Goal: Task Accomplishment & Management: Manage account settings

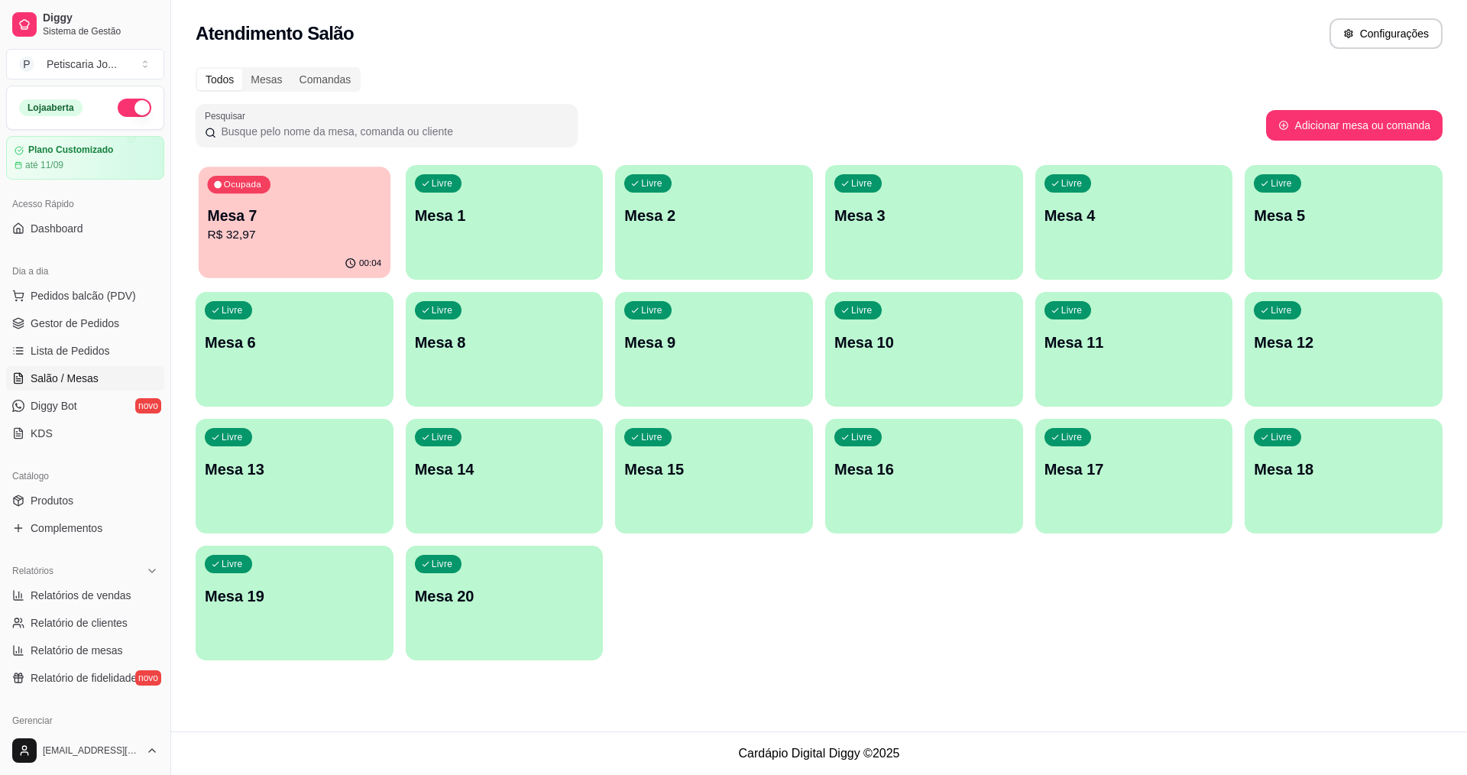
click at [295, 227] on p "R$ 32,97" at bounding box center [295, 235] width 174 height 18
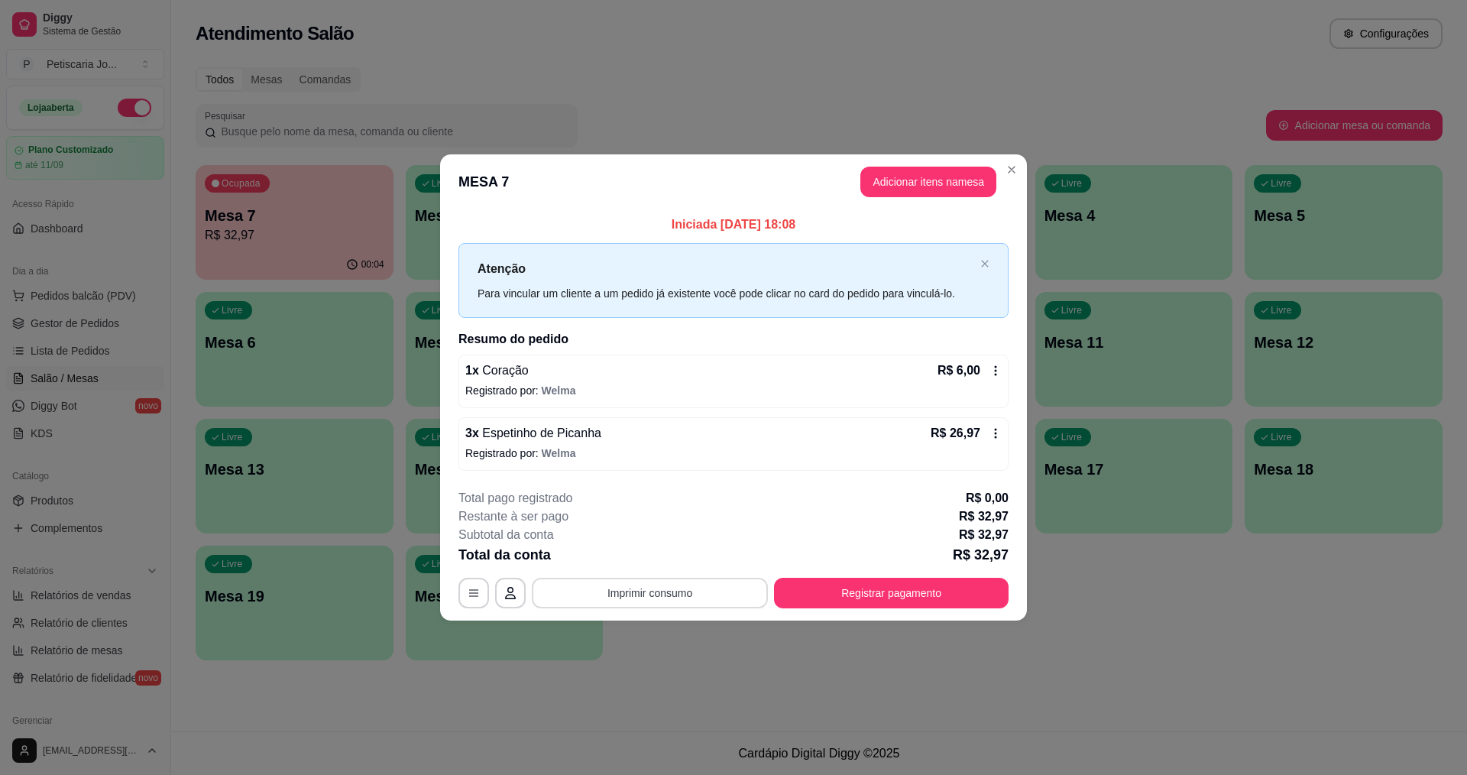
click at [644, 588] on button "Imprimir consumo" at bounding box center [650, 593] width 236 height 31
click at [644, 555] on button "IMPRESSORA" at bounding box center [654, 558] width 111 height 24
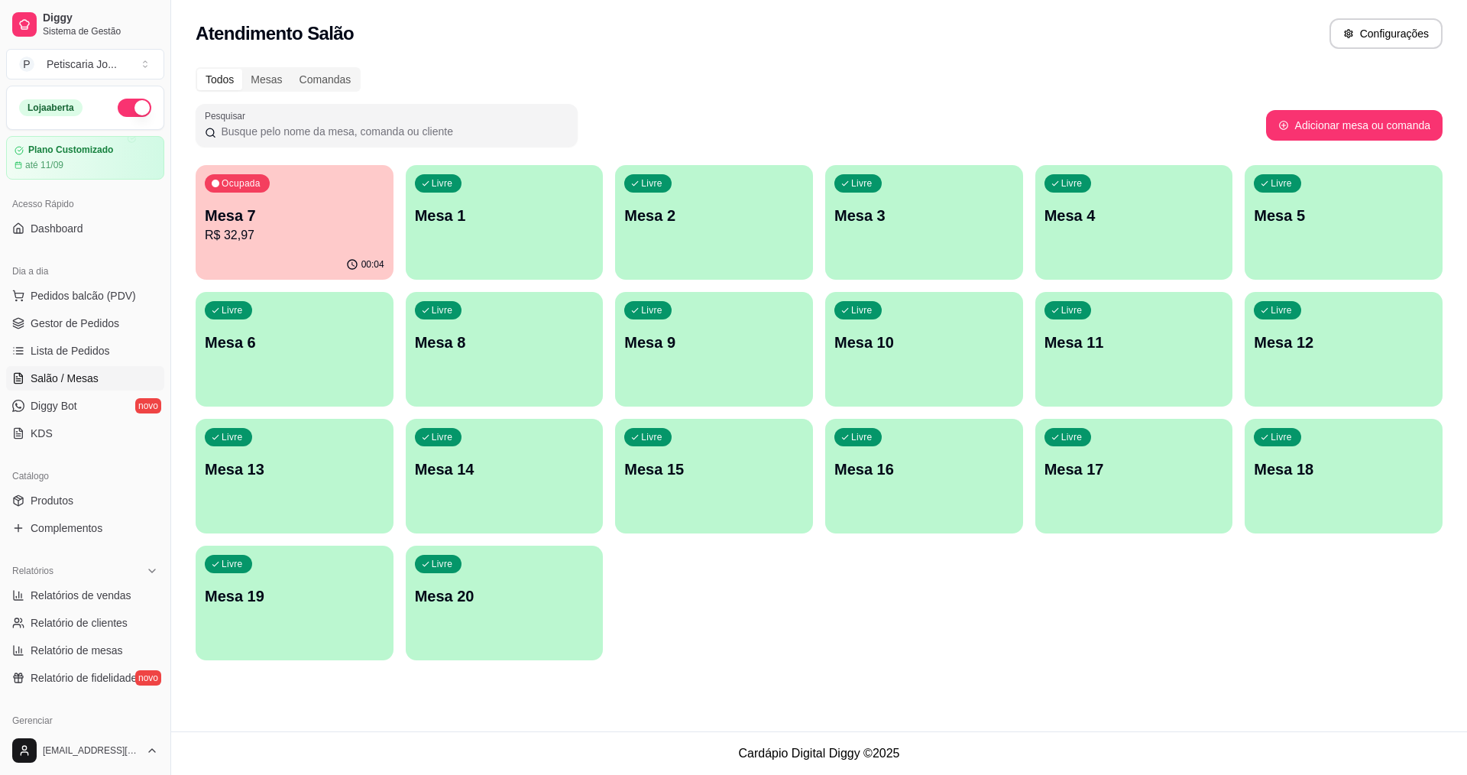
click at [268, 236] on p "R$ 32,97" at bounding box center [295, 235] width 180 height 18
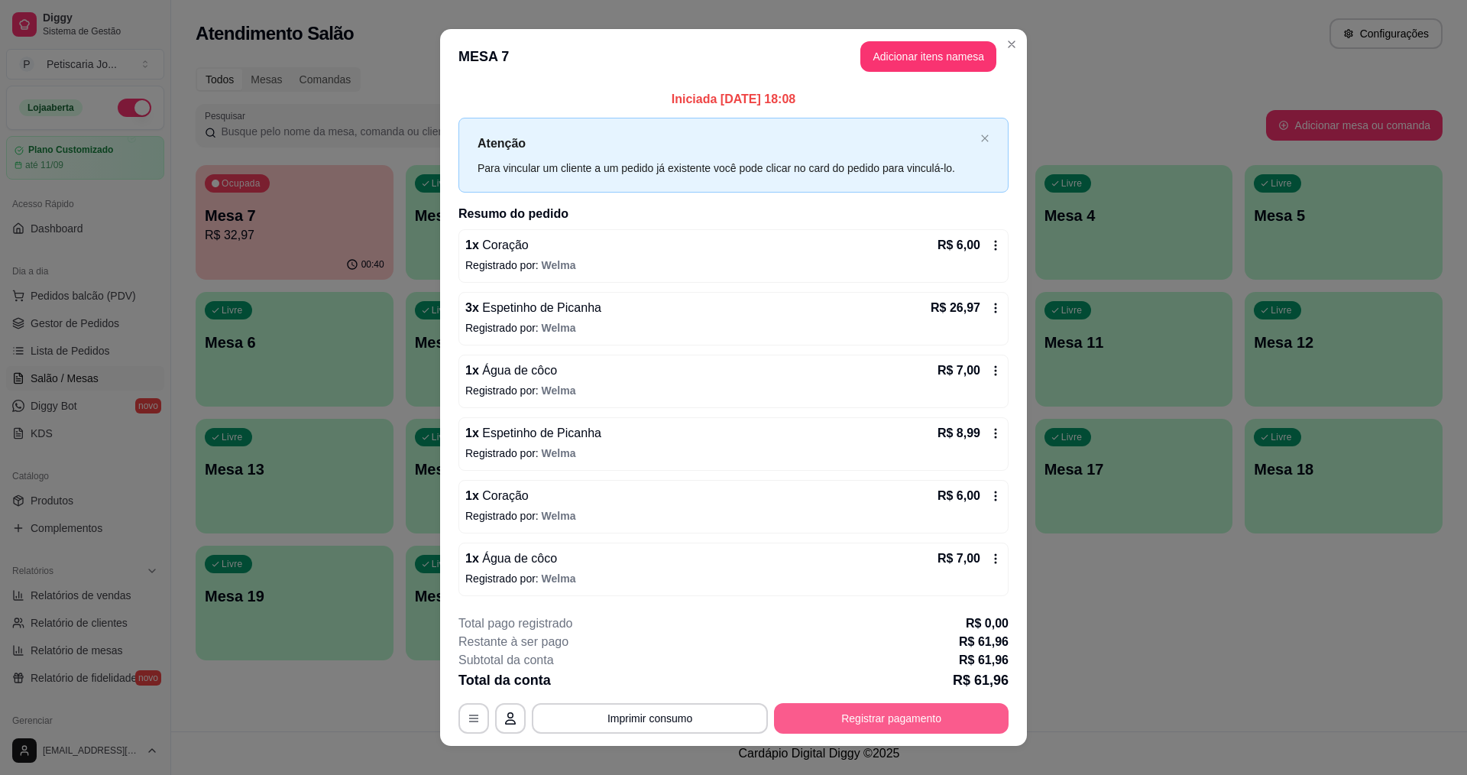
click at [935, 712] on button "Registrar pagamento" at bounding box center [891, 718] width 235 height 31
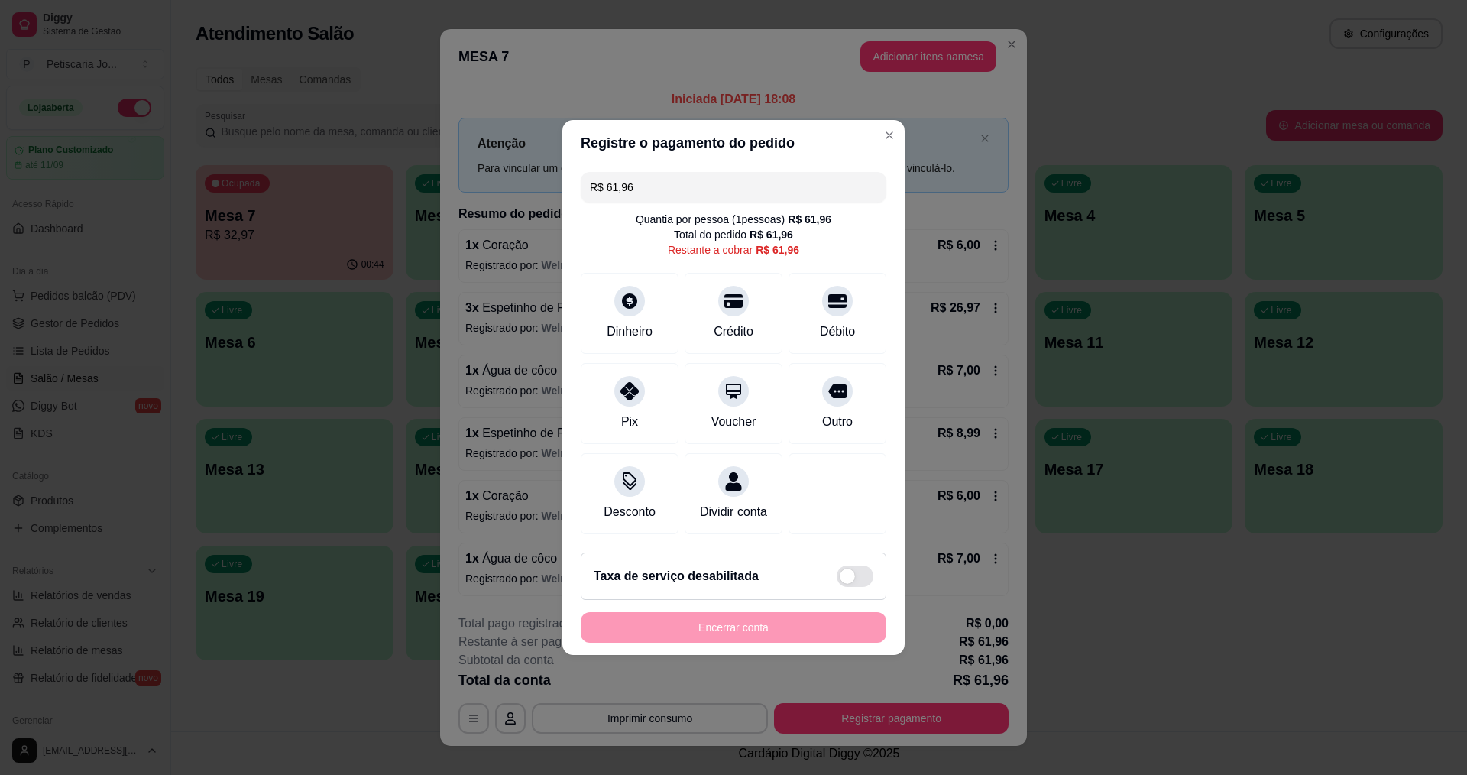
drag, startPoint x: 713, startPoint y: 188, endPoint x: 482, endPoint y: 174, distance: 231.2
click at [482, 174] on div "Registre o pagamento do pedido R$ 61,96 Quantia por pessoa ( 1 pessoas) R$ 61,9…" at bounding box center [733, 387] width 1467 height 775
click at [726, 296] on icon at bounding box center [734, 297] width 20 height 20
type input "R$ 29,96"
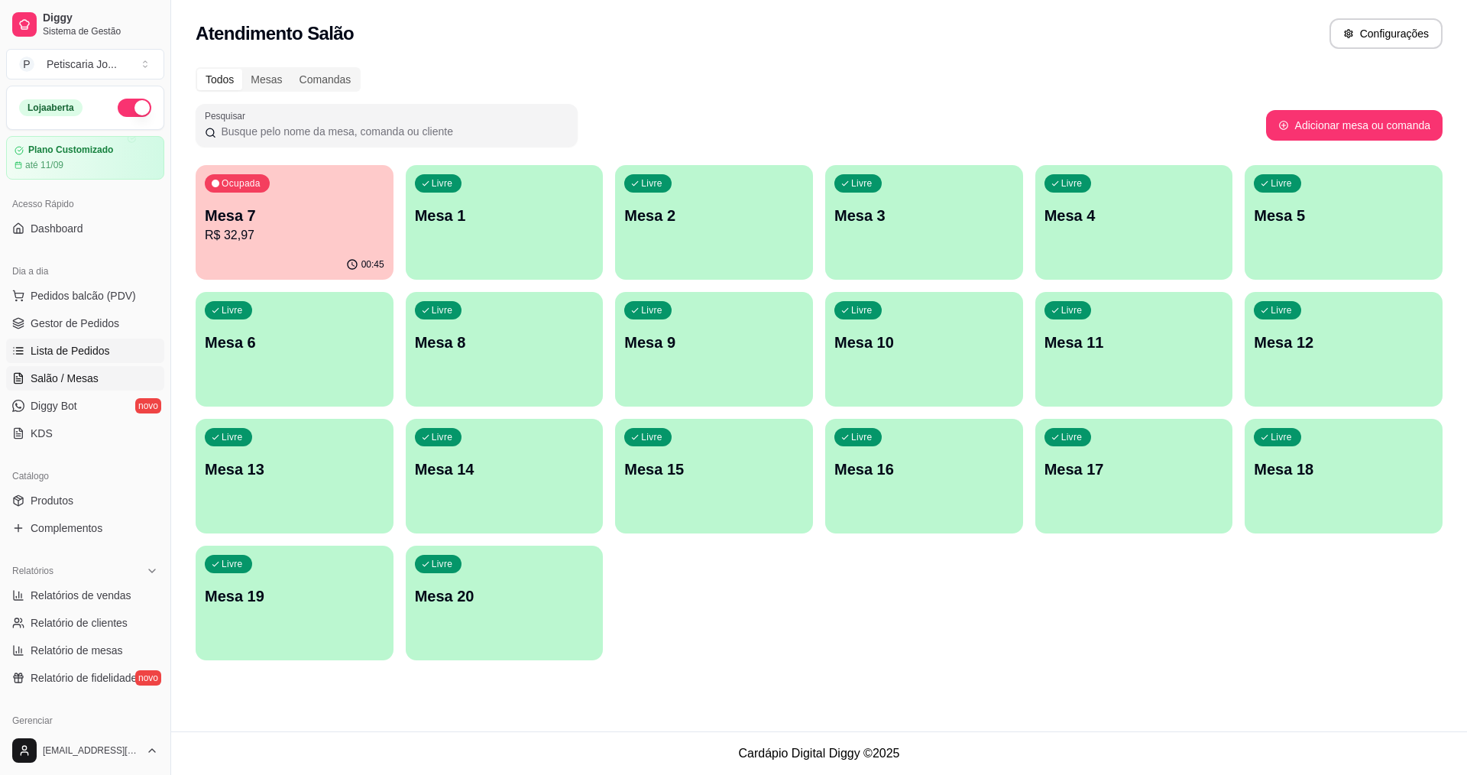
click at [61, 352] on span "Lista de Pedidos" at bounding box center [70, 350] width 79 height 15
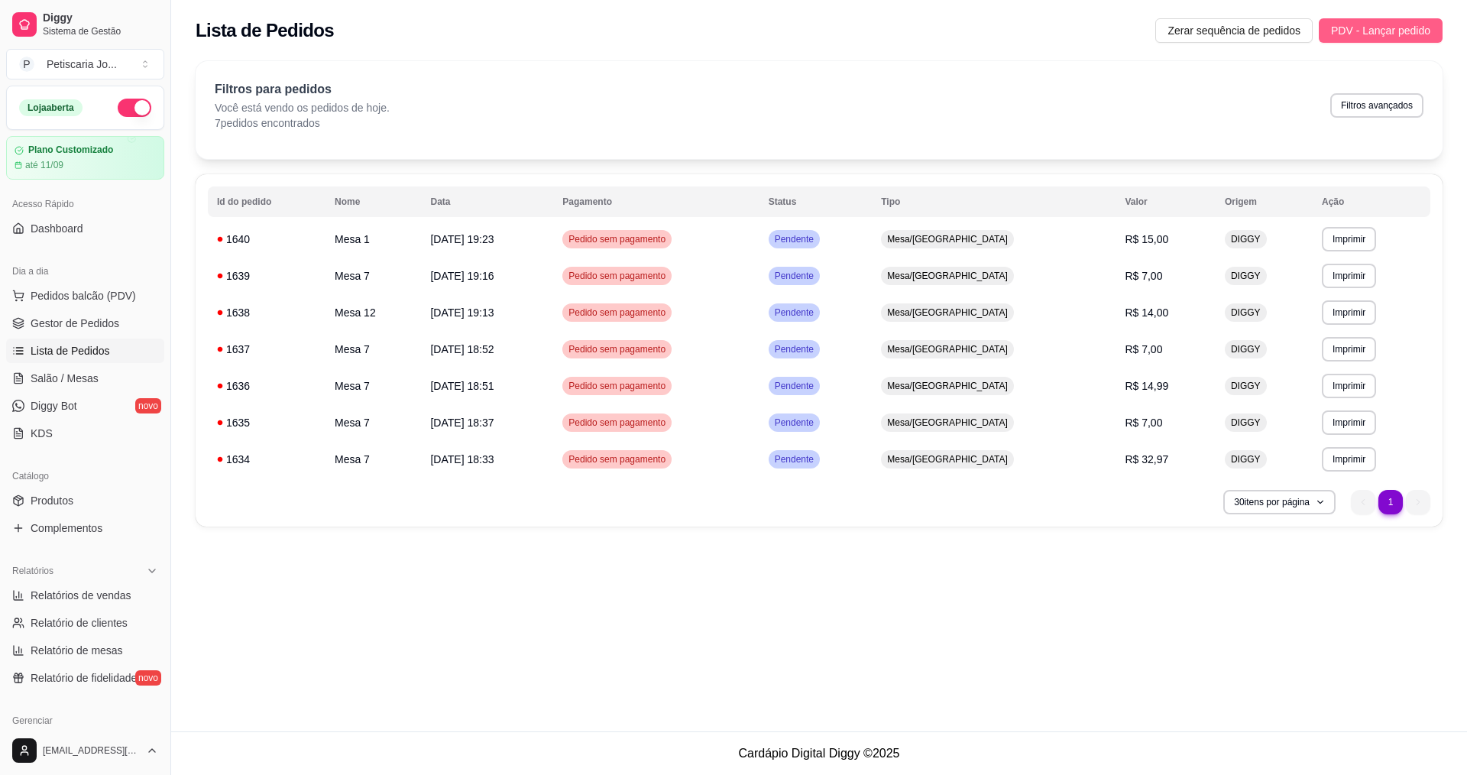
click at [1375, 33] on span "PDV - Lançar pedido" at bounding box center [1380, 30] width 99 height 17
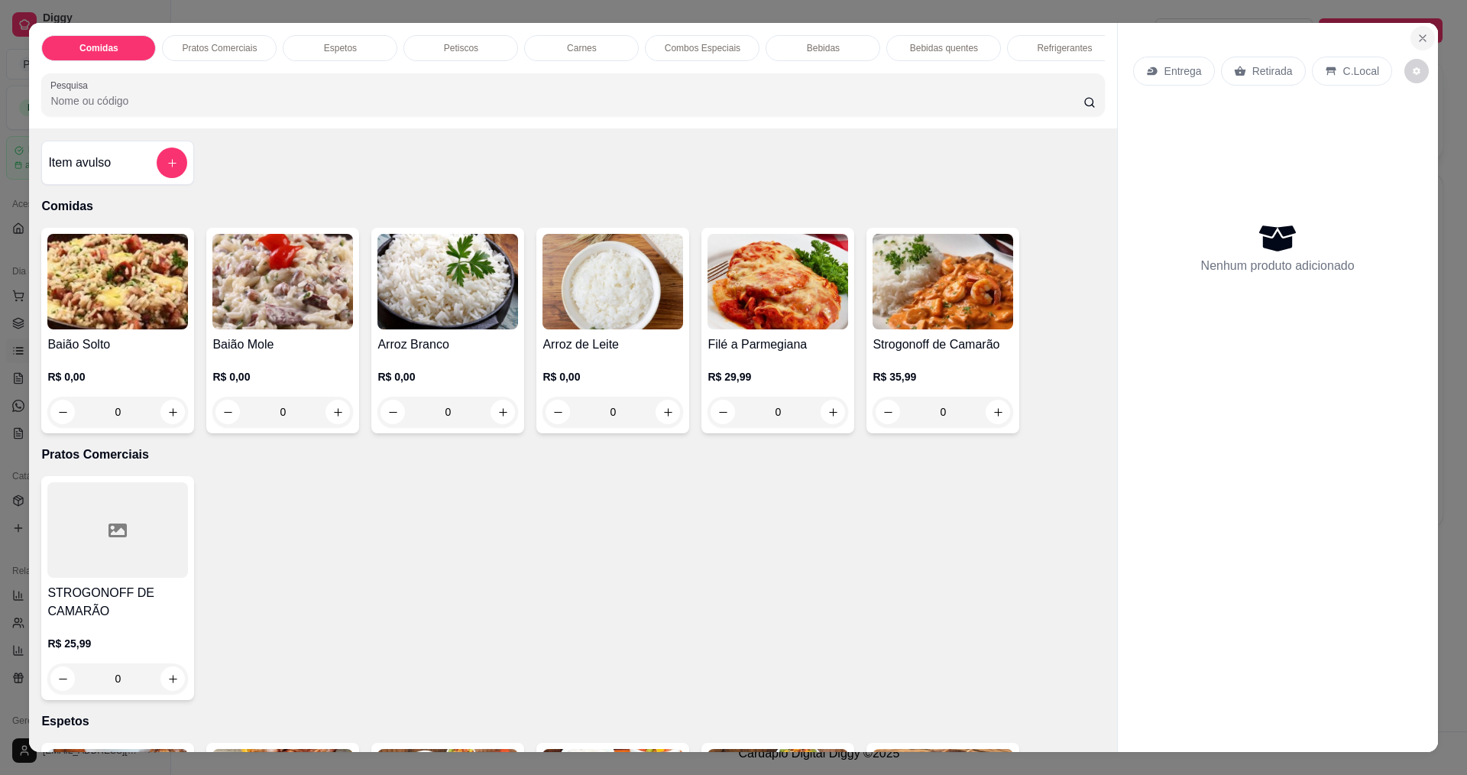
click at [1412, 31] on button "Close" at bounding box center [1423, 38] width 24 height 24
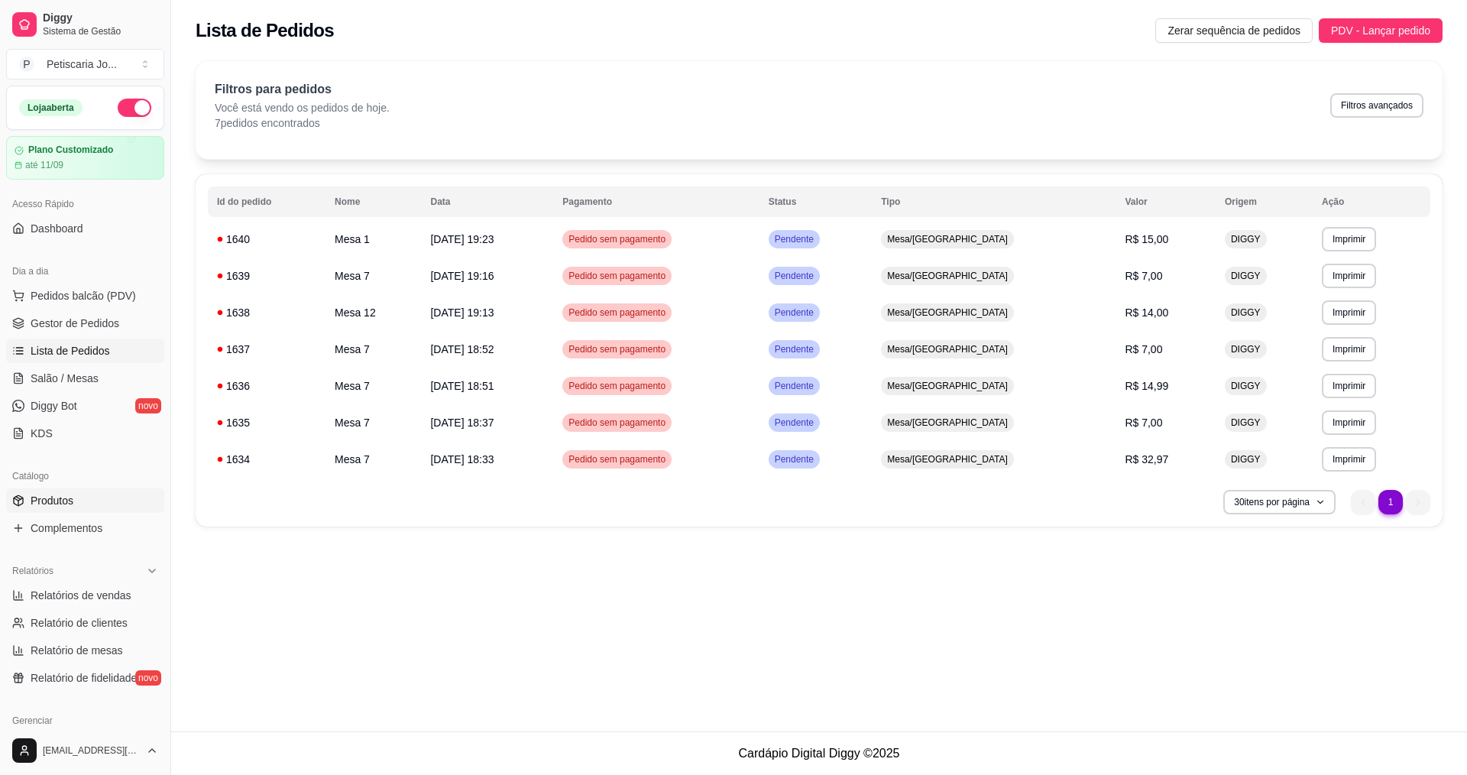
click at [43, 493] on span "Produtos" at bounding box center [52, 500] width 43 height 15
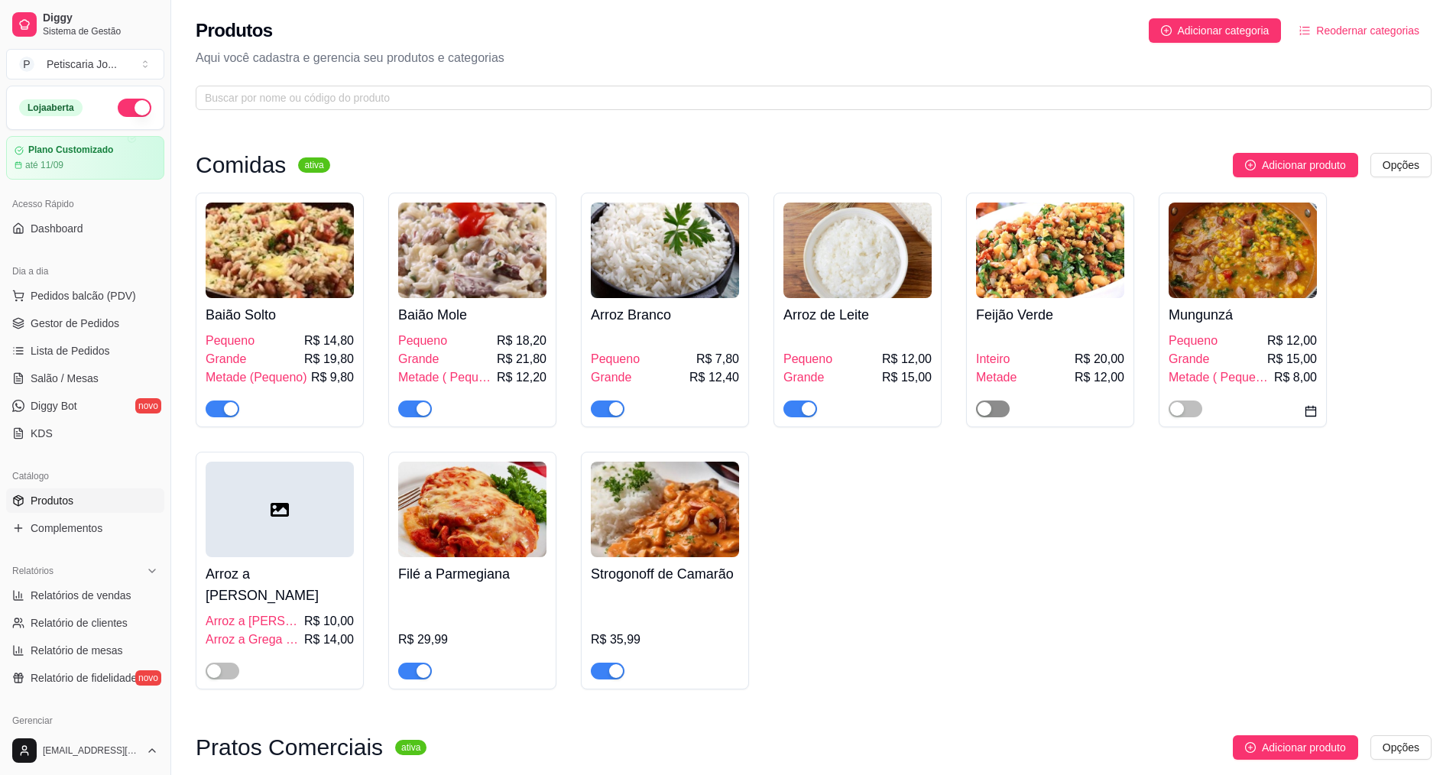
click at [991, 417] on span "button" at bounding box center [993, 408] width 34 height 17
click at [1009, 423] on div "Feijão Verde Inteiro R$ 20,00 Metade R$ 12,00" at bounding box center [1050, 310] width 168 height 235
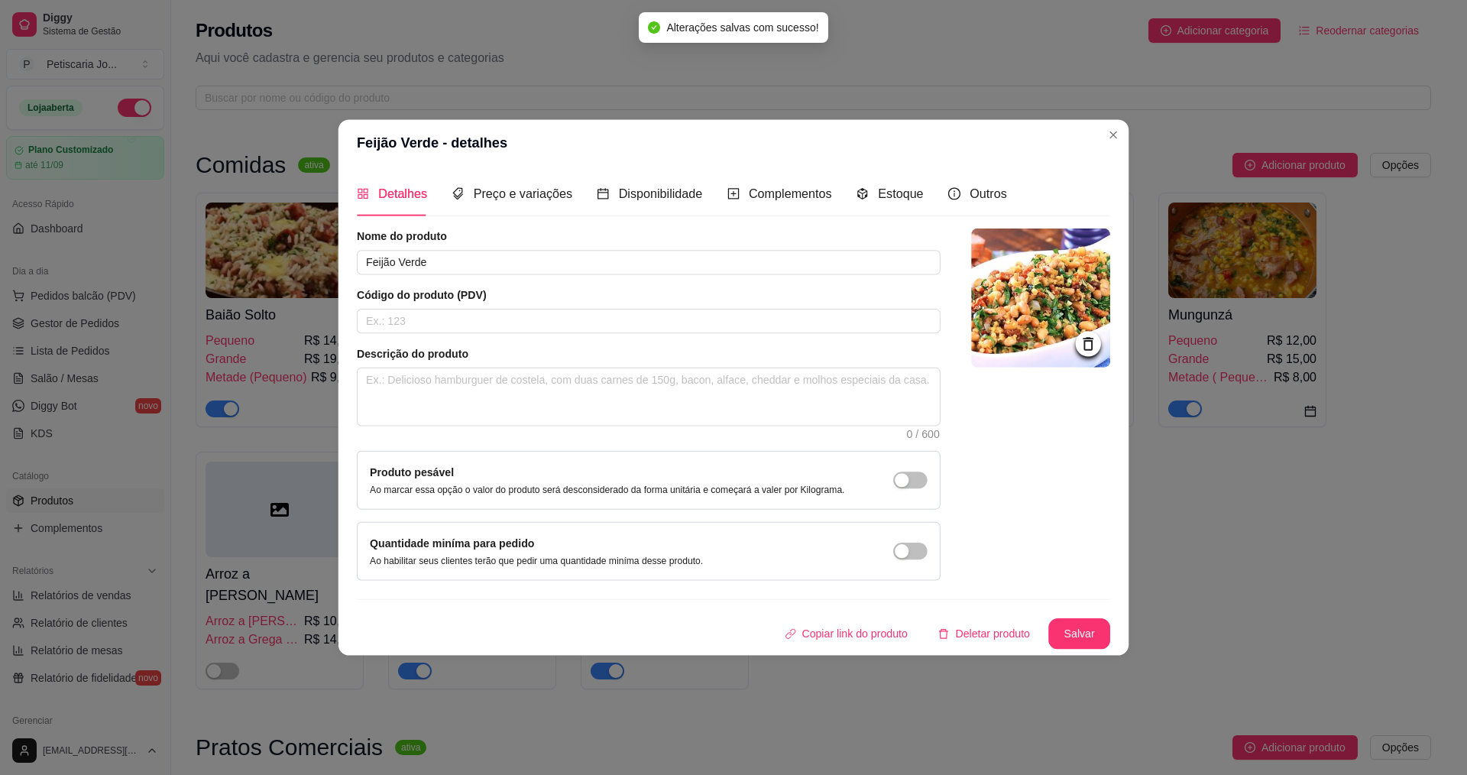
click at [994, 404] on div at bounding box center [1040, 405] width 139 height 352
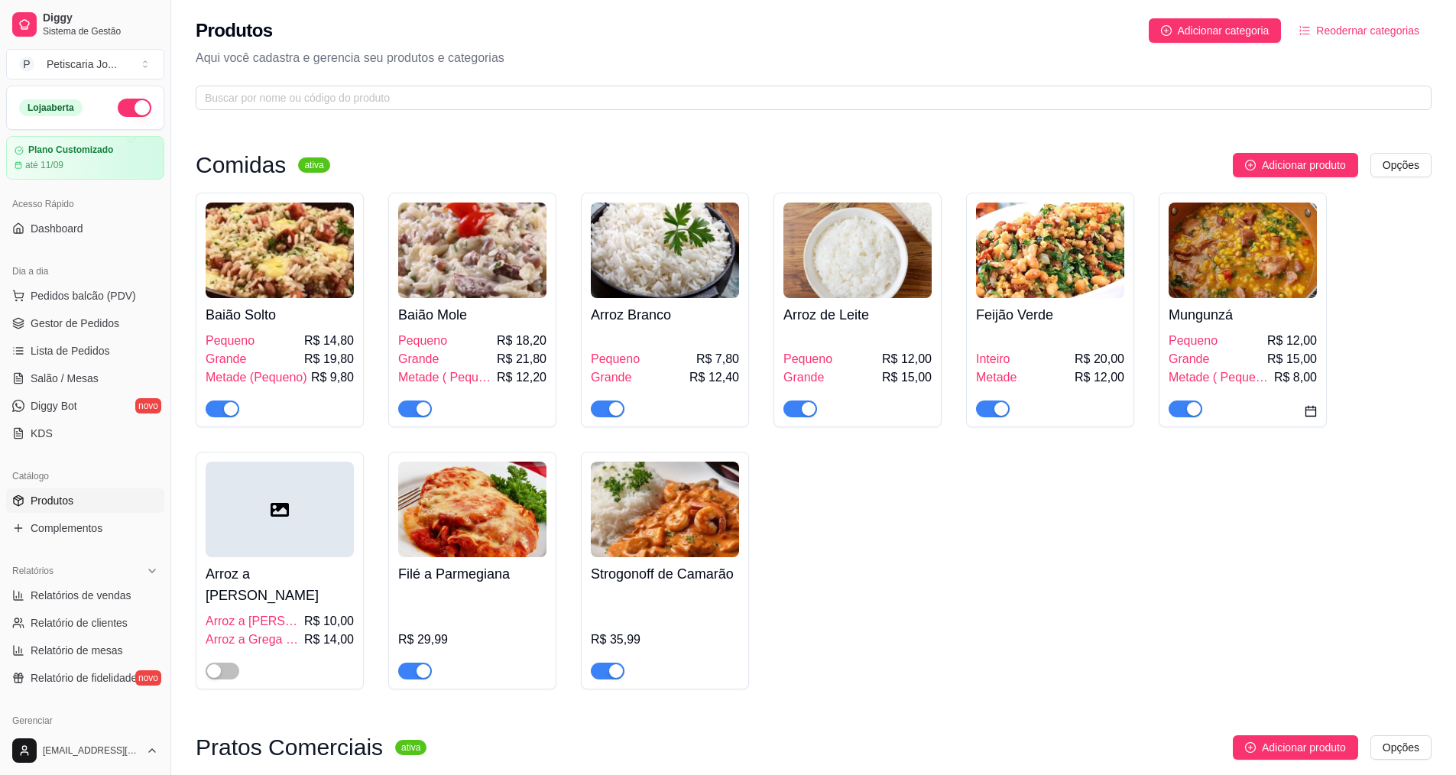
click at [1001, 407] on div "button" at bounding box center [1001, 409] width 14 height 14
click at [77, 375] on span "Salão / Mesas" at bounding box center [65, 378] width 68 height 15
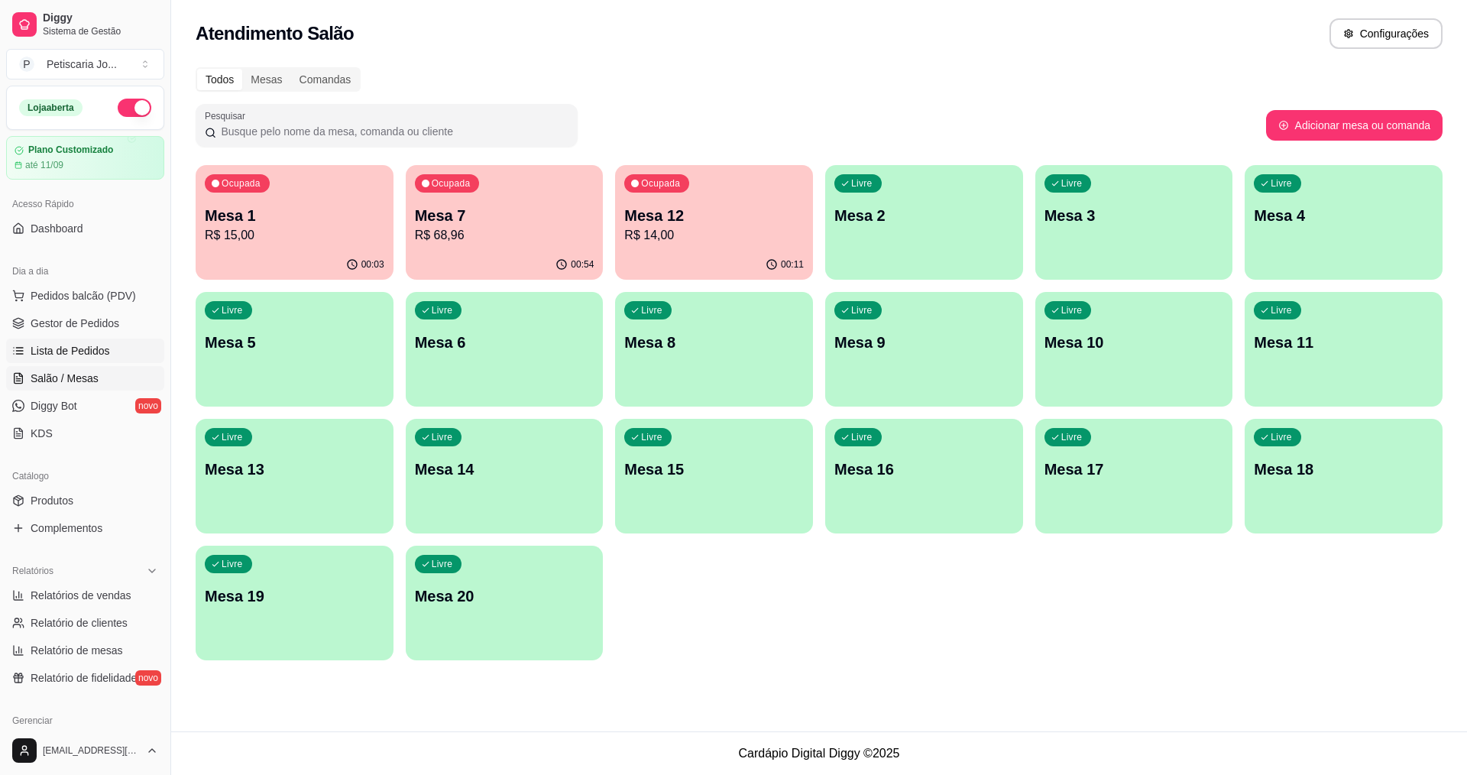
click at [52, 345] on span "Lista de Pedidos" at bounding box center [70, 350] width 79 height 15
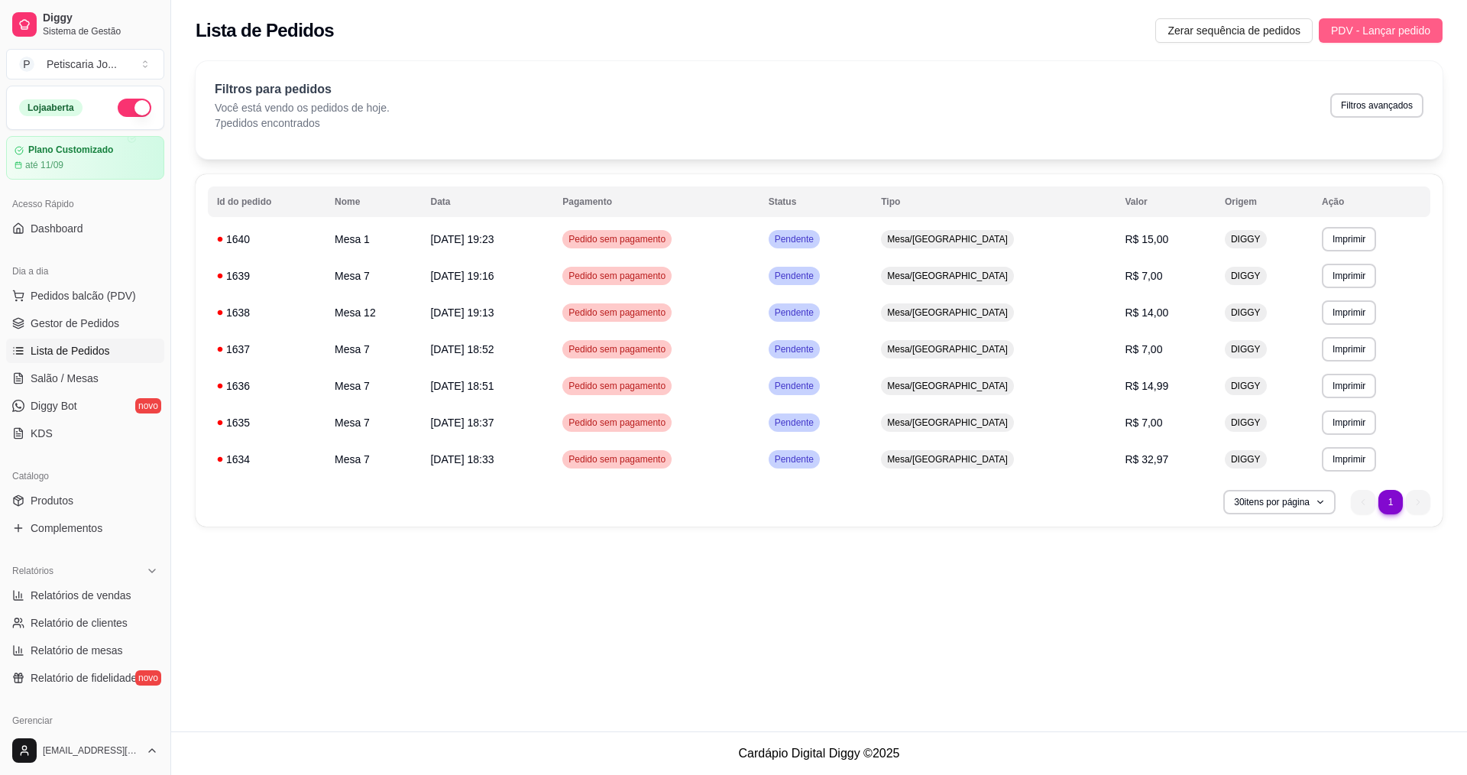
click at [1359, 31] on span "PDV - Lançar pedido" at bounding box center [1380, 30] width 99 height 17
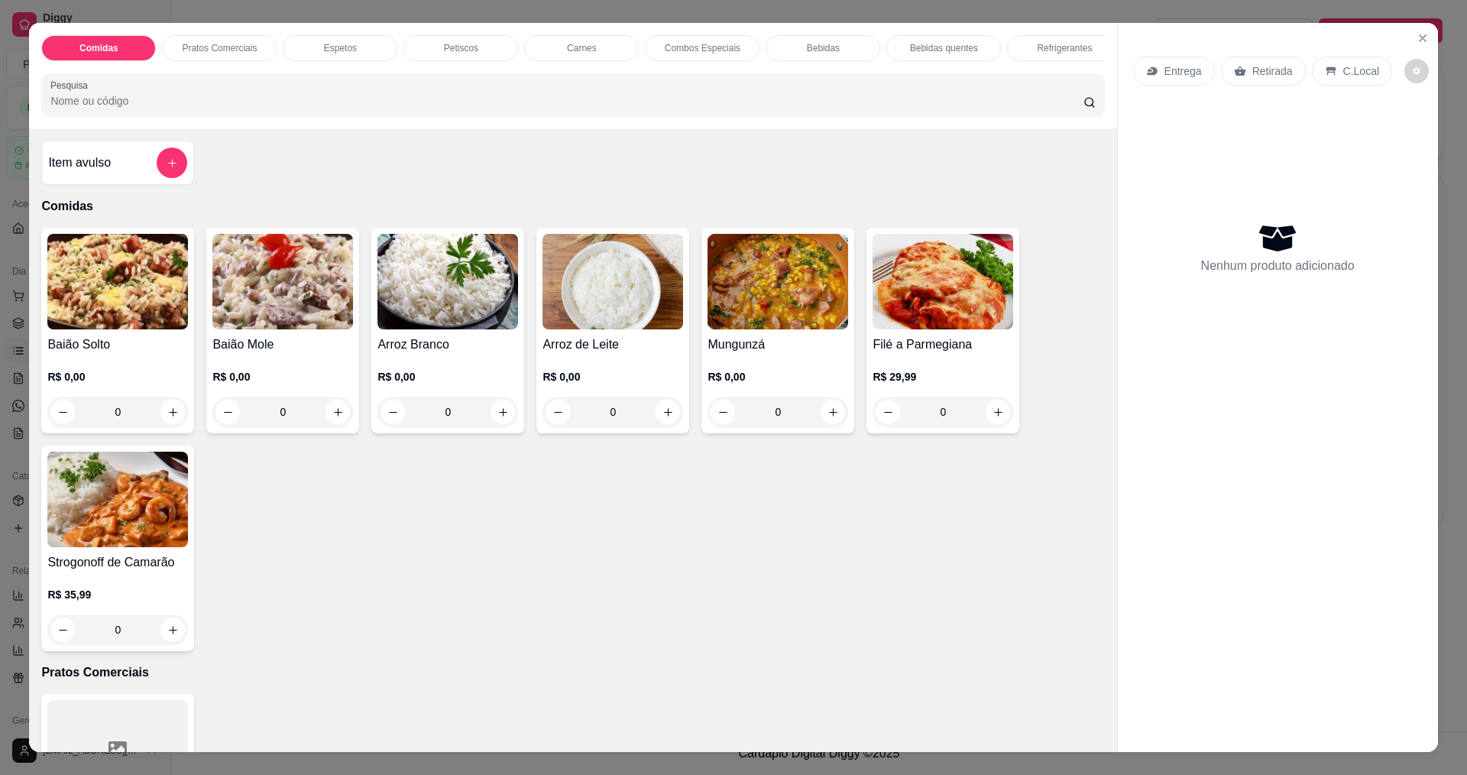
click at [829, 423] on div "0" at bounding box center [778, 412] width 141 height 31
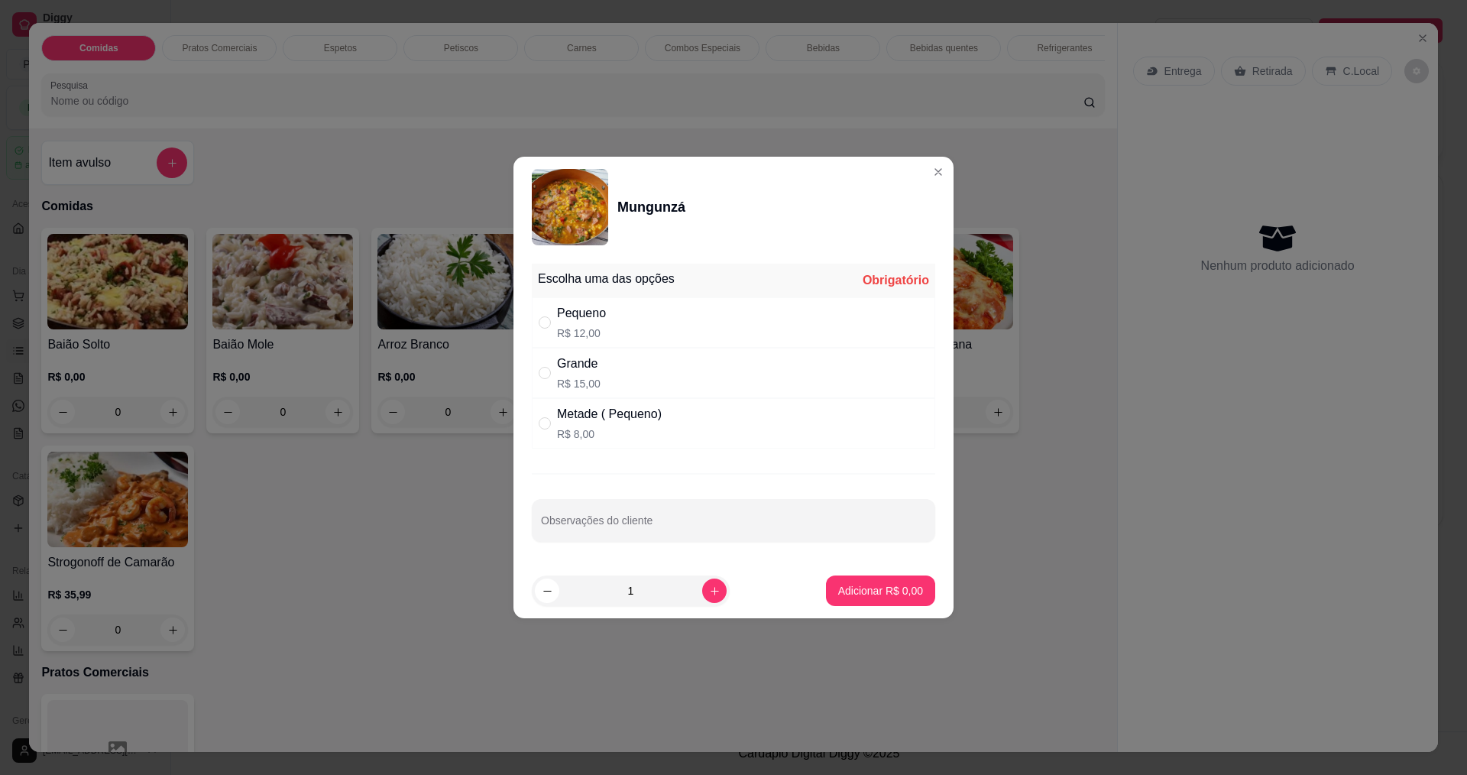
click at [583, 371] on div "Grande" at bounding box center [579, 364] width 44 height 18
radio input "true"
click at [870, 585] on p "Adicionar R$ 15,00" at bounding box center [878, 590] width 89 height 15
type input "1"
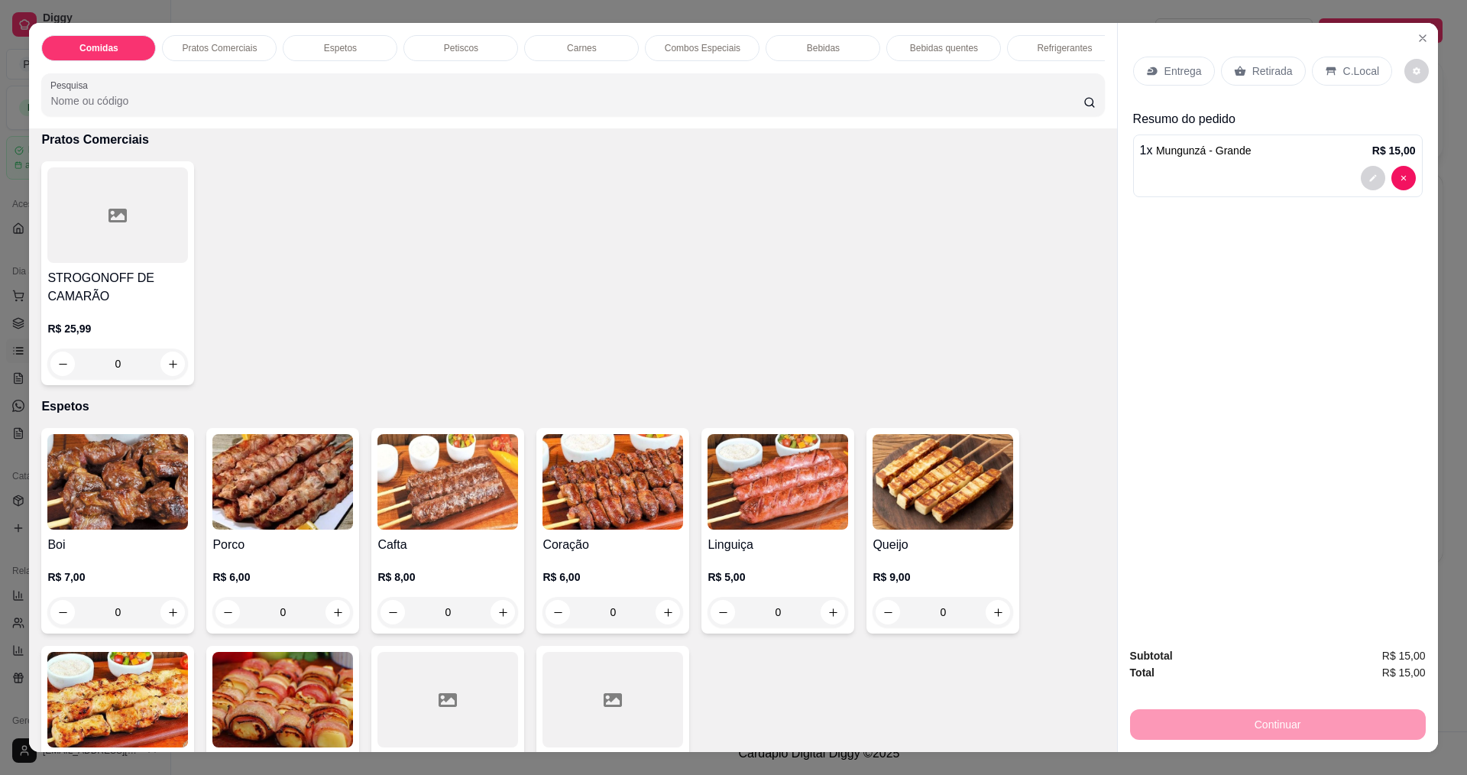
scroll to position [535, 0]
click at [332, 618] on icon "increase-product-quantity" at bounding box center [337, 611] width 11 height 11
click at [332, 618] on icon "increase-product-quantity" at bounding box center [337, 612] width 11 height 11
type input "2"
click at [1166, 77] on p "Entrega" at bounding box center [1183, 70] width 37 height 15
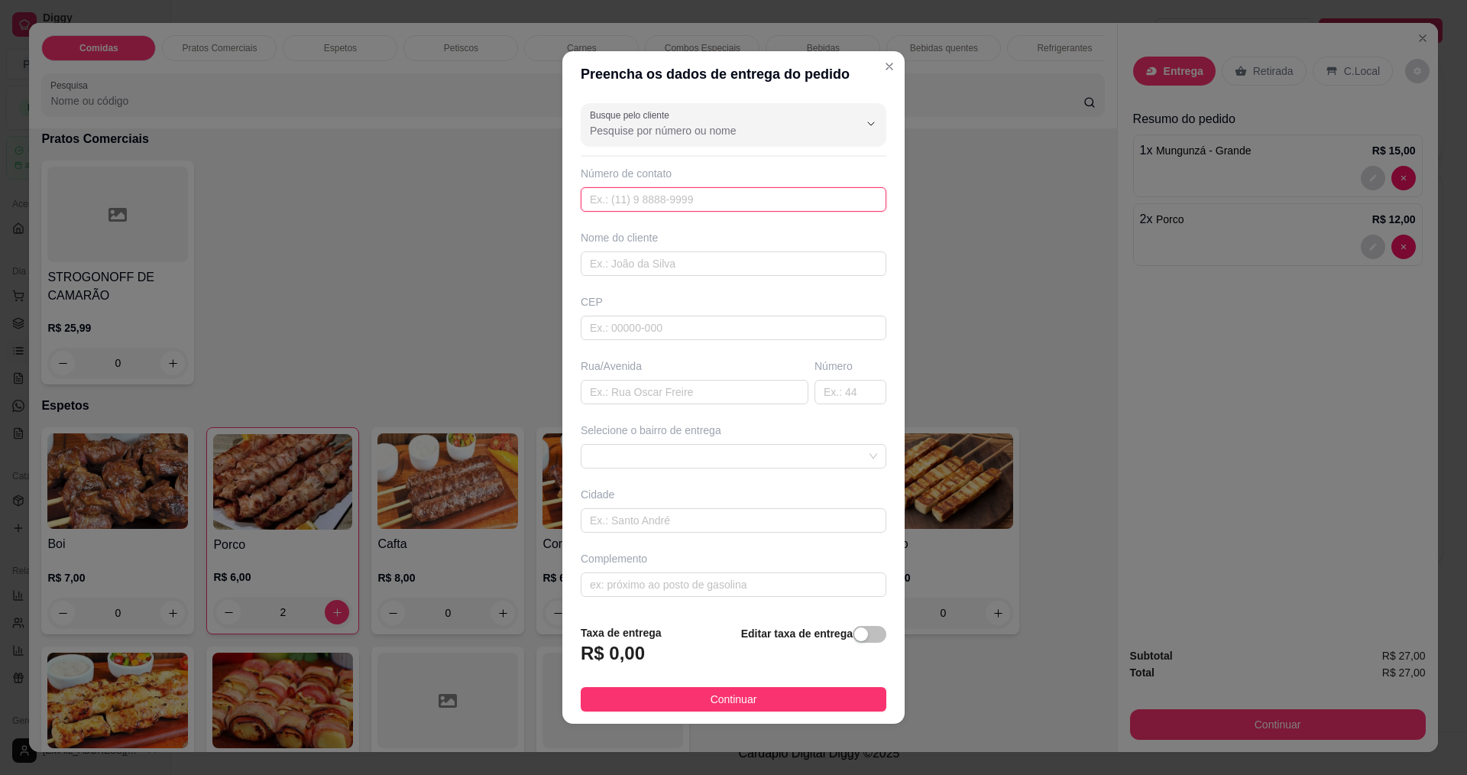
click at [705, 205] on input "text" at bounding box center [734, 199] width 306 height 24
type input "88888"
click at [670, 270] on input "text" at bounding box center [734, 263] width 306 height 24
type input "n"
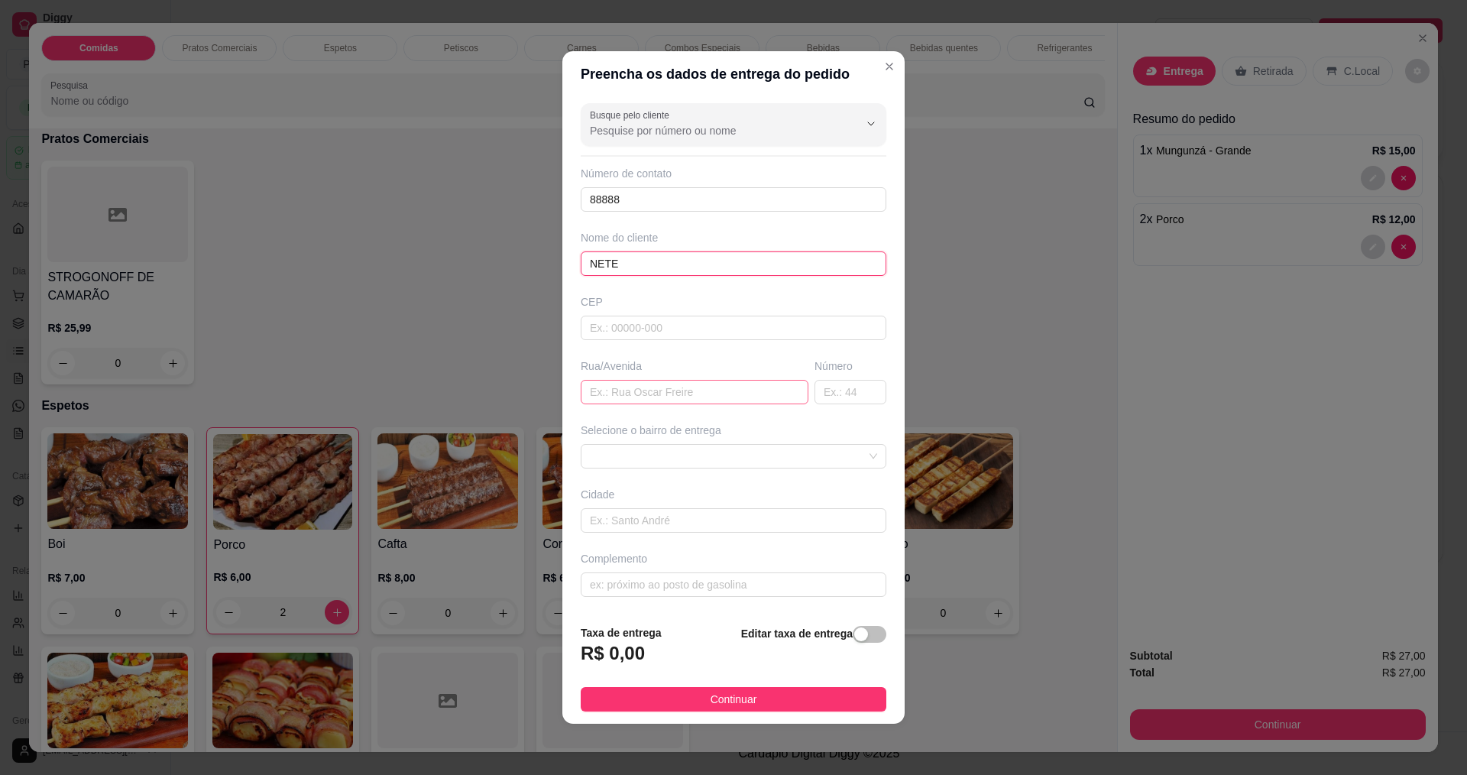
type input "NETE"
click at [597, 395] on input "text" at bounding box center [695, 392] width 228 height 24
type input "R"
type input "CONJ. COHAB"
click at [833, 394] on input "text" at bounding box center [851, 392] width 72 height 24
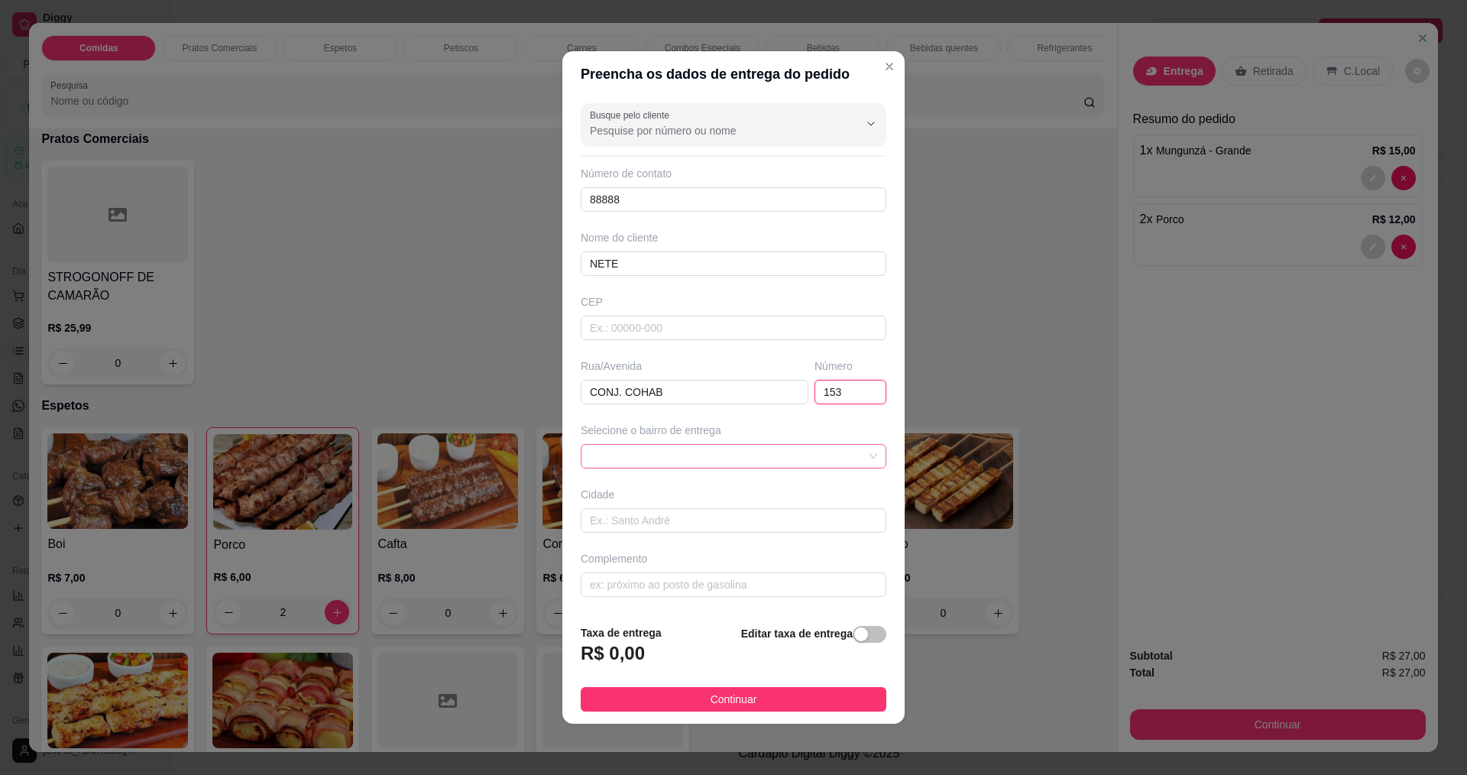
click at [692, 457] on span at bounding box center [733, 456] width 287 height 23
type input "153"
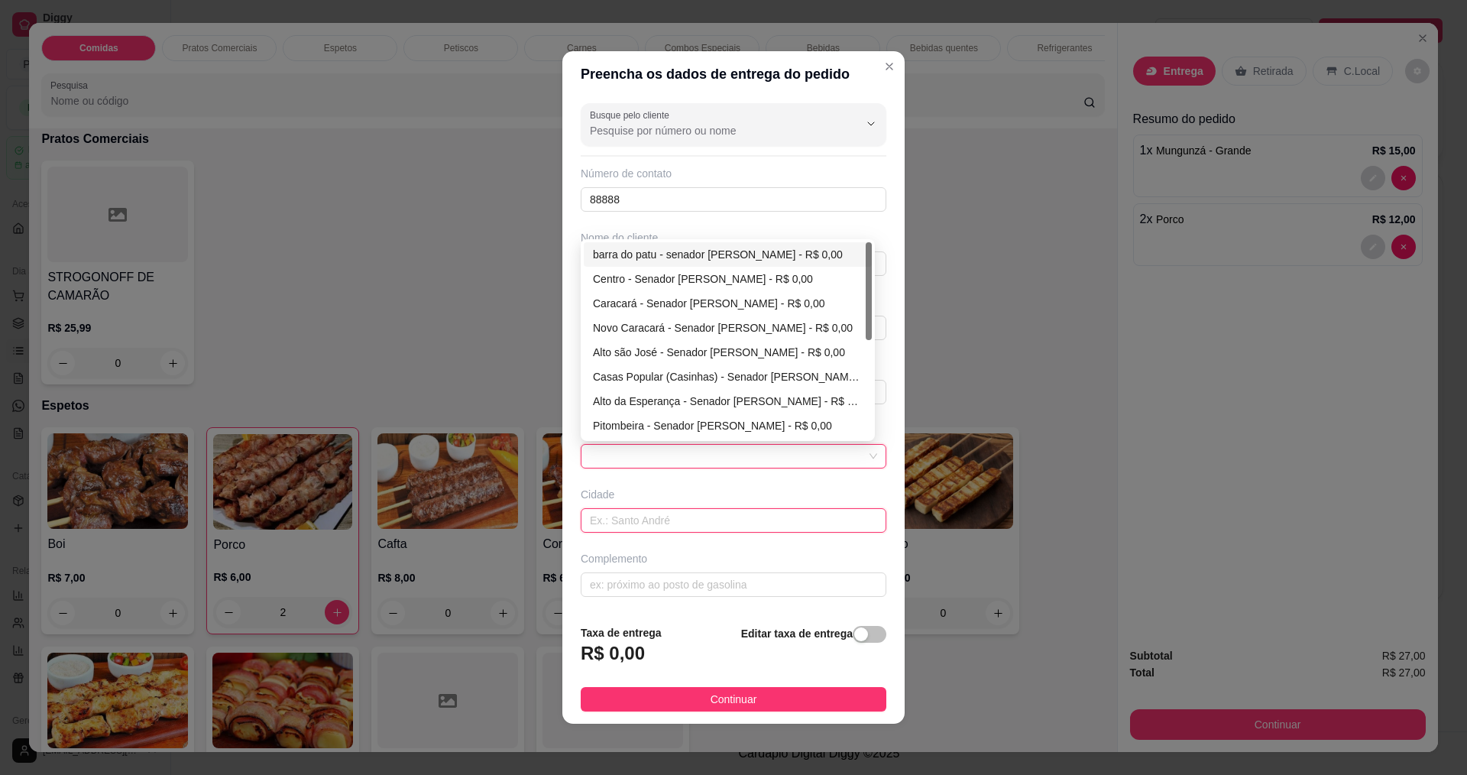
click at [689, 516] on input "text" at bounding box center [734, 520] width 306 height 24
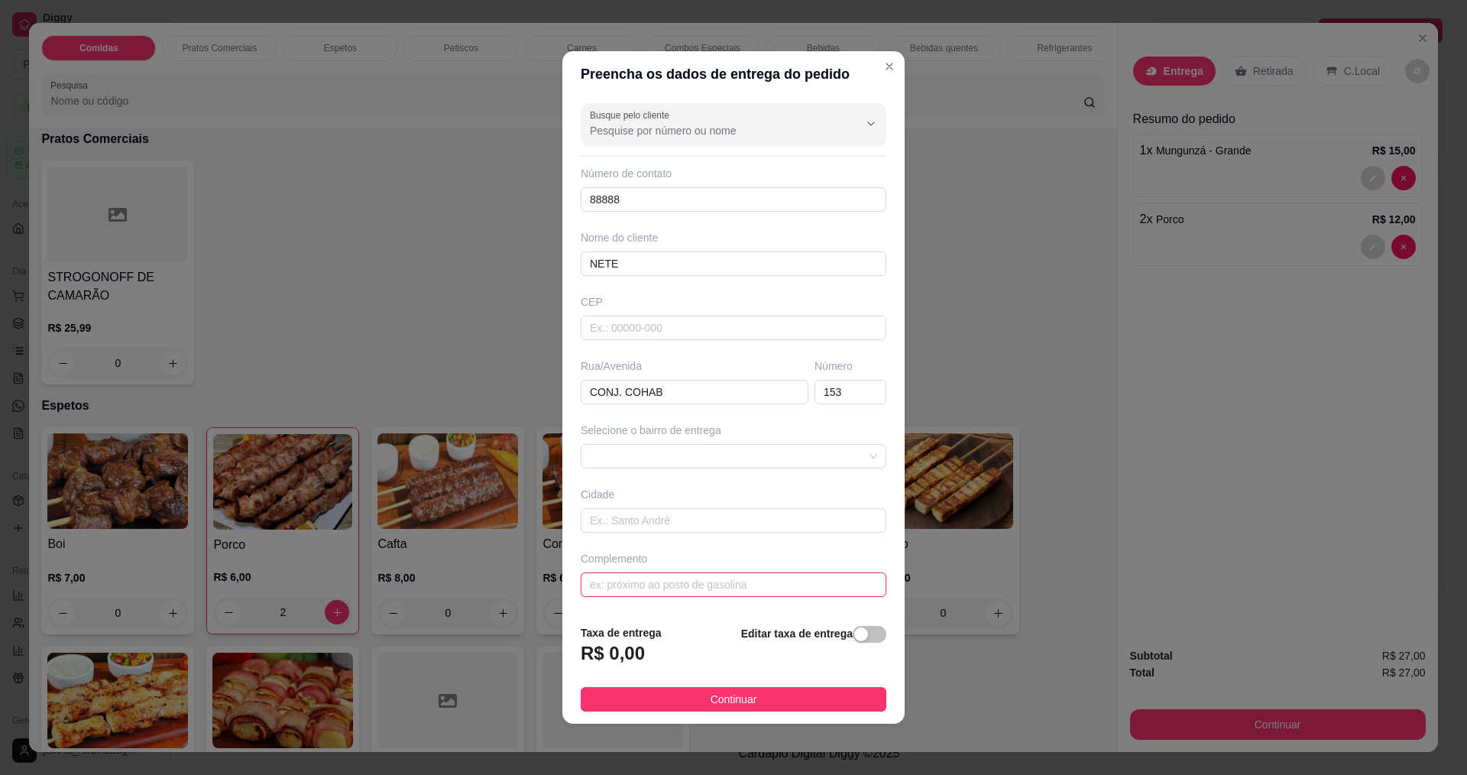
click at [655, 582] on input "text" at bounding box center [734, 584] width 306 height 24
click at [586, 391] on input "CONJ. COHAB" at bounding box center [695, 392] width 228 height 24
type input "RUA E CONJ. COHAB"
click at [614, 573] on input "text" at bounding box center [734, 584] width 306 height 24
click at [789, 582] on input "CASA BRANCA NO ALTO" at bounding box center [734, 584] width 306 height 24
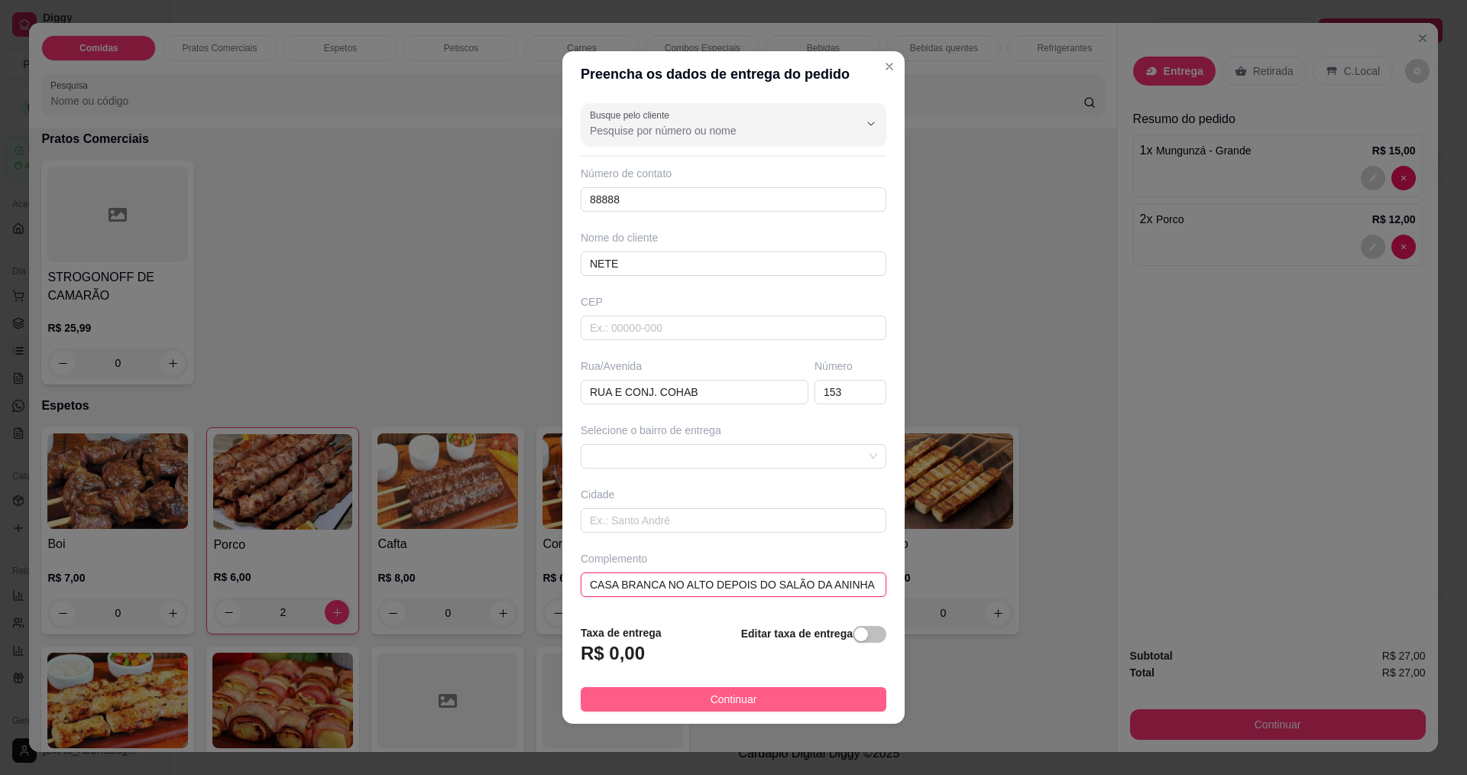
type input "CASA BRANCA NO ALTO DEPOIS DO SALÃO DA ANINHA"
click at [711, 703] on span "Continuar" at bounding box center [734, 699] width 47 height 17
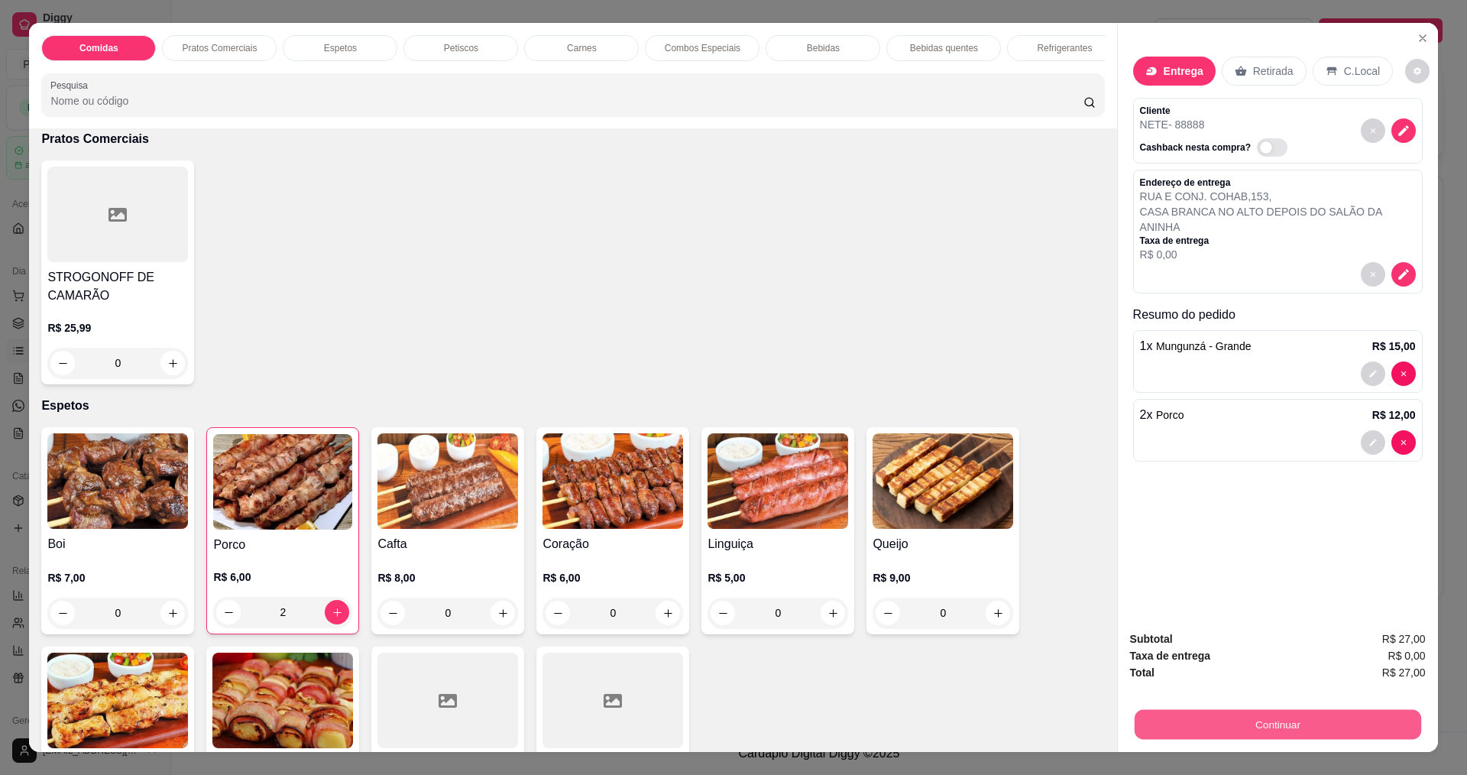
click at [1247, 725] on button "Continuar" at bounding box center [1277, 724] width 287 height 30
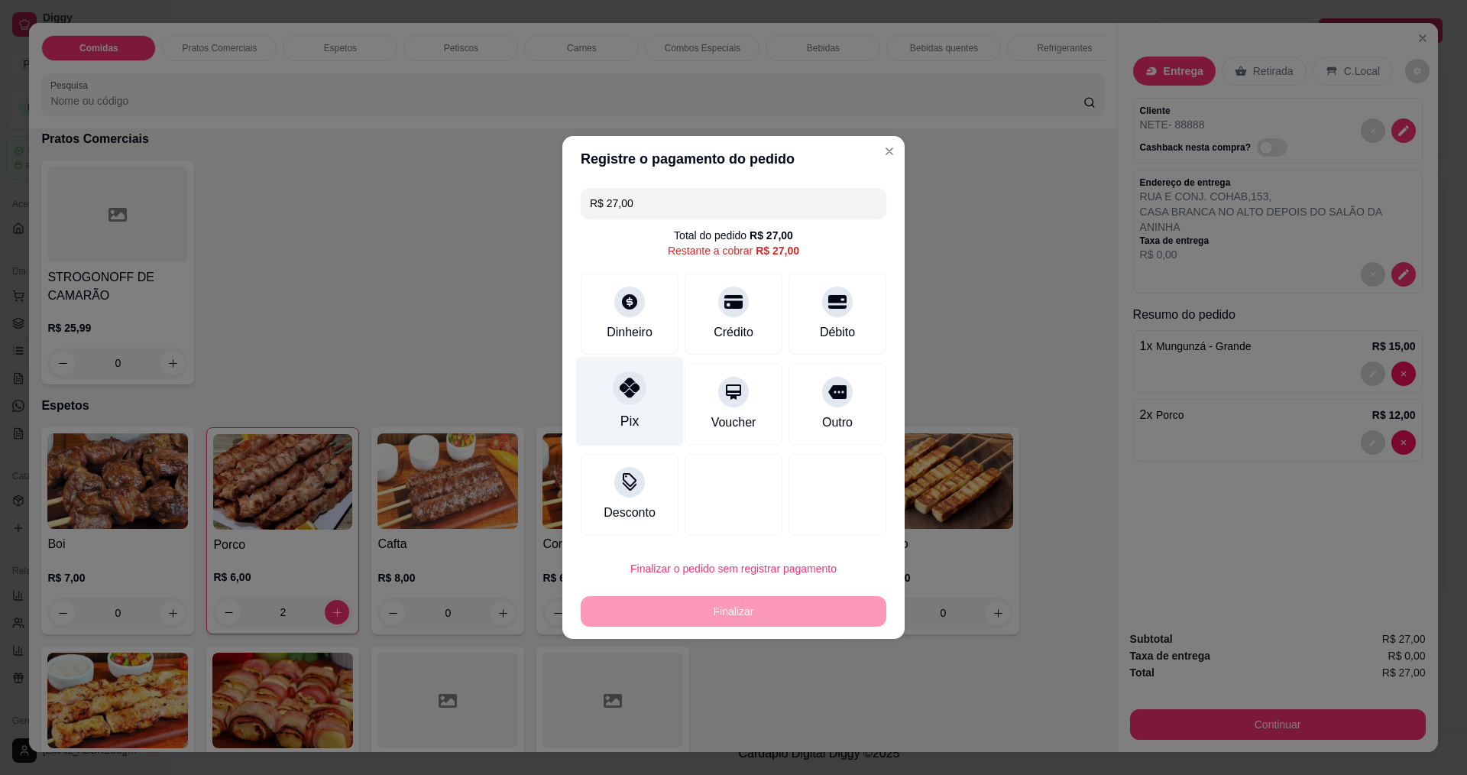
click at [627, 410] on div "Pix" at bounding box center [630, 401] width 108 height 89
type input "R$ 0,00"
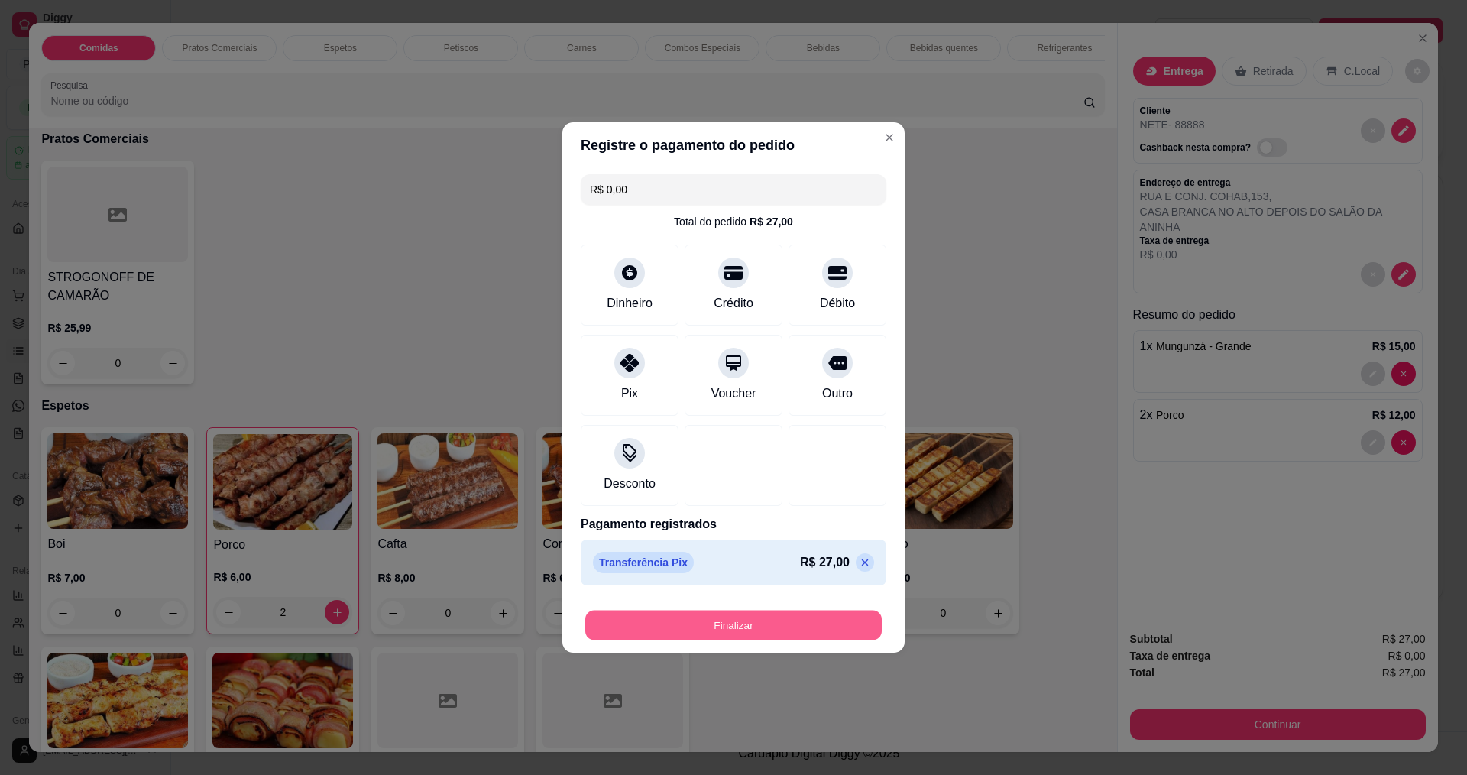
click at [734, 621] on button "Finalizar" at bounding box center [733, 626] width 297 height 30
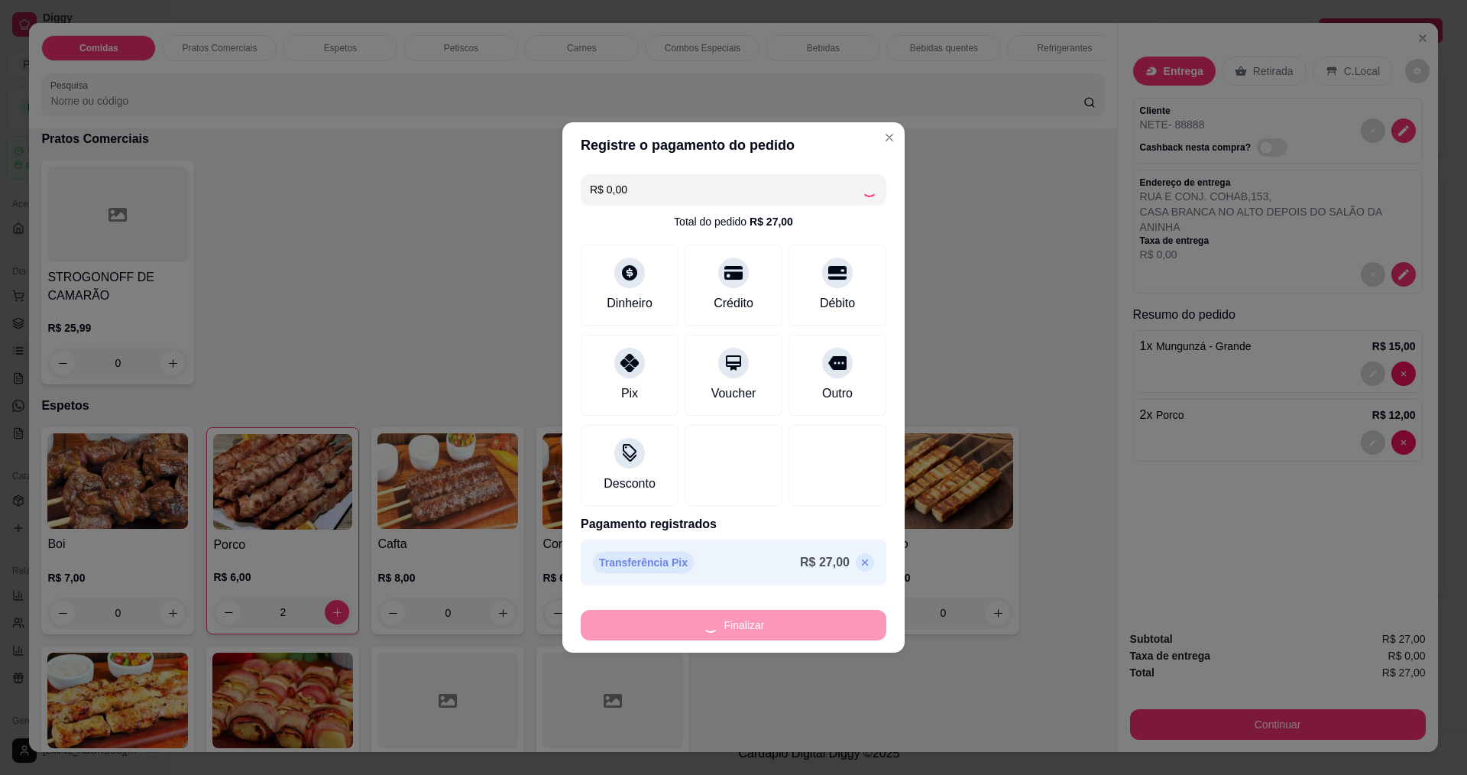
type input "0"
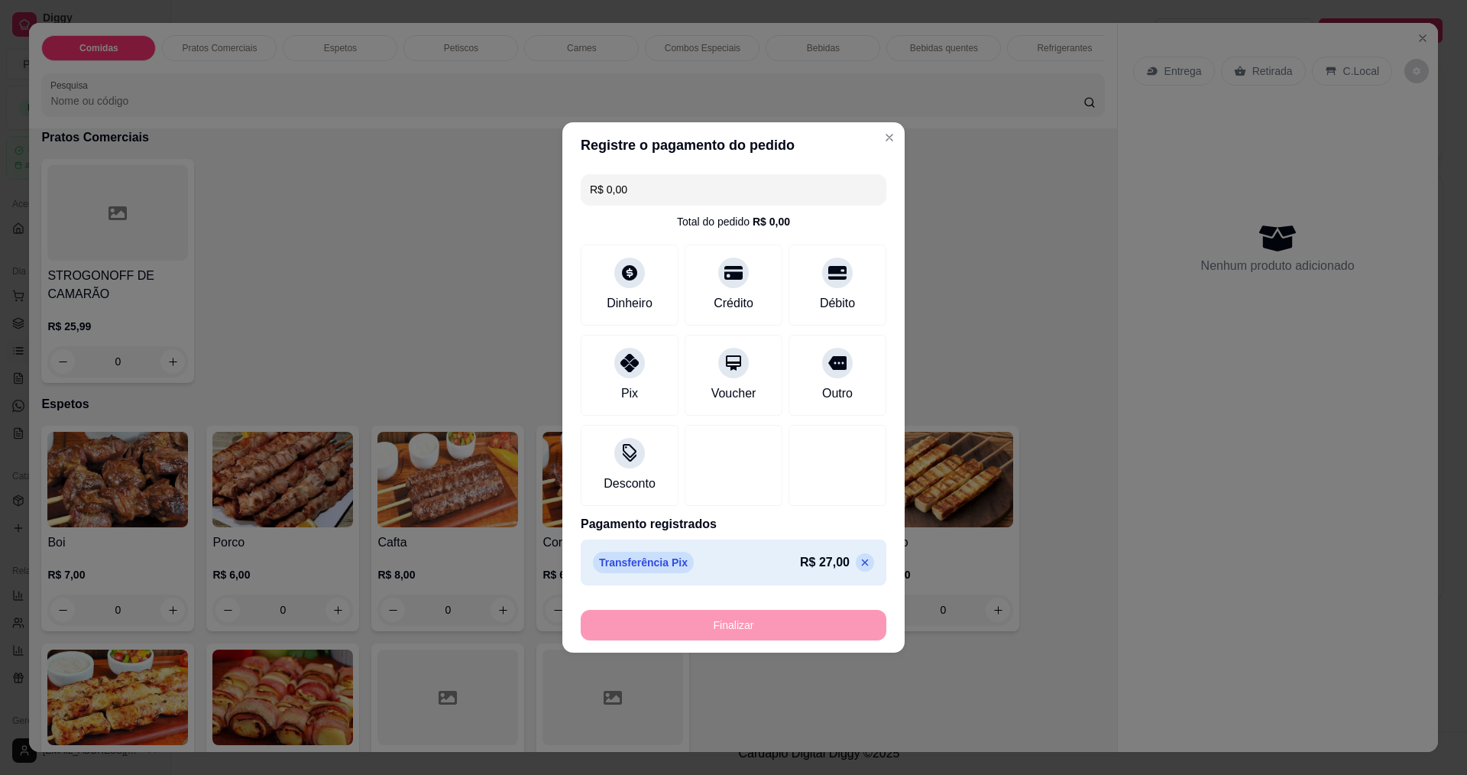
type input "-R$ 27,00"
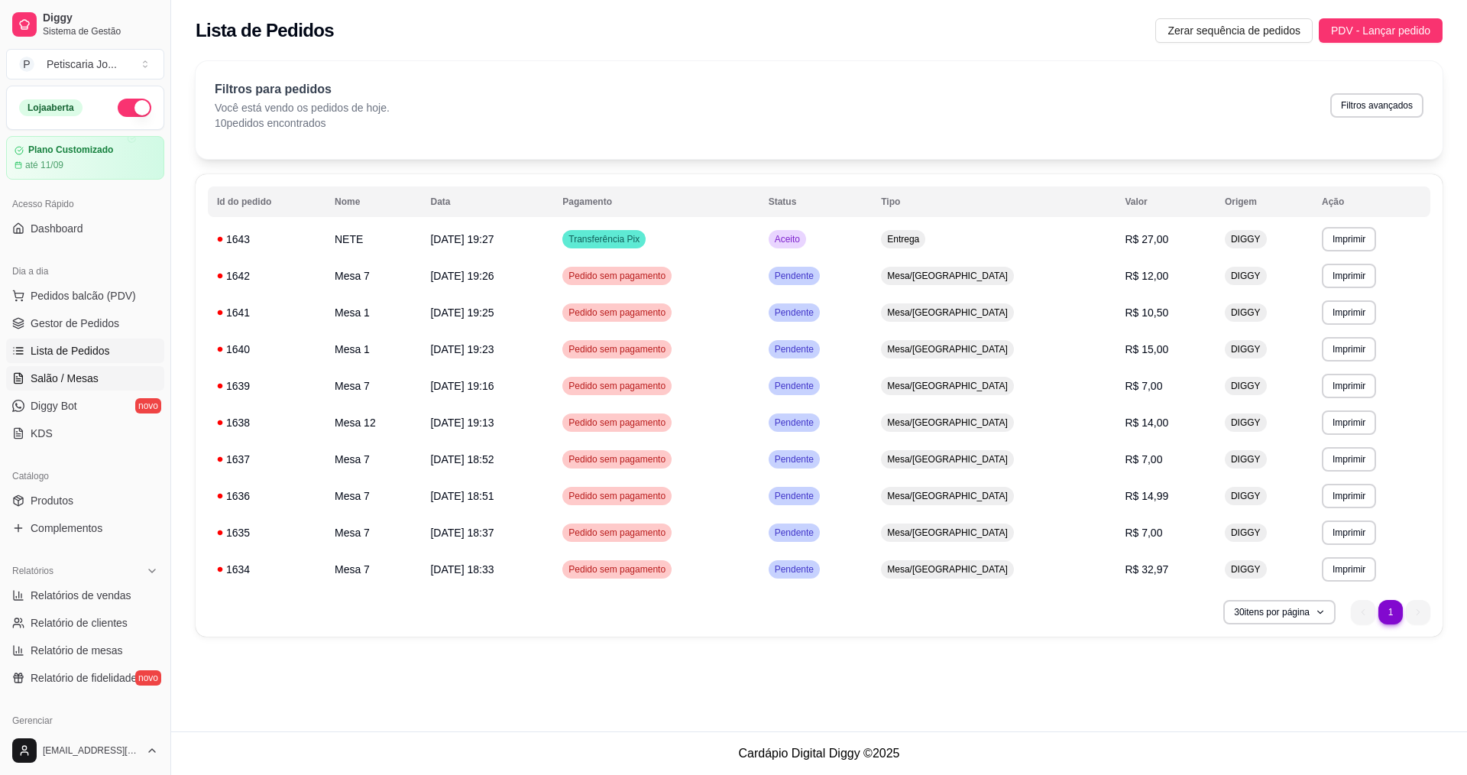
click at [72, 375] on span "Salão / Mesas" at bounding box center [65, 378] width 68 height 15
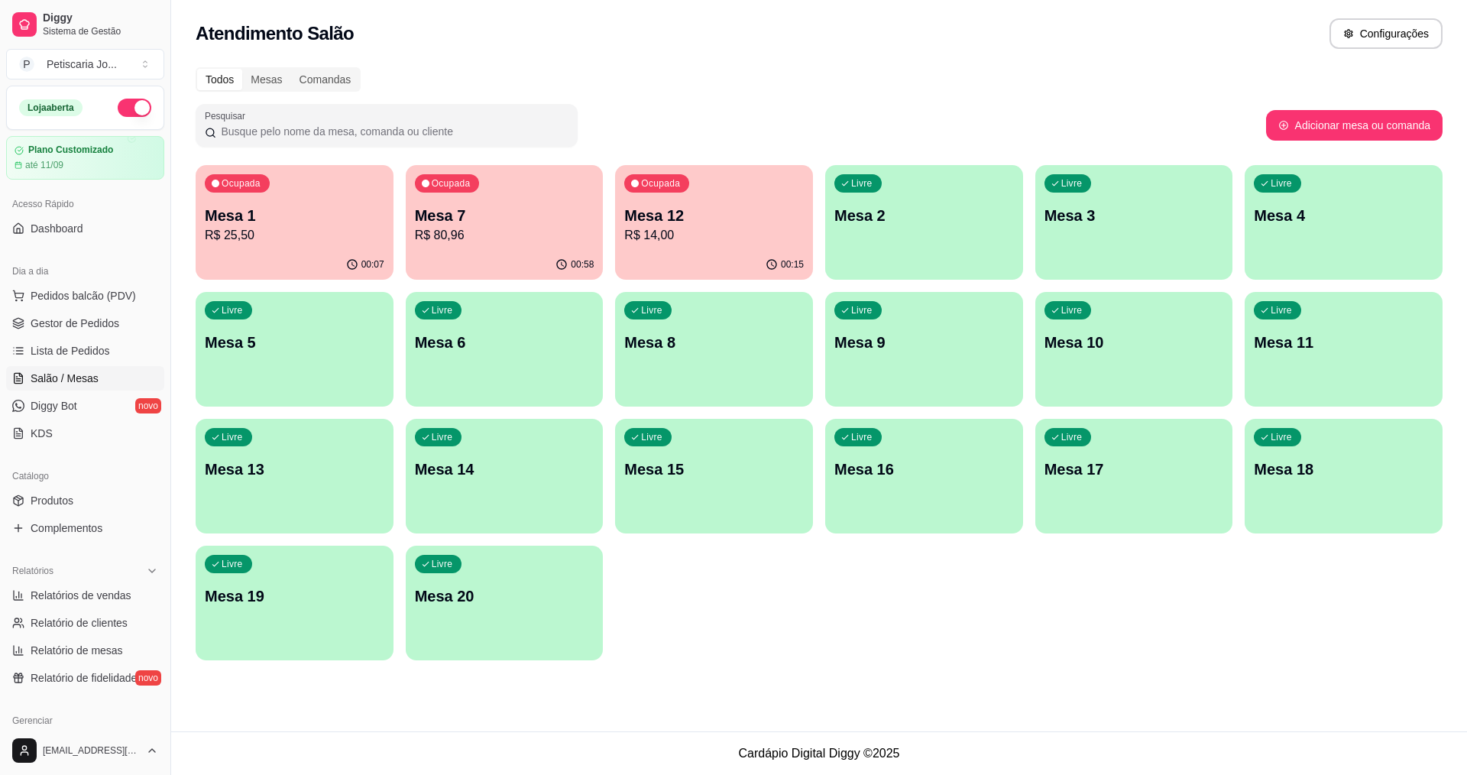
click at [293, 245] on div "Ocupada Mesa 1 R$ 25,50" at bounding box center [295, 207] width 198 height 85
click at [713, 244] on p "R$ 14,00" at bounding box center [714, 235] width 174 height 18
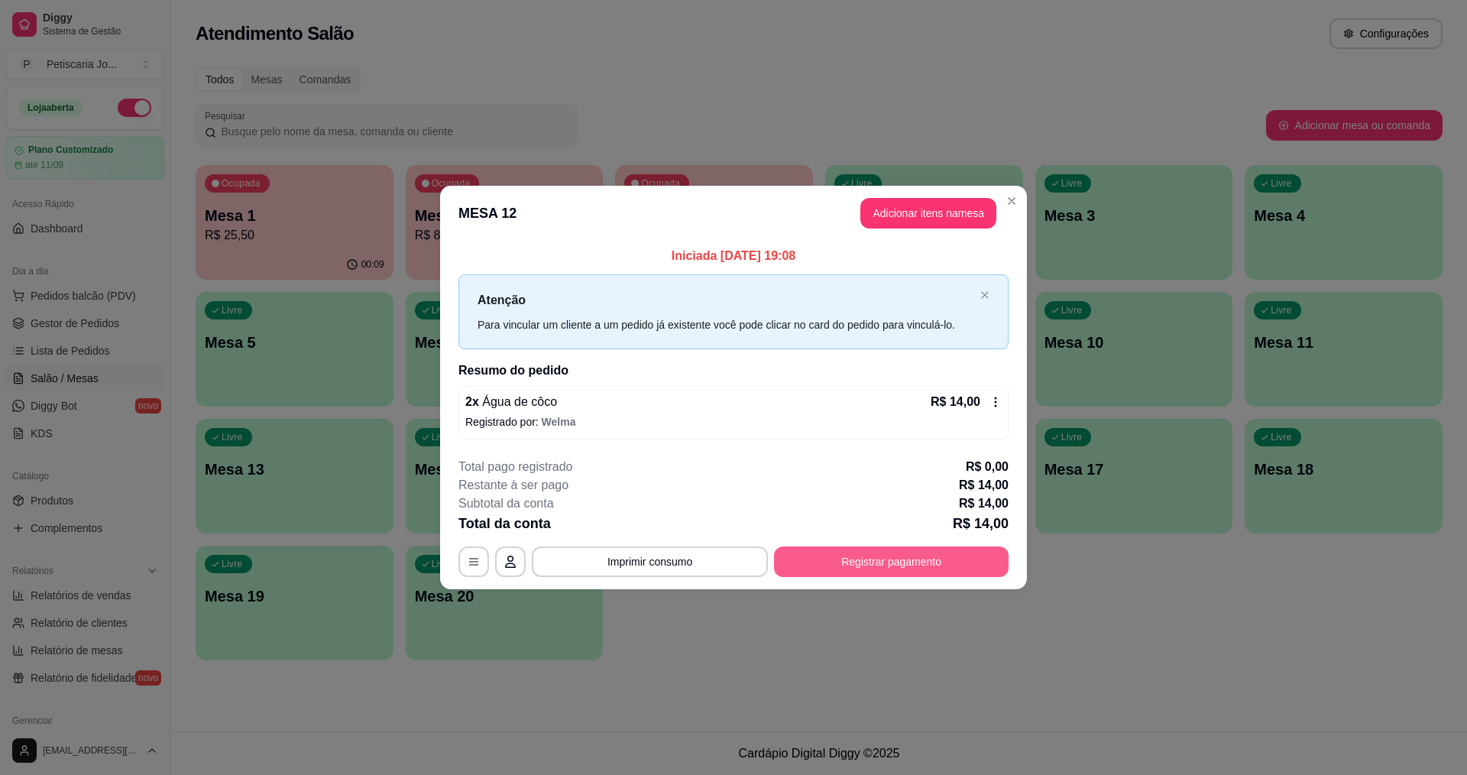
click at [904, 570] on button "Registrar pagamento" at bounding box center [891, 561] width 235 height 31
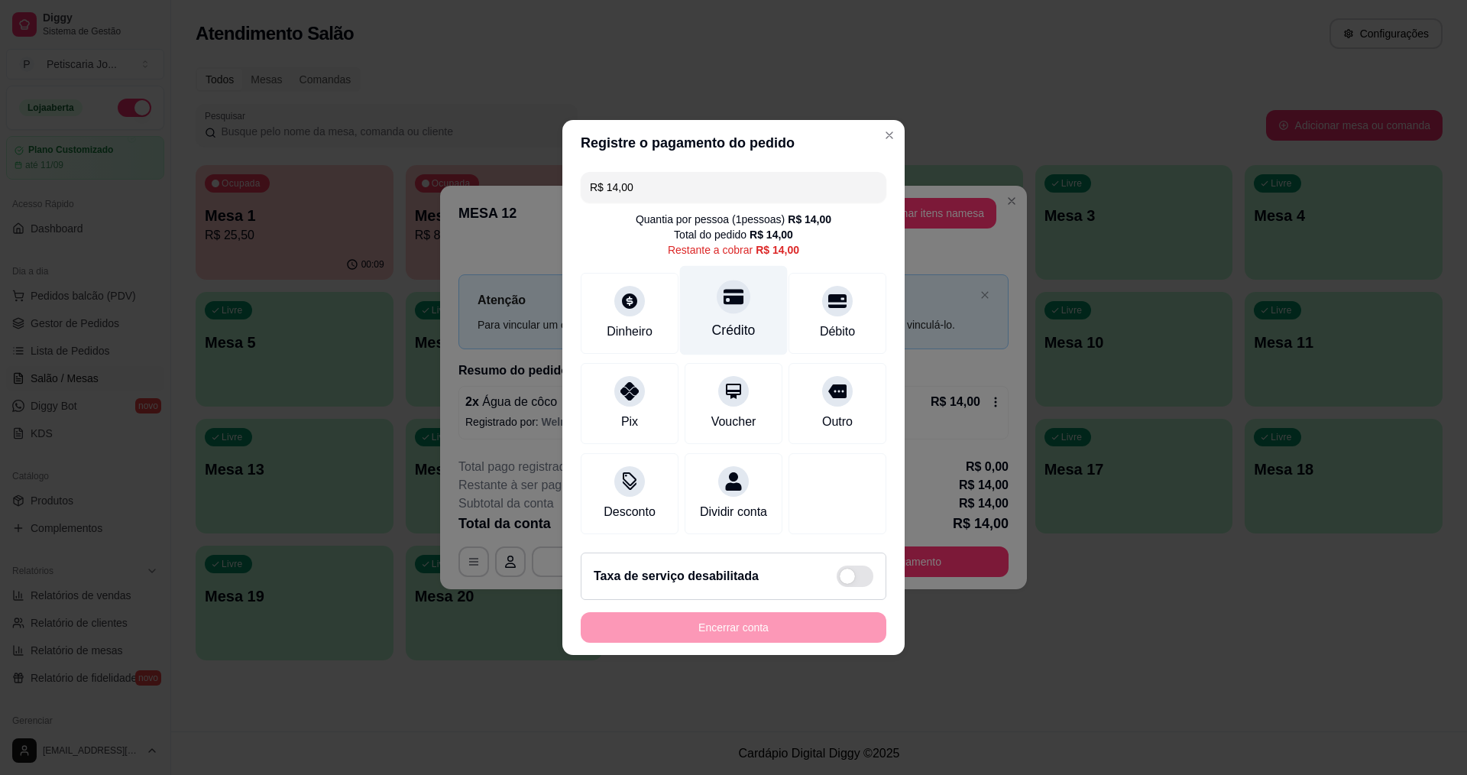
click at [732, 320] on div "Crédito" at bounding box center [734, 330] width 44 height 20
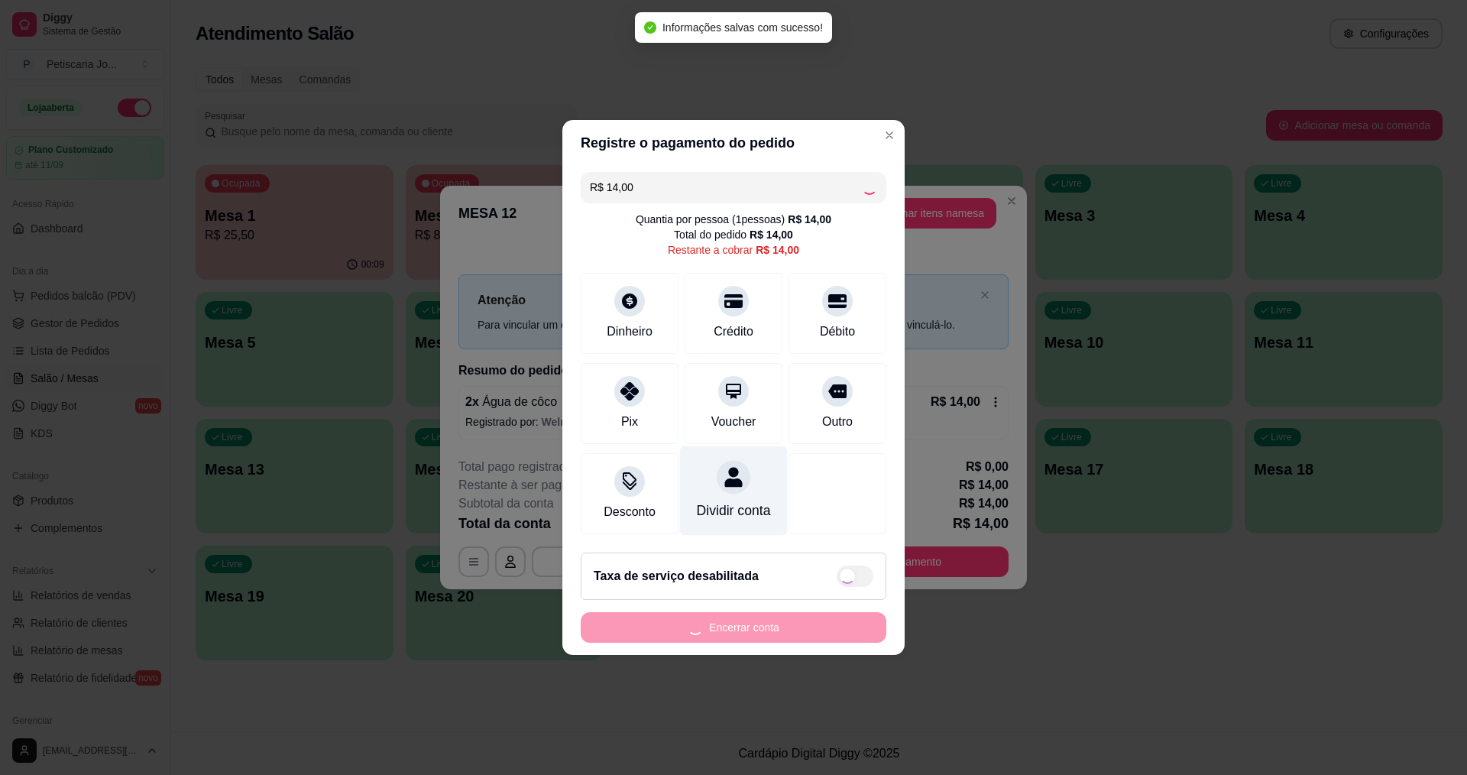
type input "R$ 0,00"
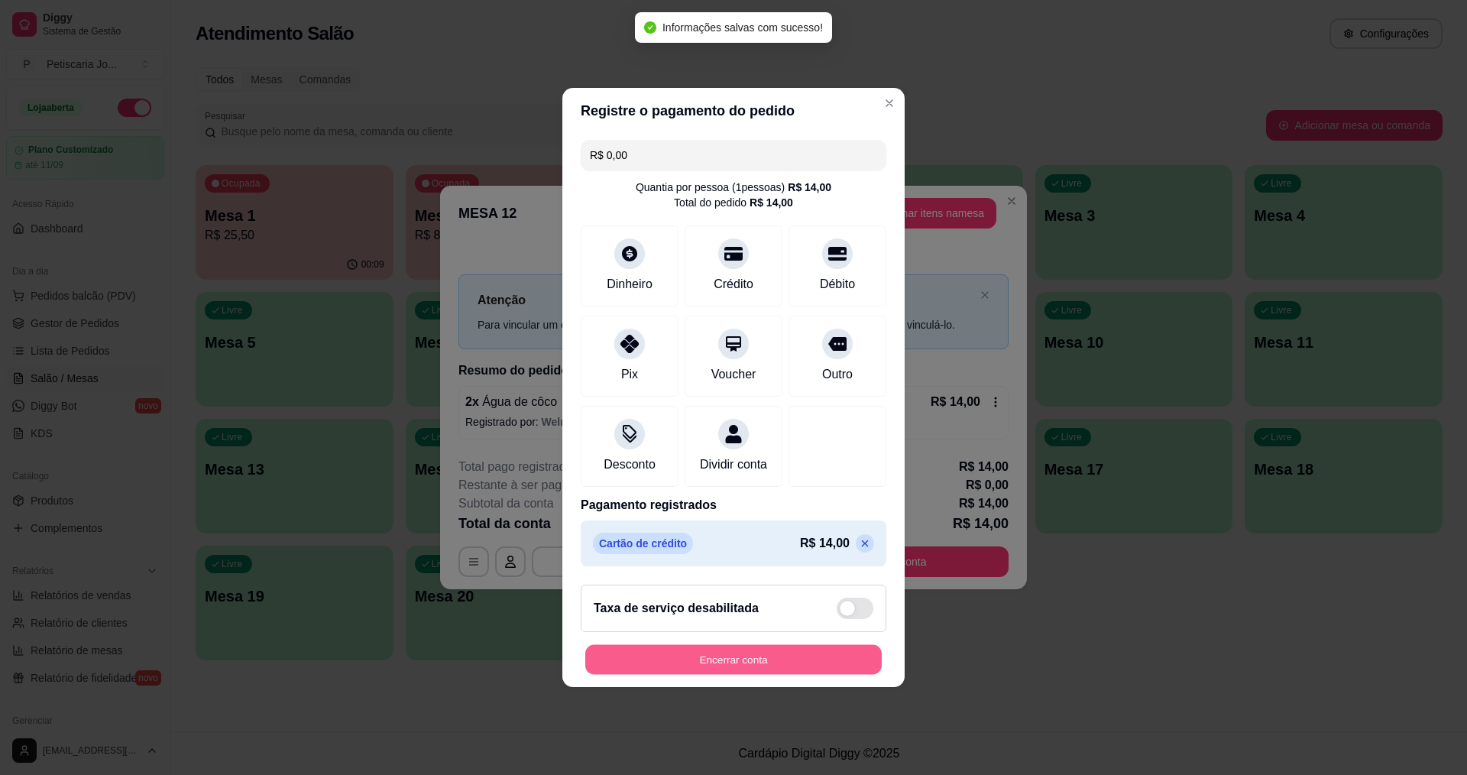
click at [715, 669] on button "Encerrar conta" at bounding box center [733, 660] width 297 height 30
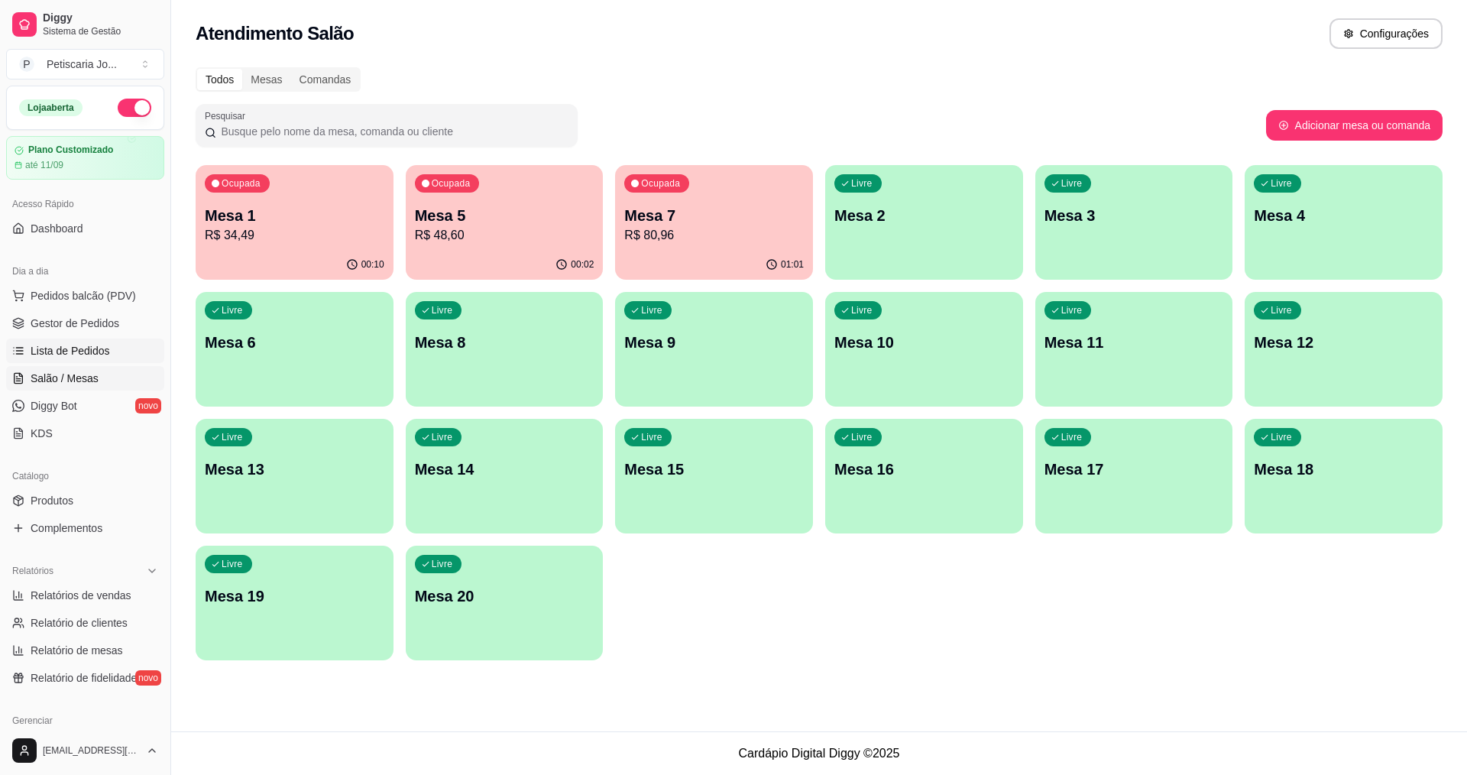
click at [83, 349] on span "Lista de Pedidos" at bounding box center [70, 350] width 79 height 15
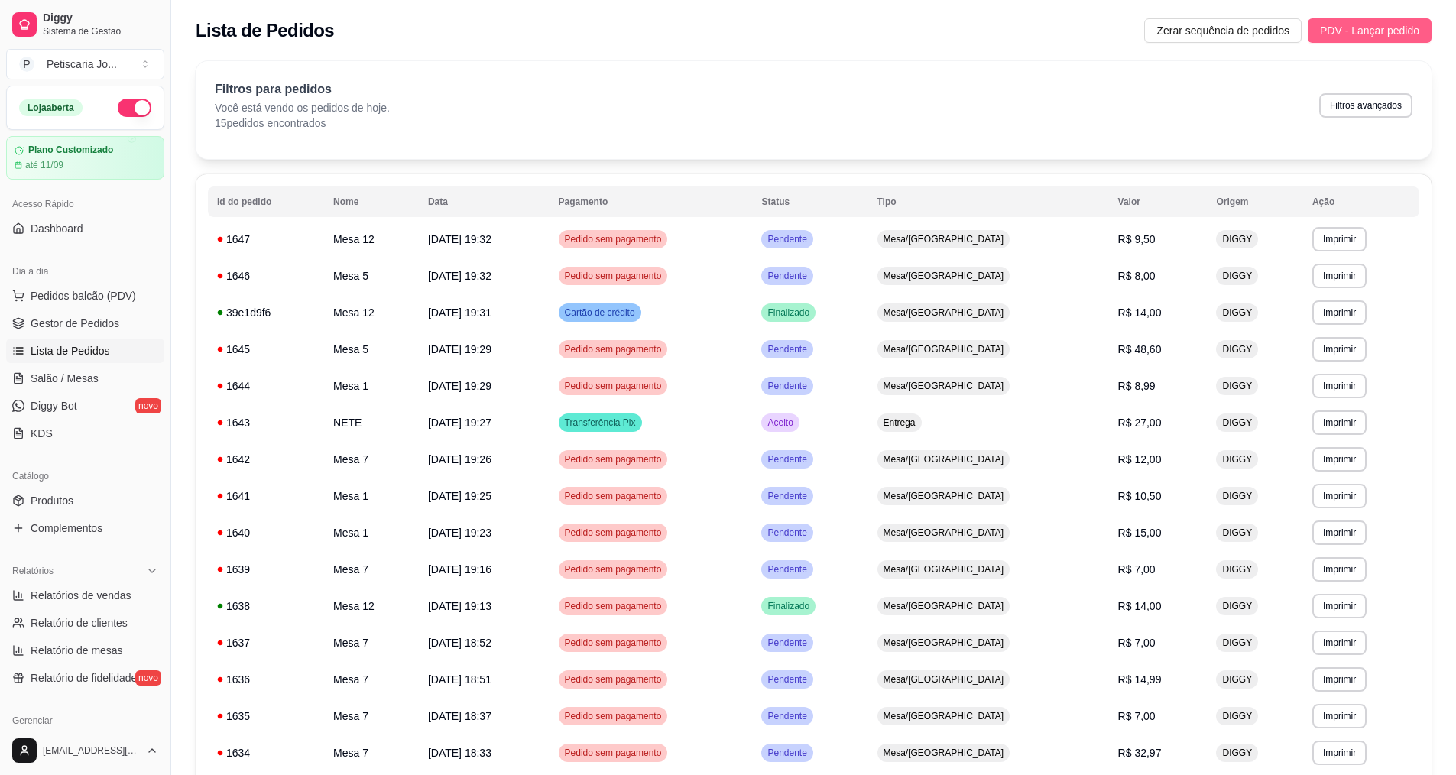
click at [1394, 37] on span "PDV - Lançar pedido" at bounding box center [1369, 30] width 99 height 17
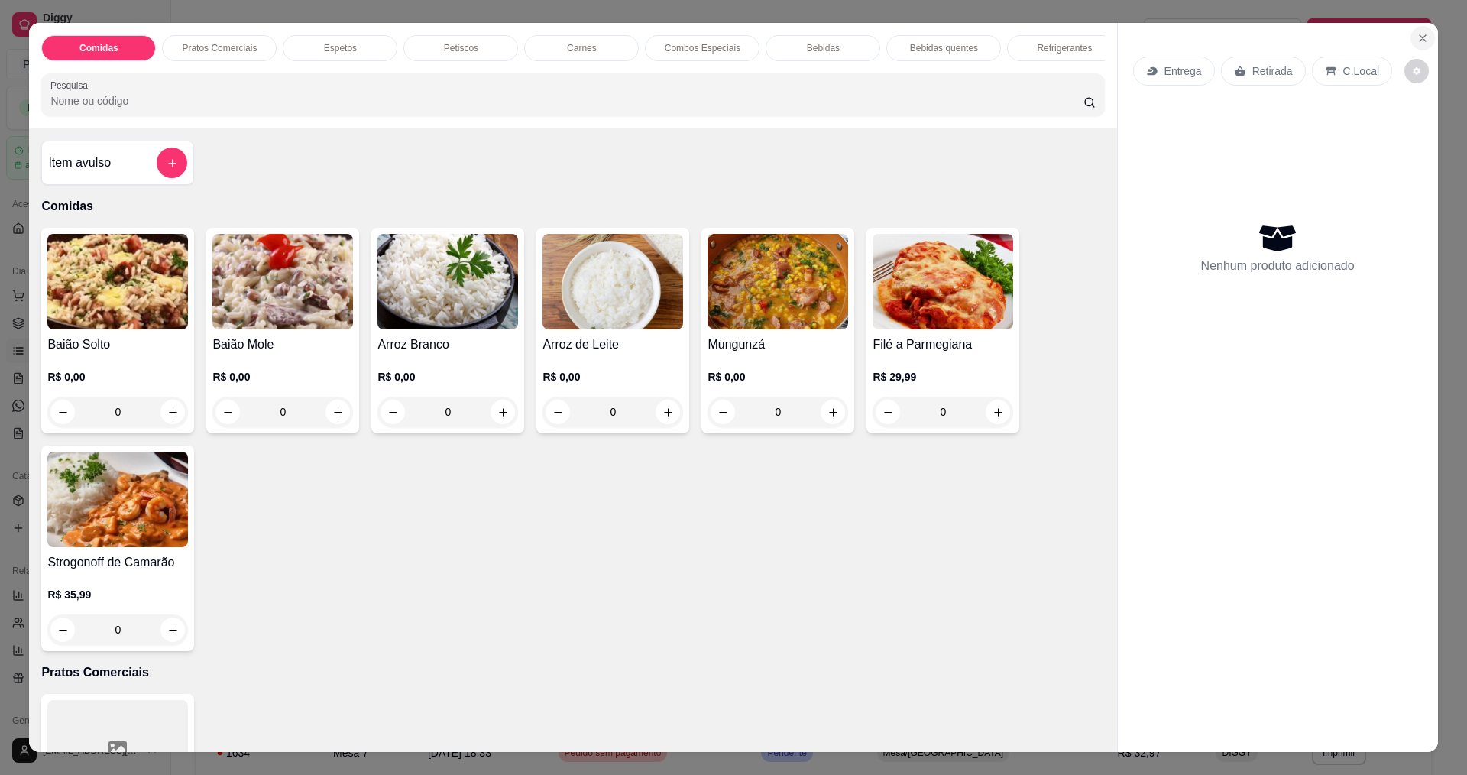
click at [1417, 37] on icon "Close" at bounding box center [1423, 38] width 12 height 12
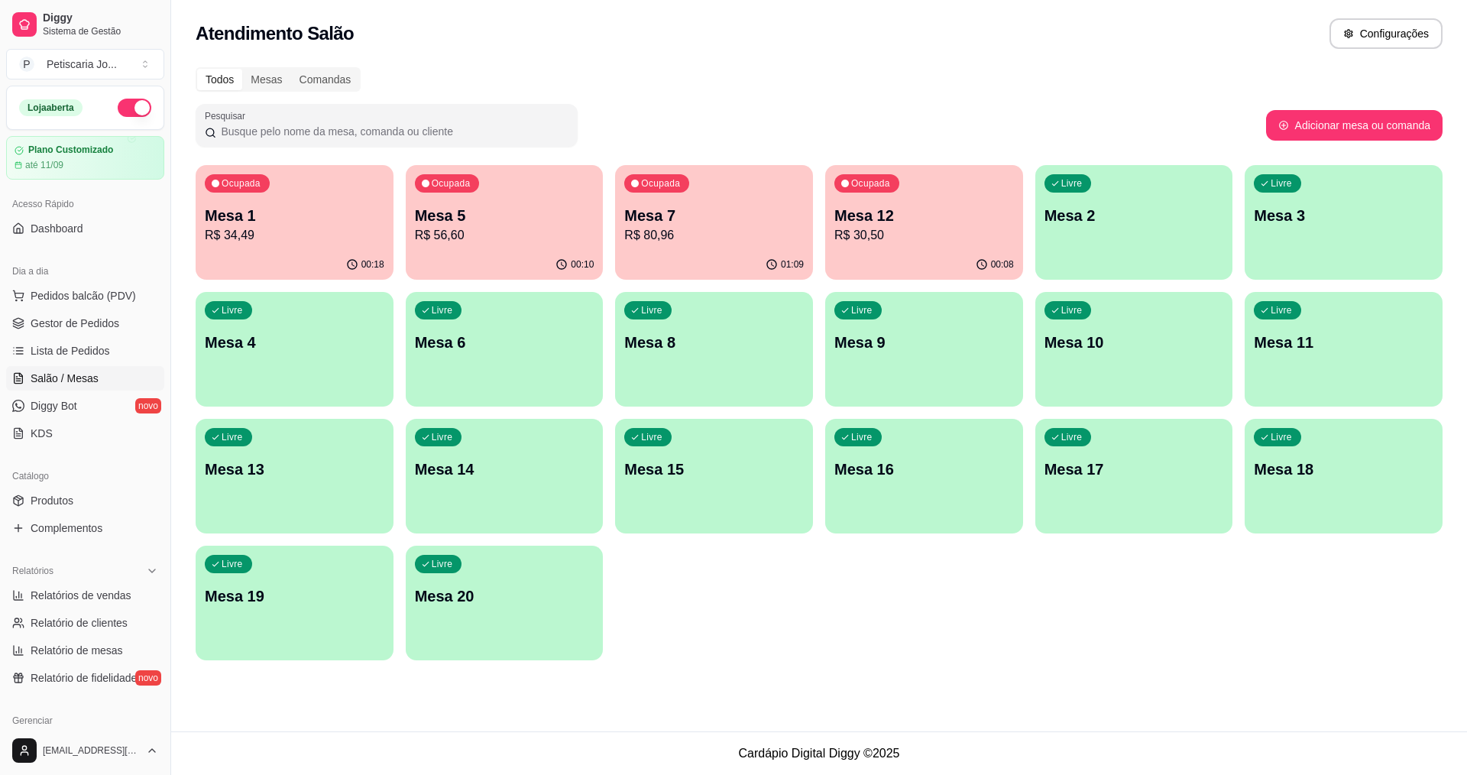
click at [456, 221] on p "Mesa 5" at bounding box center [505, 215] width 180 height 21
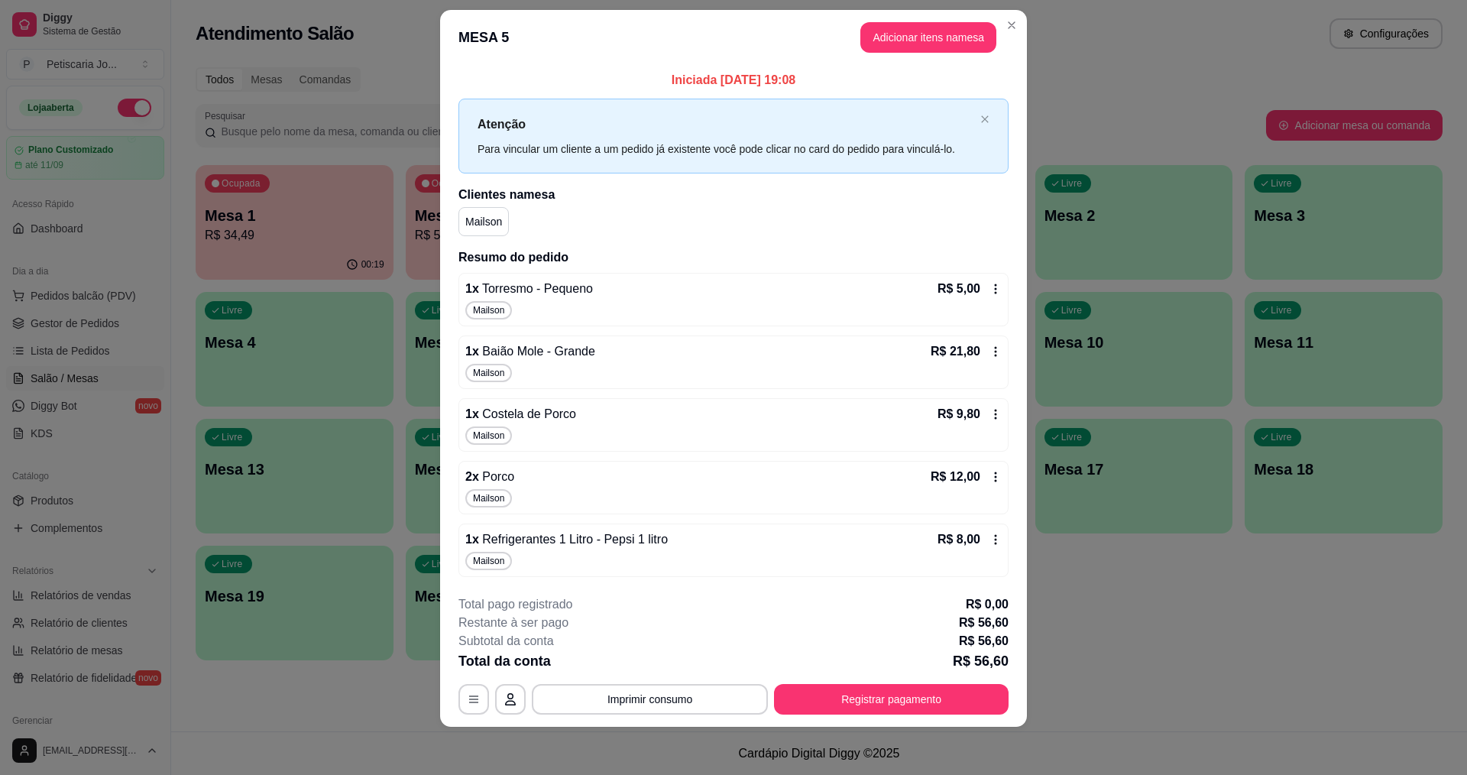
scroll to position [20, 0]
click at [990, 544] on icon at bounding box center [996, 539] width 12 height 12
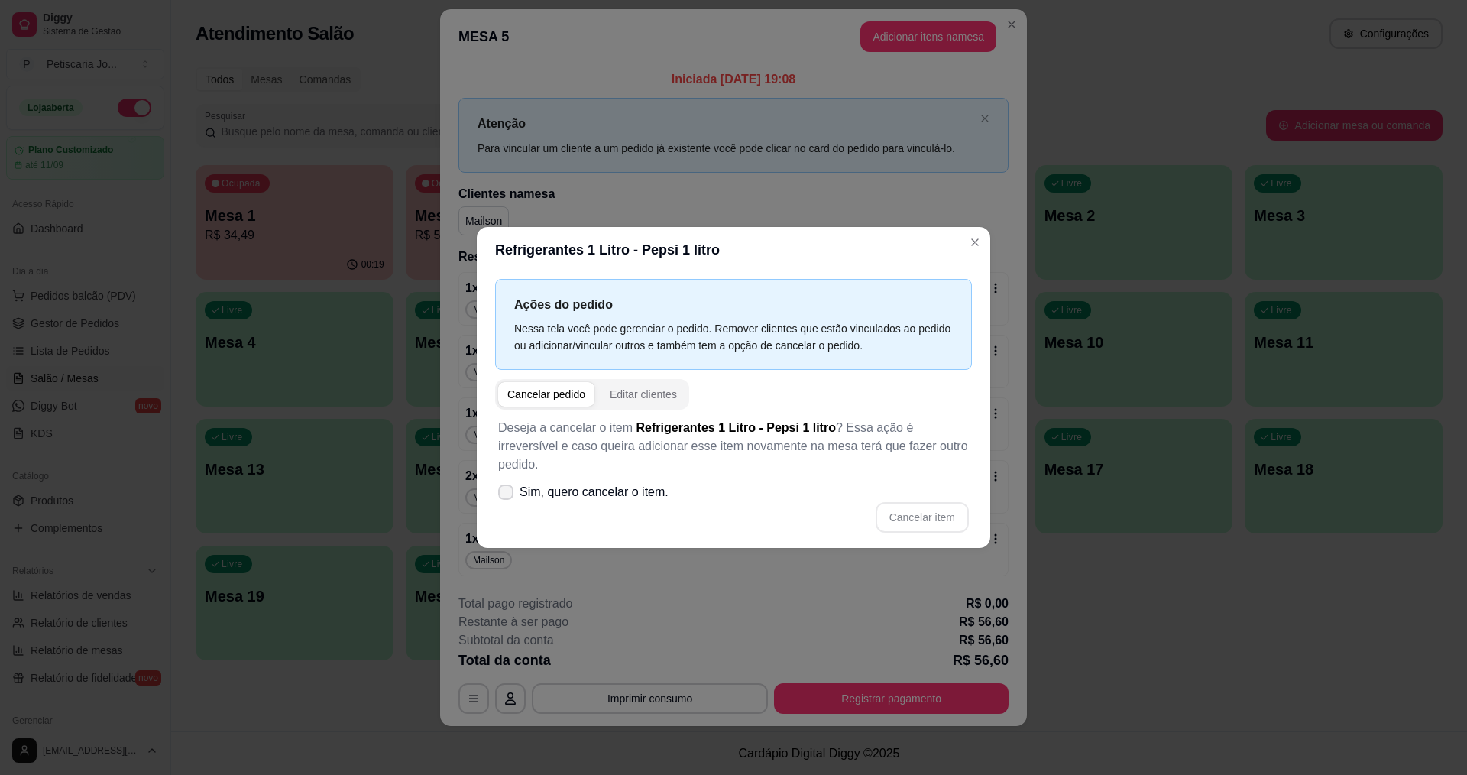
click at [504, 488] on icon at bounding box center [506, 492] width 12 height 9
click at [504, 495] on input "Sim, quero cancelar o item." at bounding box center [503, 500] width 10 height 10
checkbox input "true"
click at [914, 504] on button "Cancelar item" at bounding box center [922, 517] width 93 height 31
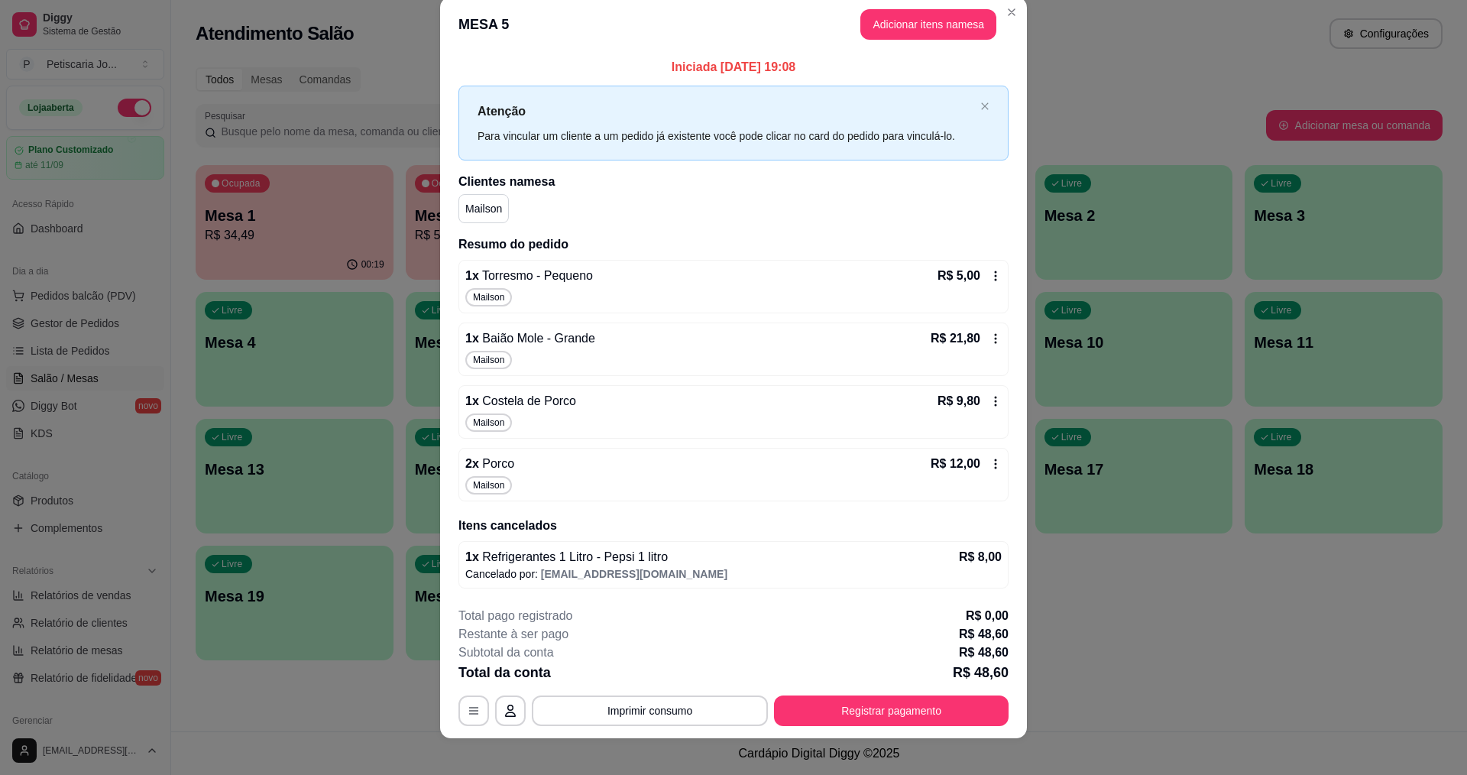
click at [991, 404] on icon at bounding box center [996, 401] width 12 height 12
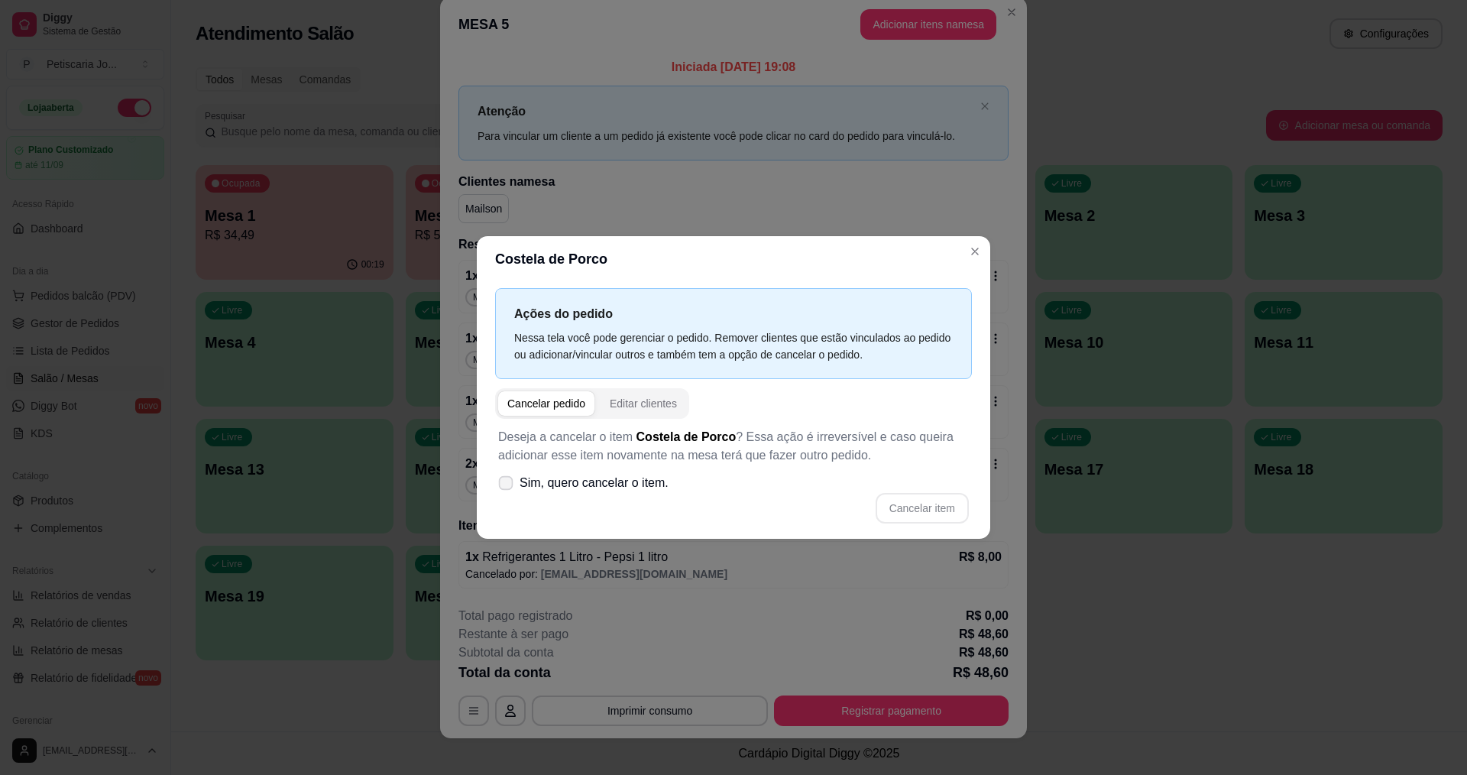
click at [501, 480] on icon at bounding box center [505, 482] width 11 height 8
click at [501, 486] on input "Sim, quero cancelar o item." at bounding box center [503, 491] width 10 height 10
checkbox input "true"
click at [949, 506] on button "Cancelar item" at bounding box center [922, 509] width 91 height 30
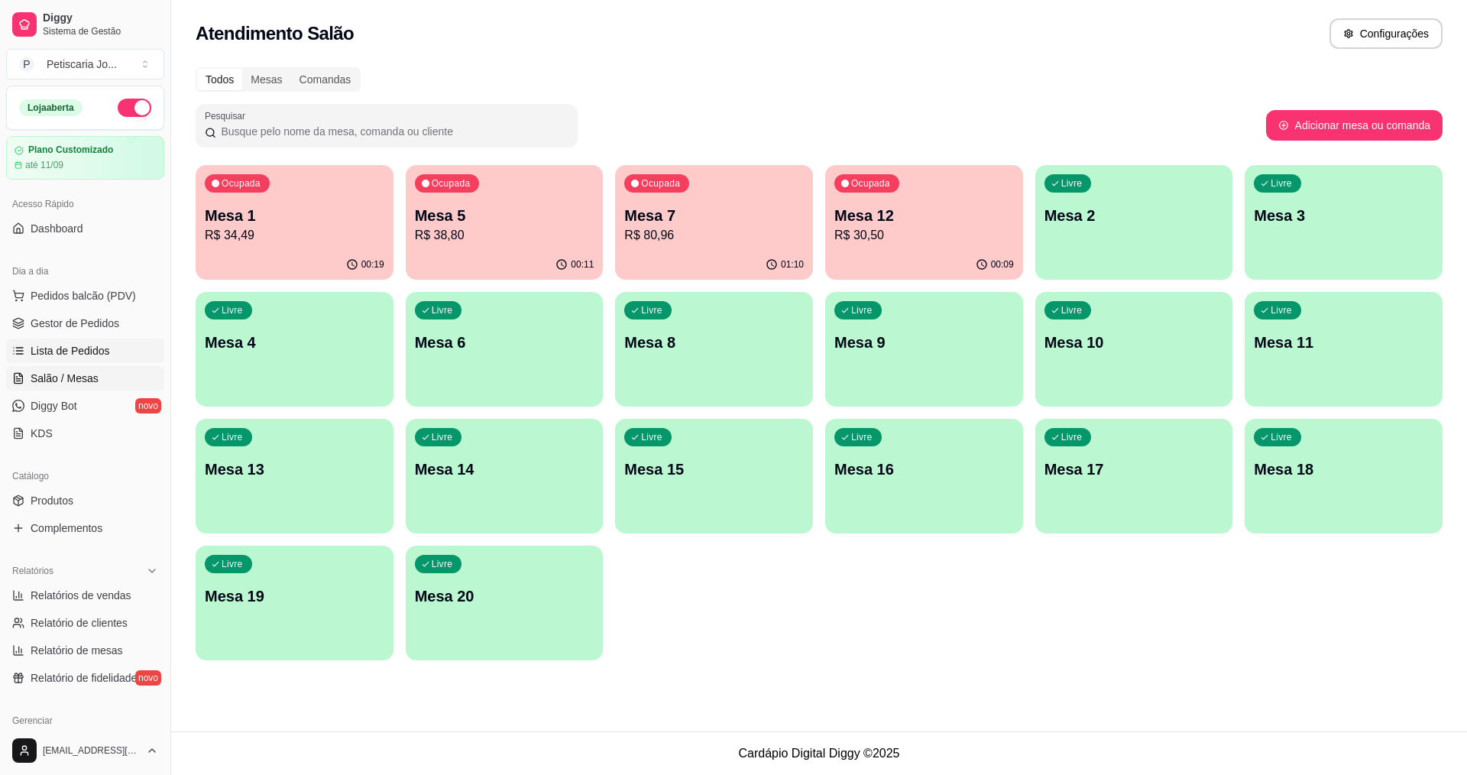
click at [89, 352] on span "Lista de Pedidos" at bounding box center [70, 350] width 79 height 15
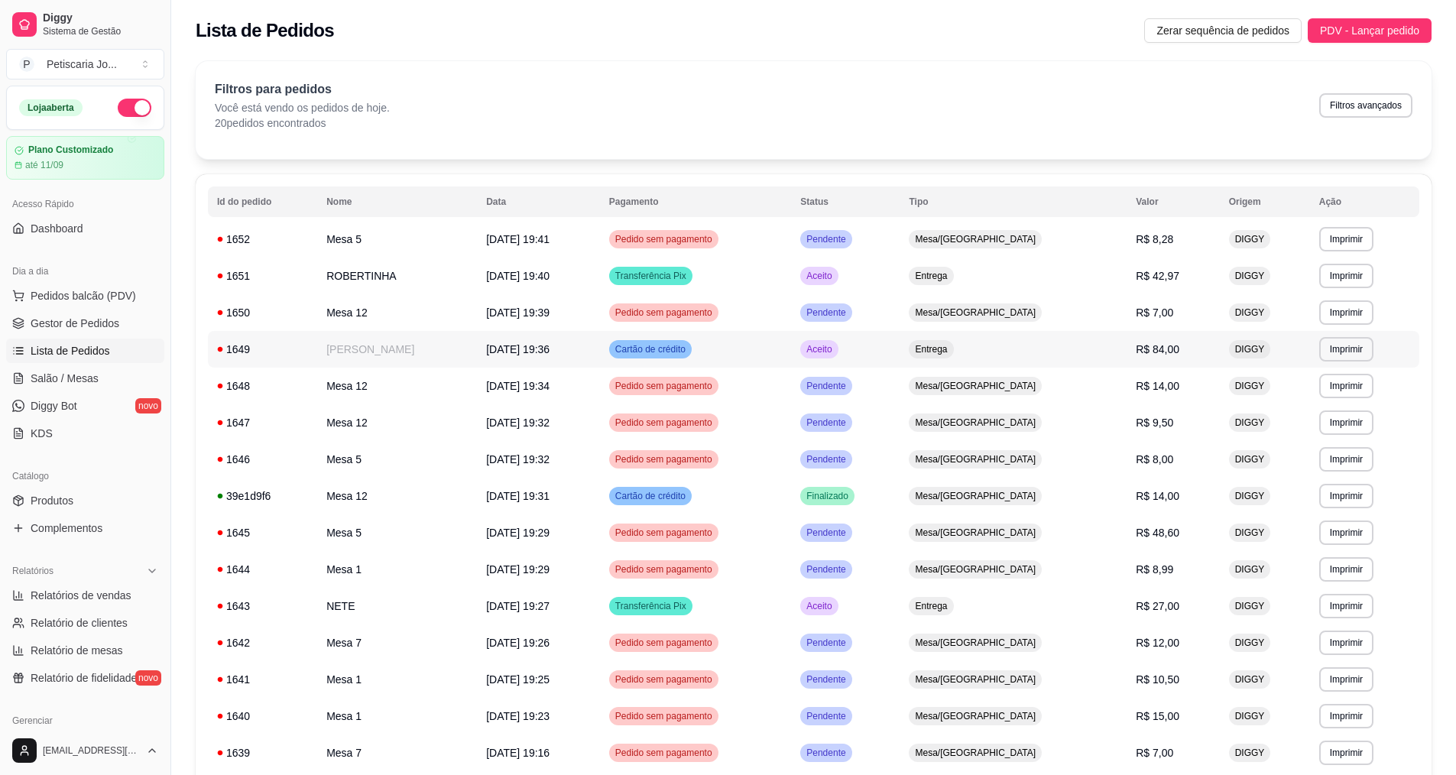
click at [357, 350] on td "Nataly sindeaux" at bounding box center [397, 349] width 160 height 37
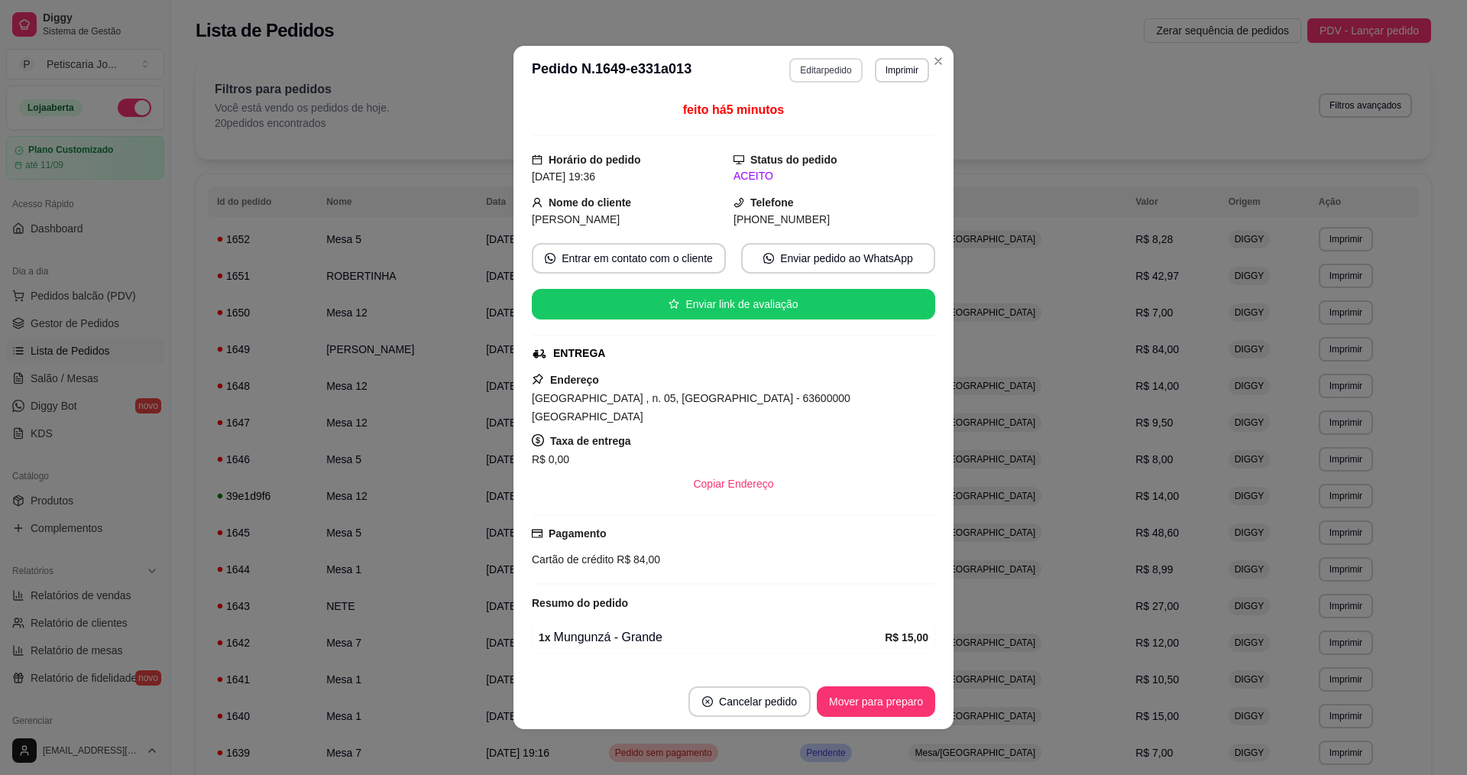
click at [825, 72] on button "Editar pedido" at bounding box center [826, 70] width 73 height 24
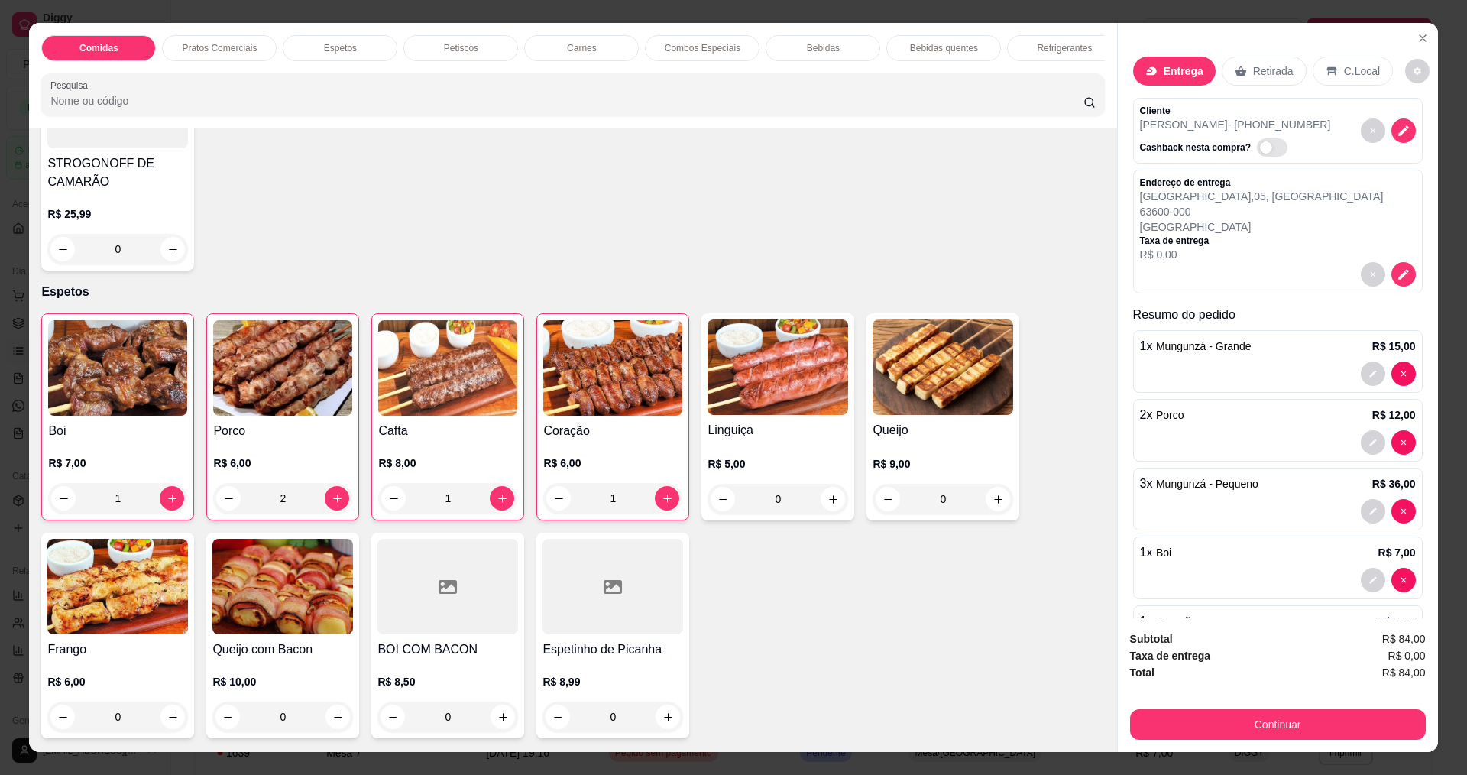
scroll to position [459, 0]
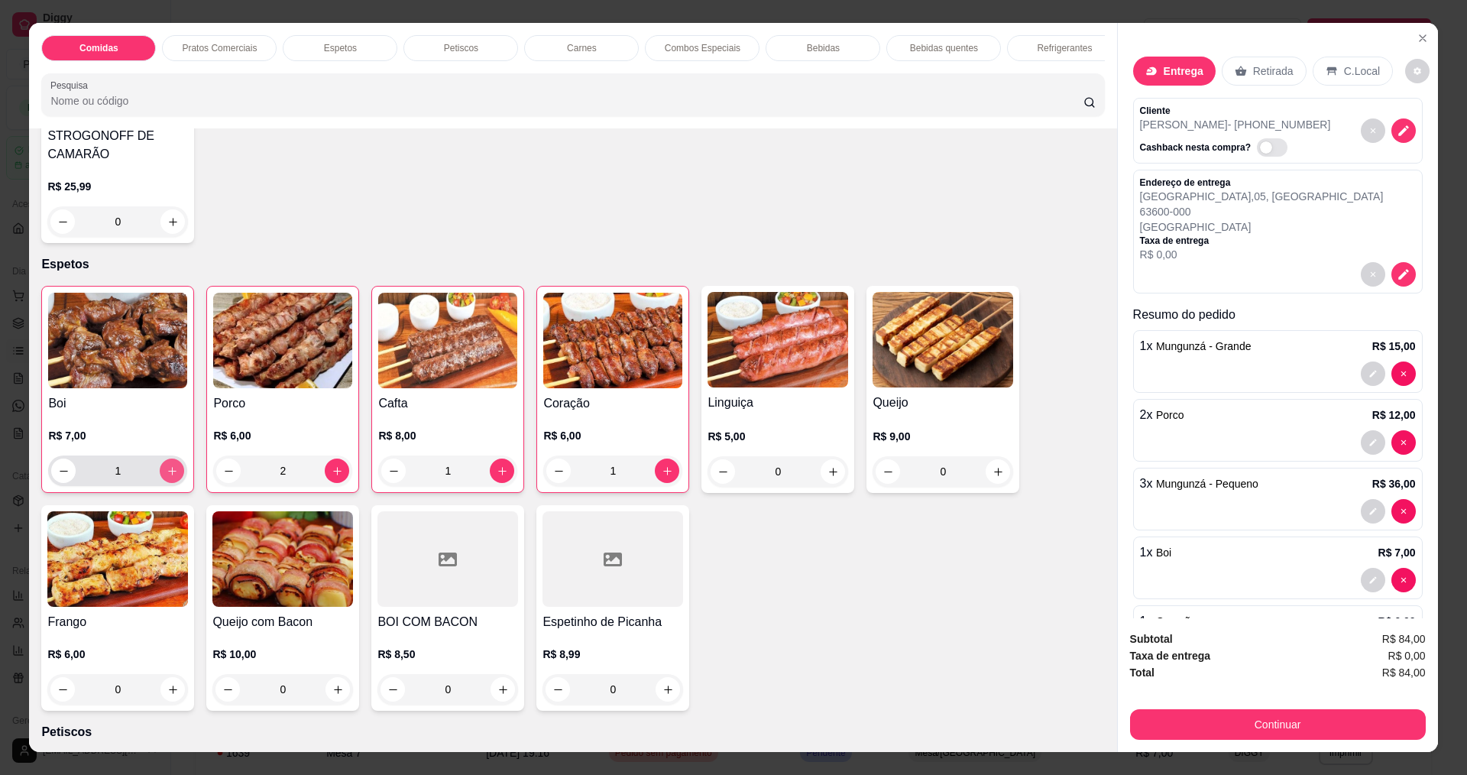
click at [160, 483] on button "increase-product-quantity" at bounding box center [172, 471] width 24 height 24
type input "2"
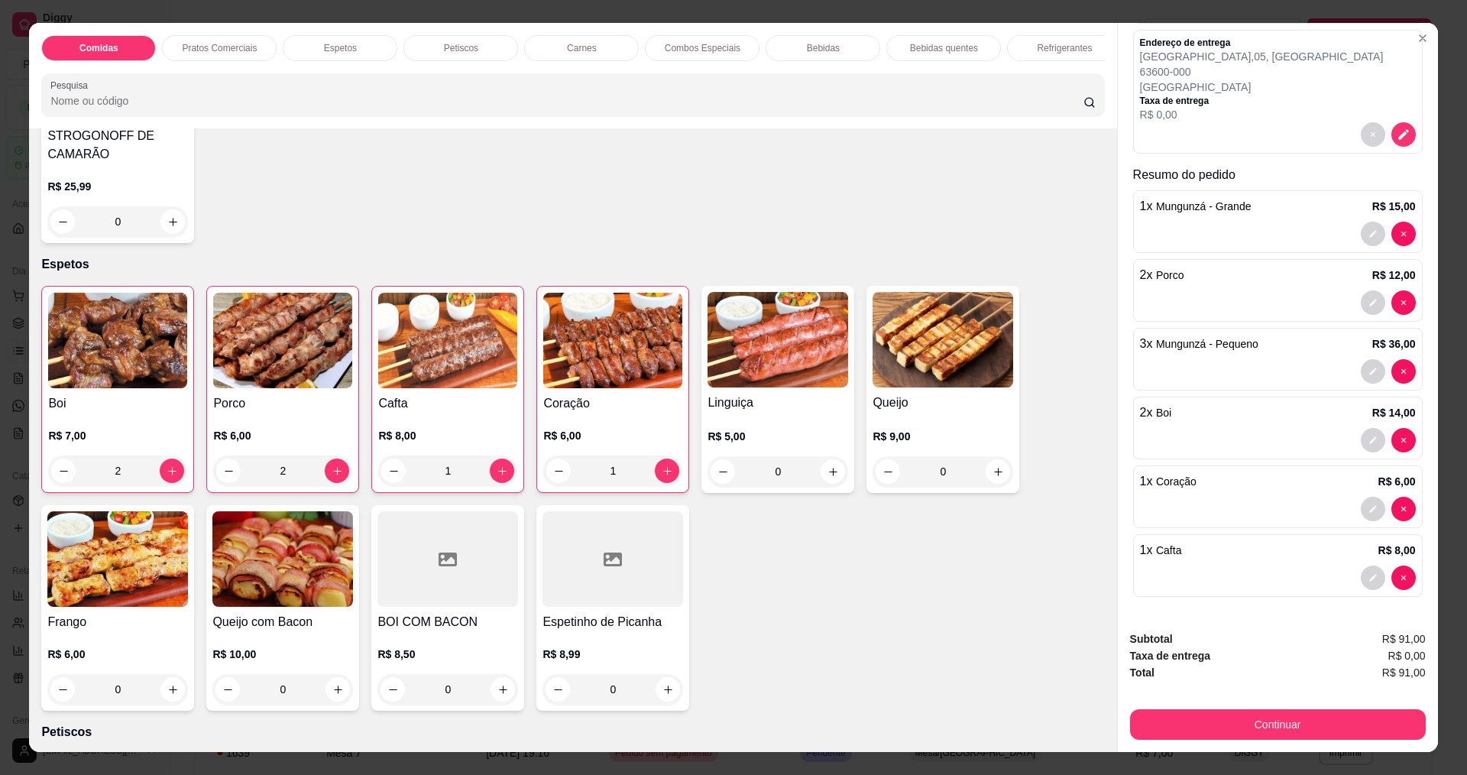
scroll to position [26, 0]
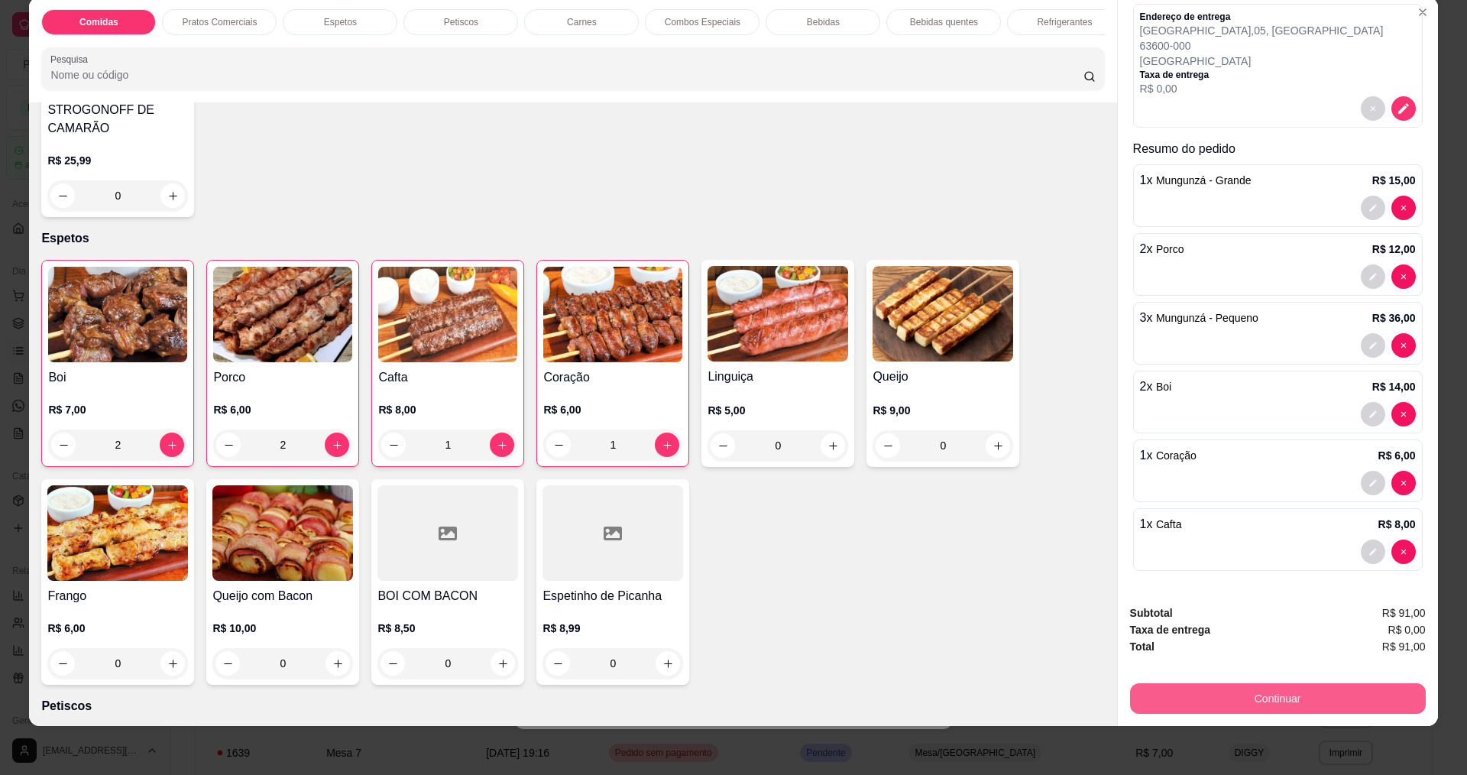
click at [1289, 692] on button "Continuar" at bounding box center [1278, 698] width 296 height 31
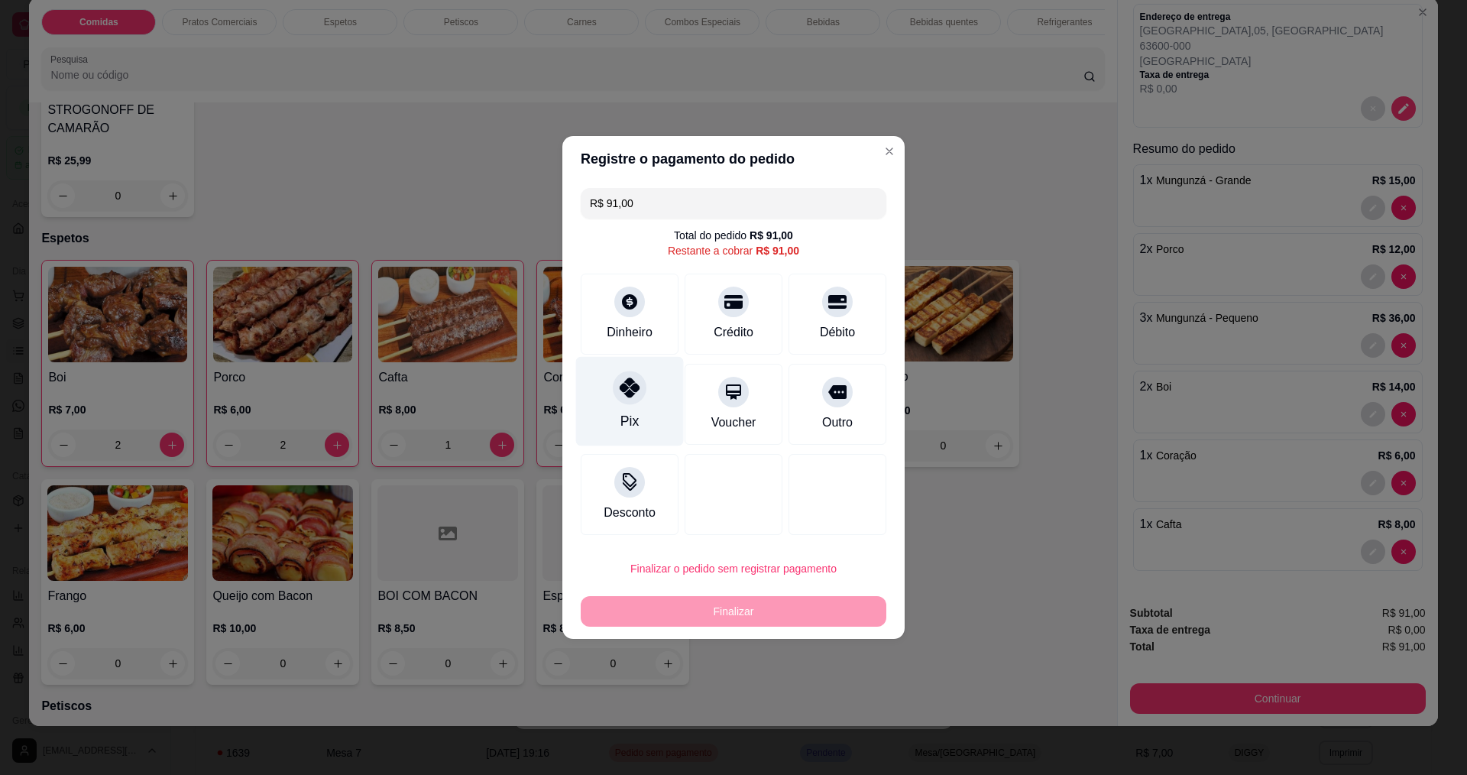
click at [631, 401] on div at bounding box center [630, 388] width 34 height 34
type input "R$ 0,00"
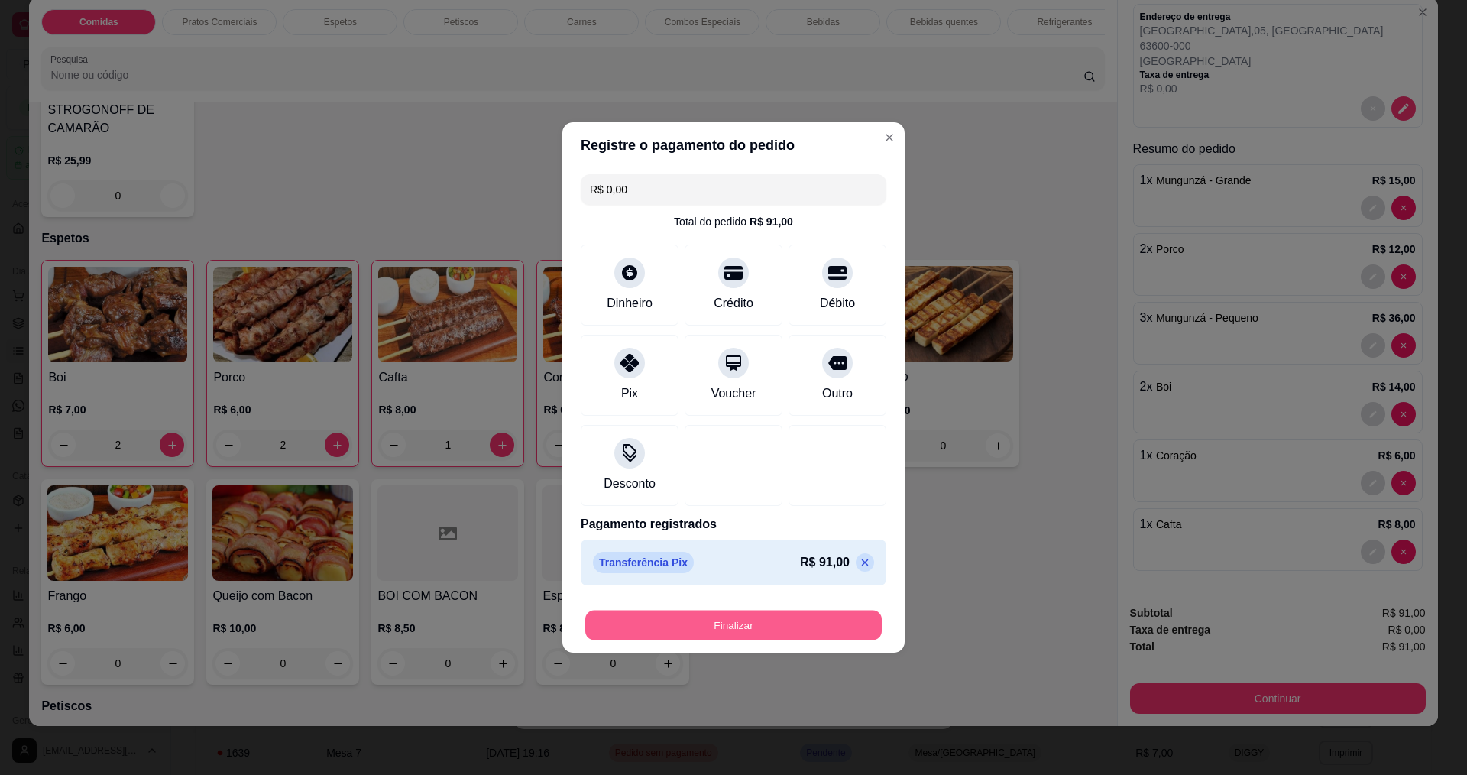
click at [747, 614] on button "Finalizar" at bounding box center [733, 626] width 297 height 30
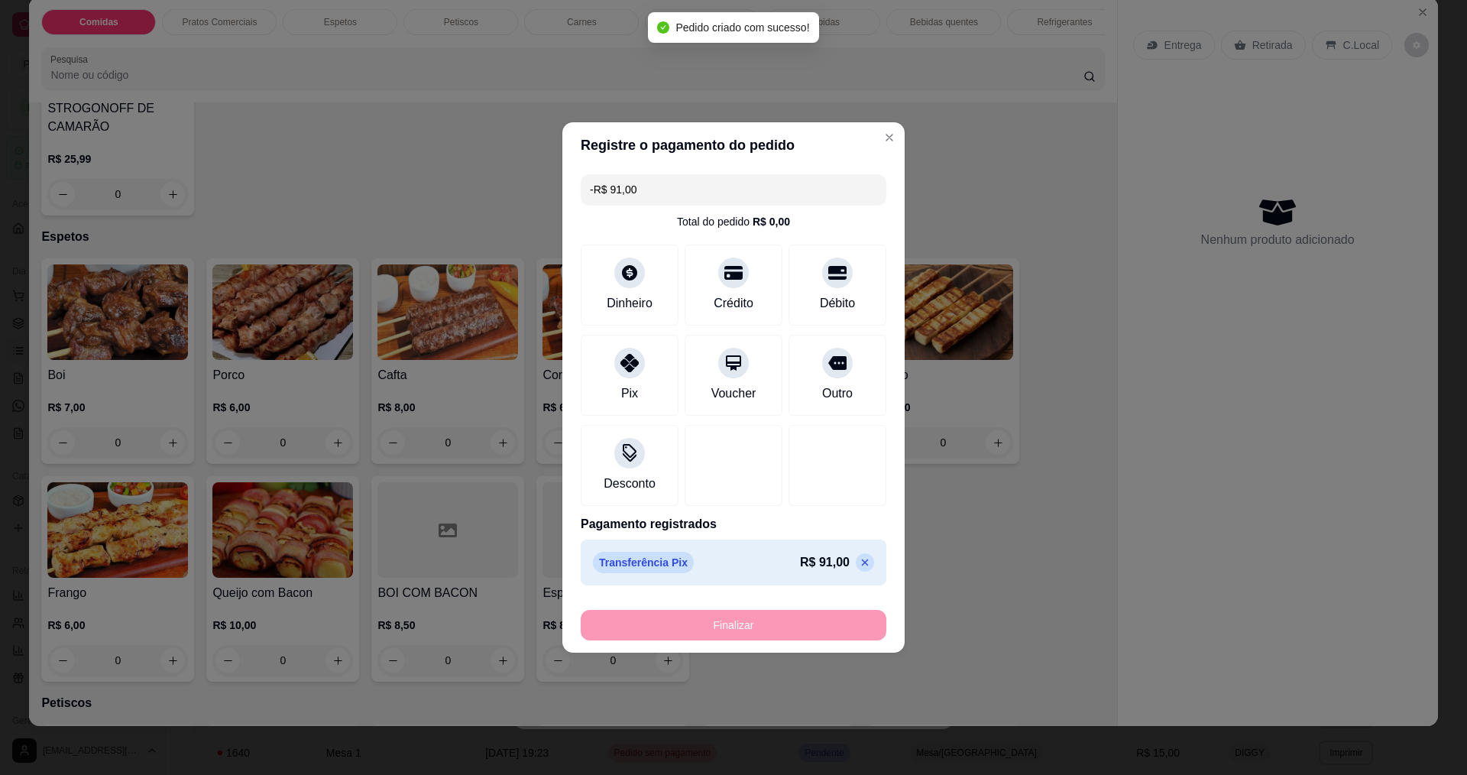
scroll to position [0, 0]
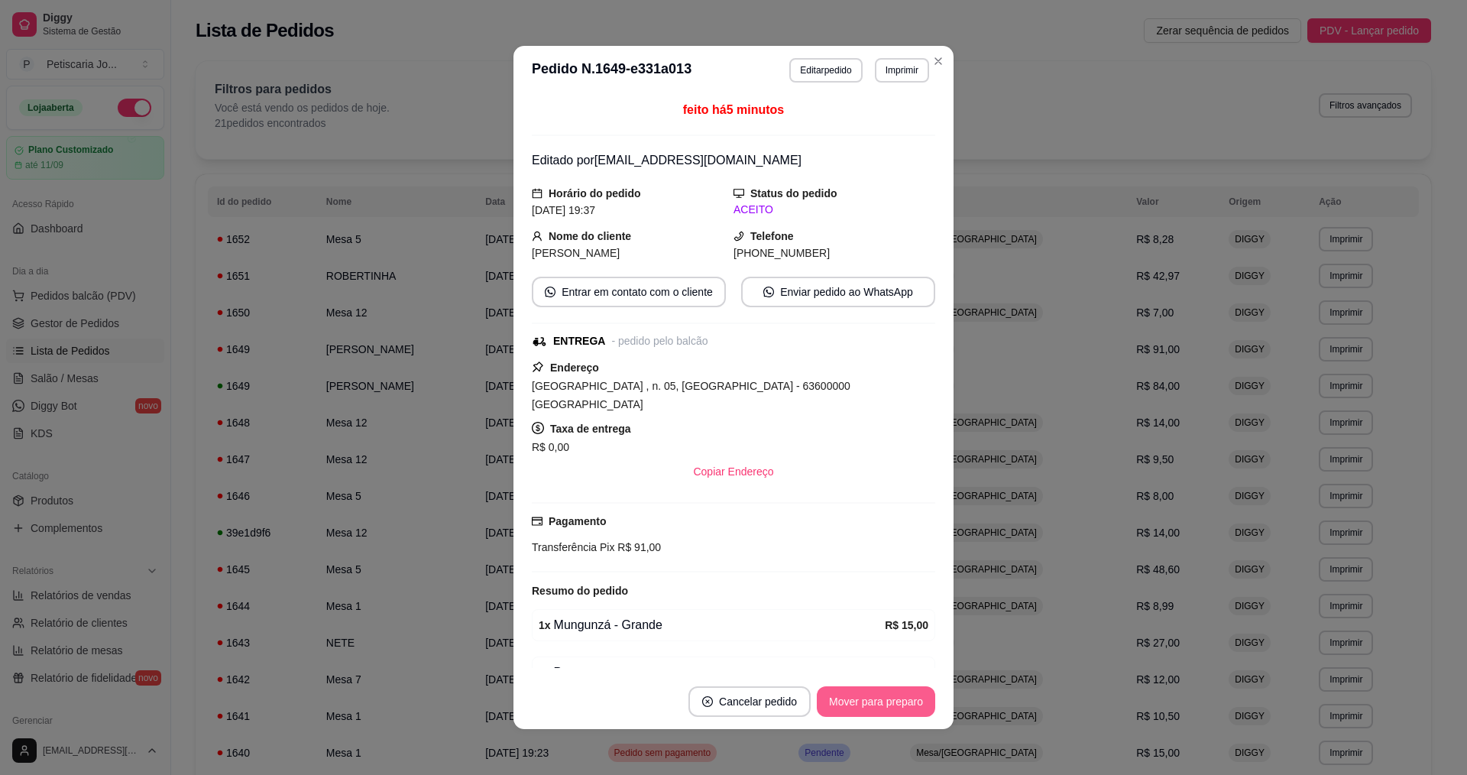
click at [841, 699] on button "Mover para preparo" at bounding box center [876, 701] width 118 height 31
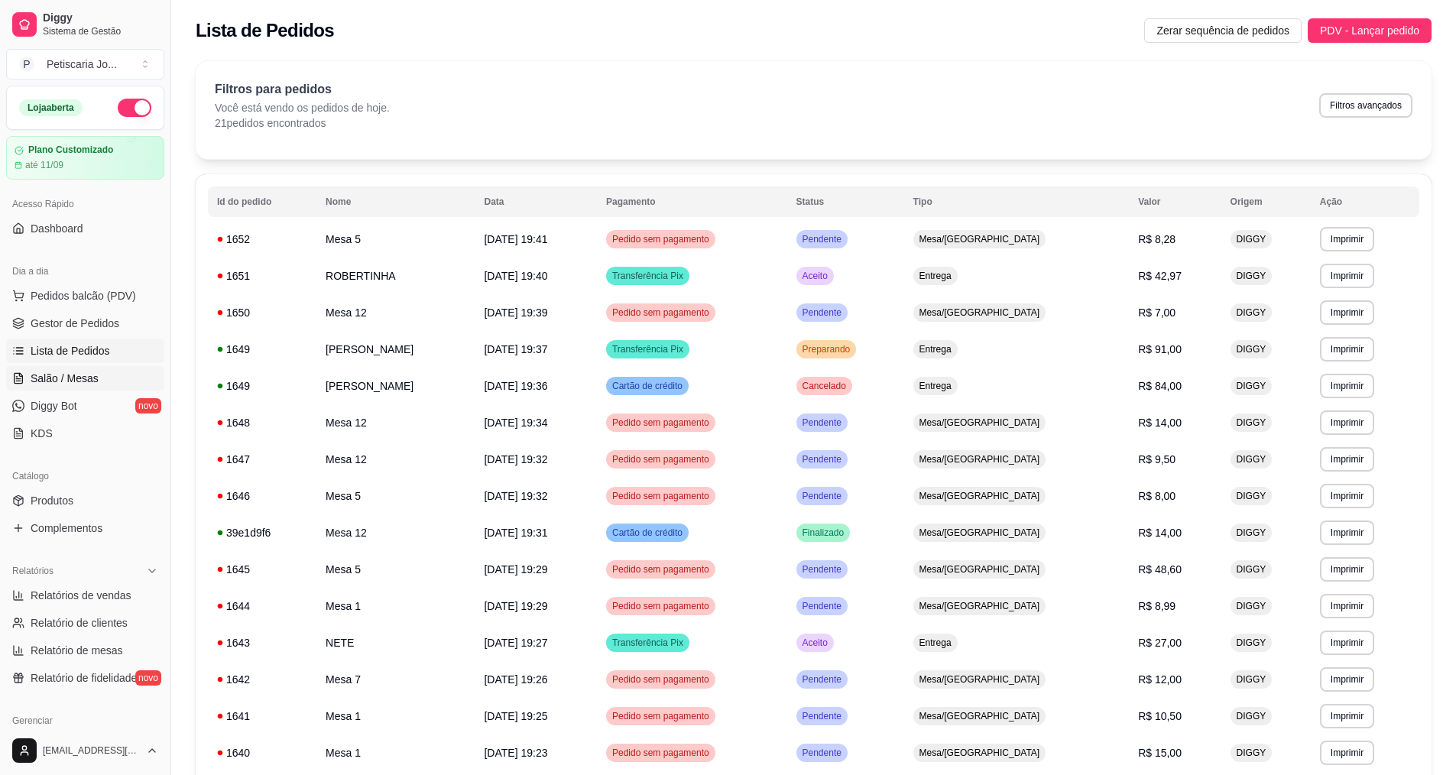
click at [80, 371] on span "Salão / Mesas" at bounding box center [65, 378] width 68 height 15
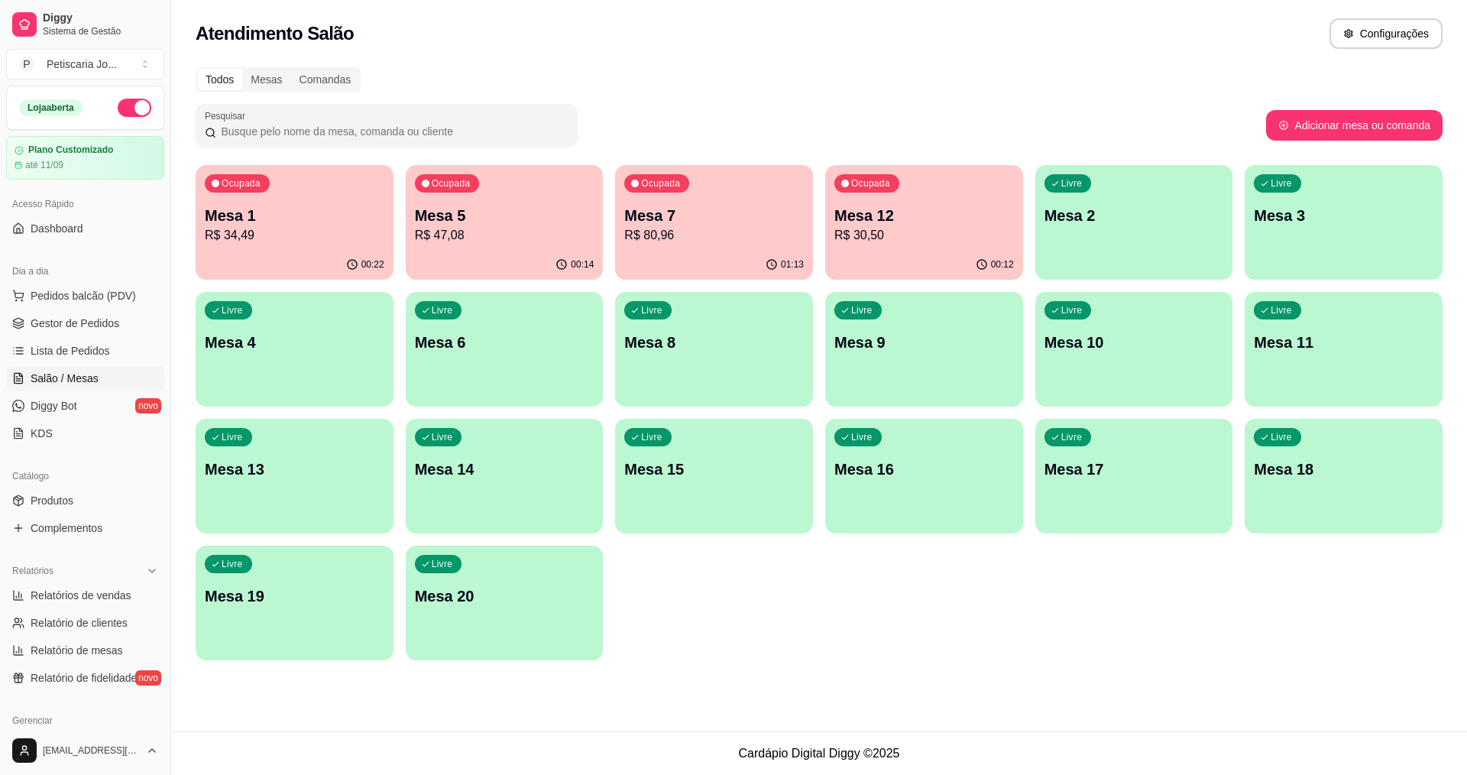
click at [303, 238] on p "R$ 34,49" at bounding box center [295, 235] width 180 height 18
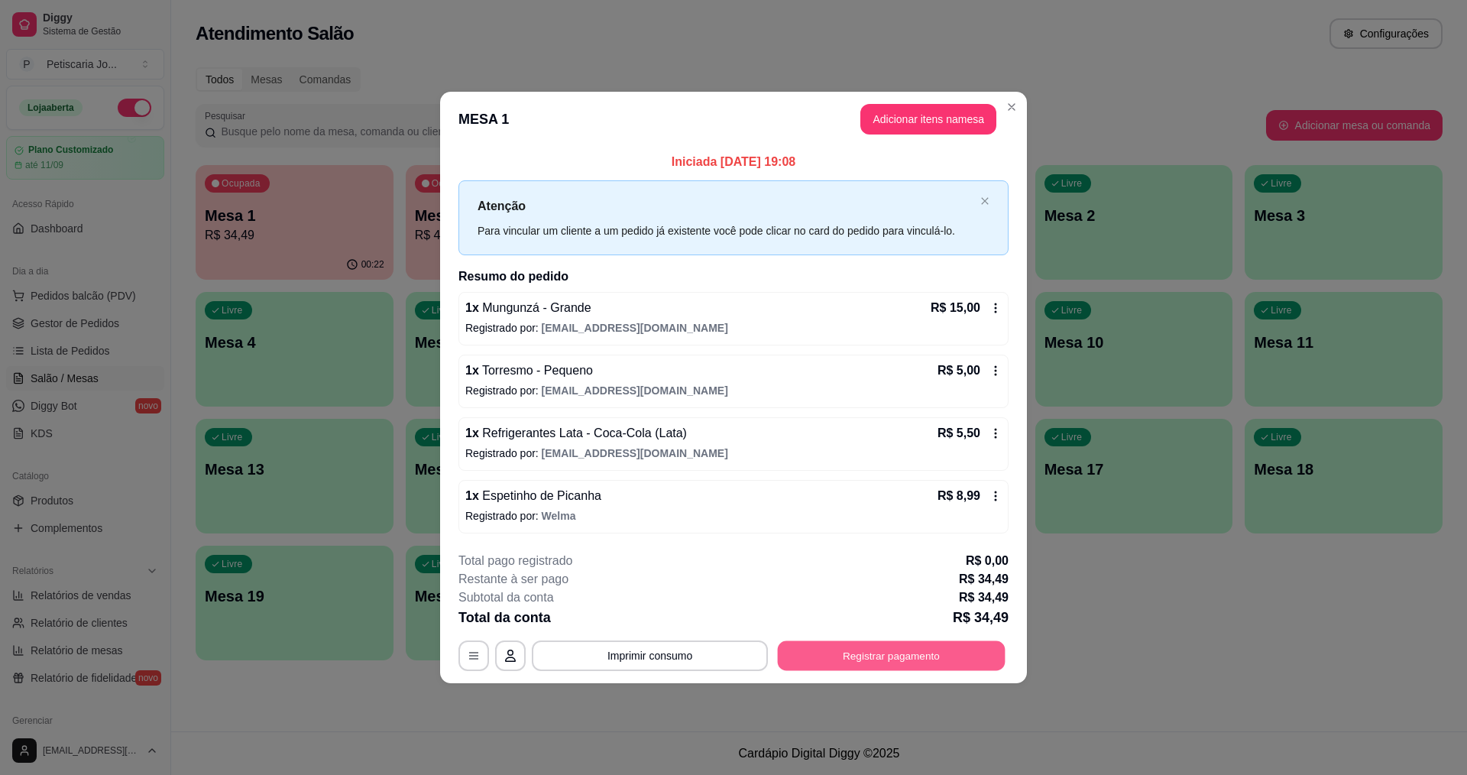
click at [942, 648] on button "Registrar pagamento" at bounding box center [892, 655] width 228 height 30
click at [624, 650] on button "Imprimir consumo" at bounding box center [650, 655] width 229 height 30
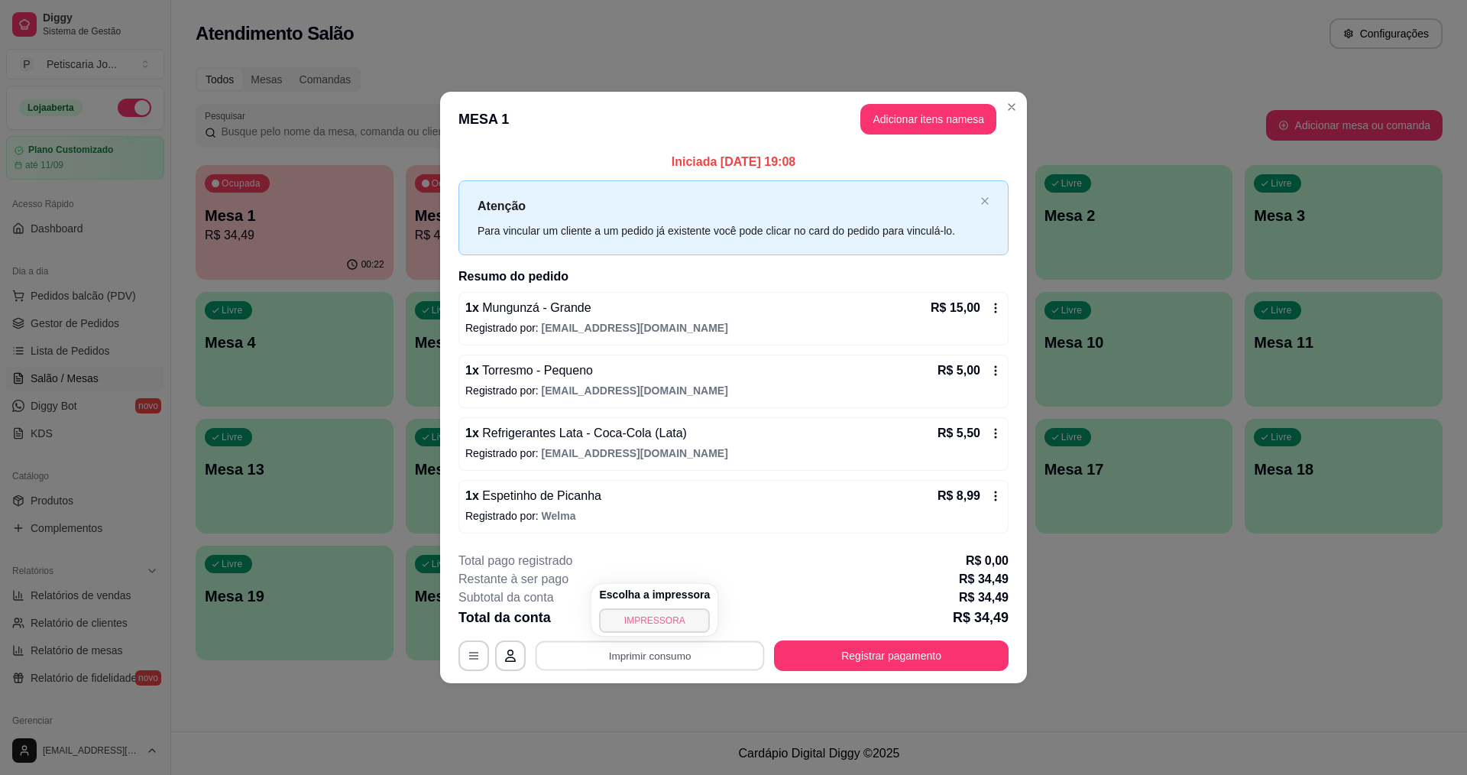
click at [627, 625] on button "IMPRESSORA" at bounding box center [654, 620] width 111 height 24
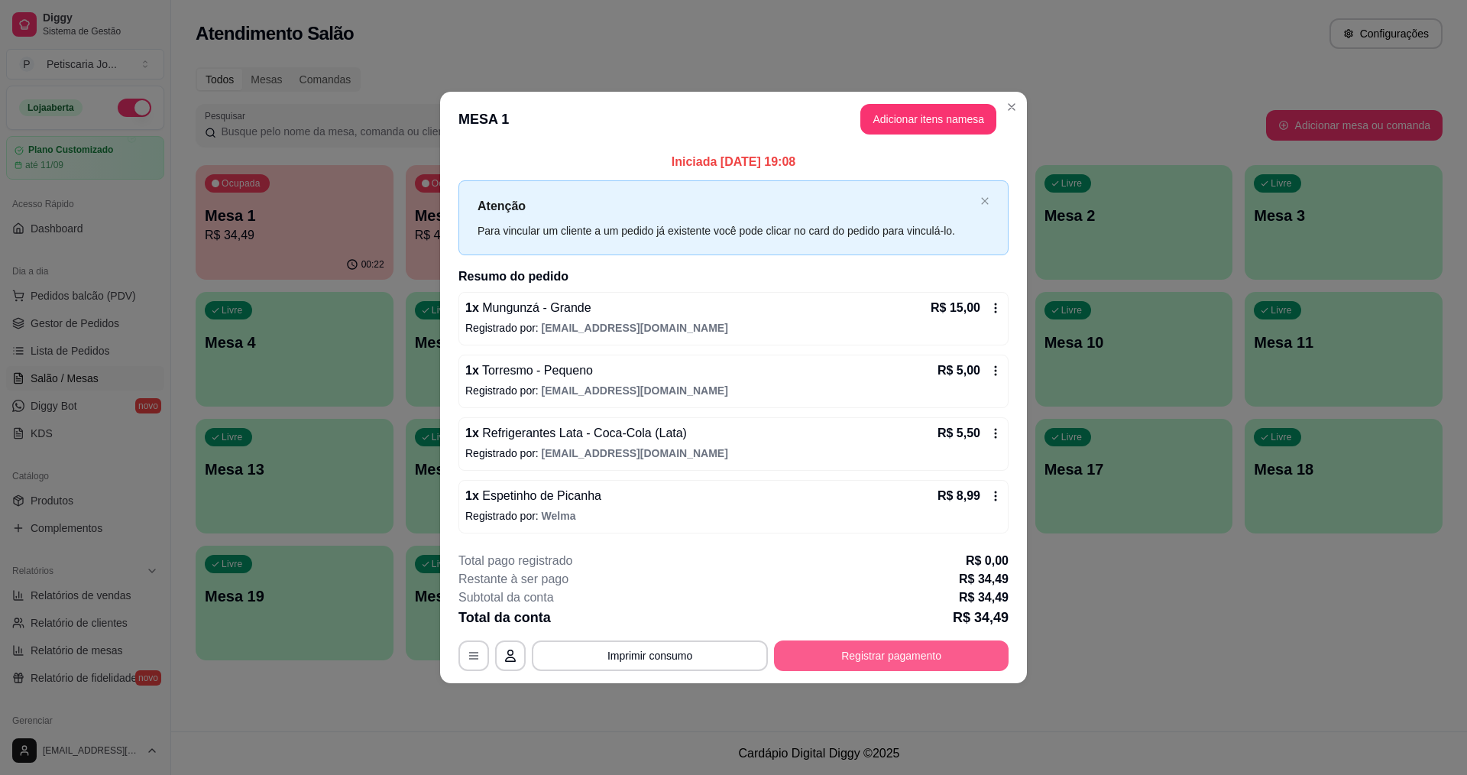
click at [845, 663] on button "Registrar pagamento" at bounding box center [891, 655] width 235 height 31
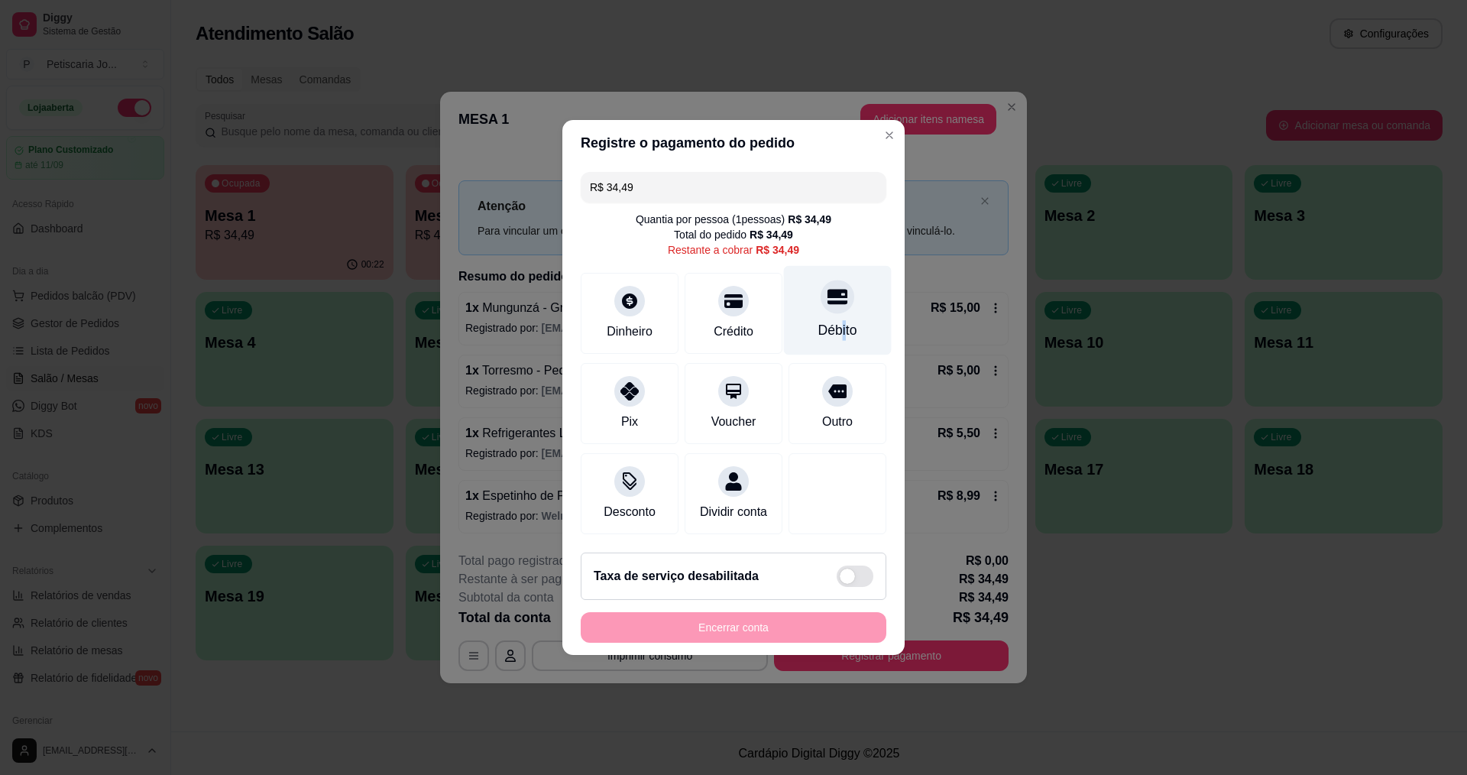
click at [833, 310] on div "Débito" at bounding box center [838, 310] width 108 height 89
type input "R$ 0,00"
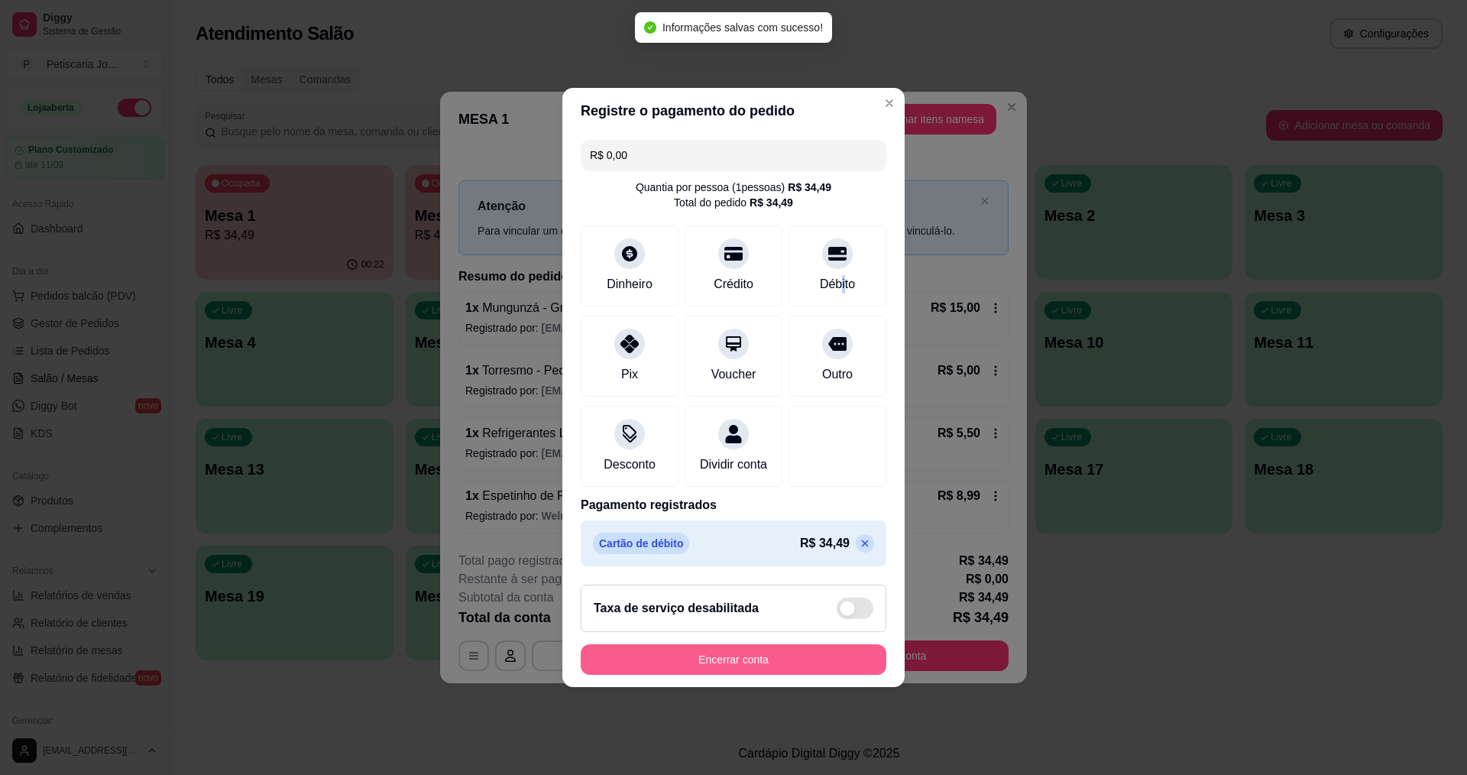
click at [746, 675] on button "Encerrar conta" at bounding box center [734, 659] width 306 height 31
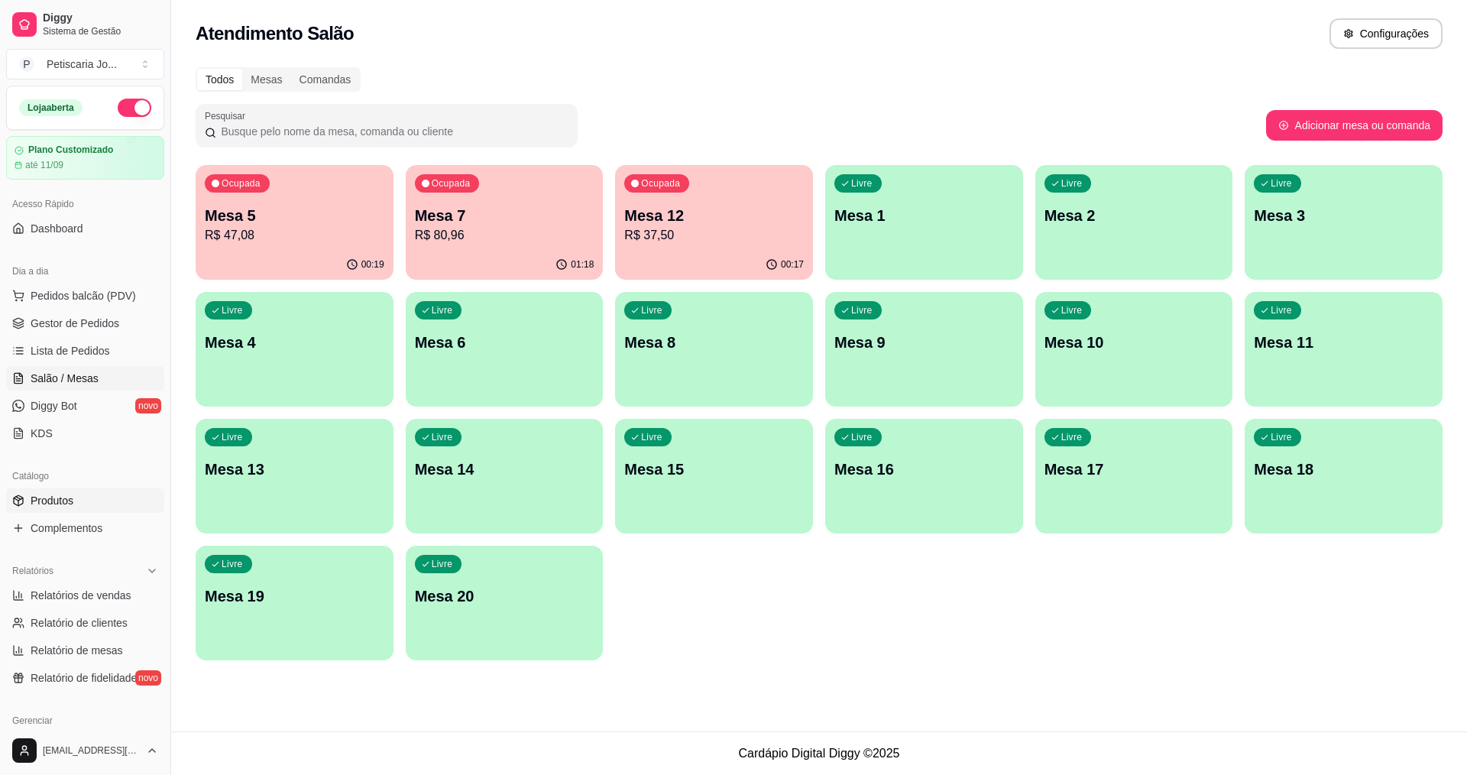
click at [43, 498] on span "Produtos" at bounding box center [52, 500] width 43 height 15
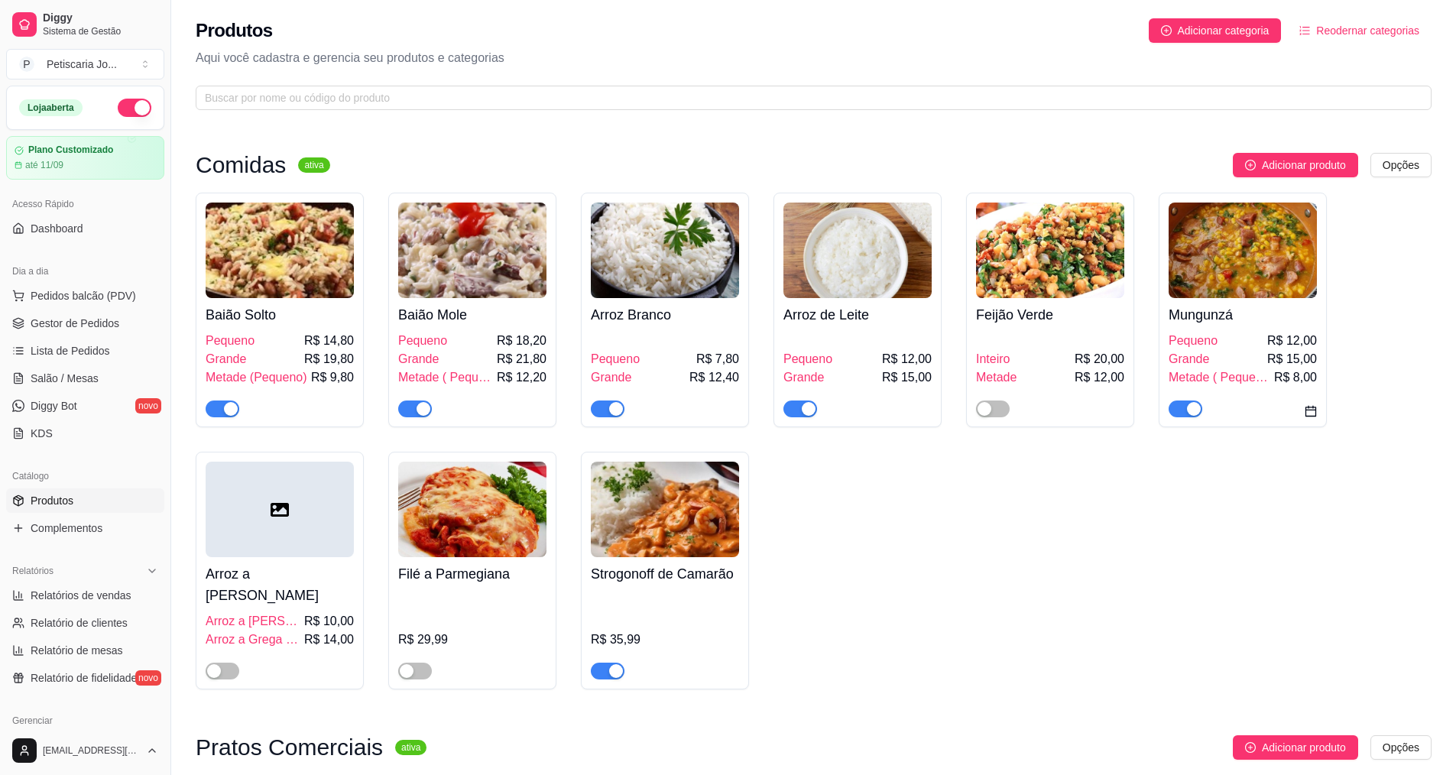
click at [675, 528] on img at bounding box center [665, 510] width 148 height 96
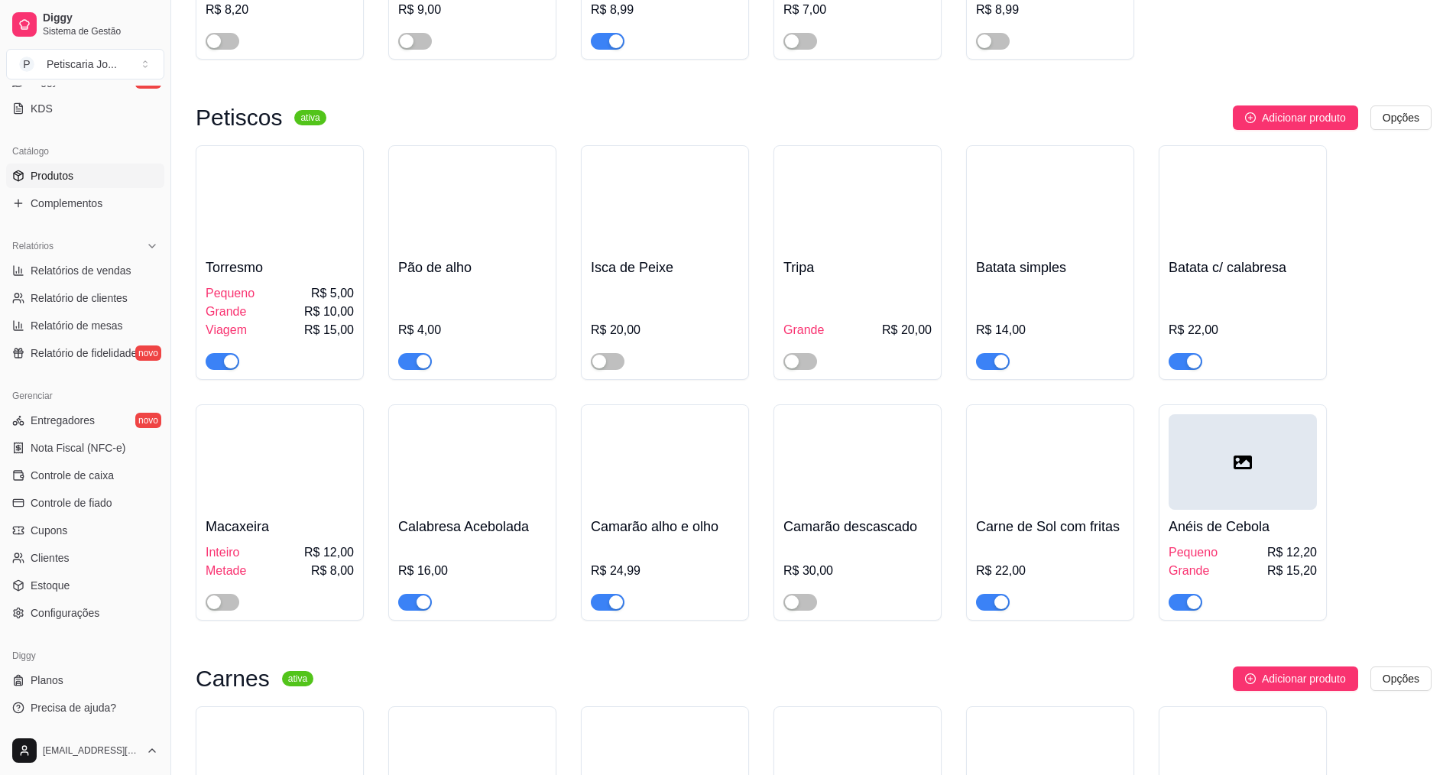
scroll to position [1758, 0]
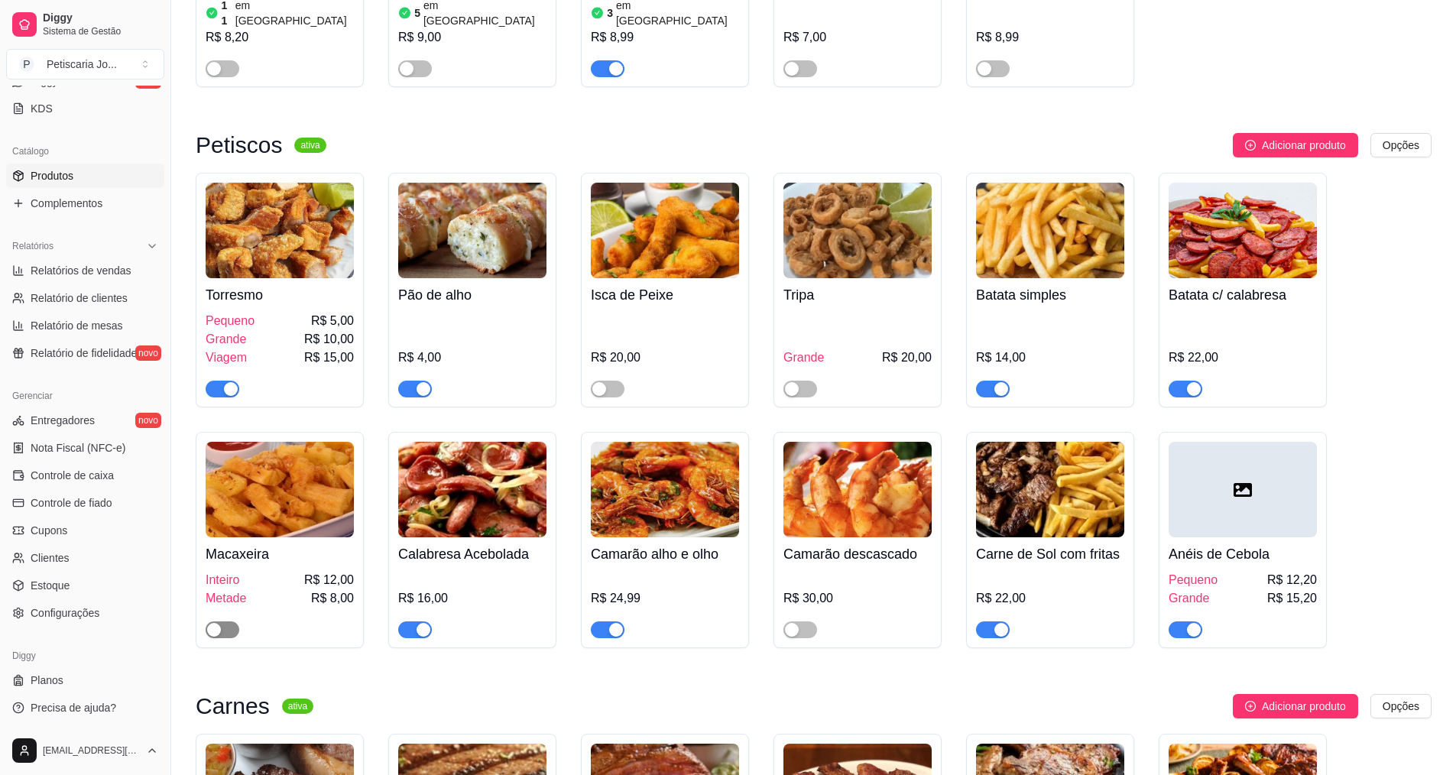
click at [209, 623] on div "button" at bounding box center [214, 630] width 14 height 14
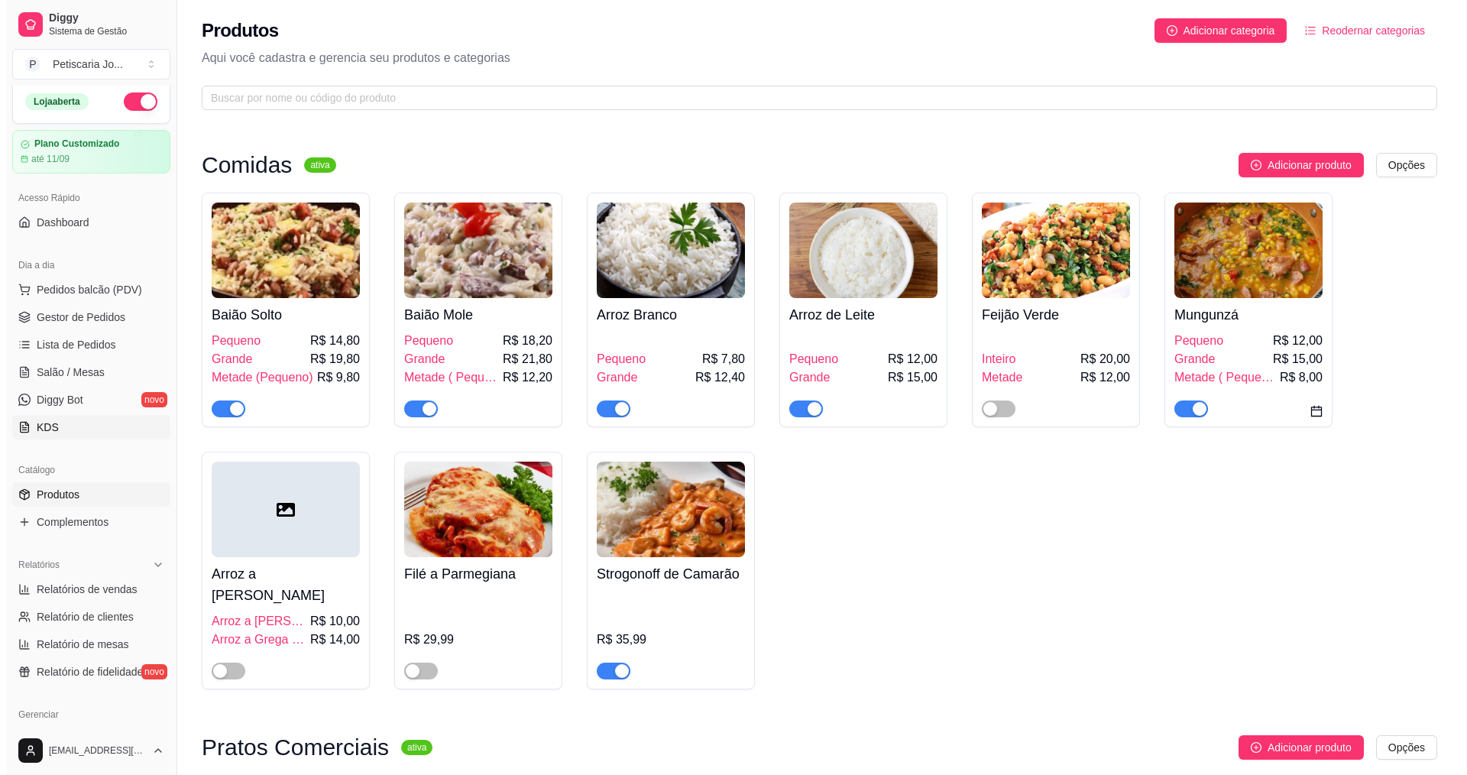
scroll to position [0, 0]
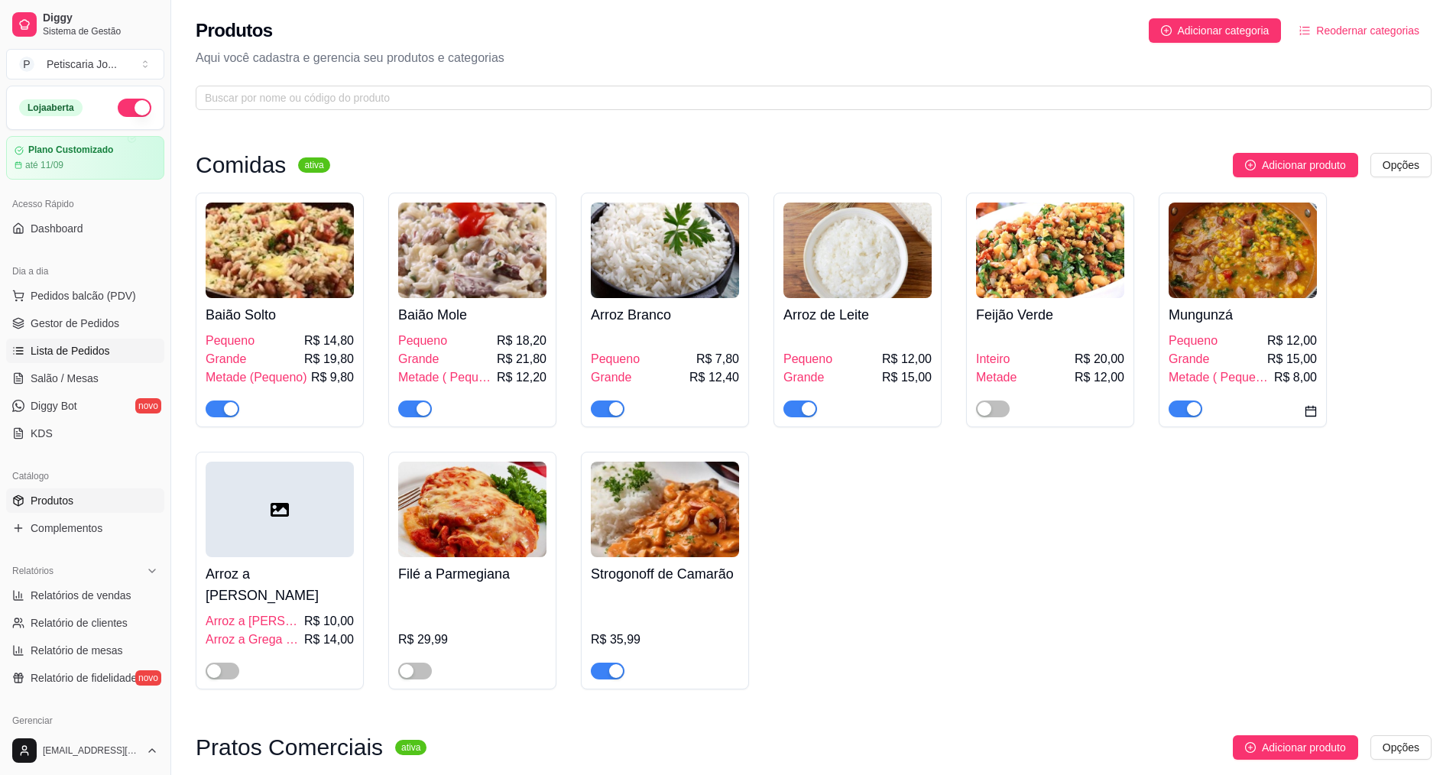
click at [58, 355] on span "Lista de Pedidos" at bounding box center [70, 350] width 79 height 15
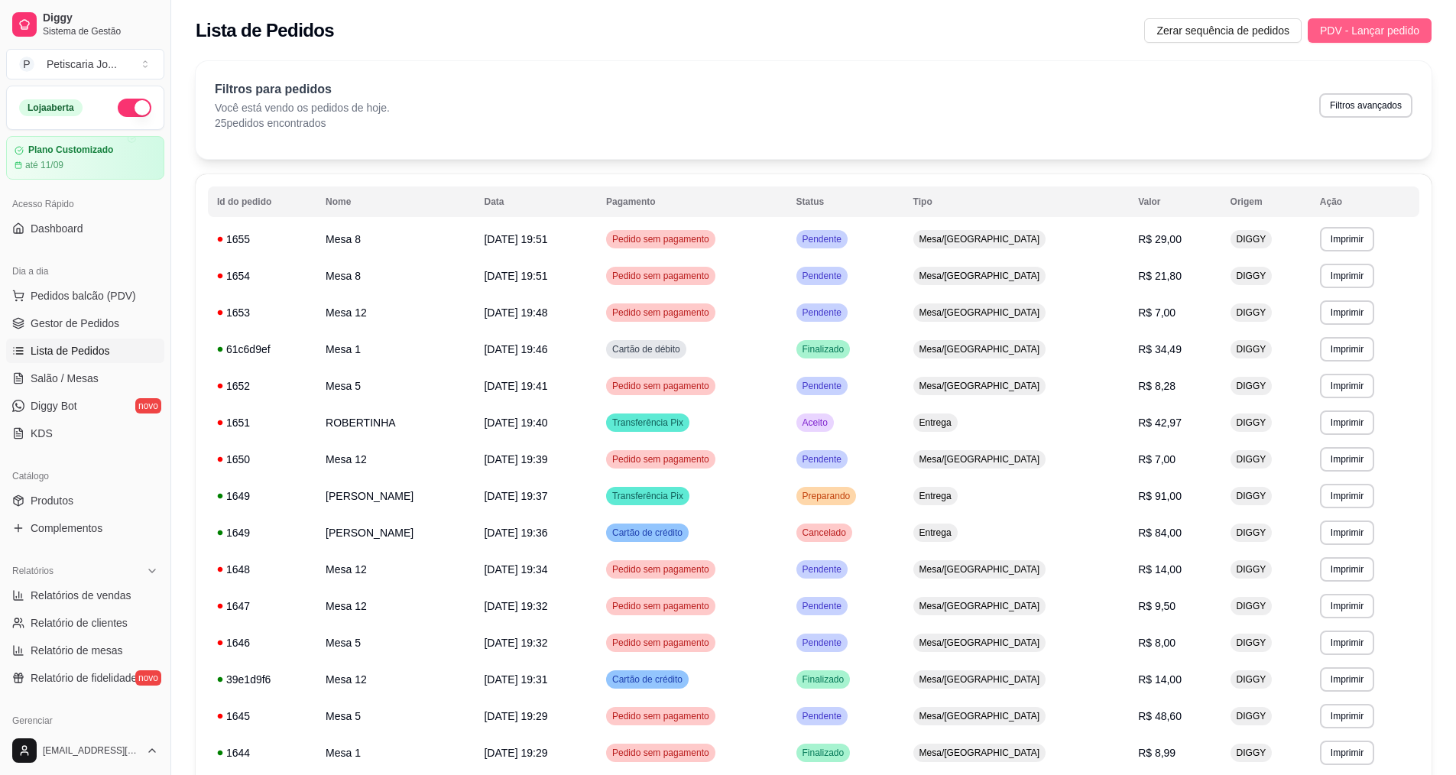
click at [1381, 27] on span "PDV - Lançar pedido" at bounding box center [1369, 30] width 99 height 17
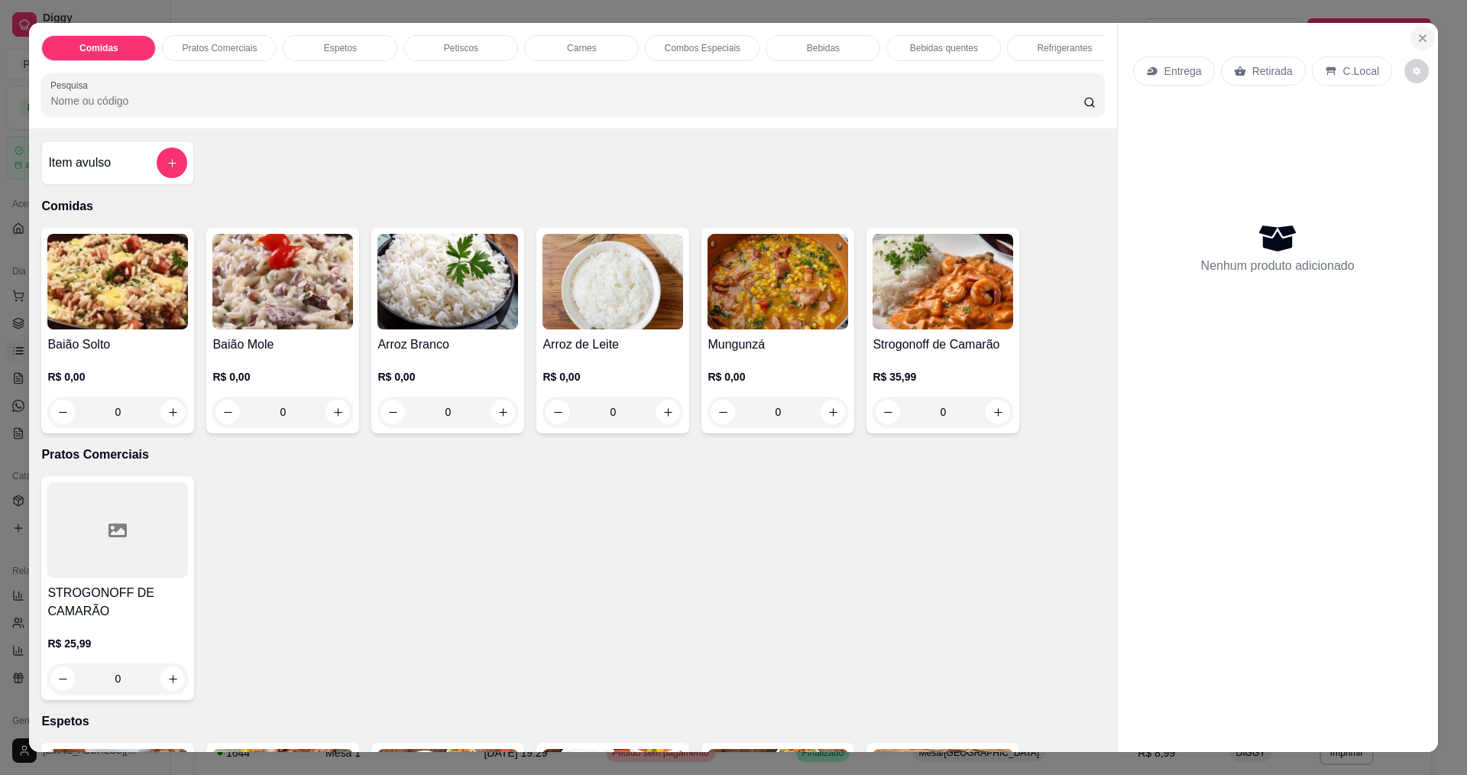
click at [1420, 38] on icon "Close" at bounding box center [1423, 38] width 12 height 12
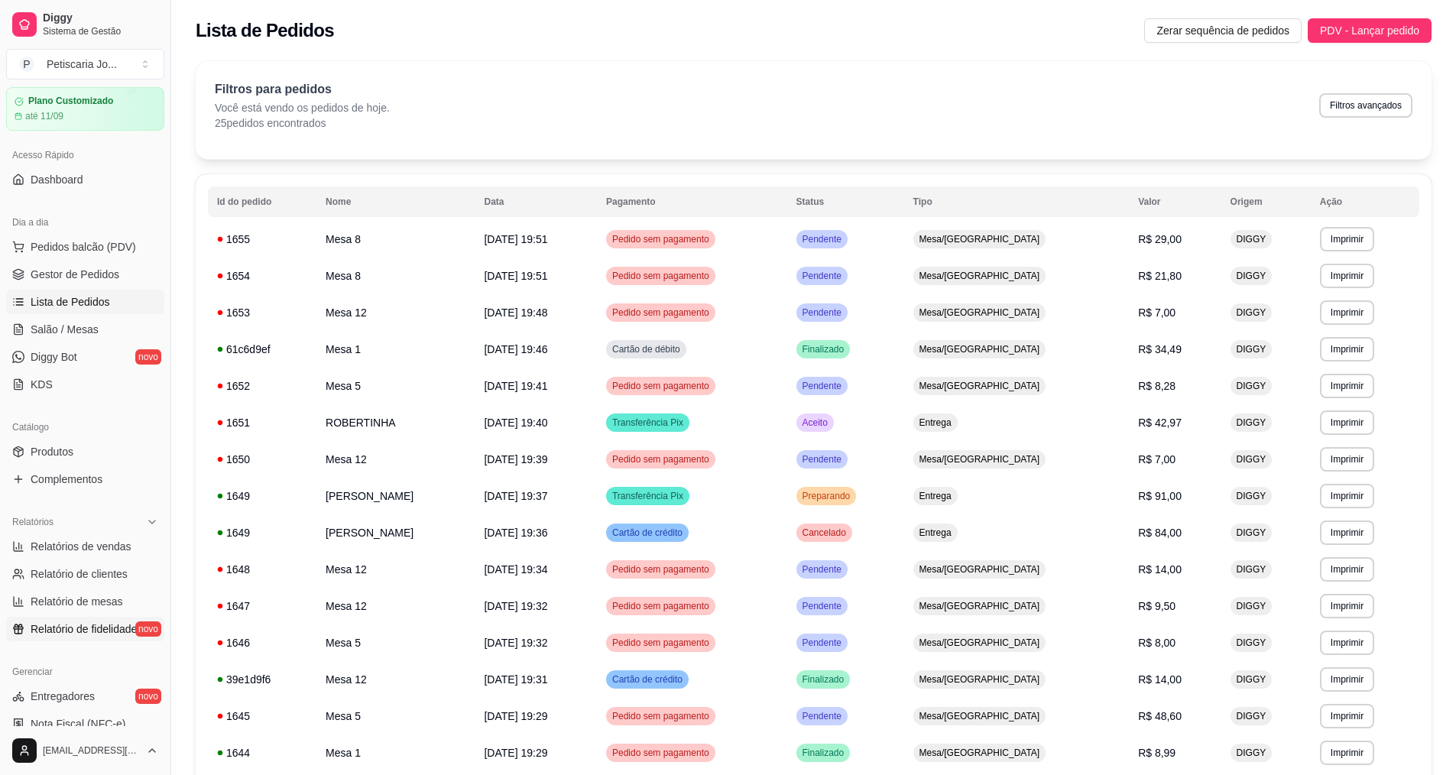
scroll to position [76, 0]
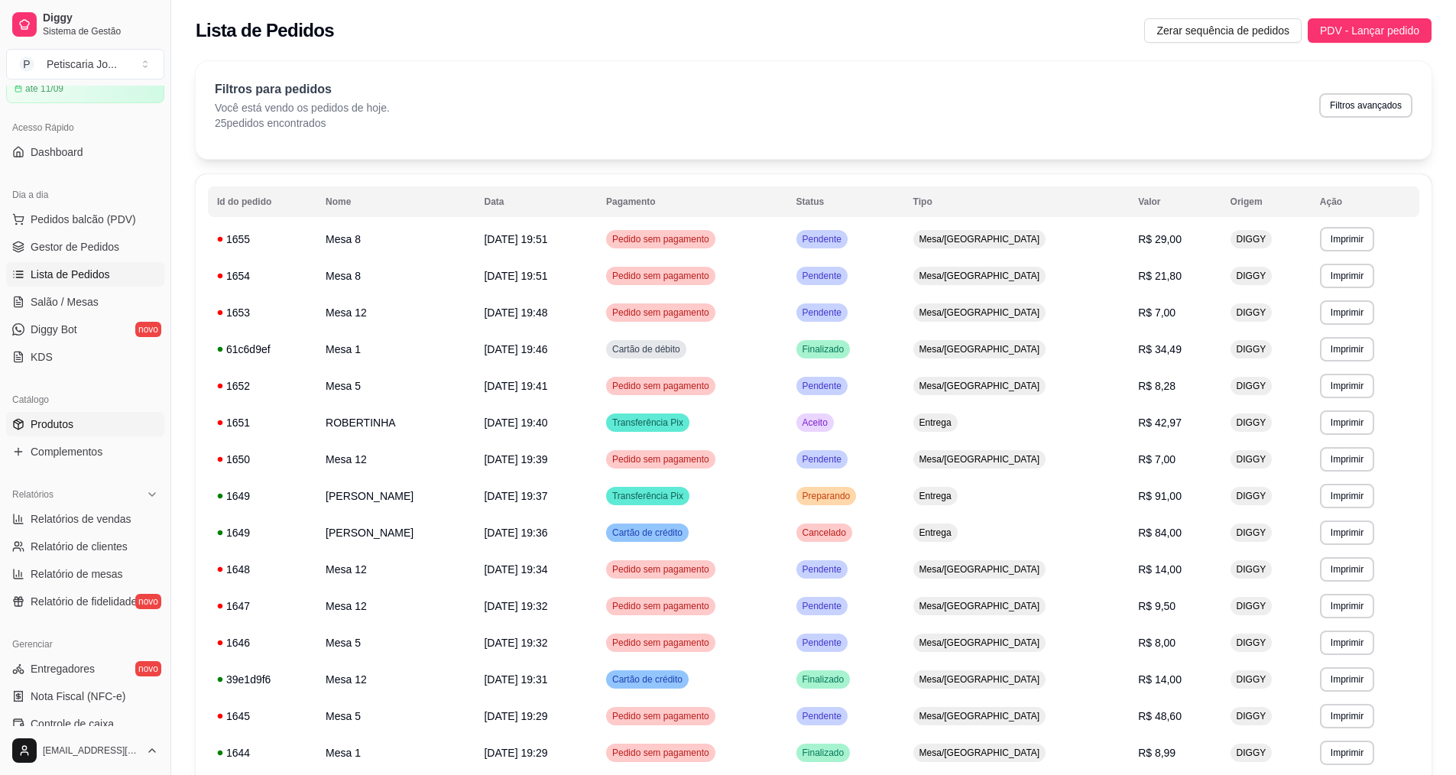
click at [68, 424] on span "Produtos" at bounding box center [52, 424] width 43 height 15
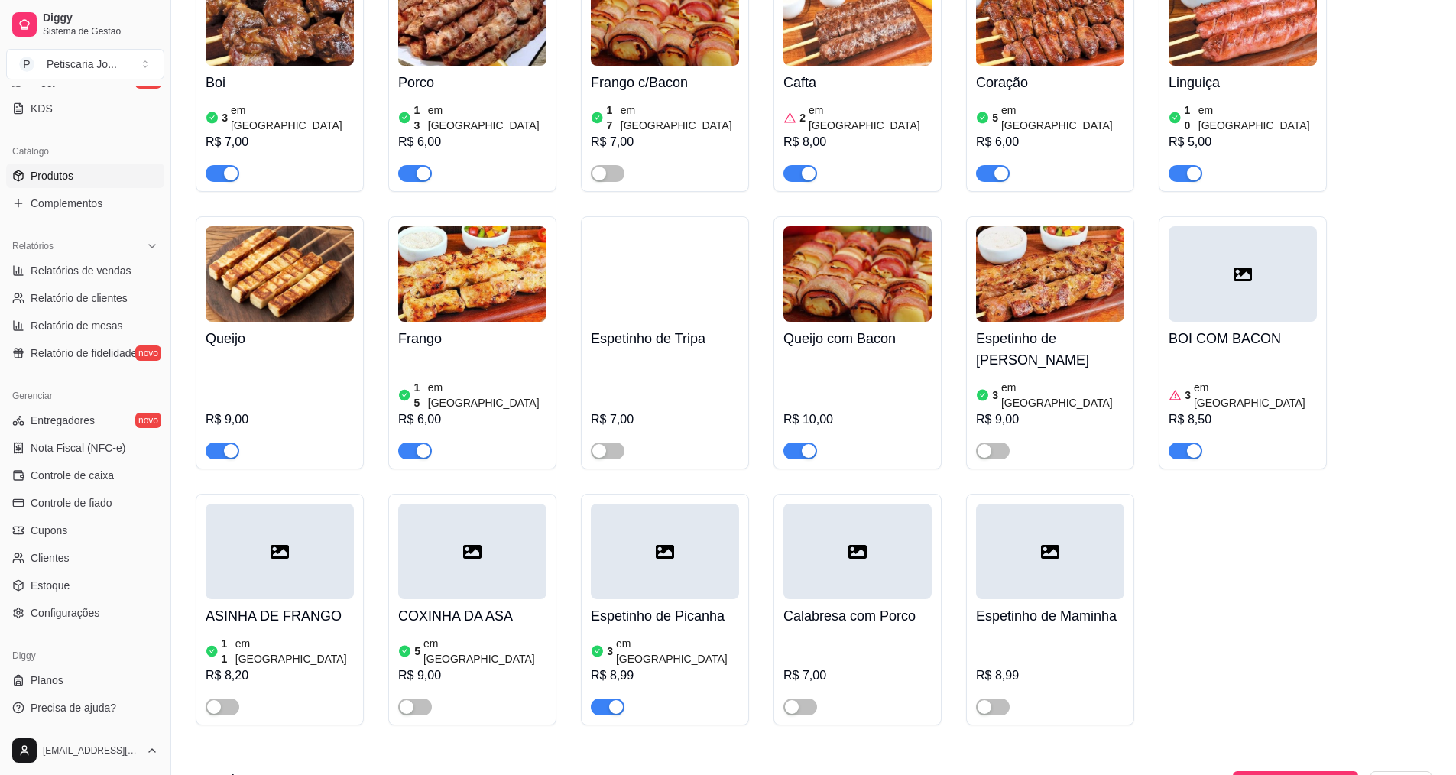
scroll to position [1146, 0]
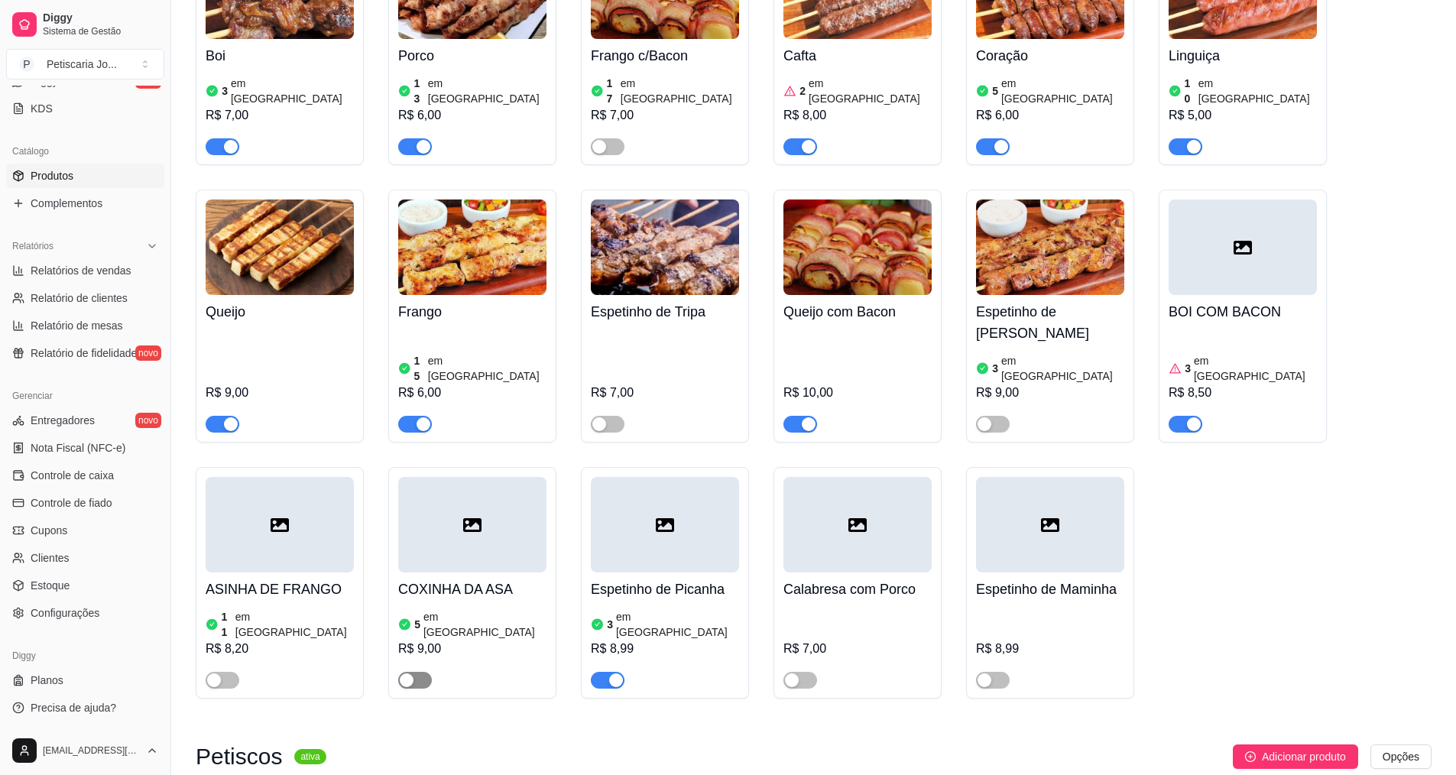
click at [410, 673] on div "button" at bounding box center [407, 680] width 14 height 14
click at [209, 673] on div "button" at bounding box center [214, 680] width 14 height 14
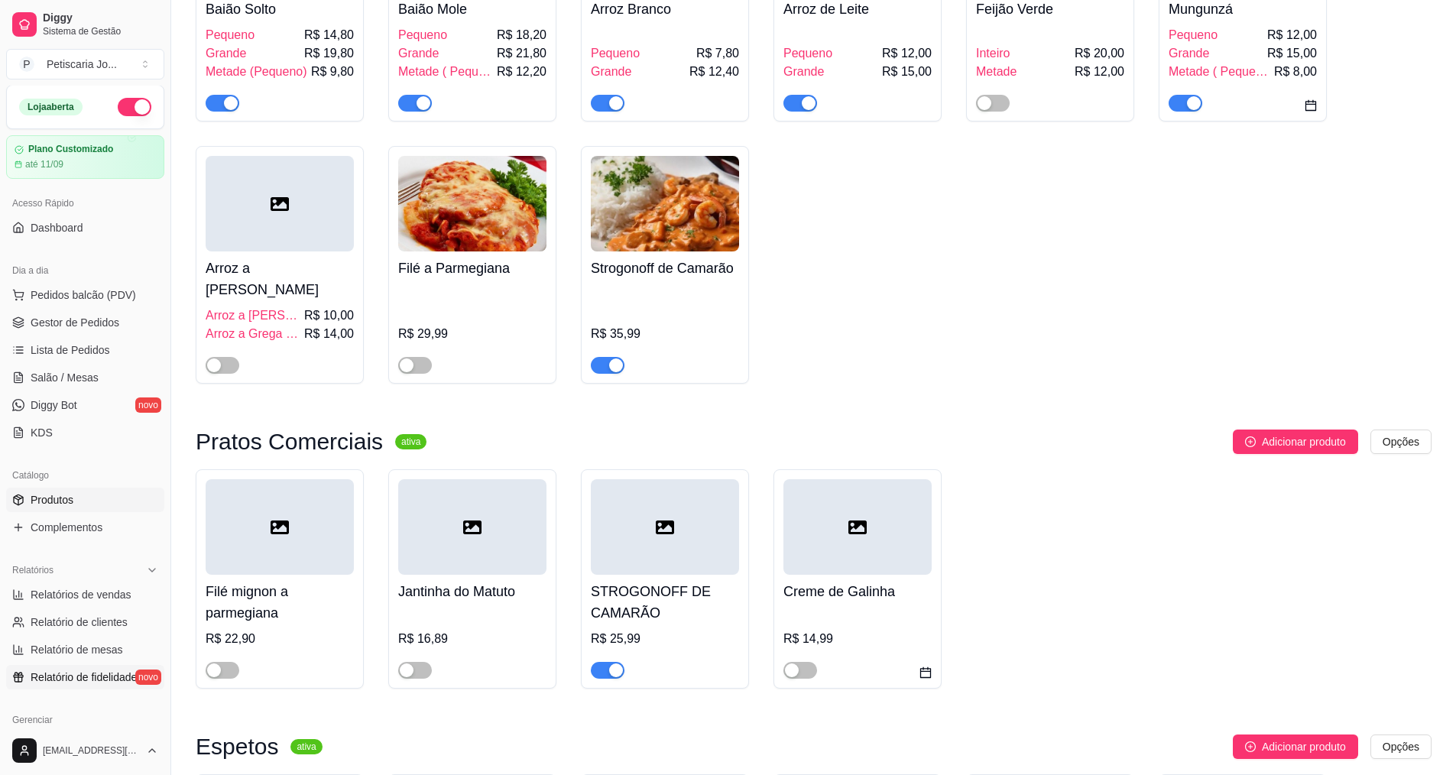
scroll to position [0, 0]
click at [100, 352] on span "Lista de Pedidos" at bounding box center [70, 350] width 79 height 15
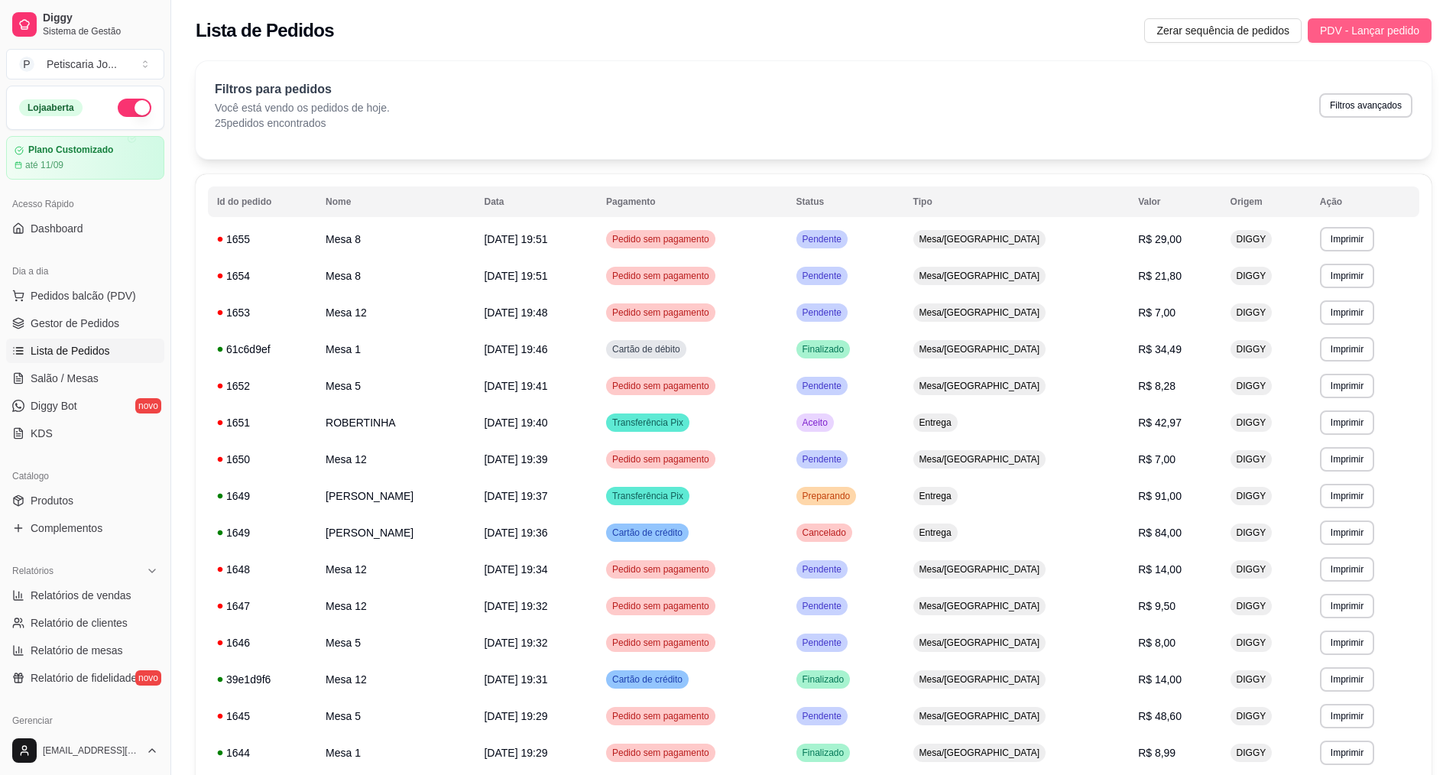
click at [1348, 24] on span "PDV - Lançar pedido" at bounding box center [1369, 30] width 99 height 17
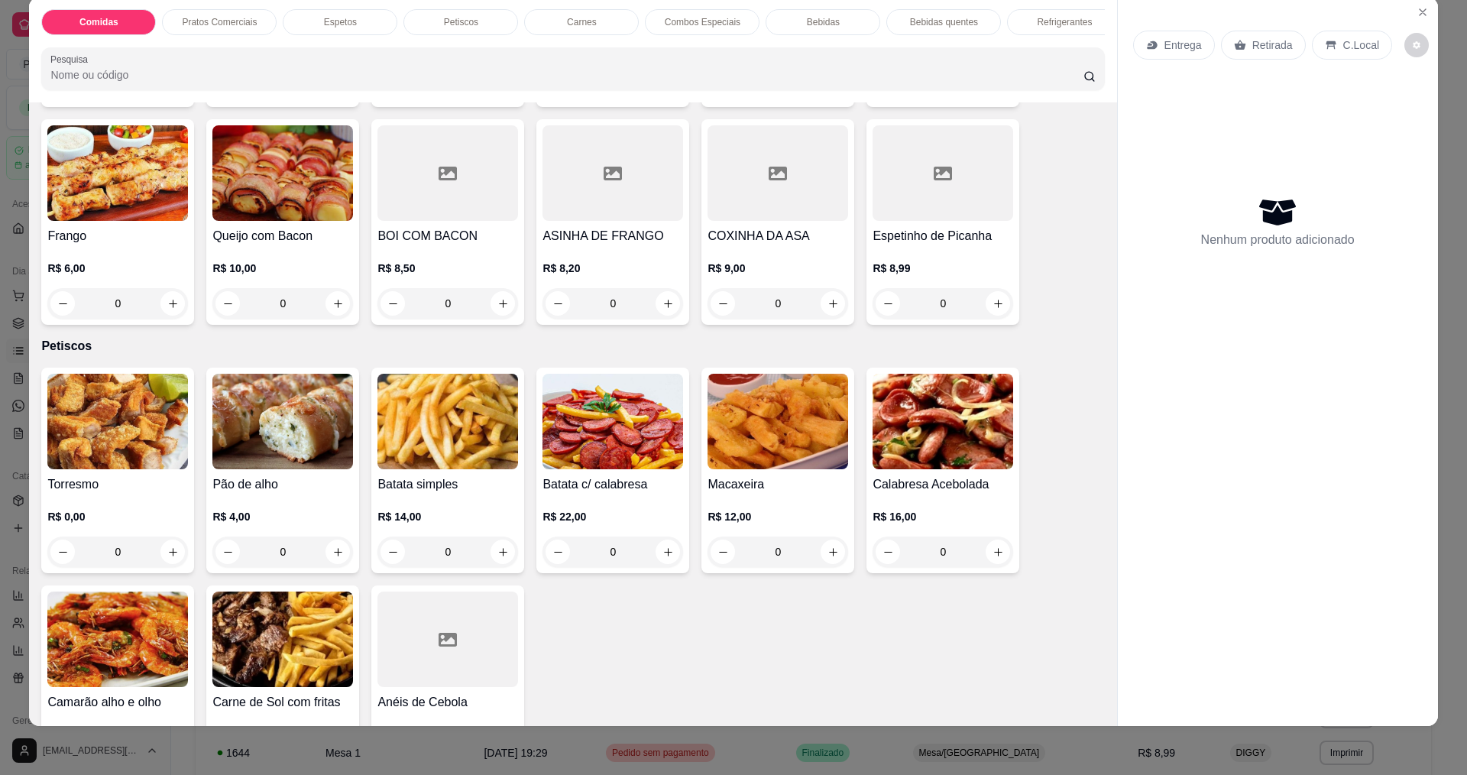
scroll to position [917, 0]
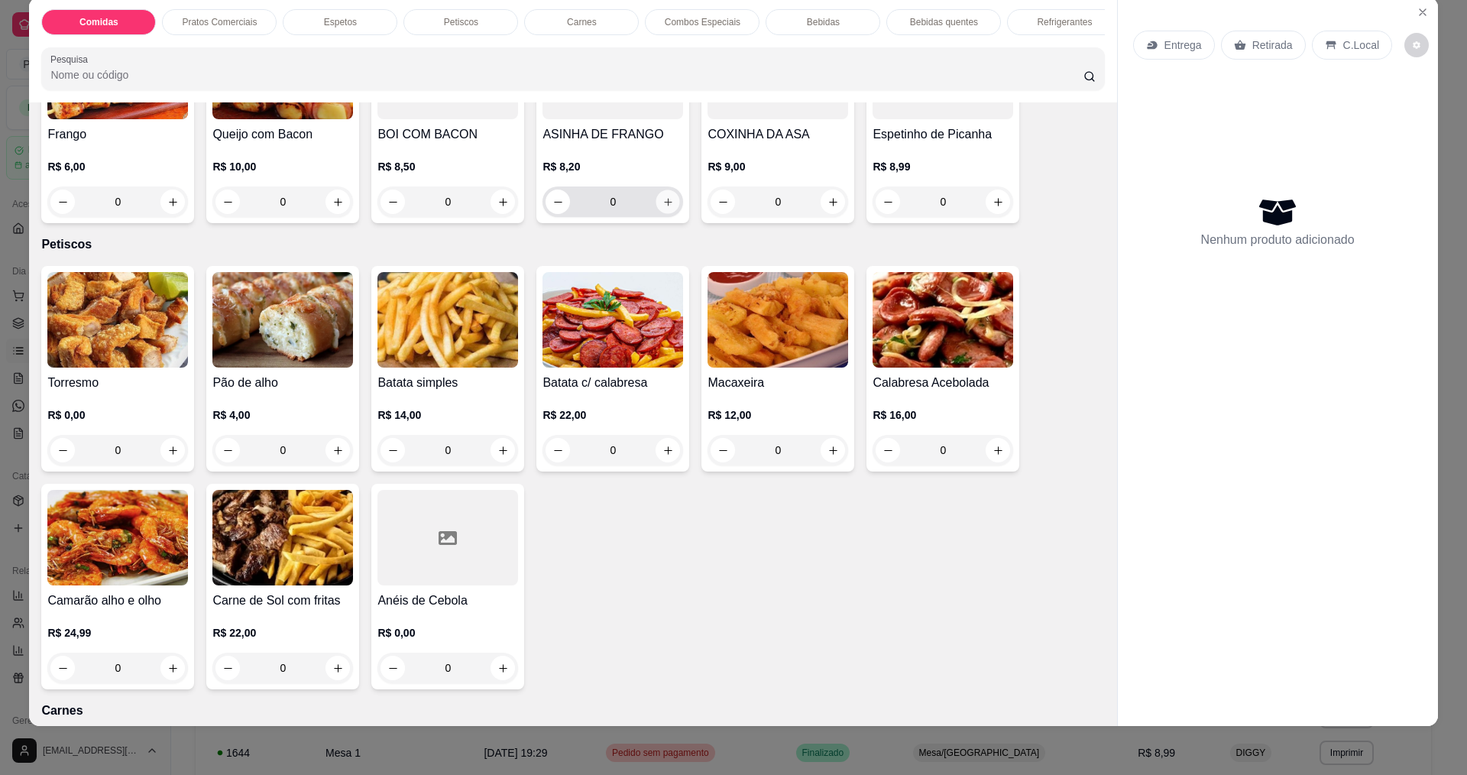
click at [661, 214] on button "increase-product-quantity" at bounding box center [669, 202] width 24 height 24
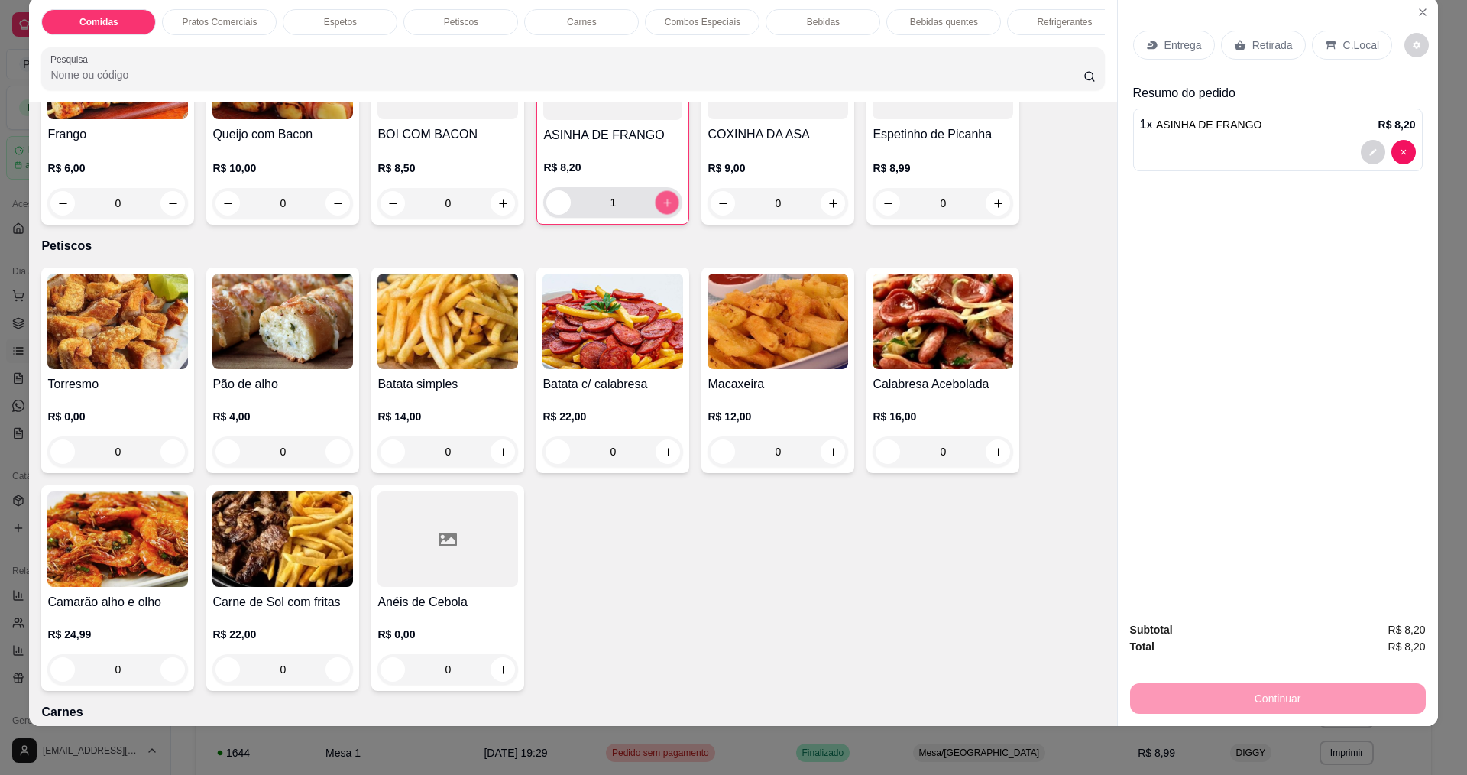
click at [662, 209] on icon "increase-product-quantity" at bounding box center [667, 202] width 11 height 11
type input "2"
click at [1184, 54] on div "Entrega" at bounding box center [1174, 45] width 82 height 29
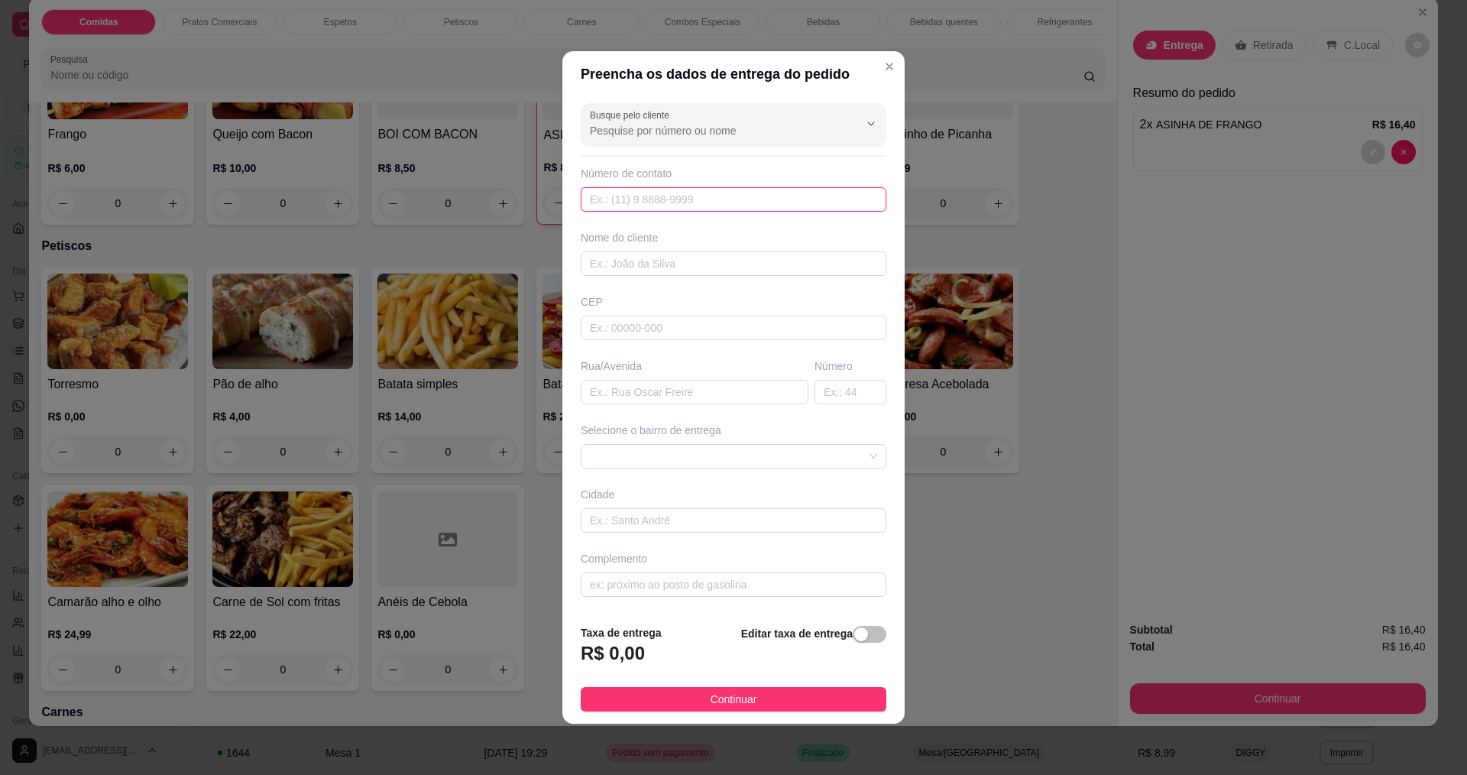
click at [702, 199] on input "text" at bounding box center [734, 199] width 306 height 24
type input "888"
click at [640, 253] on input "text" at bounding box center [734, 263] width 306 height 24
type input "CRISTIANO"
click at [643, 564] on div "Complemento" at bounding box center [734, 558] width 306 height 15
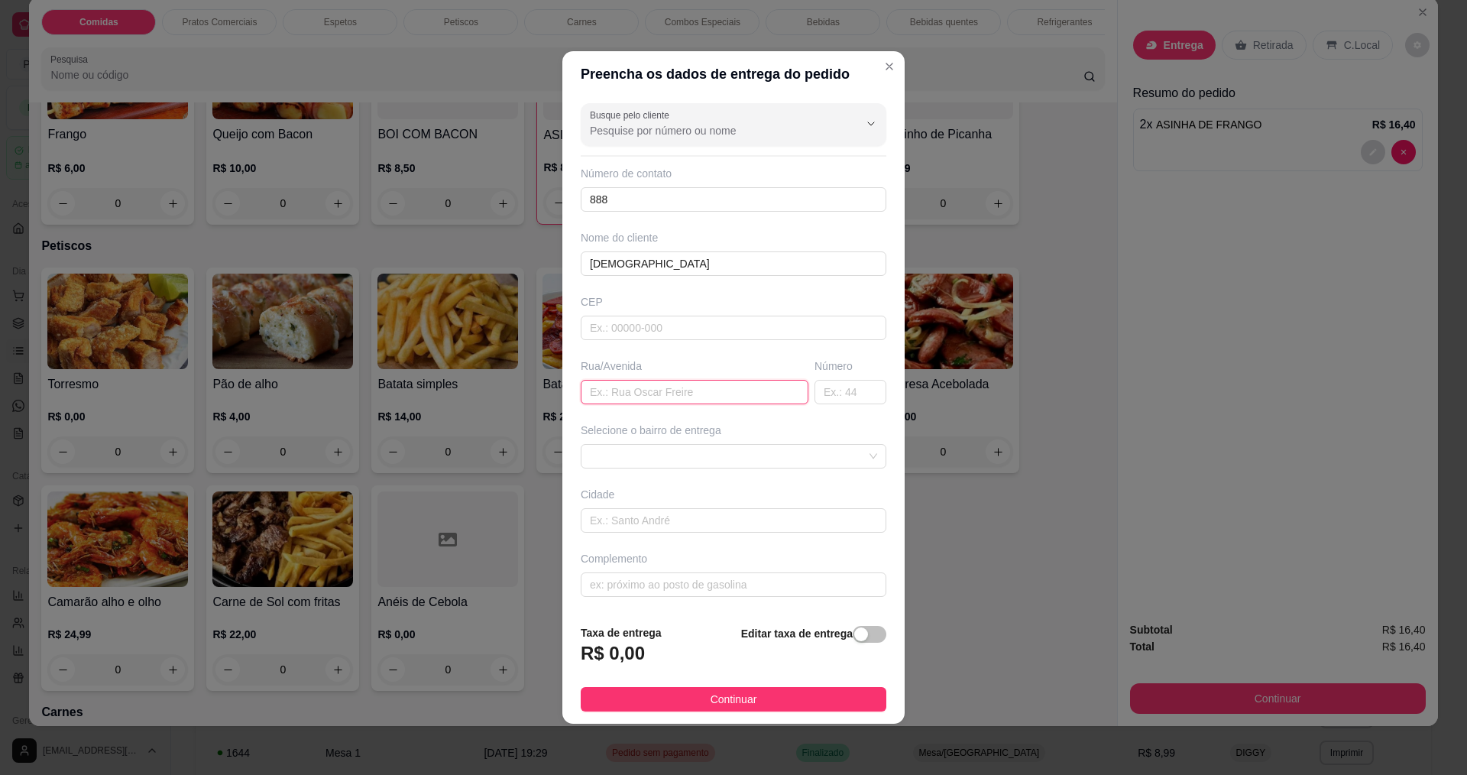
click at [621, 389] on input "text" at bounding box center [695, 392] width 228 height 24
type input "RUA JULIANO PINHEIRO"
click at [718, 698] on span "Continuar" at bounding box center [734, 699] width 47 height 17
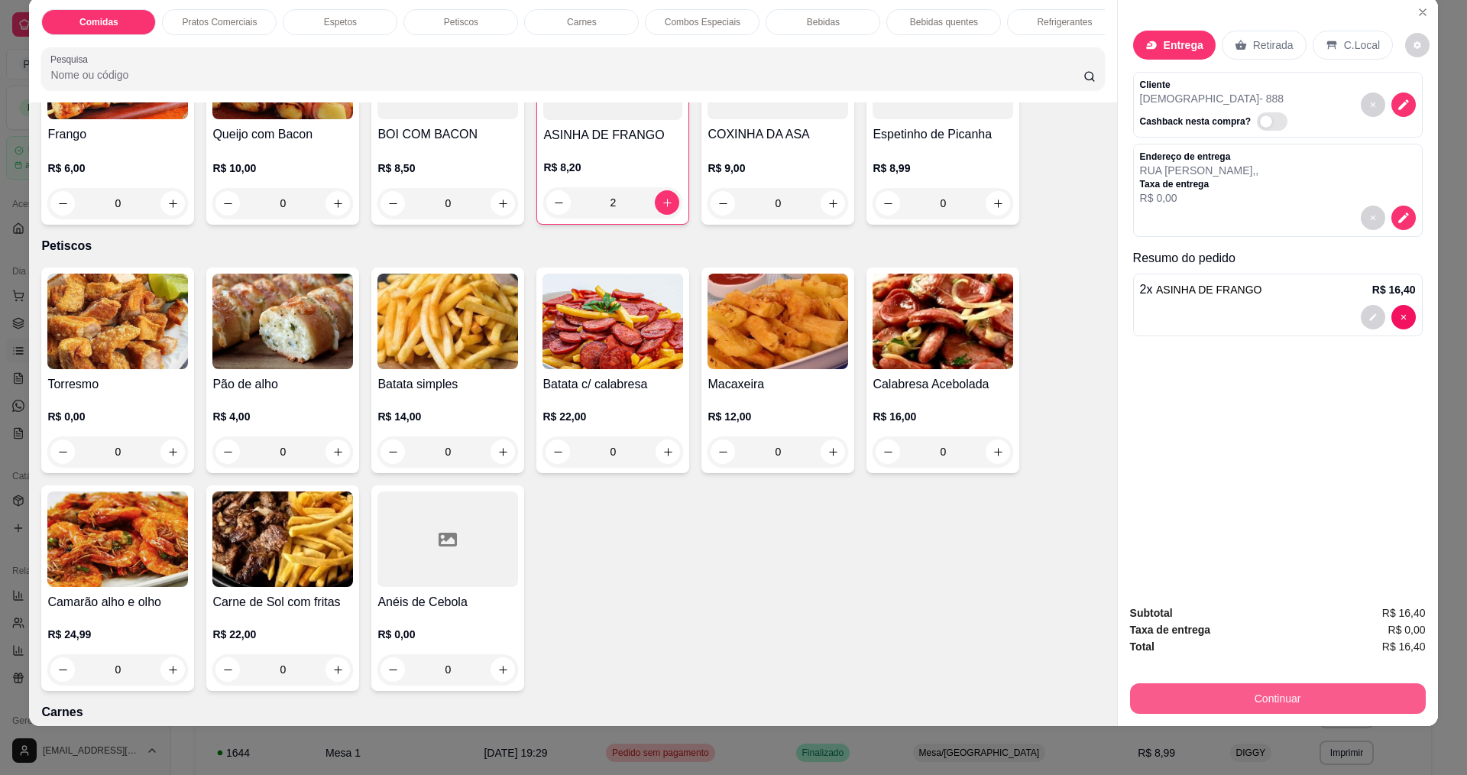
click at [1267, 706] on button "Continuar" at bounding box center [1278, 698] width 296 height 31
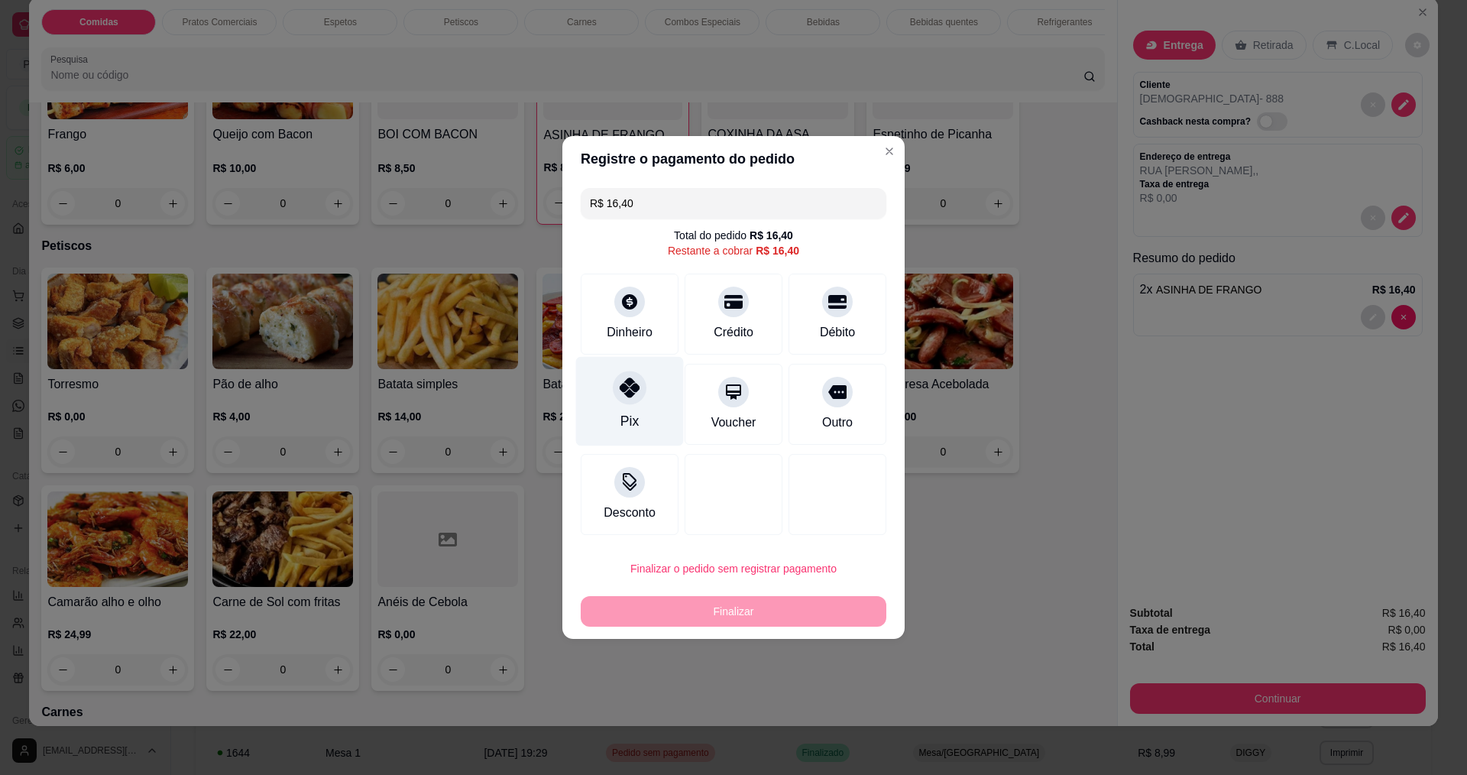
click at [621, 402] on div at bounding box center [630, 388] width 34 height 34
type input "R$ 0,00"
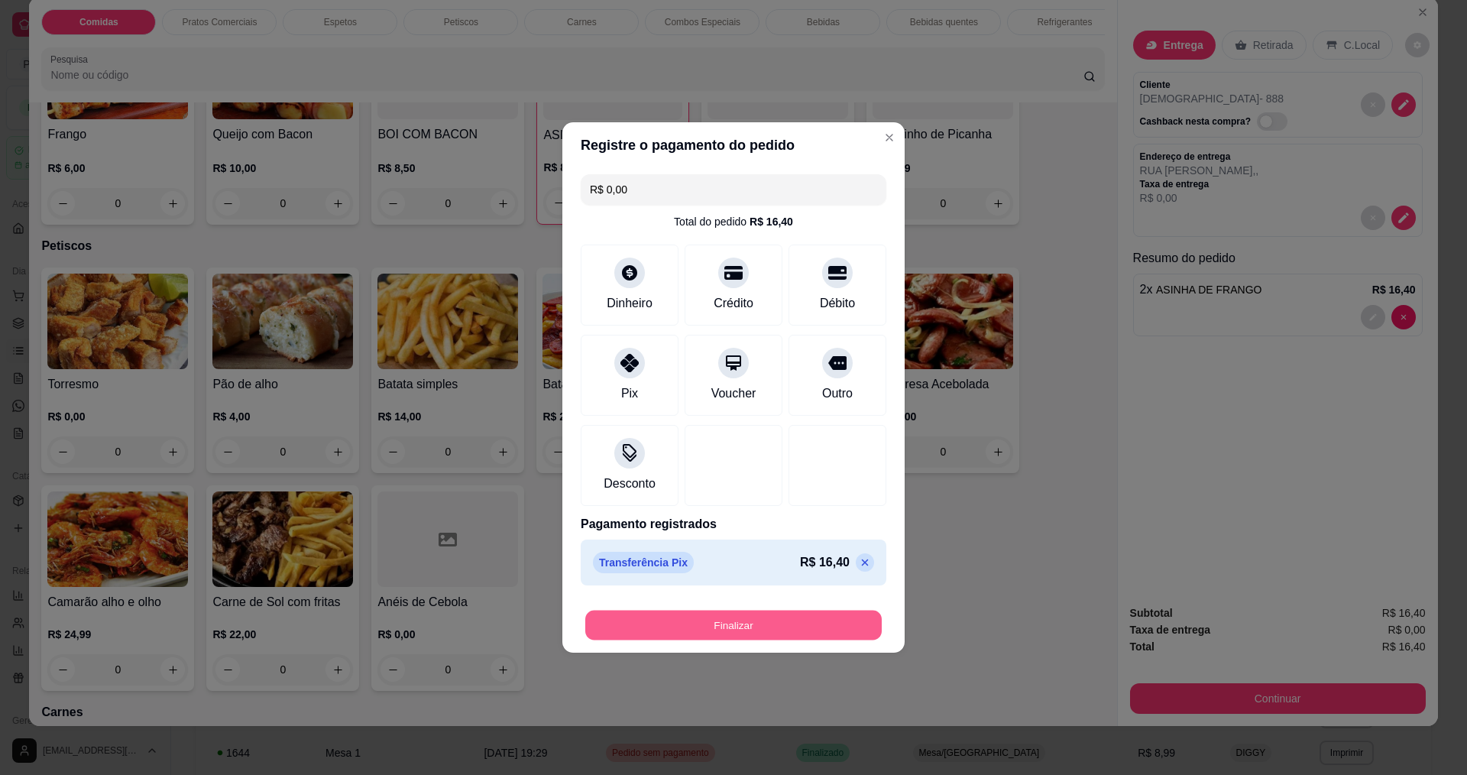
click at [727, 624] on button "Finalizar" at bounding box center [733, 626] width 297 height 30
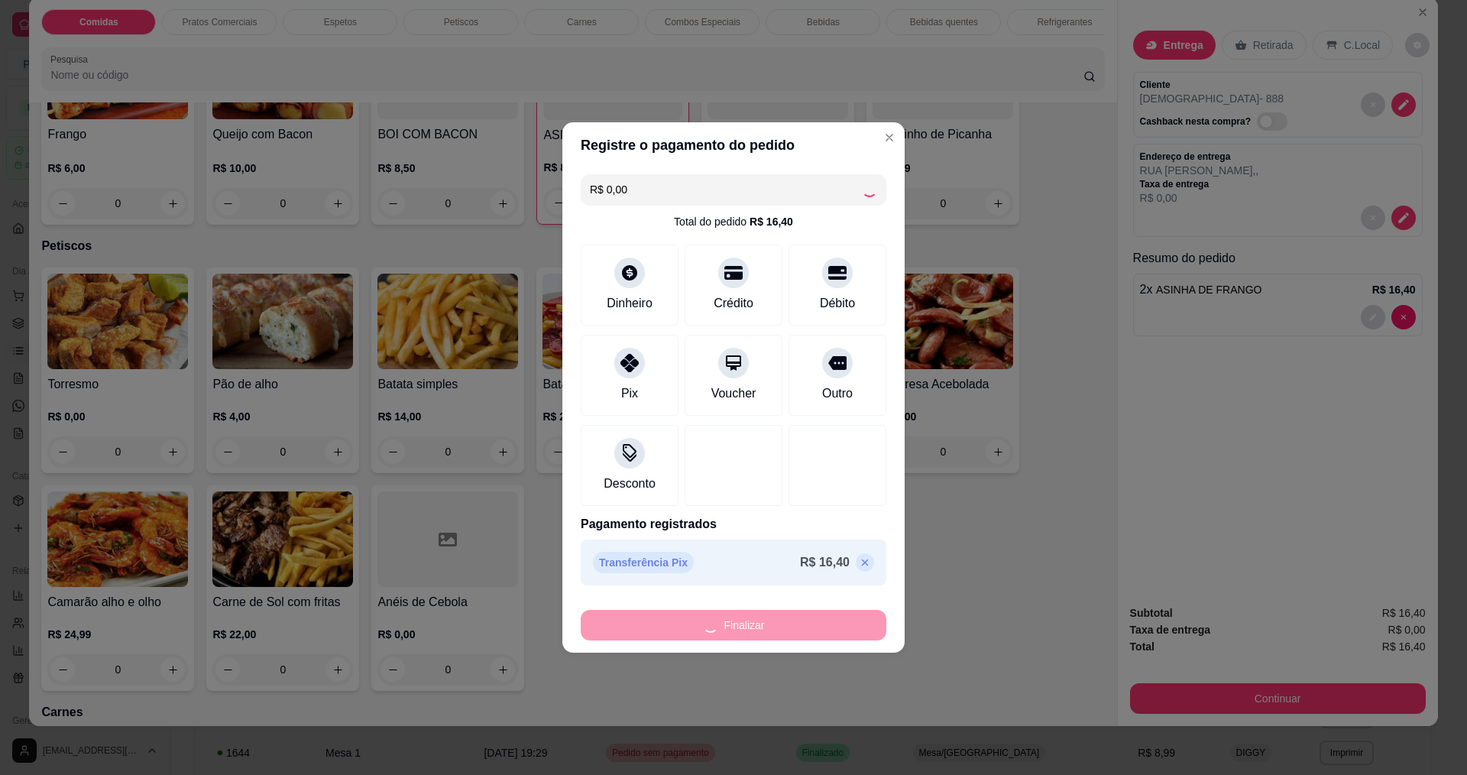
type input "0"
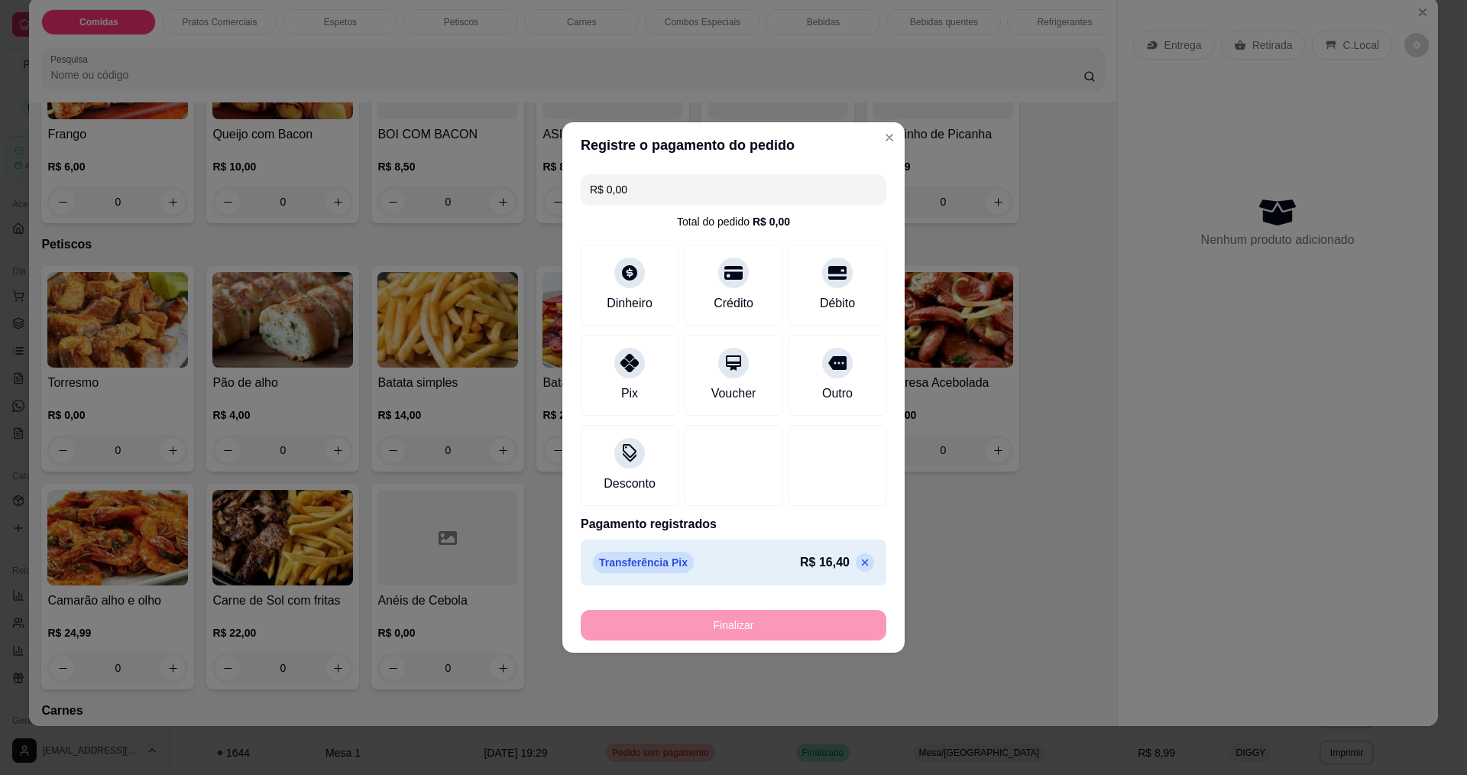
type input "-R$ 16,40"
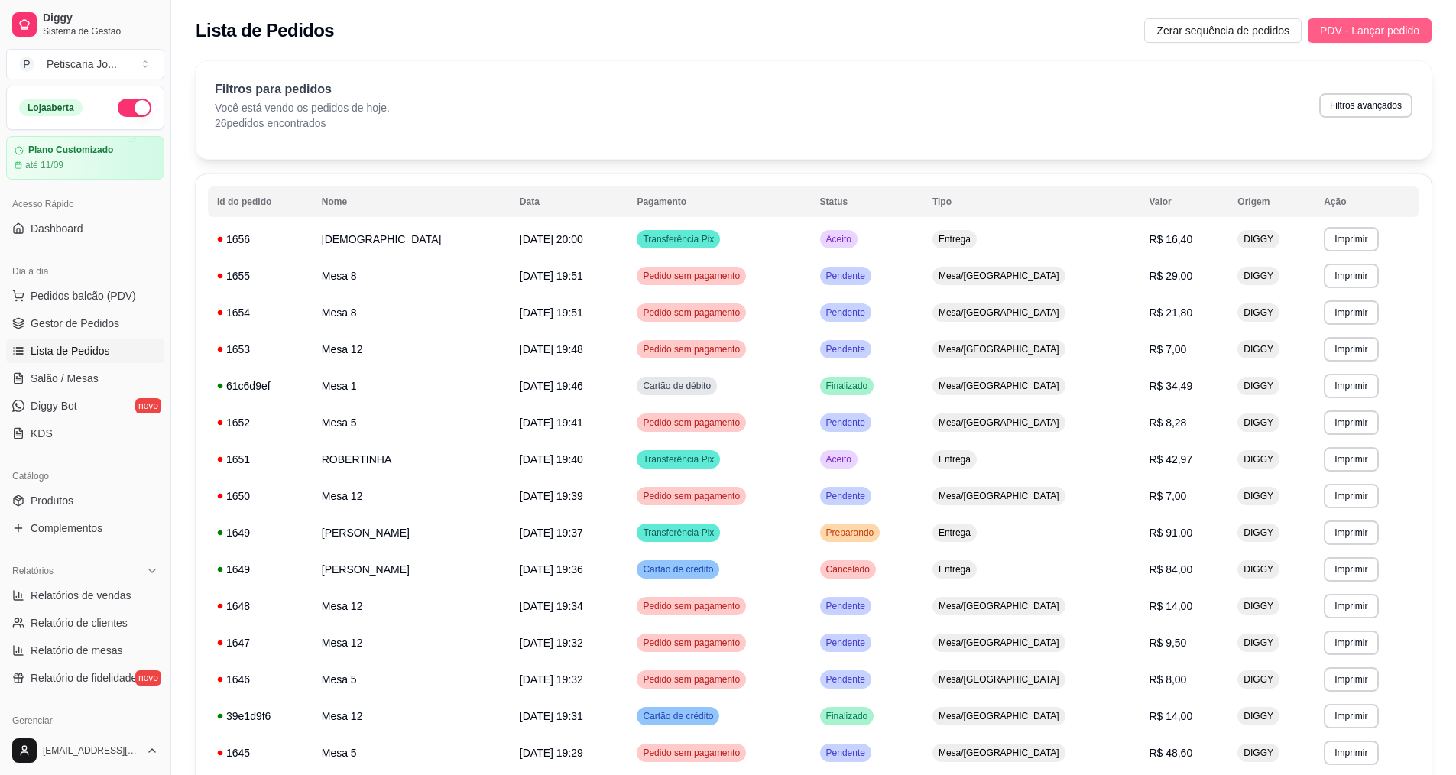
click at [1379, 31] on span "PDV - Lançar pedido" at bounding box center [1369, 30] width 99 height 17
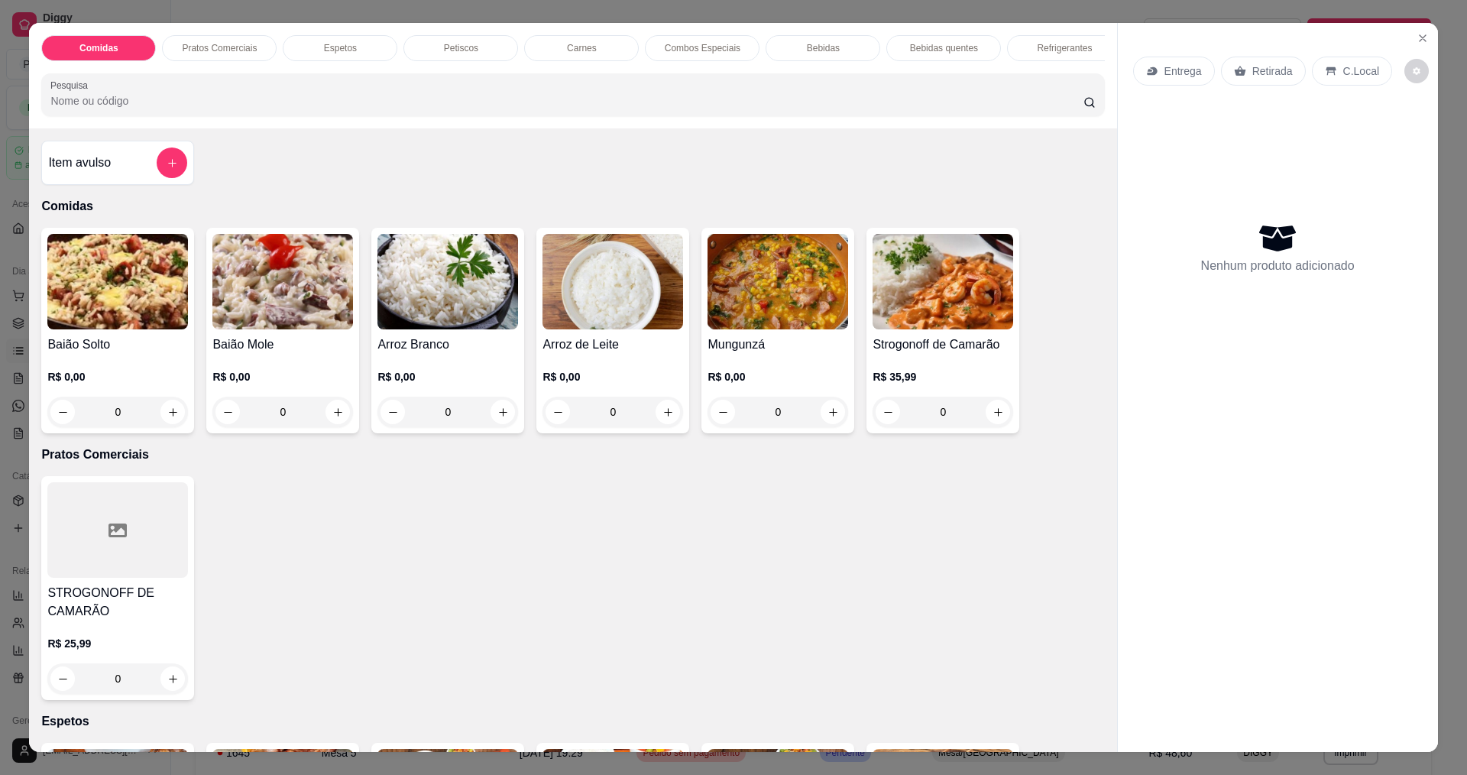
click at [488, 21] on div "Comidas Pratos Comerciais Espetos Petiscos Carnes Combos Especiais Bebidas Bebi…" at bounding box center [733, 387] width 1467 height 775
click at [993, 418] on icon "increase-product-quantity" at bounding box center [998, 412] width 11 height 11
click at [994, 416] on icon "increase-product-quantity" at bounding box center [998, 412] width 8 height 8
type input "2"
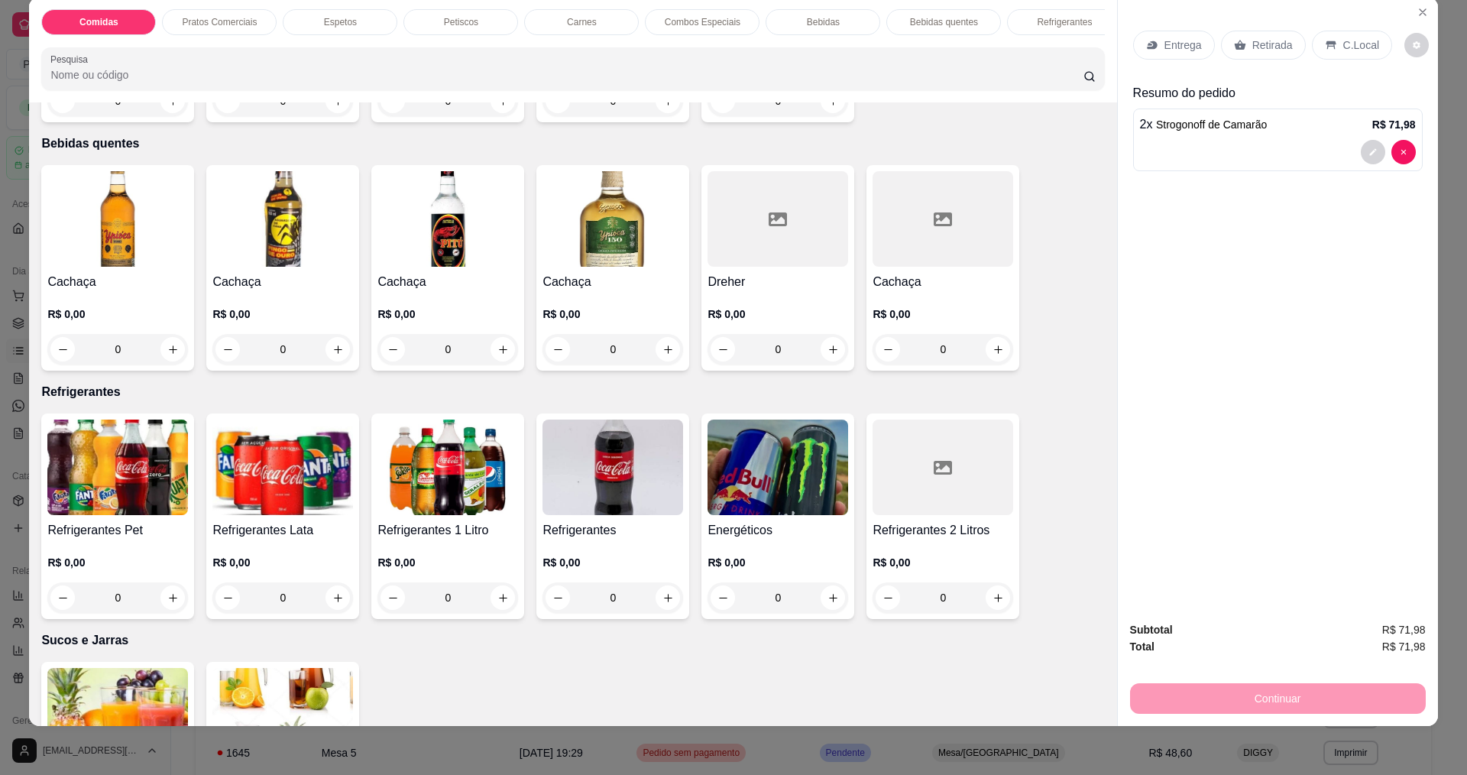
scroll to position [2450, 0]
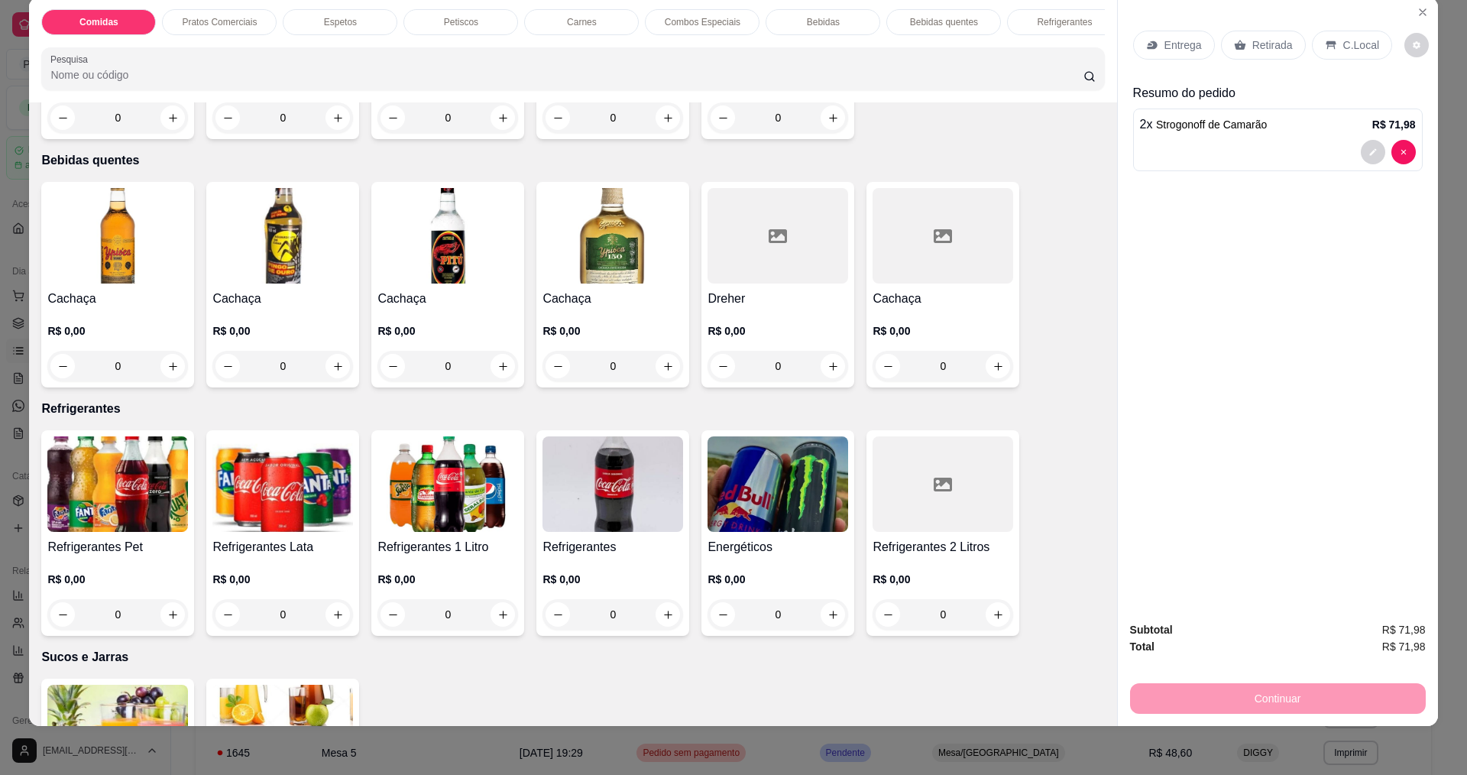
click at [437, 515] on img at bounding box center [448, 484] width 141 height 96
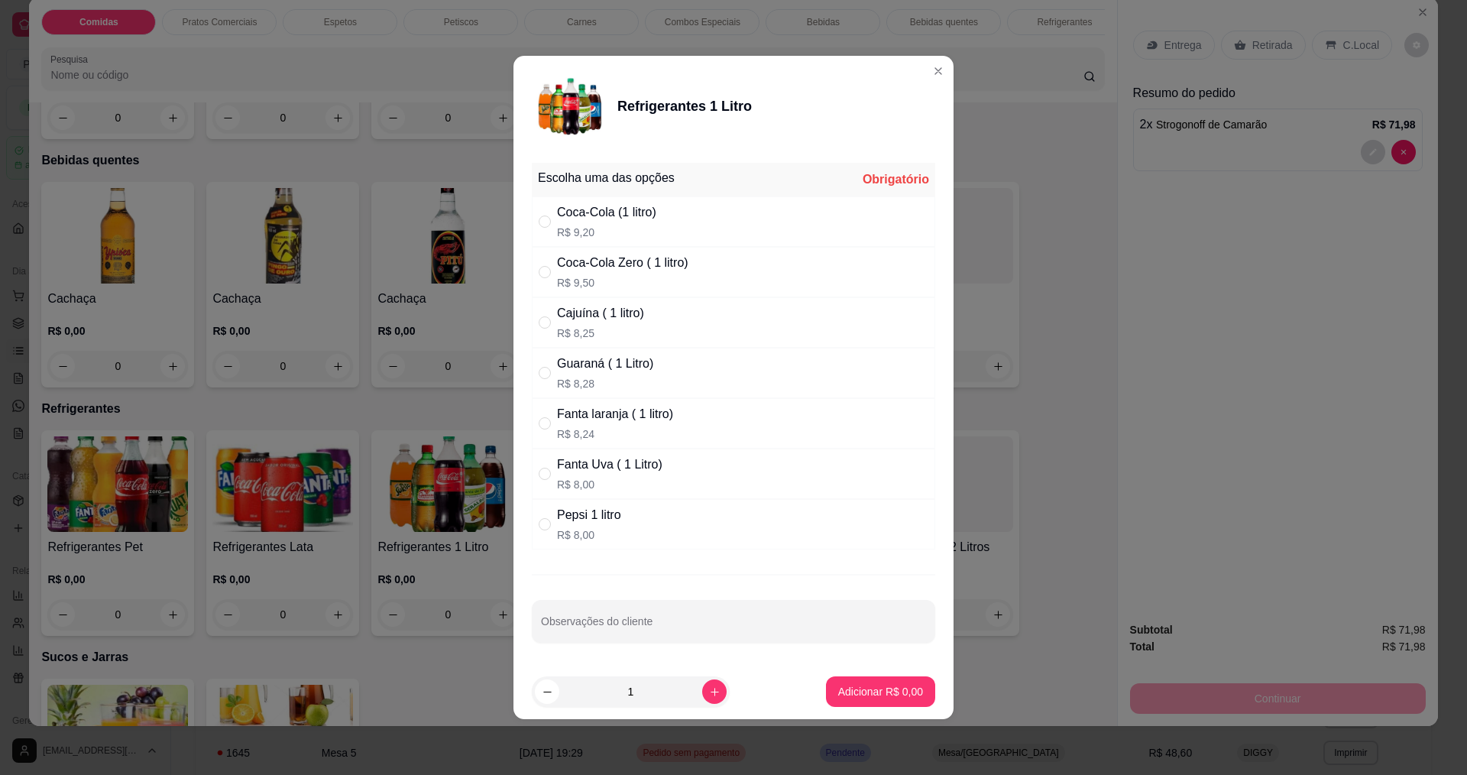
click at [629, 322] on div "Cajuína ( 1 litro)" at bounding box center [600, 313] width 87 height 18
radio input "true"
click at [871, 700] on button "Adicionar R$ 8,25" at bounding box center [881, 692] width 106 height 30
type input "1"
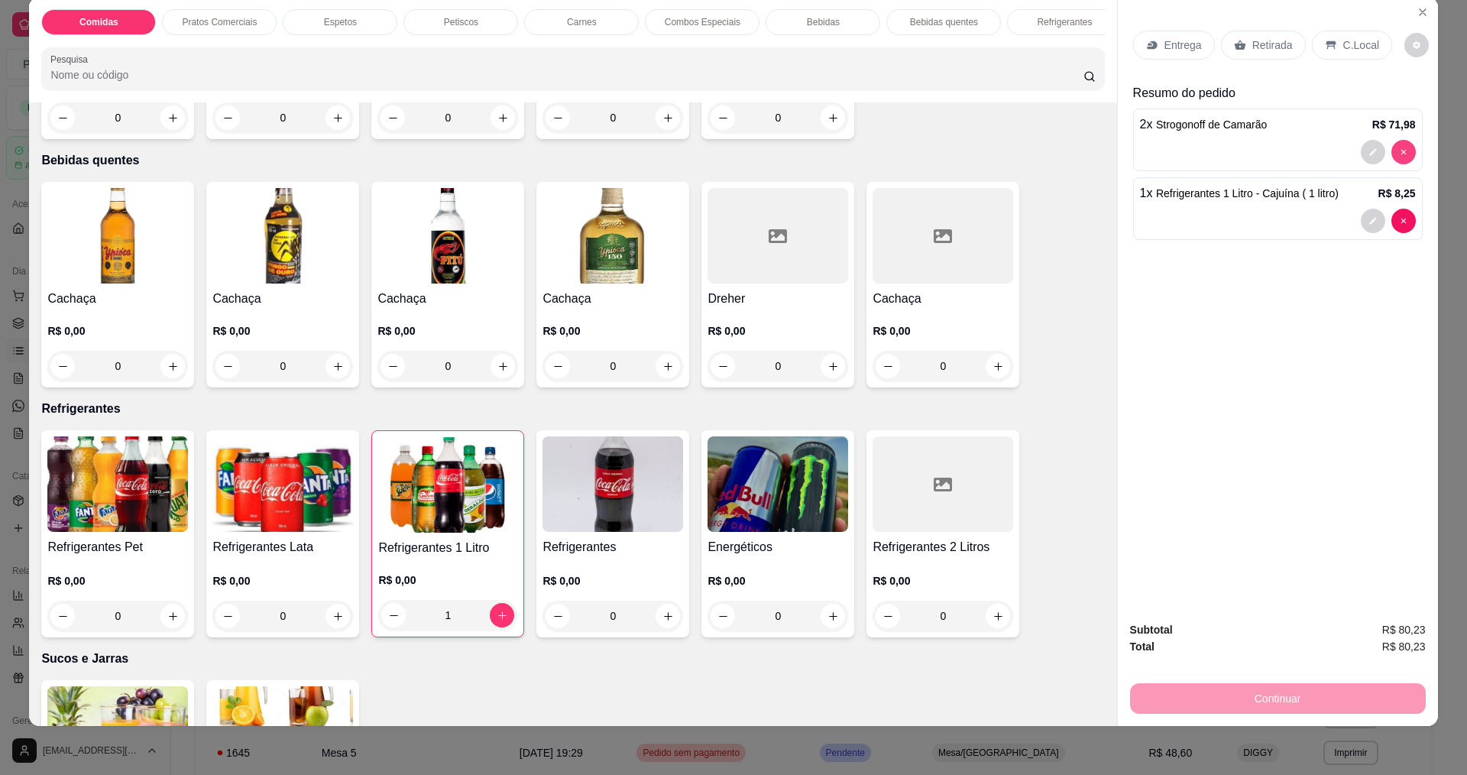
type input "0"
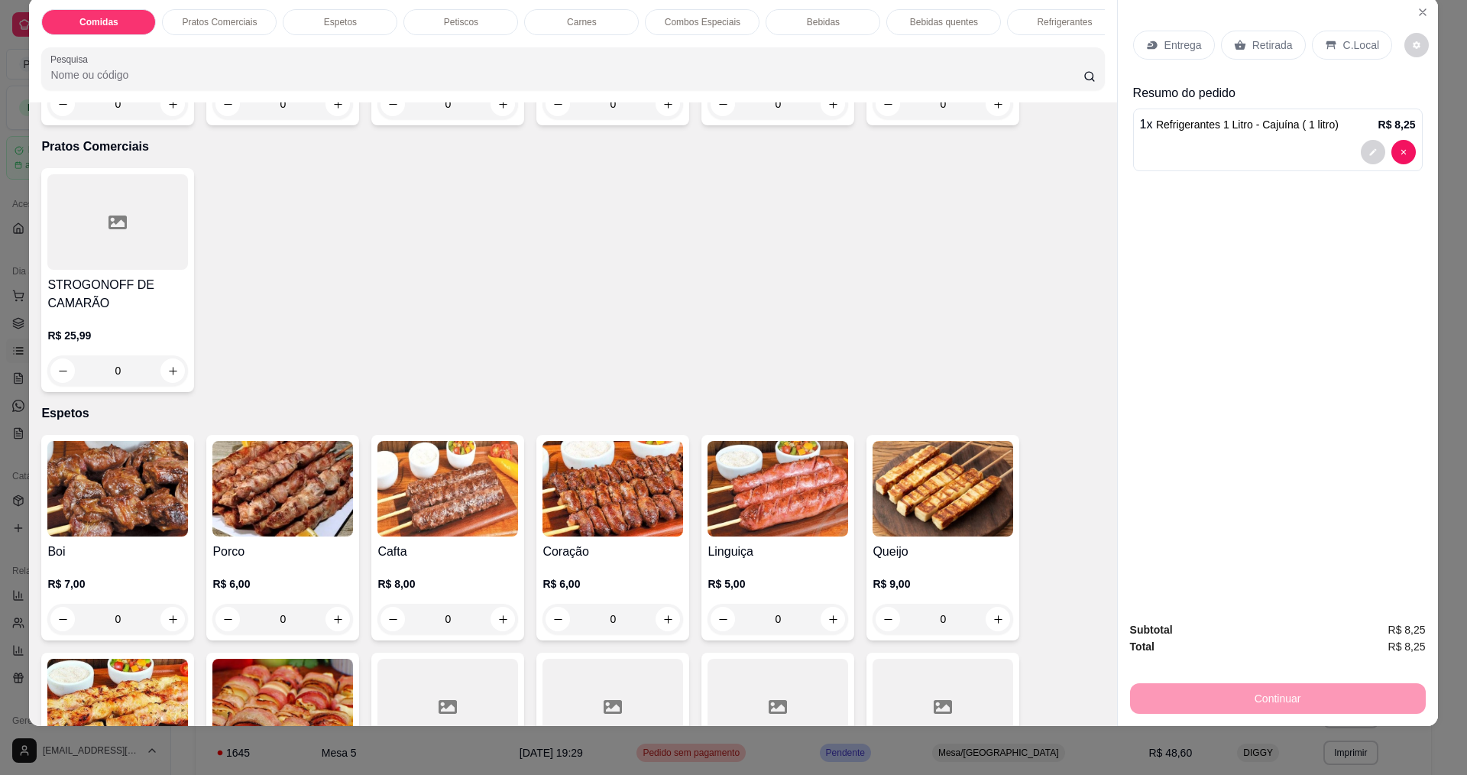
scroll to position [156, 0]
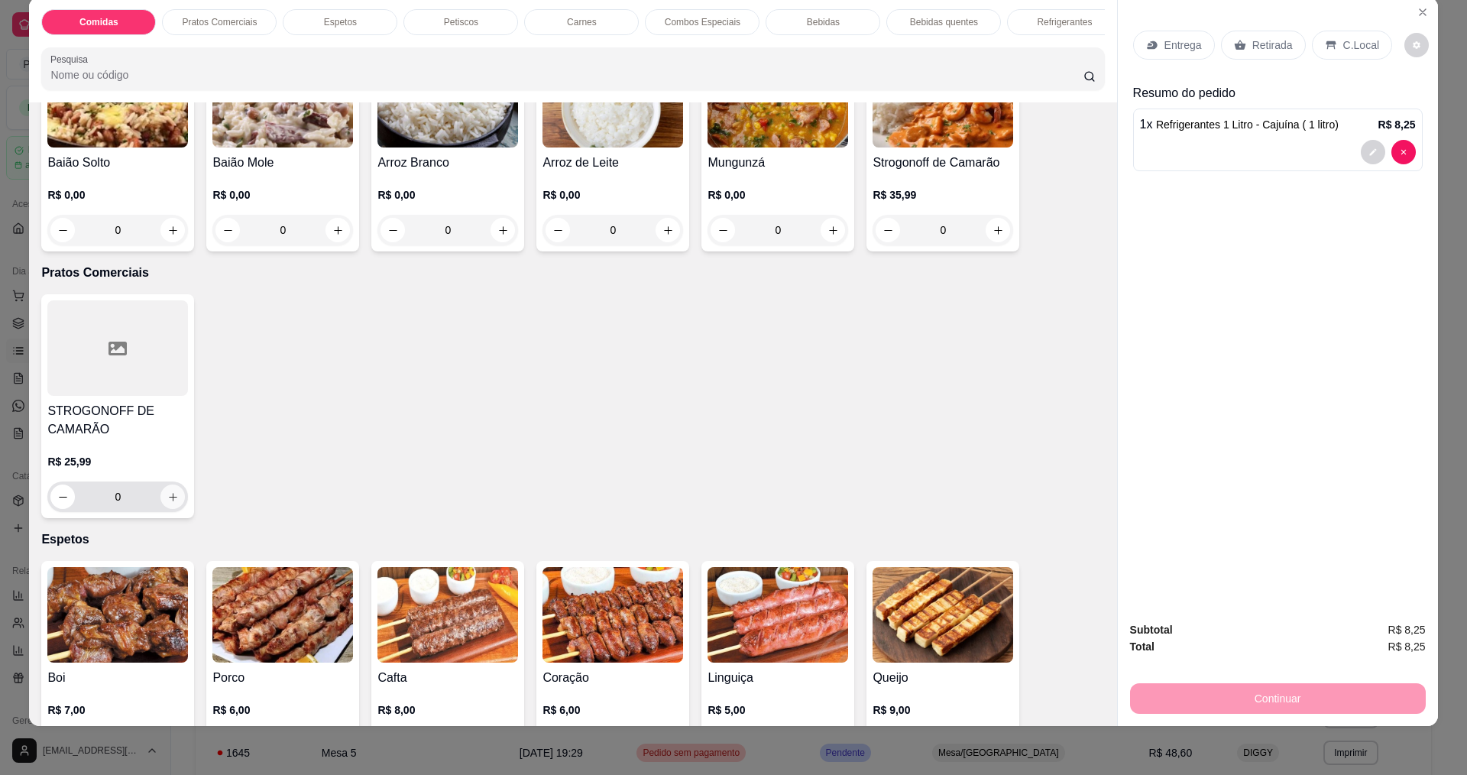
click at [170, 503] on icon "increase-product-quantity" at bounding box center [172, 496] width 11 height 11
type input "2"
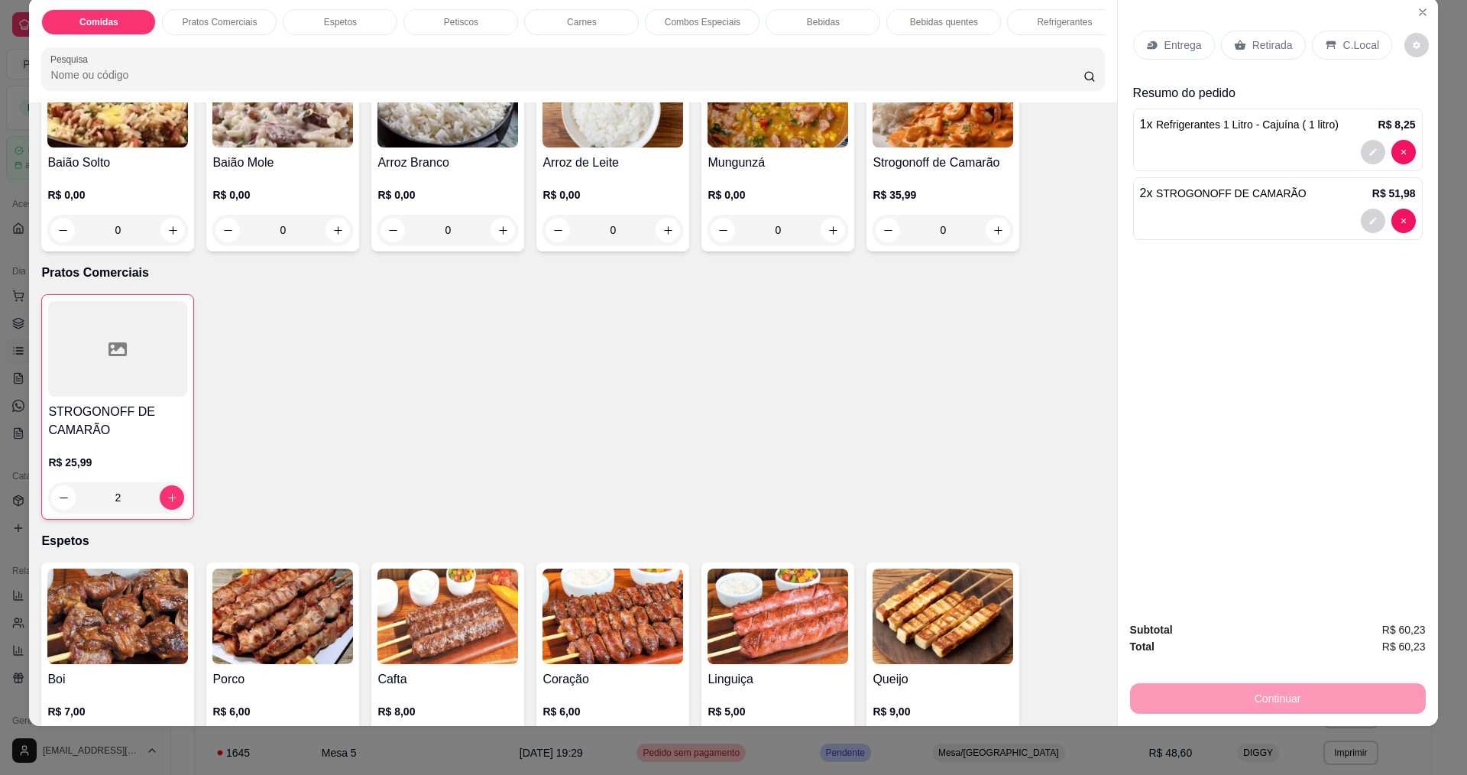
click at [1174, 41] on p "Entrega" at bounding box center [1183, 44] width 37 height 15
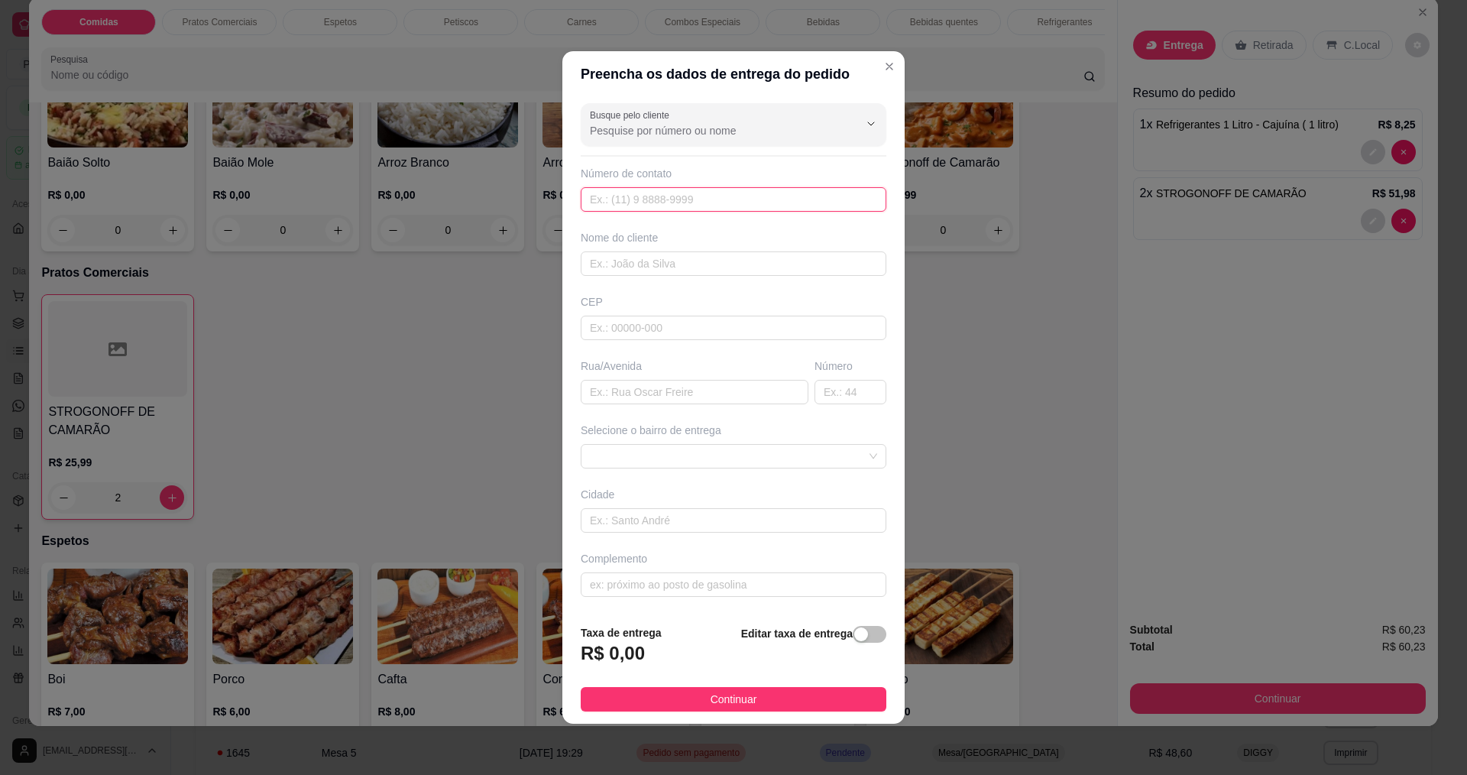
click at [666, 202] on input "text" at bounding box center [734, 199] width 306 height 24
type input "888"
click at [692, 268] on input "text" at bounding box center [734, 263] width 306 height 24
type input "DEBORA"
click at [690, 695] on button "Continuar" at bounding box center [734, 699] width 306 height 24
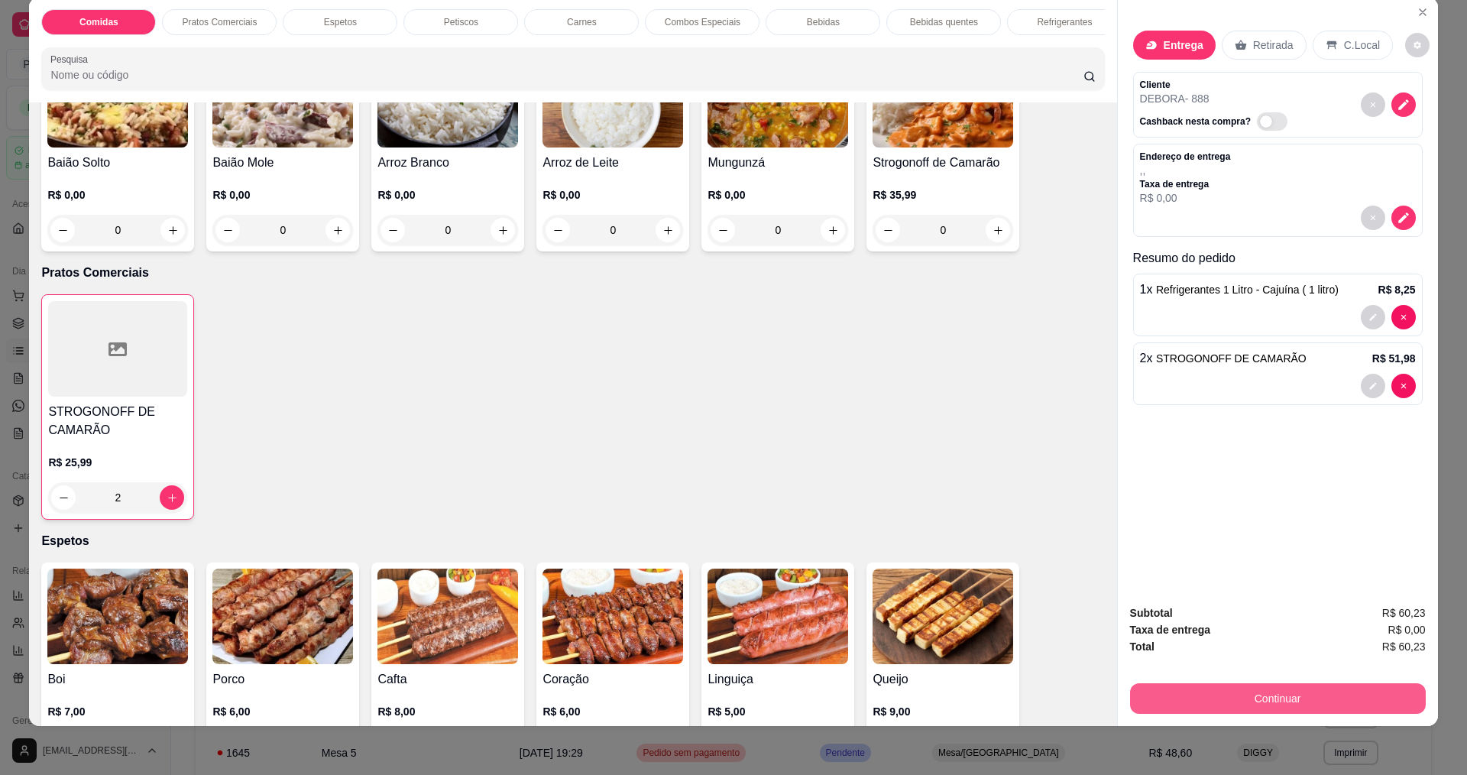
click at [1283, 699] on button "Continuar" at bounding box center [1278, 698] width 296 height 31
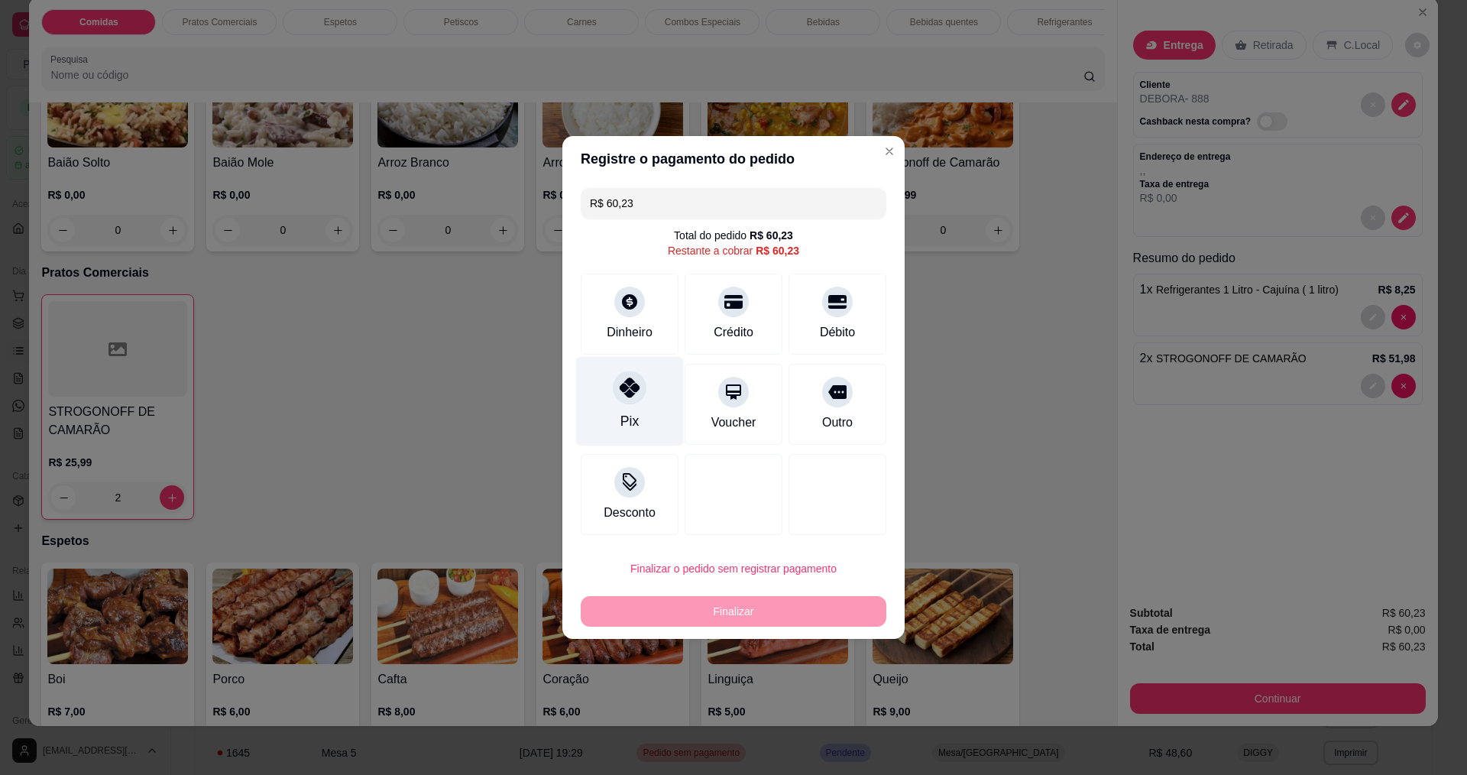
click at [610, 392] on div "Pix" at bounding box center [630, 401] width 108 height 89
type input "R$ 0,00"
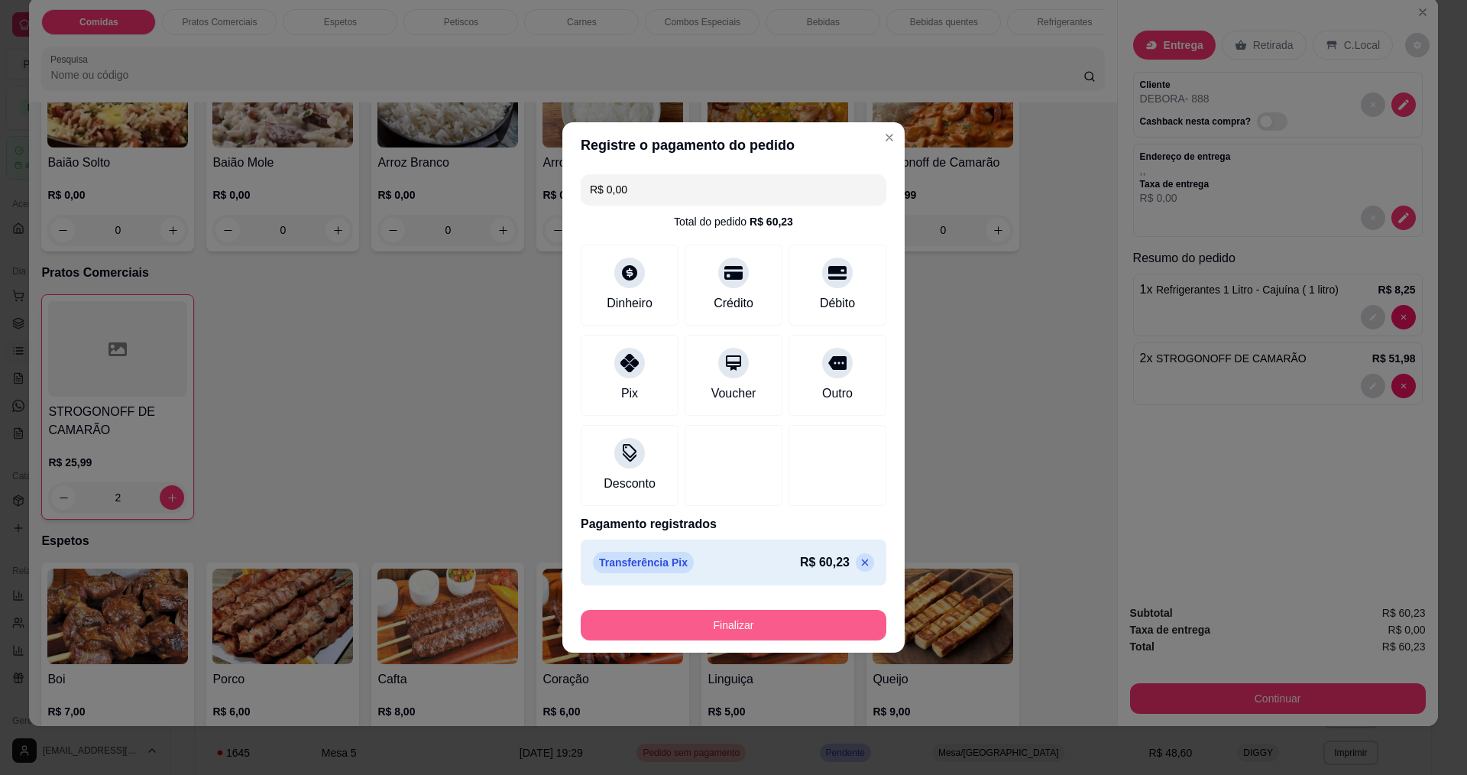
click at [731, 630] on button "Finalizar" at bounding box center [734, 625] width 306 height 31
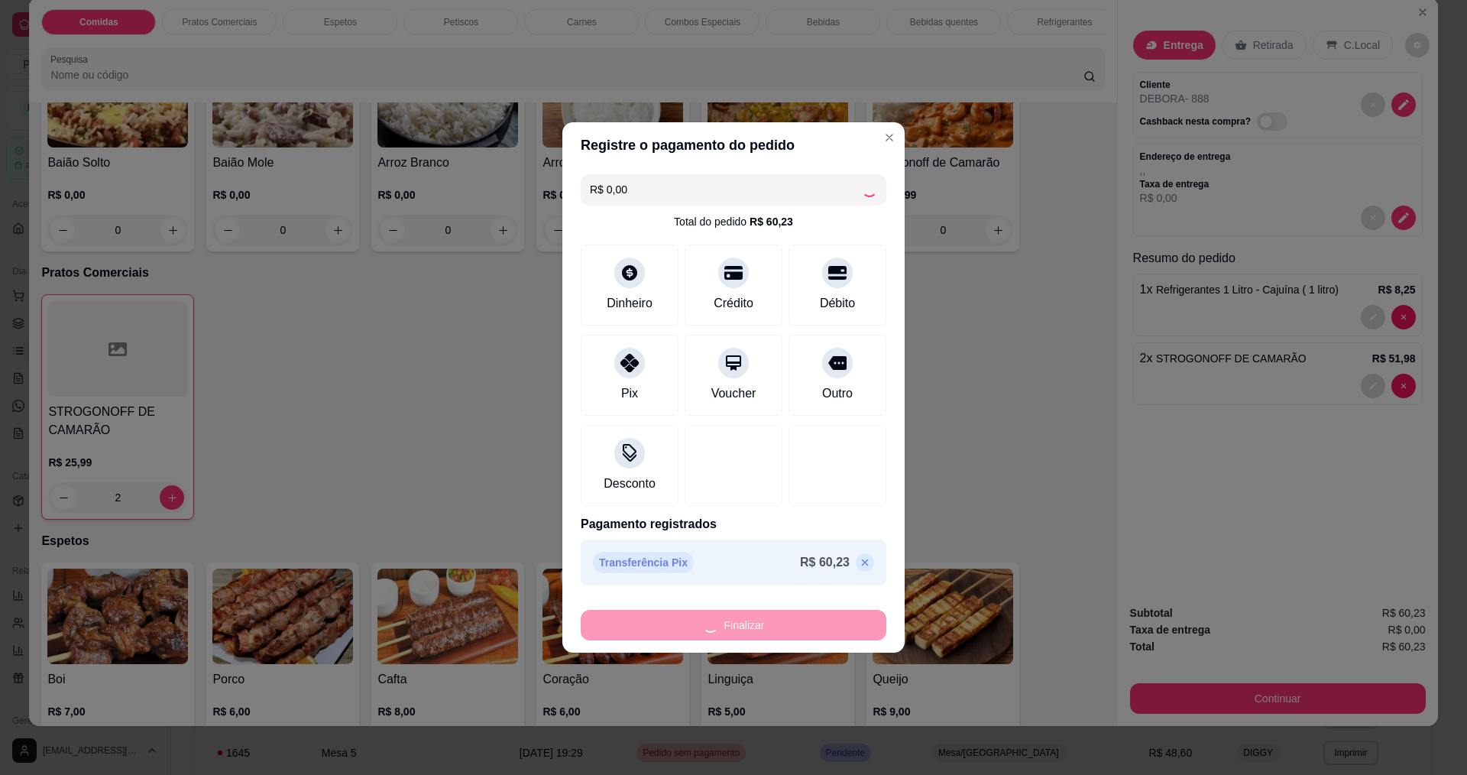
type input "0"
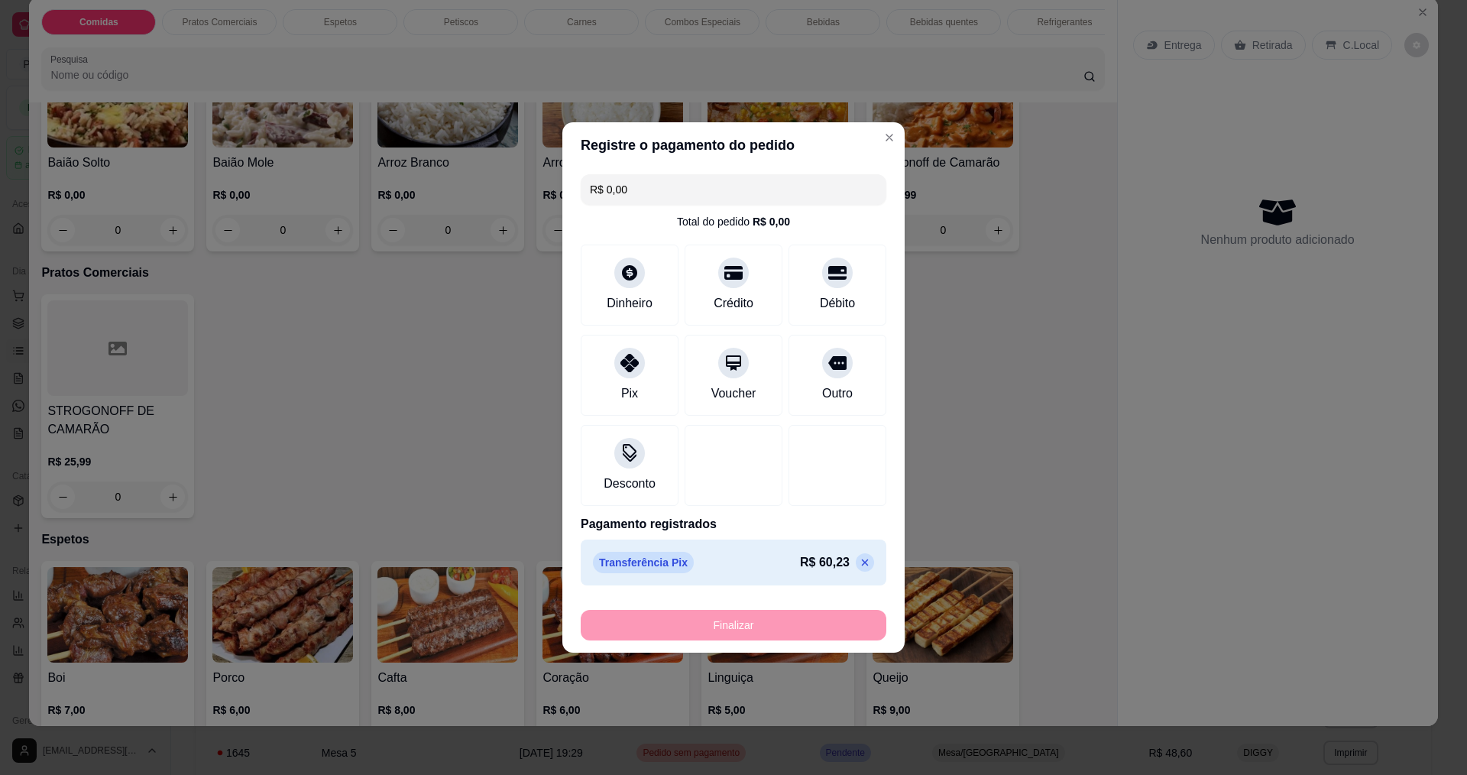
type input "-R$ 60,23"
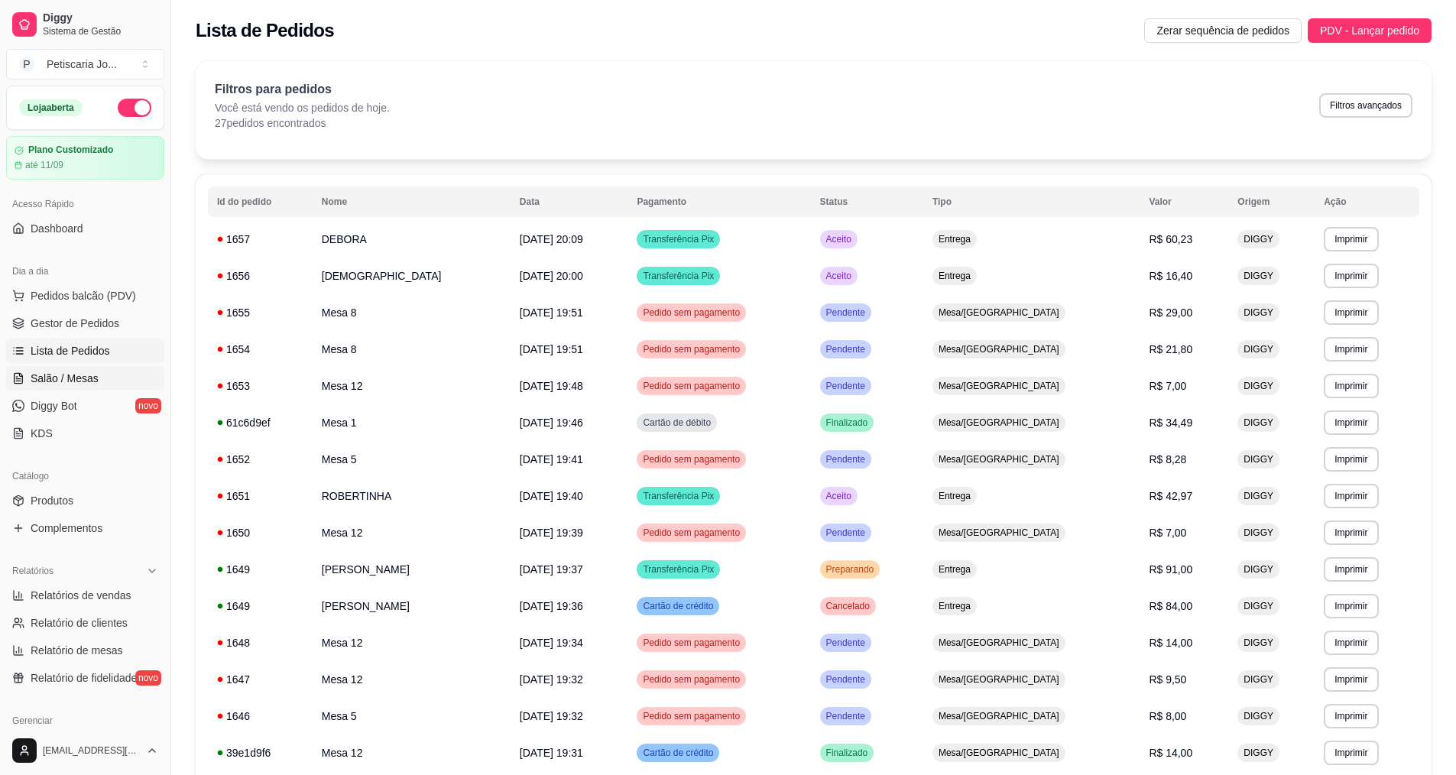
click at [78, 378] on span "Salão / Mesas" at bounding box center [65, 378] width 68 height 15
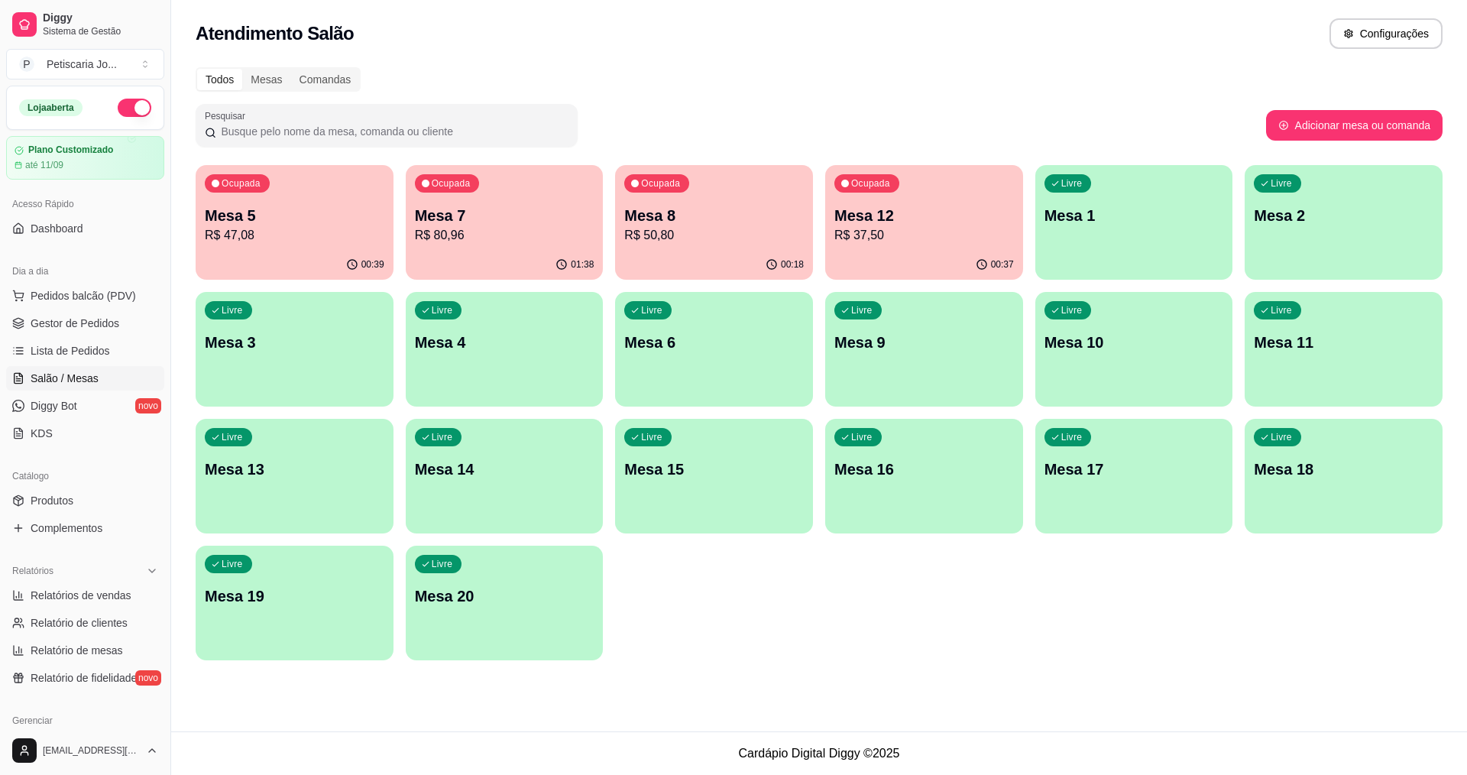
click at [866, 235] on p "R$ 37,50" at bounding box center [925, 235] width 180 height 18
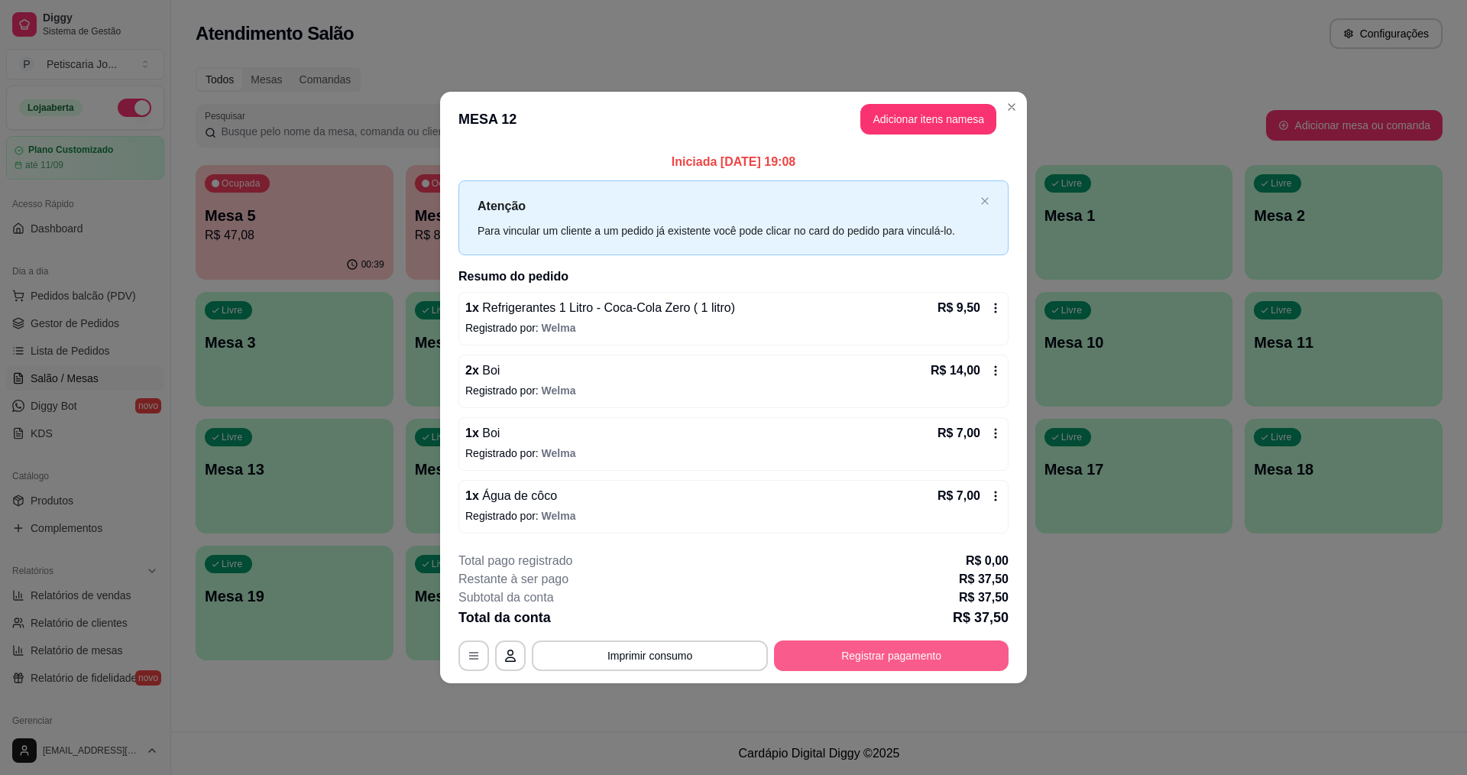
click at [913, 657] on button "Registrar pagamento" at bounding box center [891, 655] width 235 height 31
click at [664, 660] on button "Imprimir consumo" at bounding box center [650, 655] width 229 height 30
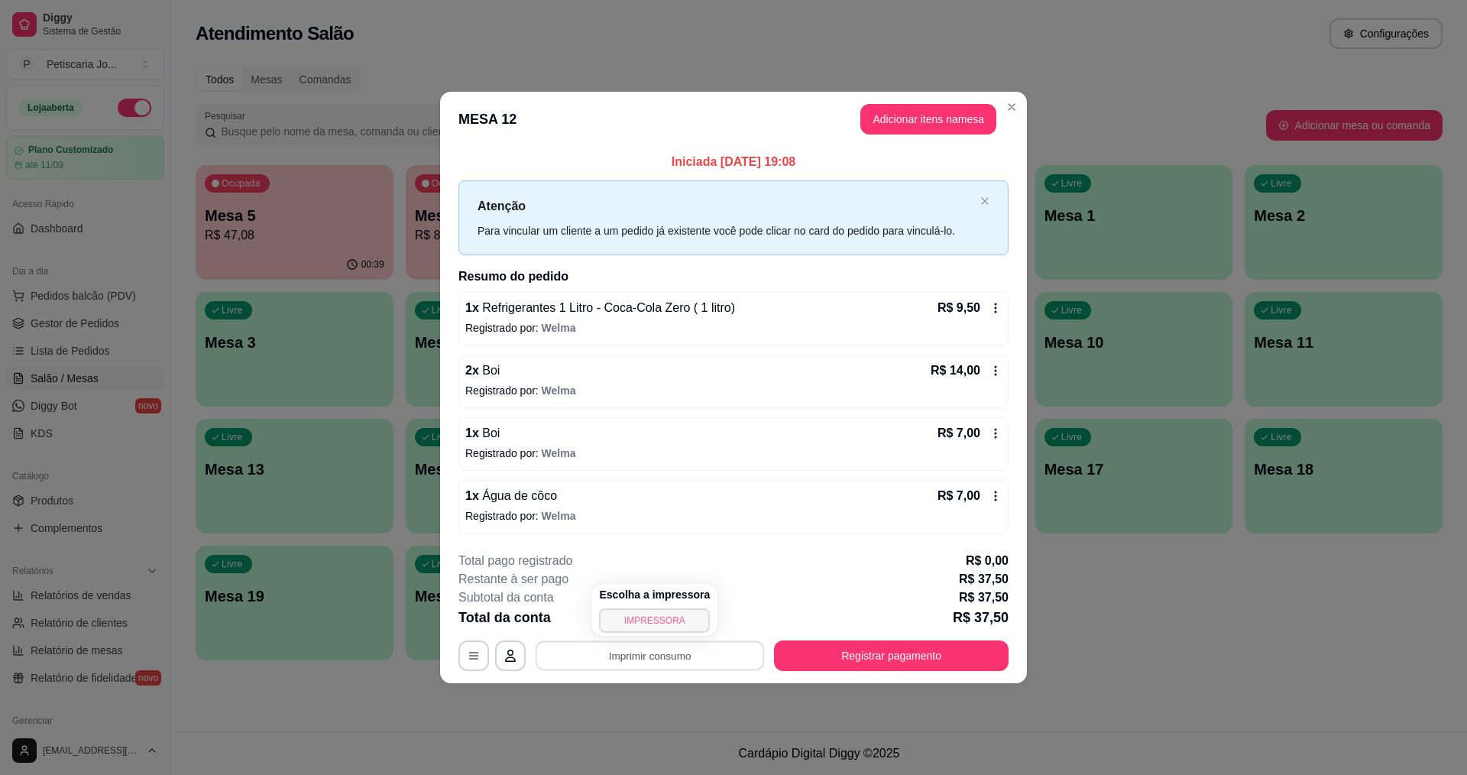
click at [642, 614] on button "IMPRESSORA" at bounding box center [654, 620] width 111 height 24
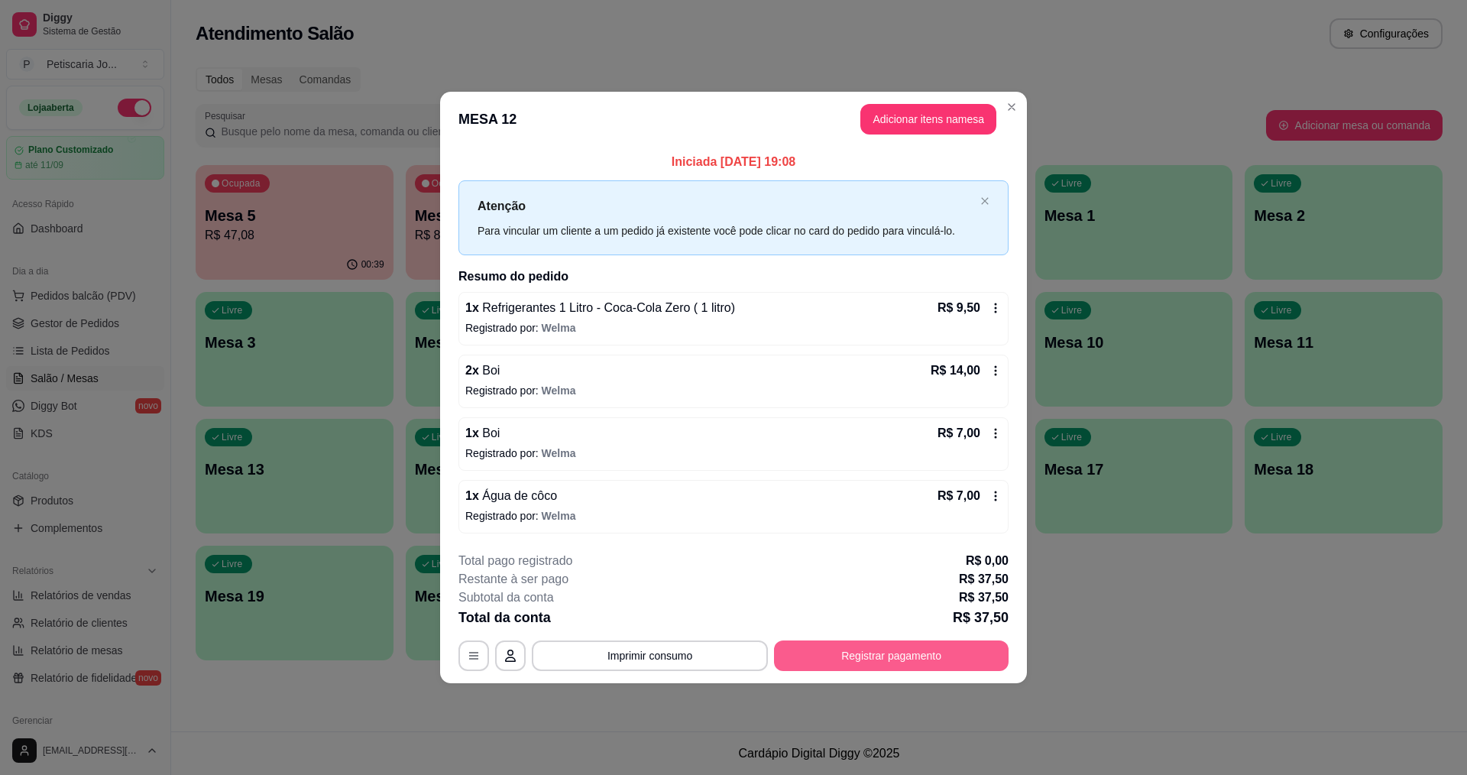
click at [916, 653] on button "Registrar pagamento" at bounding box center [891, 655] width 235 height 31
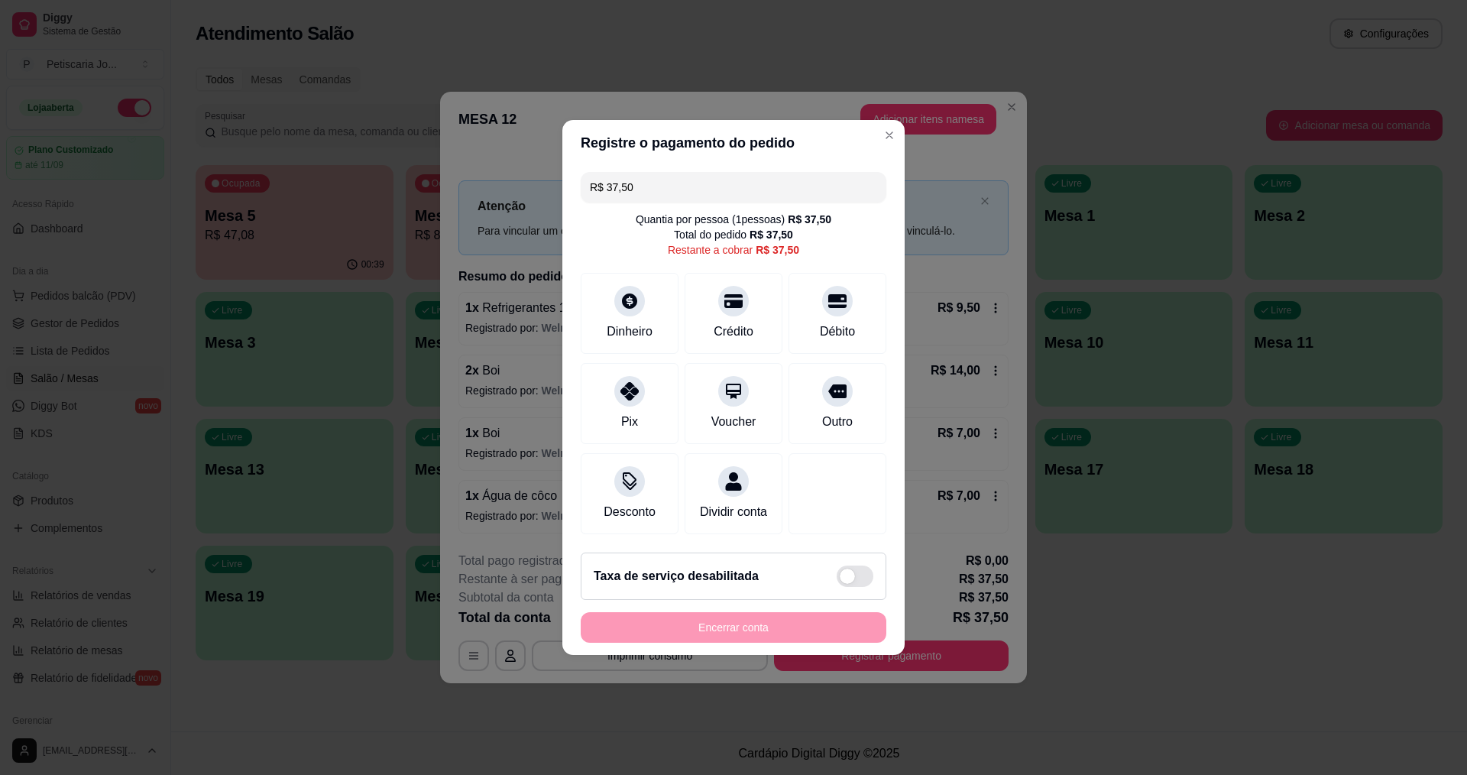
drag, startPoint x: 678, startPoint y: 183, endPoint x: 594, endPoint y: 166, distance: 85.9
click at [594, 172] on input "R$ 37,50" at bounding box center [733, 187] width 287 height 31
click at [635, 377] on icon at bounding box center [630, 387] width 20 height 20
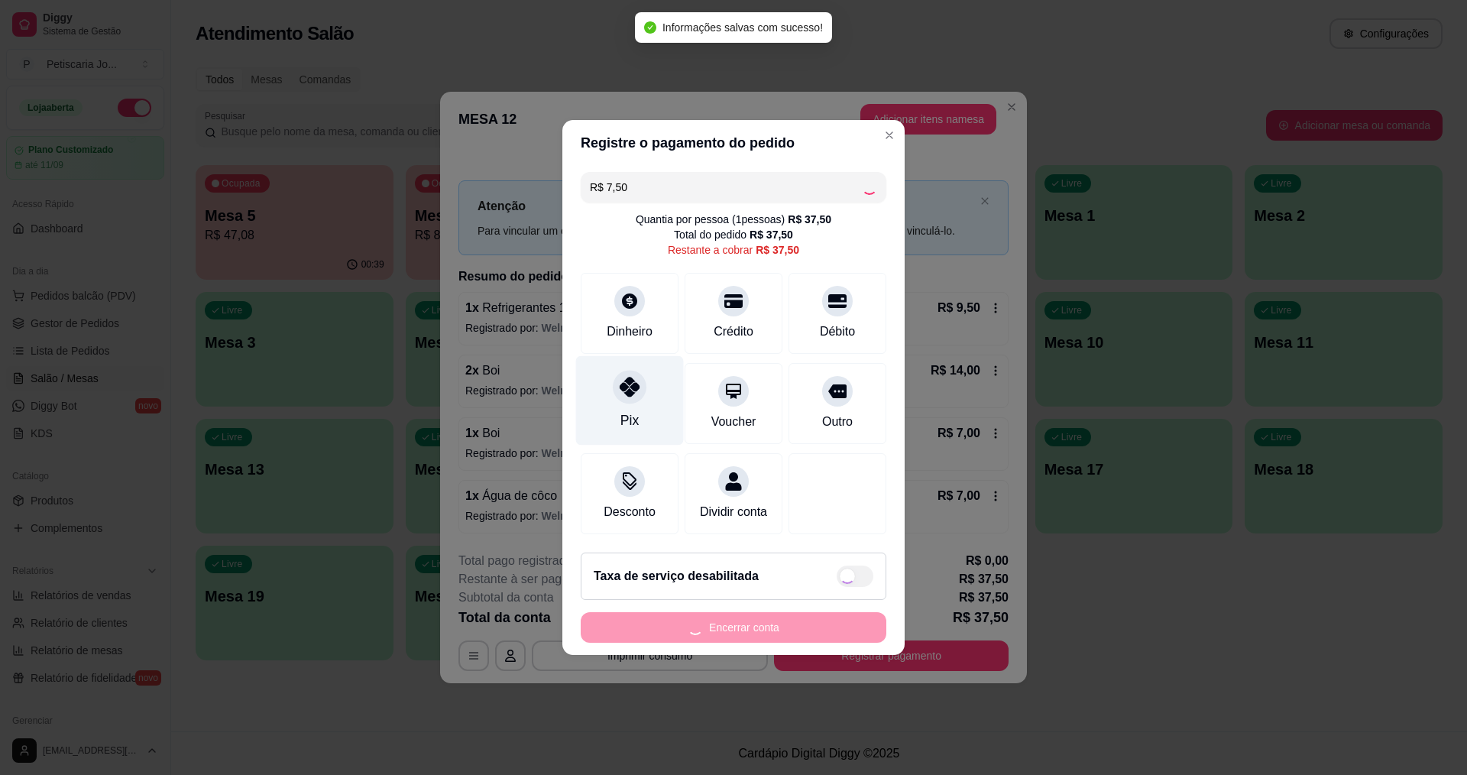
type input "R$ 30,00"
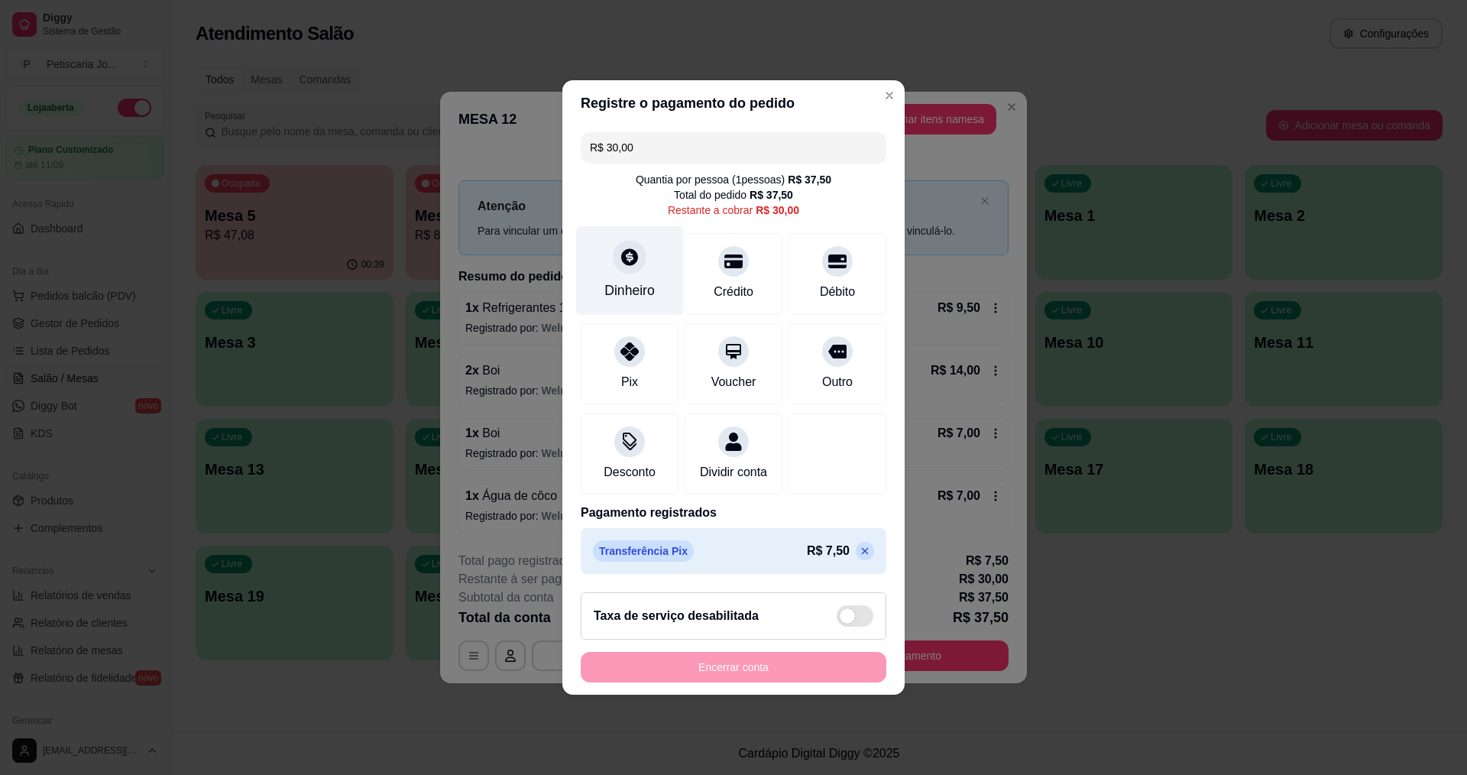
click at [614, 280] on div "Dinheiro" at bounding box center [630, 290] width 50 height 20
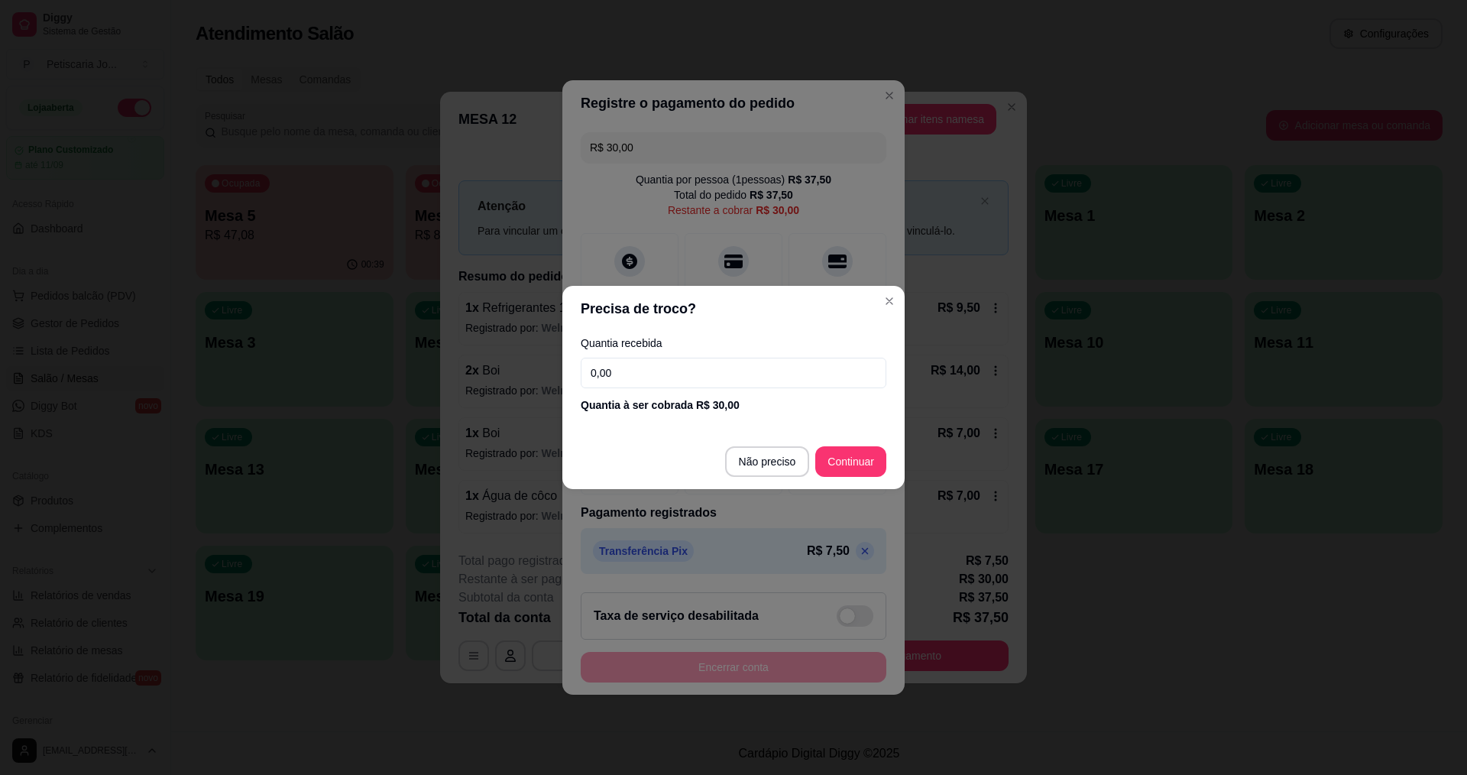
click at [618, 371] on input "0,00" at bounding box center [734, 373] width 306 height 31
type input "30,00"
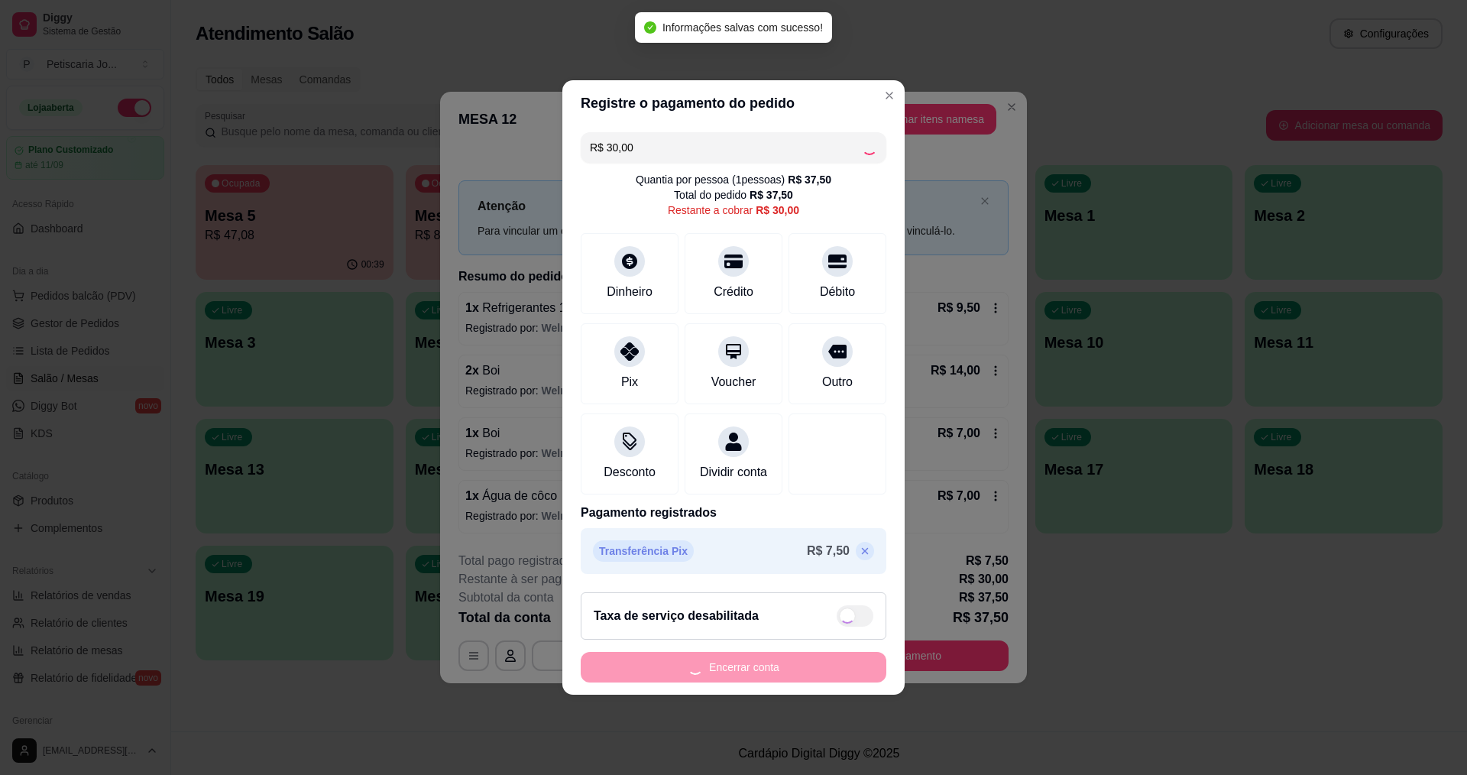
type input "R$ 0,00"
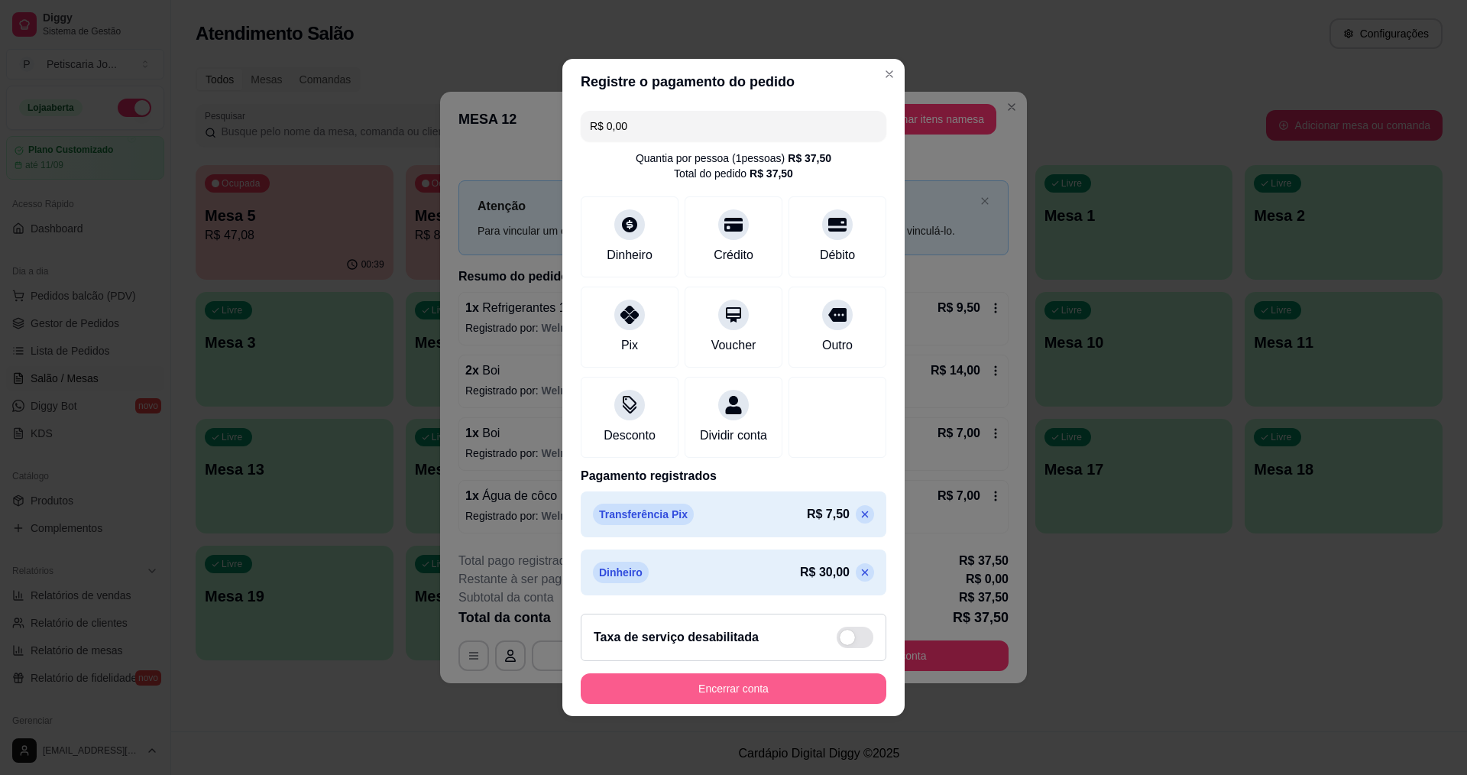
click at [815, 699] on button "Encerrar conta" at bounding box center [734, 688] width 306 height 31
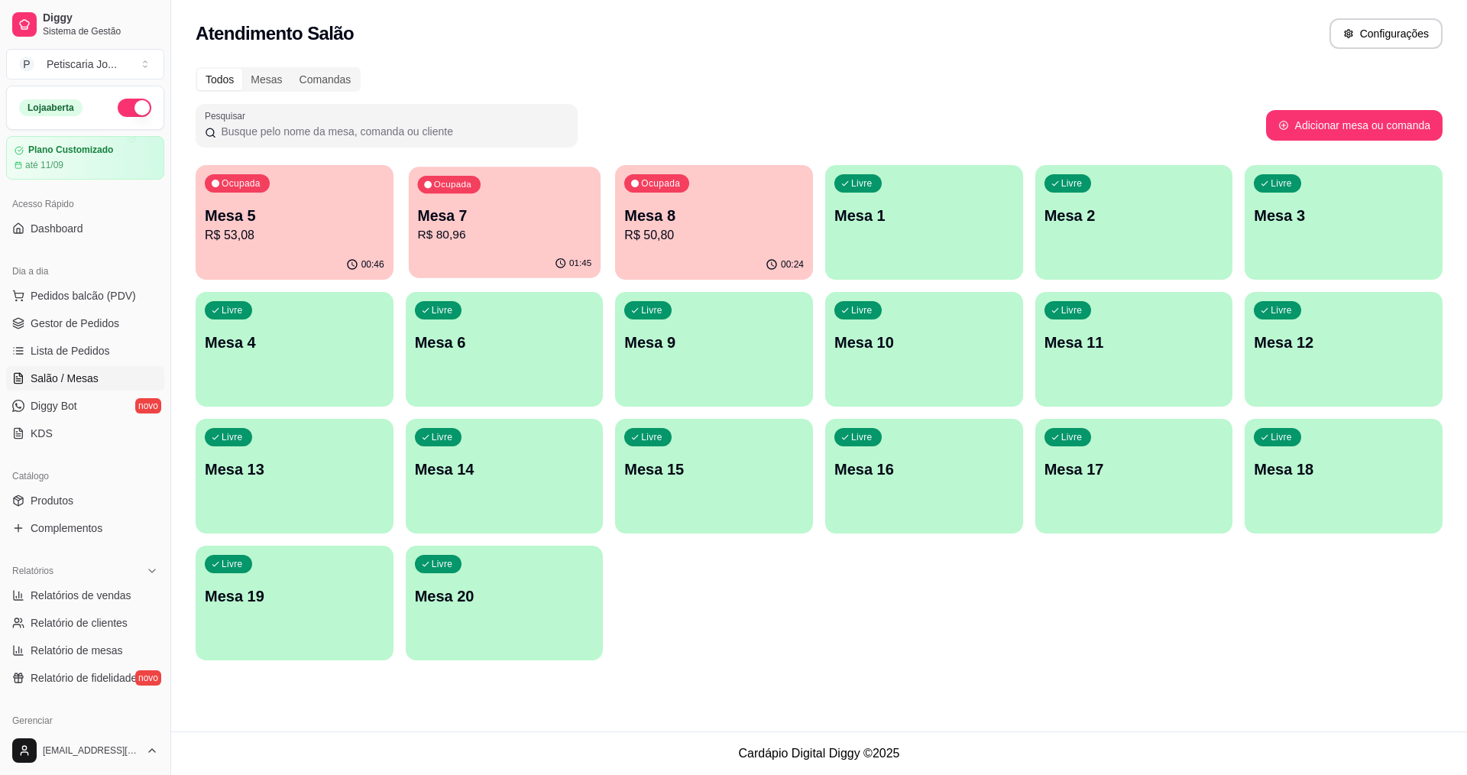
click at [480, 229] on p "R$ 80,96" at bounding box center [504, 235] width 174 height 18
click at [482, 209] on p "Mesa 7" at bounding box center [505, 215] width 180 height 21
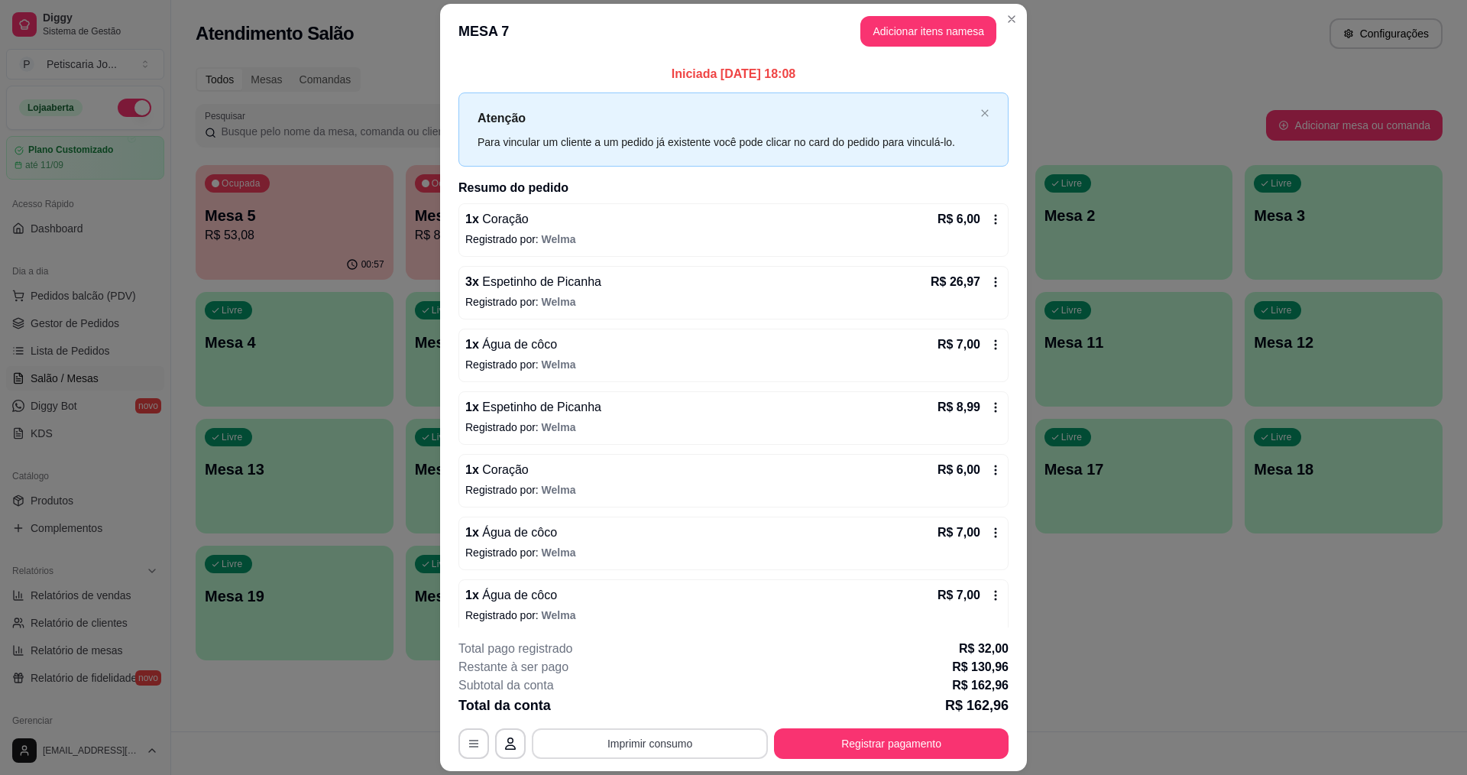
click at [675, 747] on button "Imprimir consumo" at bounding box center [650, 743] width 236 height 31
click at [667, 712] on button "IMPRESSORA" at bounding box center [648, 708] width 107 height 24
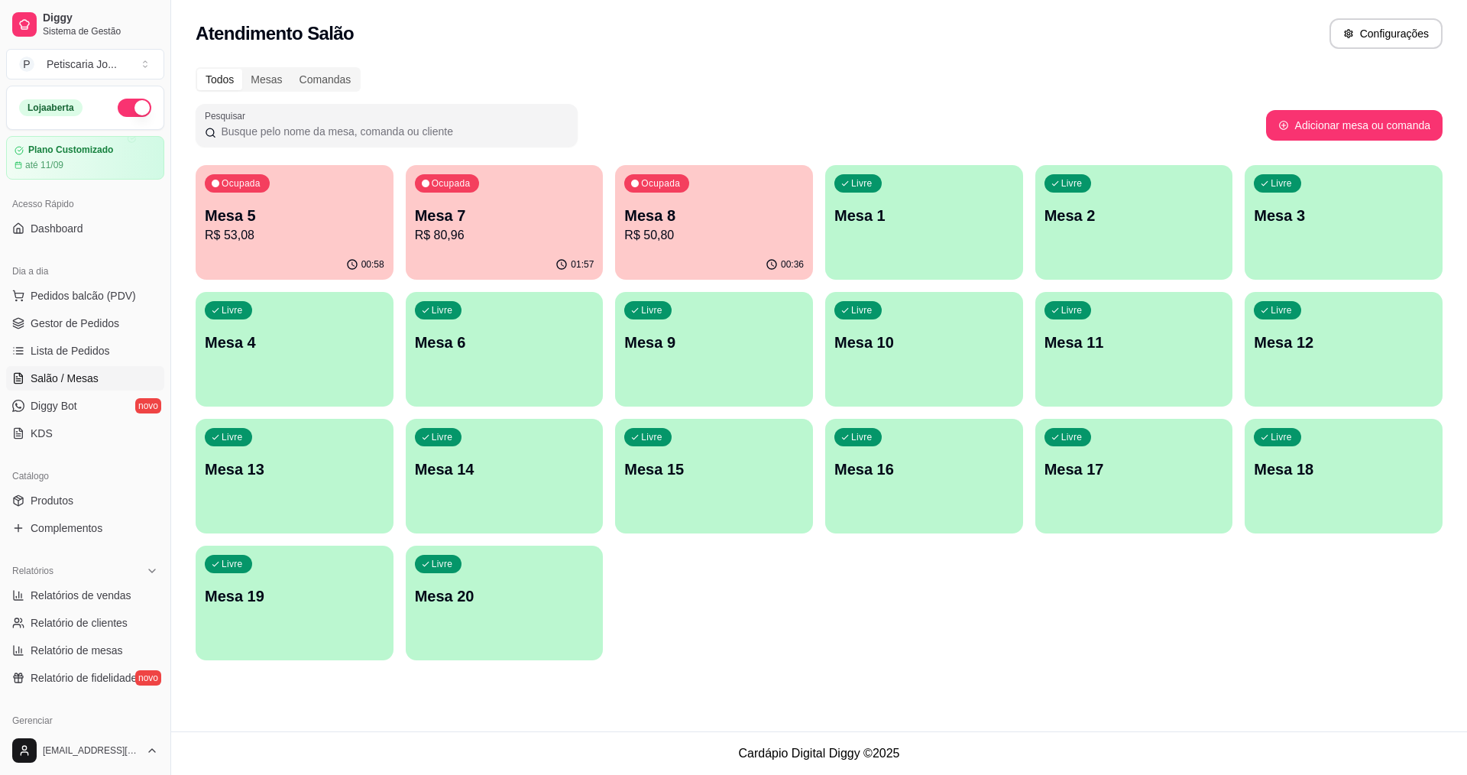
click at [662, 251] on div "00:36" at bounding box center [714, 265] width 198 height 30
click at [51, 352] on span "Lista de Pedidos" at bounding box center [70, 350] width 79 height 15
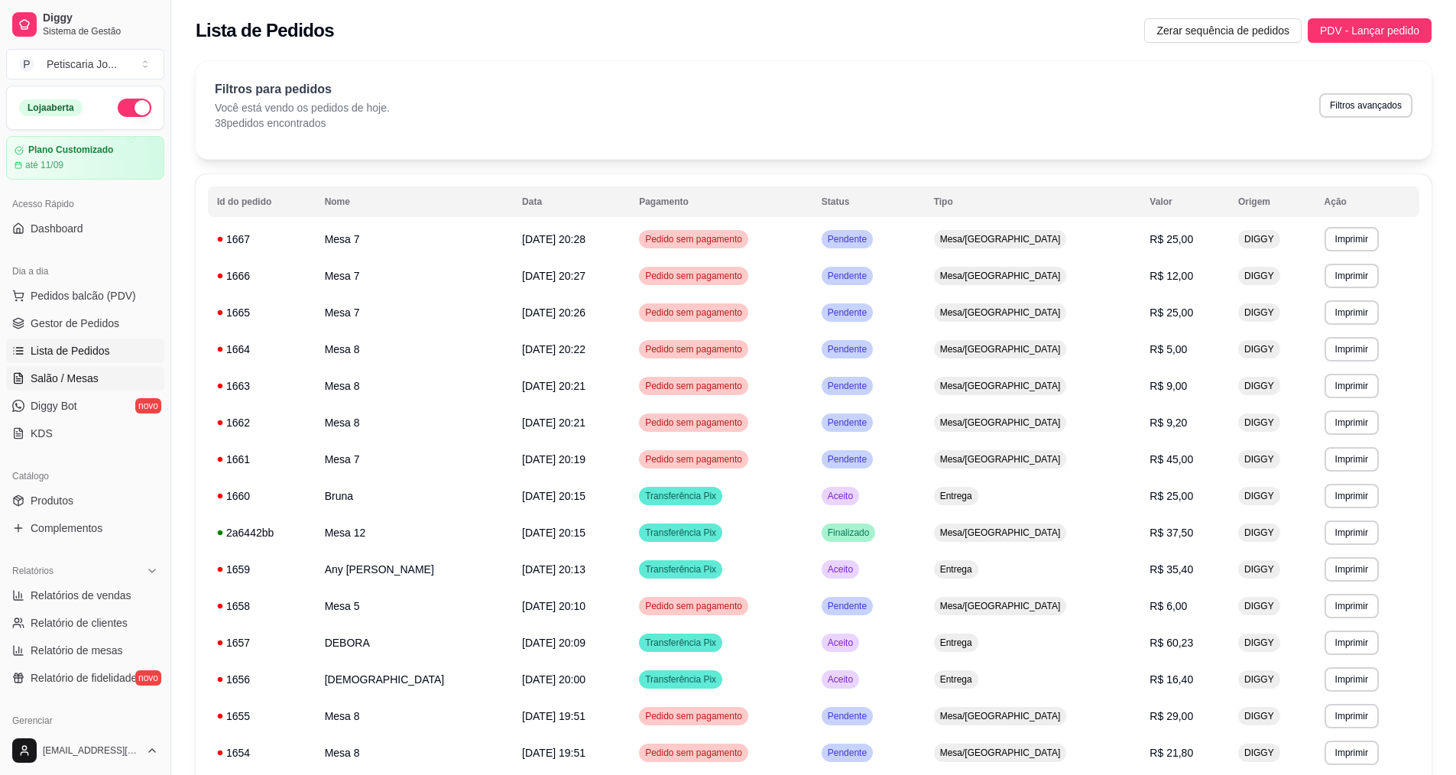
click at [44, 383] on span "Salão / Mesas" at bounding box center [65, 378] width 68 height 15
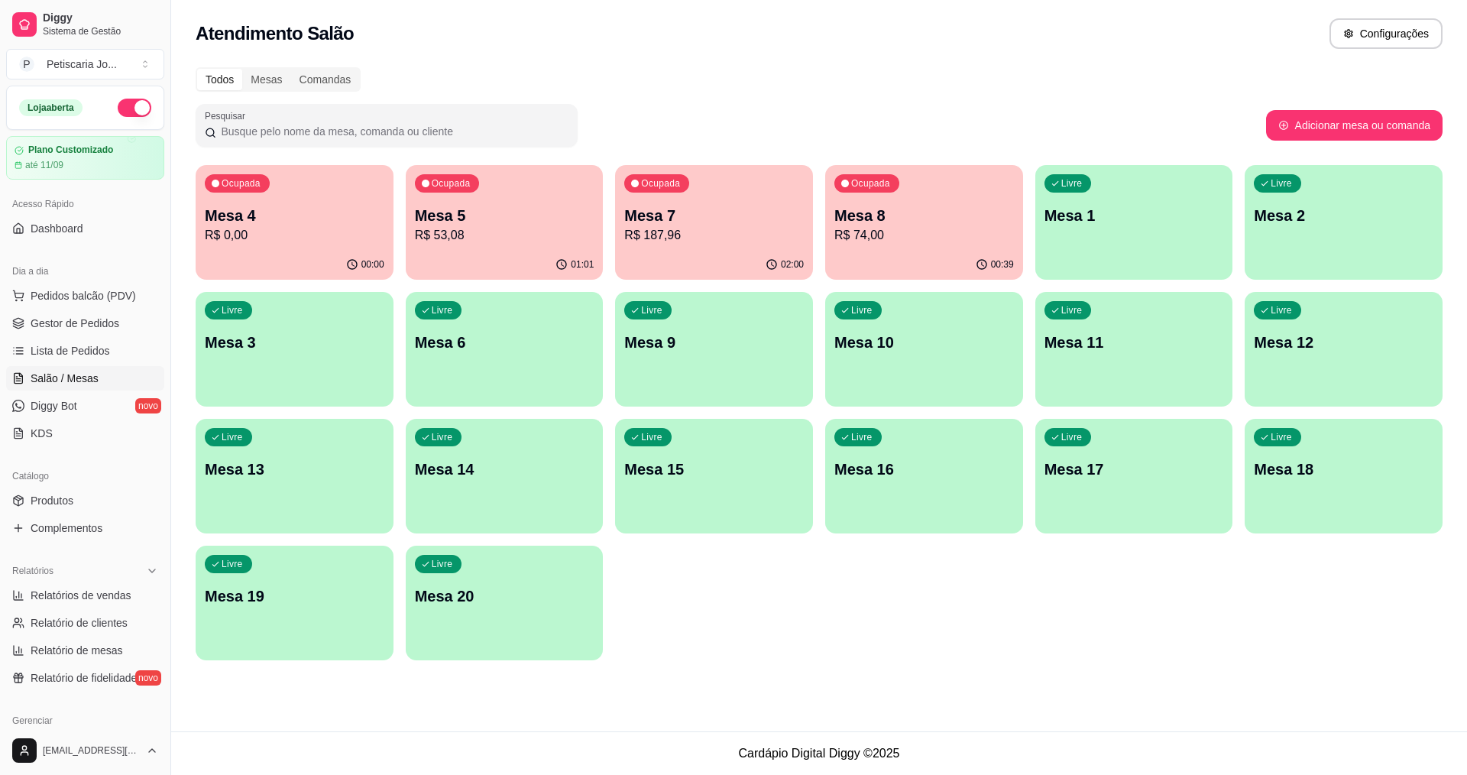
click at [725, 244] on div "Ocupada Mesa 7 R$ 187,96" at bounding box center [714, 207] width 198 height 85
click at [733, 245] on div "Ocupada Mesa 7 R$ 187,96" at bounding box center [714, 207] width 198 height 85
click at [680, 245] on div "Ocupada Mesa 7 R$ 187,96" at bounding box center [714, 207] width 198 height 85
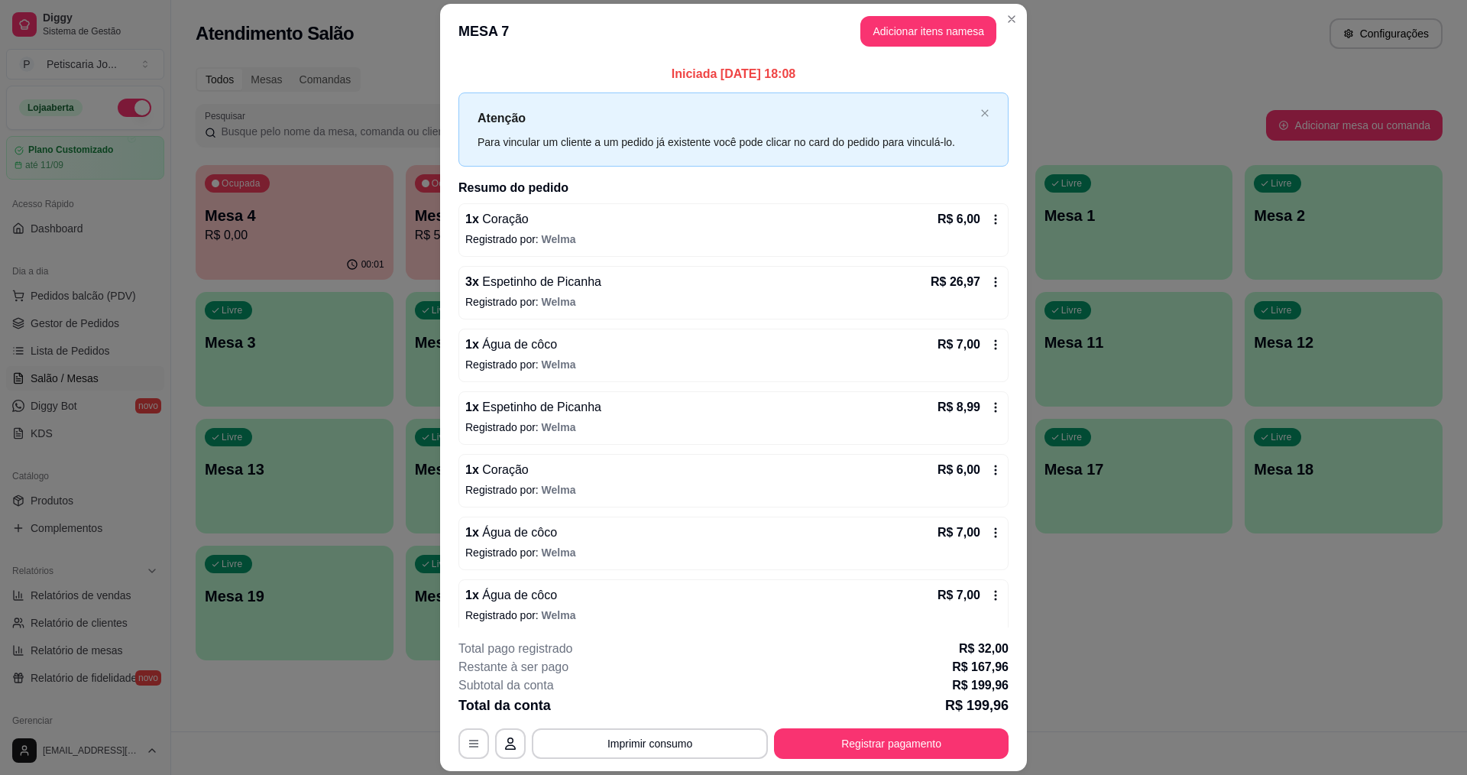
scroll to position [45, 0]
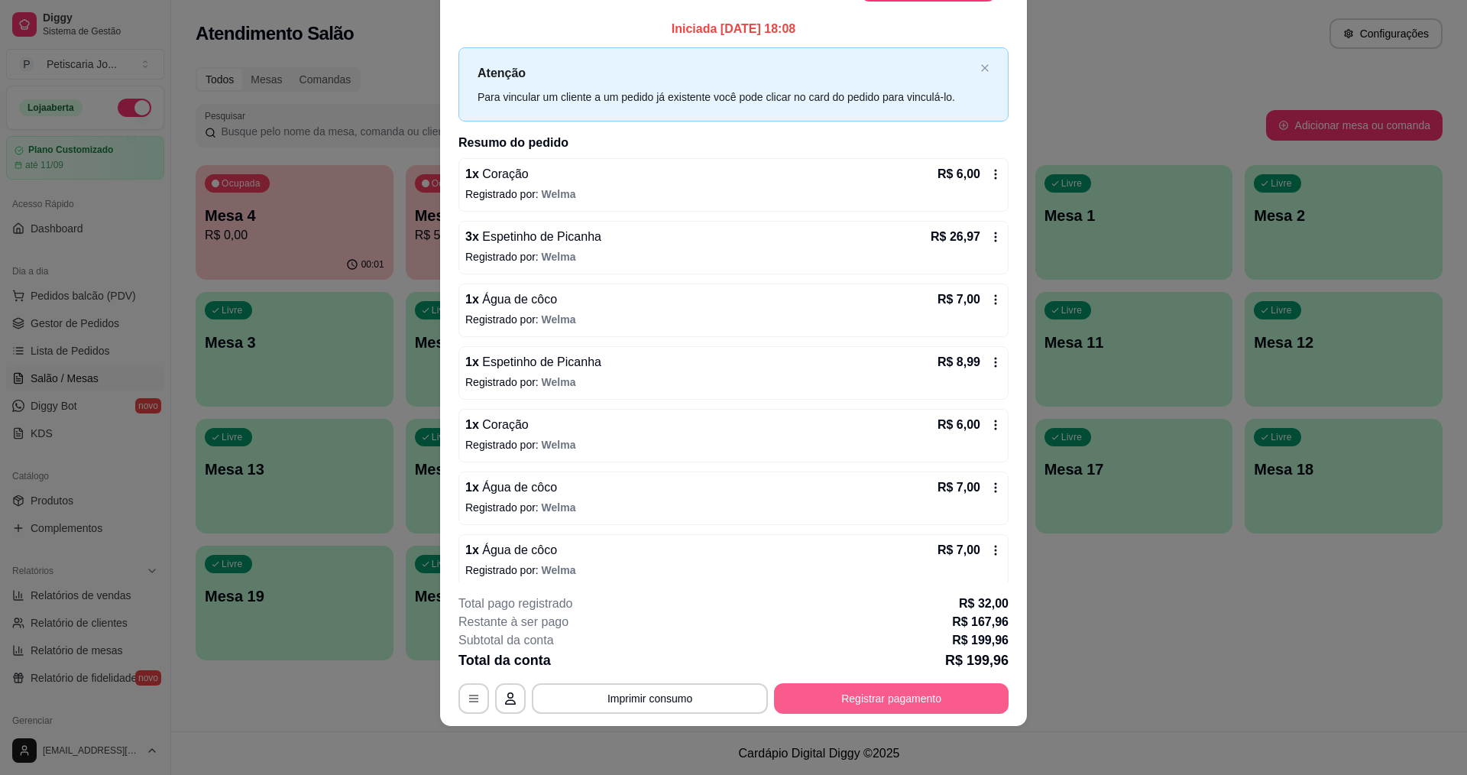
click at [874, 702] on button "Registrar pagamento" at bounding box center [891, 698] width 235 height 31
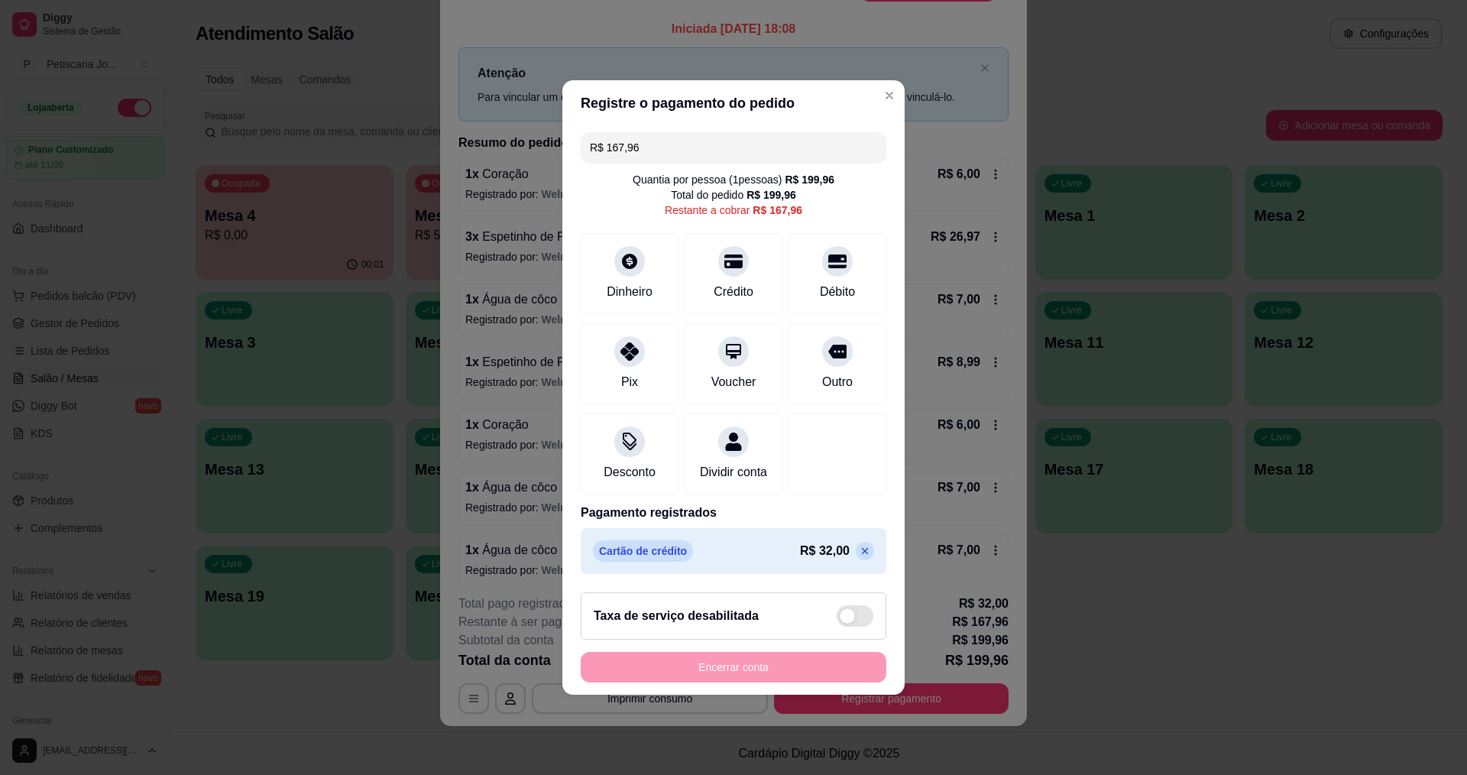
drag, startPoint x: 664, startPoint y: 135, endPoint x: 501, endPoint y: 100, distance: 167.3
click at [501, 100] on div "Registre o pagamento do pedido R$ 167,96 Quantia por pessoa ( 1 pessoas) R$ 199…" at bounding box center [733, 387] width 1467 height 775
click at [621, 342] on icon at bounding box center [630, 347] width 20 height 20
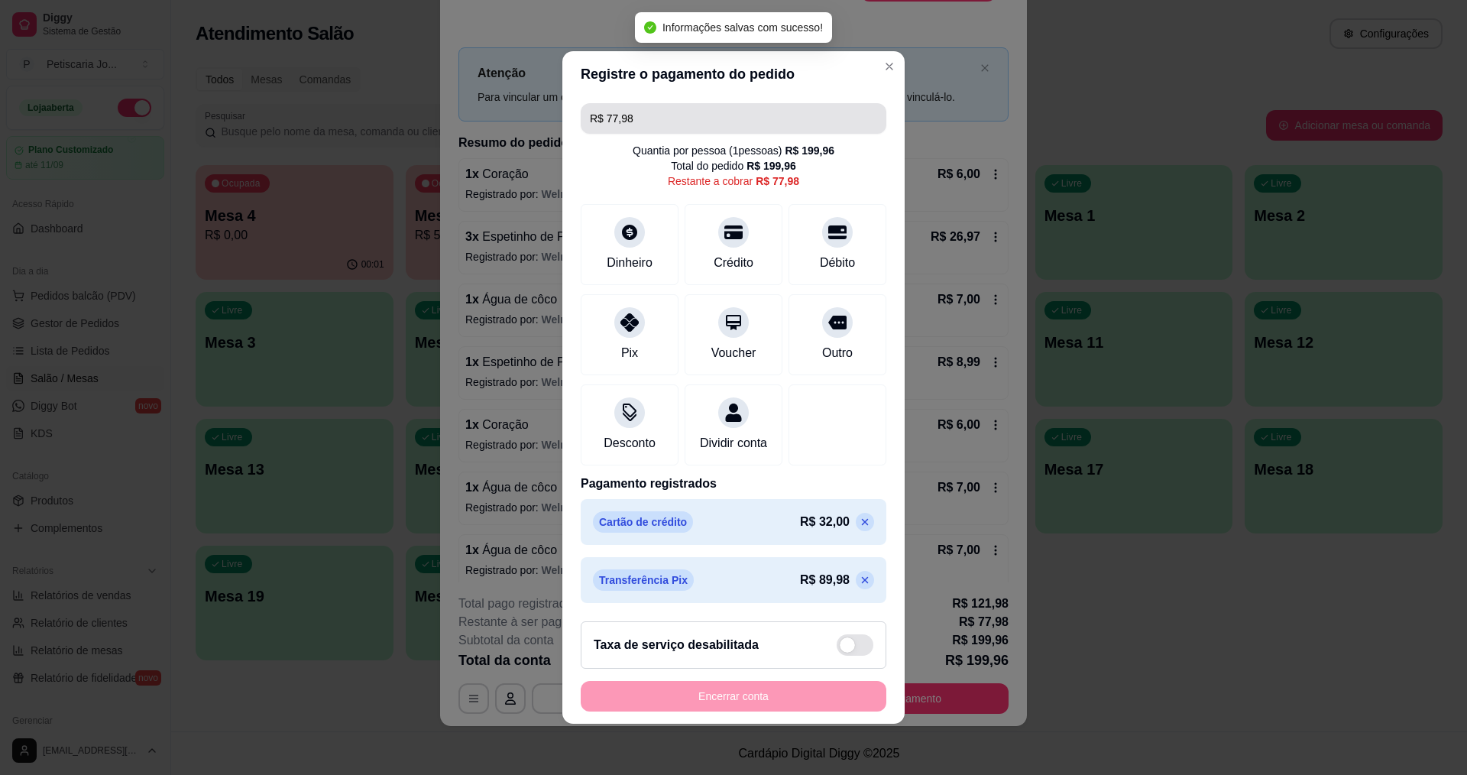
click at [653, 112] on input "R$ 77,98" at bounding box center [733, 118] width 287 height 31
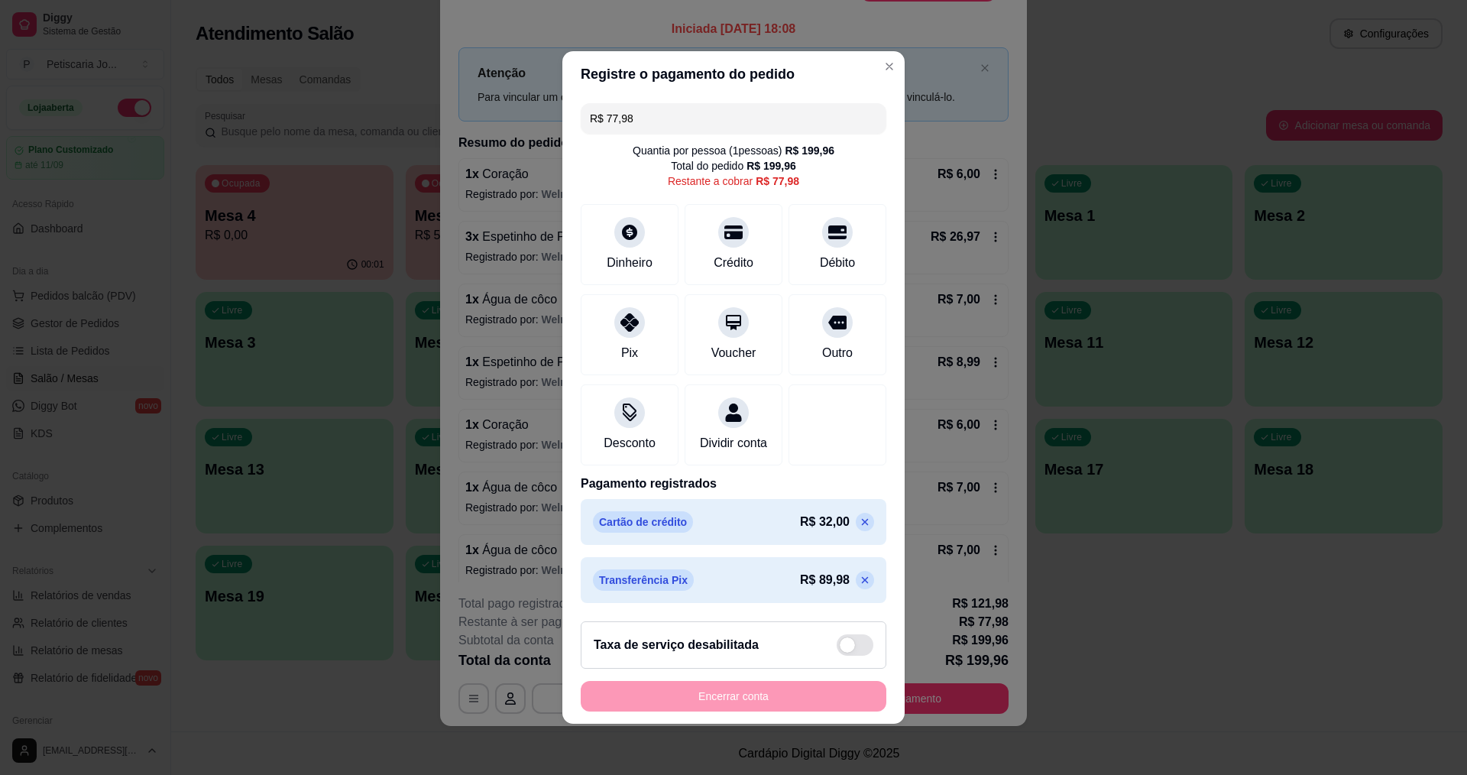
drag, startPoint x: 651, startPoint y: 117, endPoint x: 579, endPoint y: 114, distance: 71.9
click at [581, 114] on div "R$ 77,98" at bounding box center [734, 118] width 306 height 31
click at [620, 310] on icon at bounding box center [630, 318] width 20 height 20
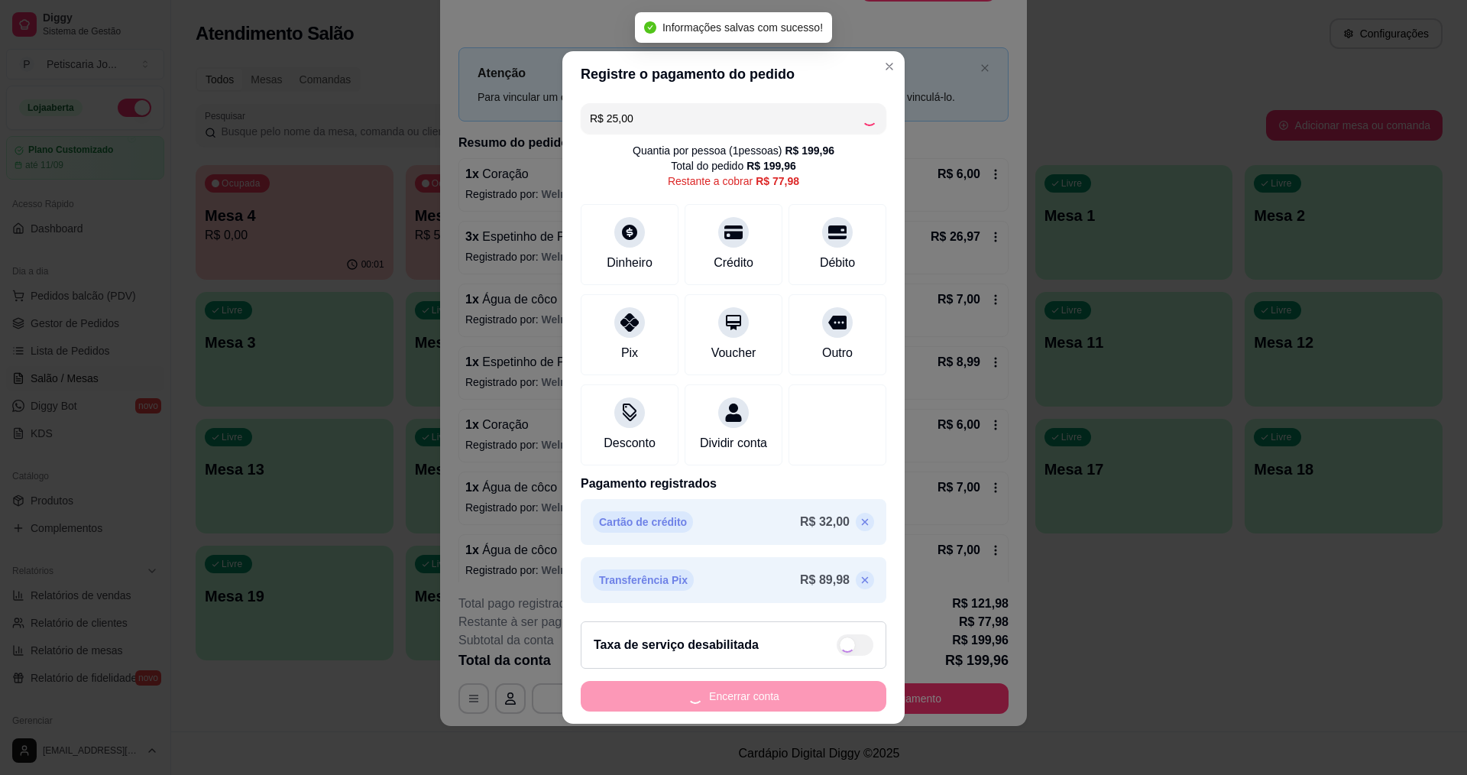
type input "R$ 52,98"
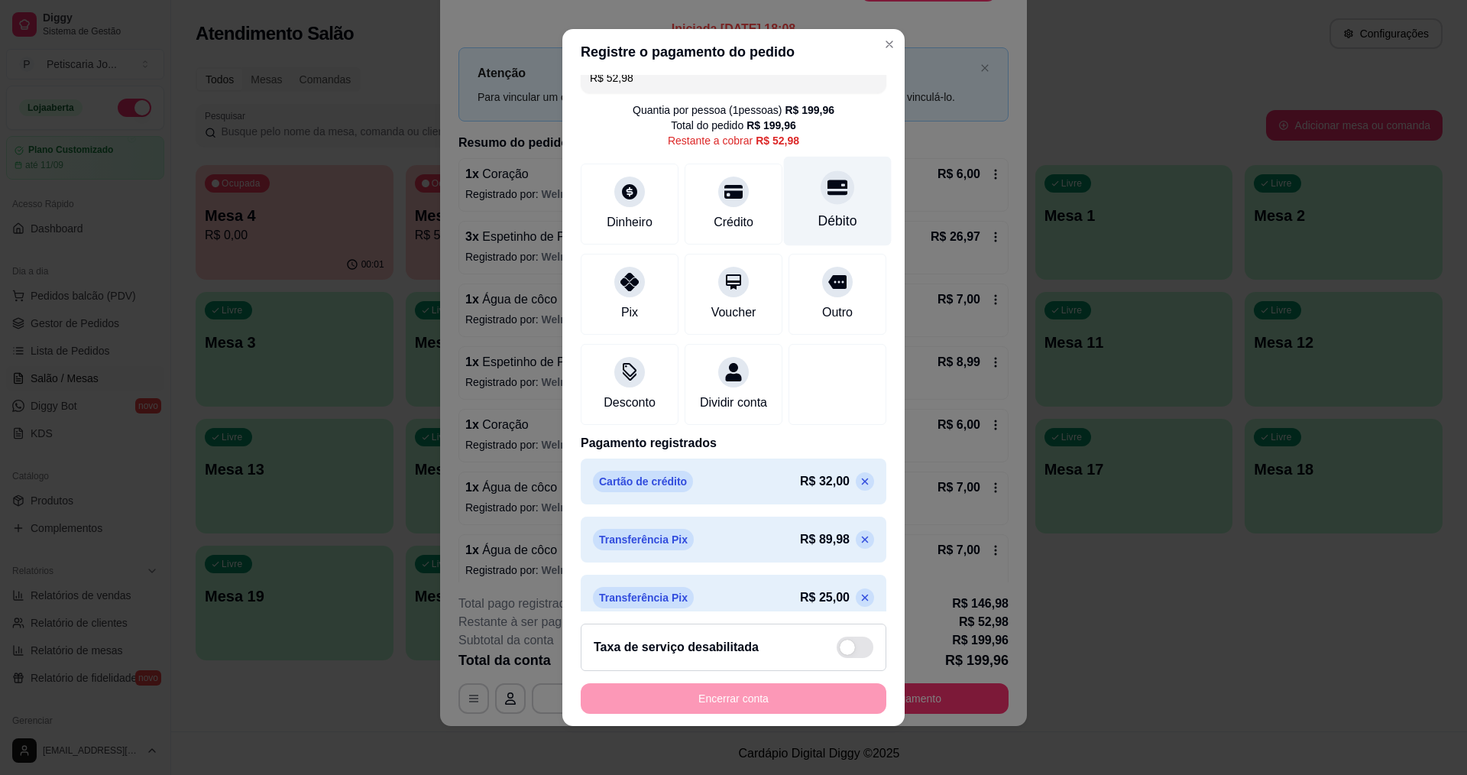
scroll to position [0, 0]
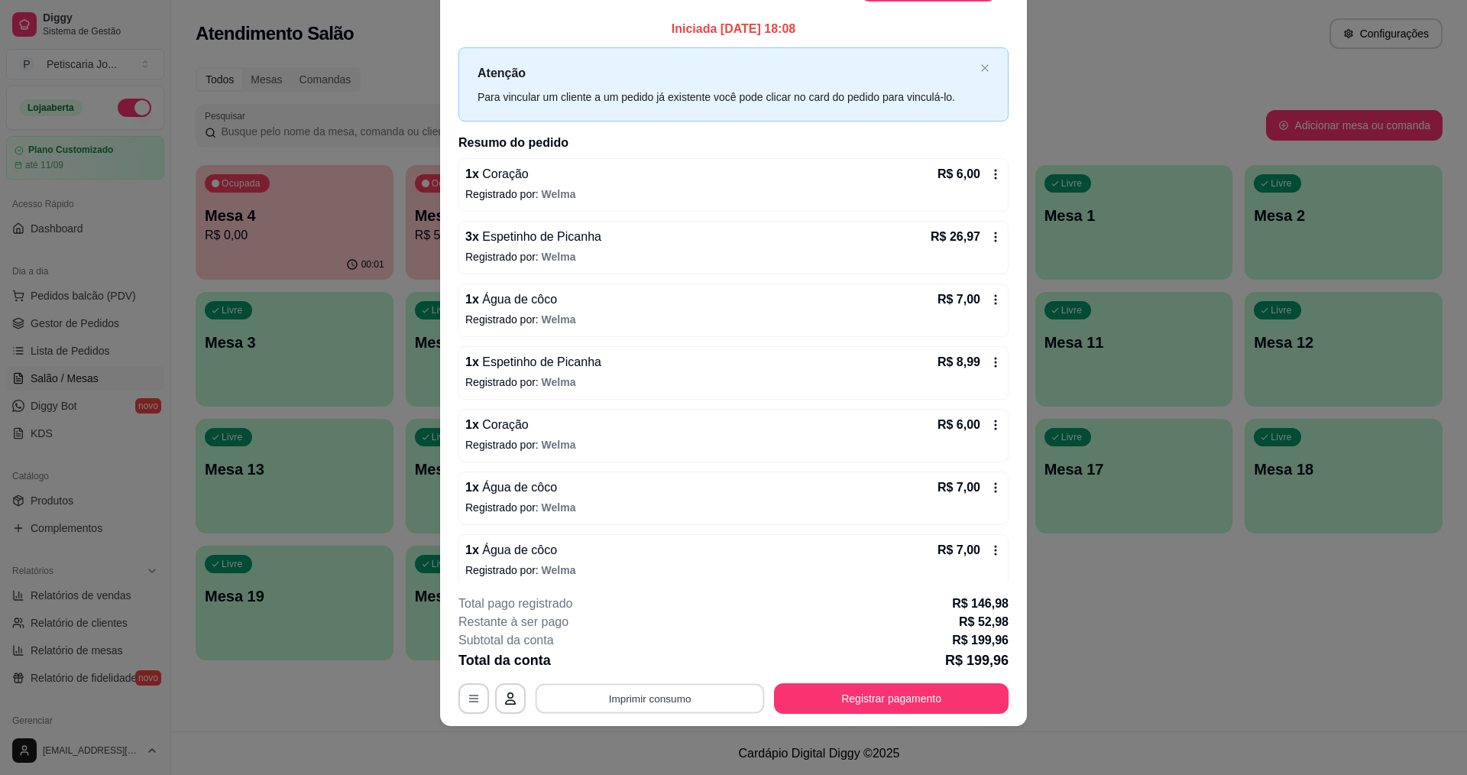
click at [634, 705] on button "Imprimir consumo" at bounding box center [650, 699] width 229 height 30
click at [643, 666] on button "IMPRESSORA" at bounding box center [649, 663] width 111 height 24
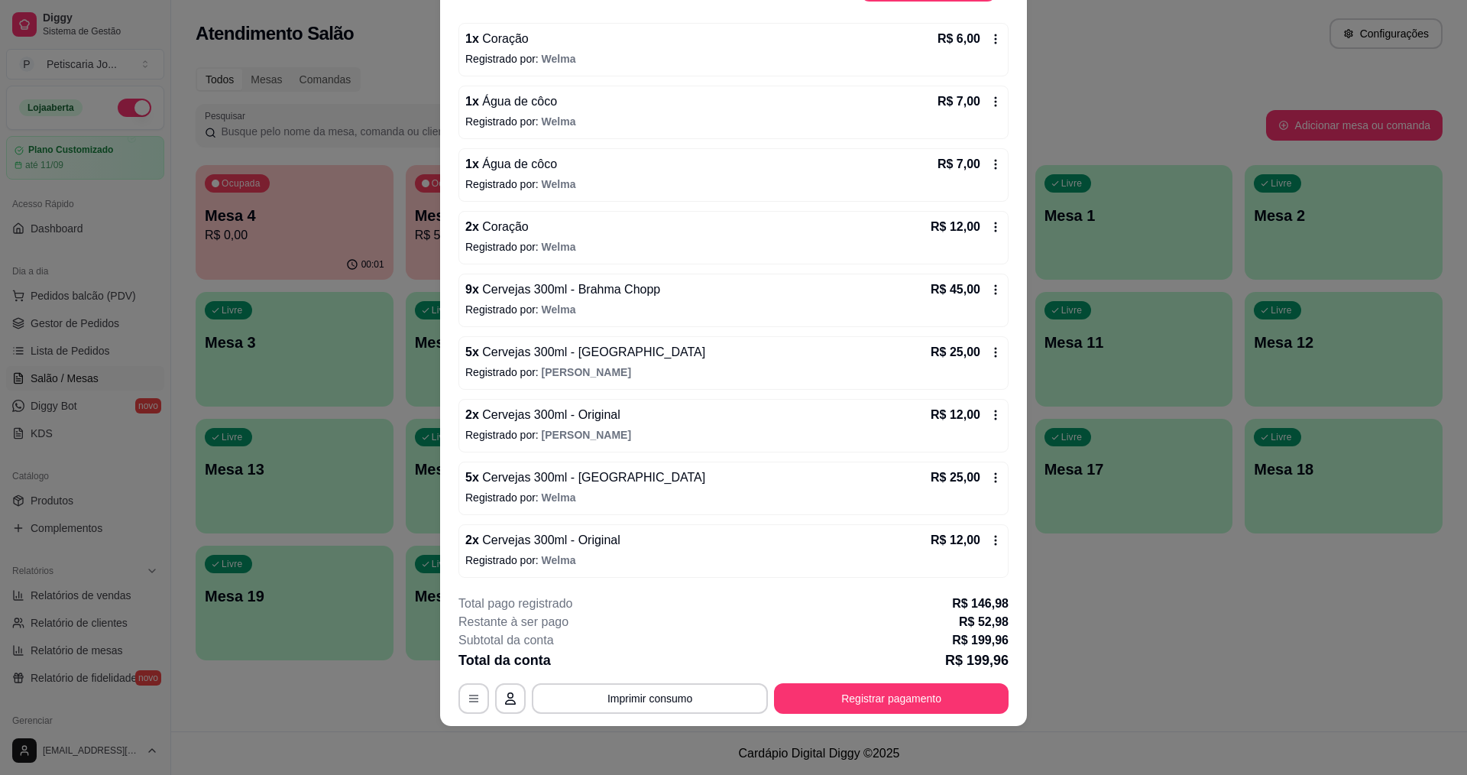
scroll to position [387, 0]
click at [990, 477] on icon at bounding box center [996, 476] width 12 height 12
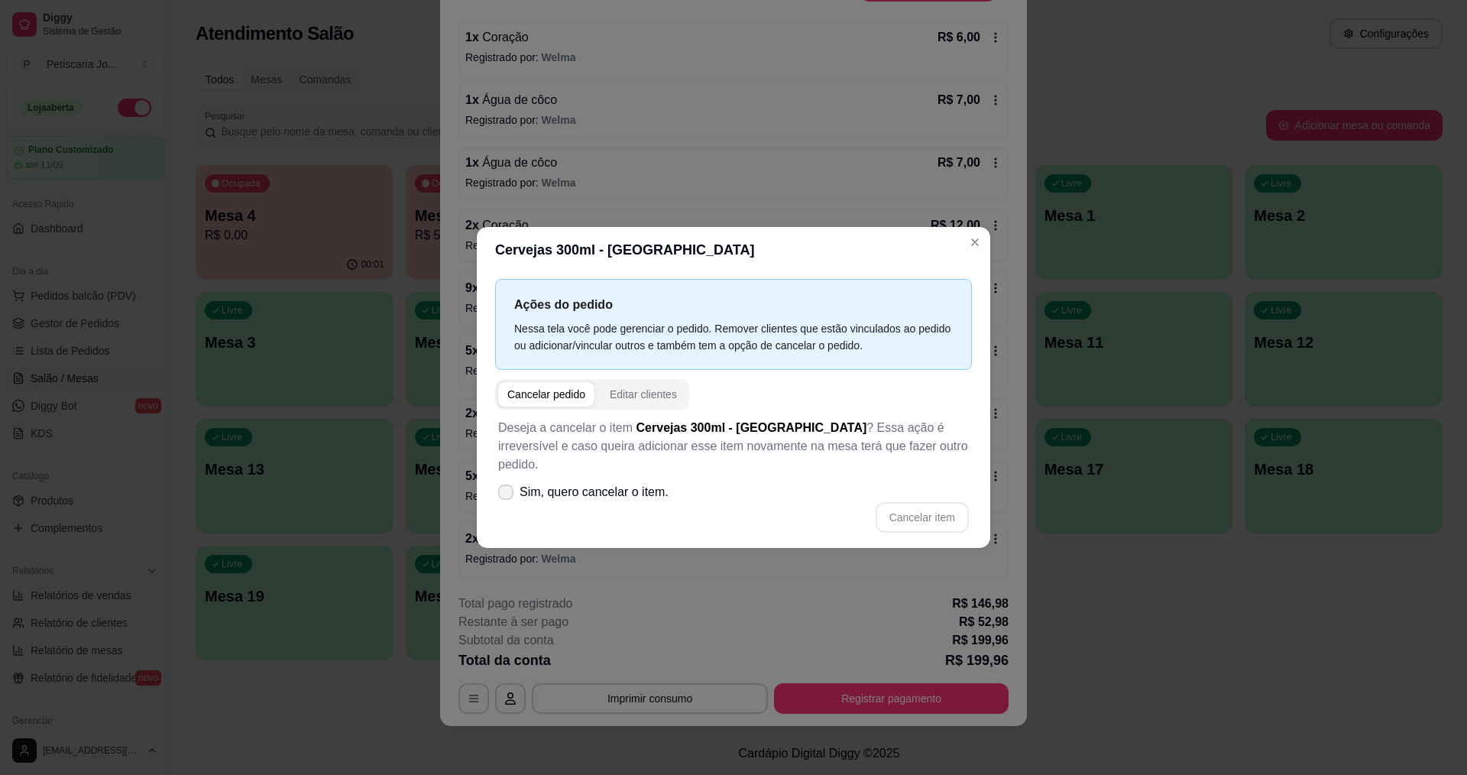
click at [501, 488] on icon at bounding box center [506, 492] width 12 height 9
click at [501, 495] on input "Sim, quero cancelar o item." at bounding box center [503, 500] width 10 height 10
checkbox input "true"
click at [905, 510] on button "Cancelar item" at bounding box center [922, 518] width 91 height 30
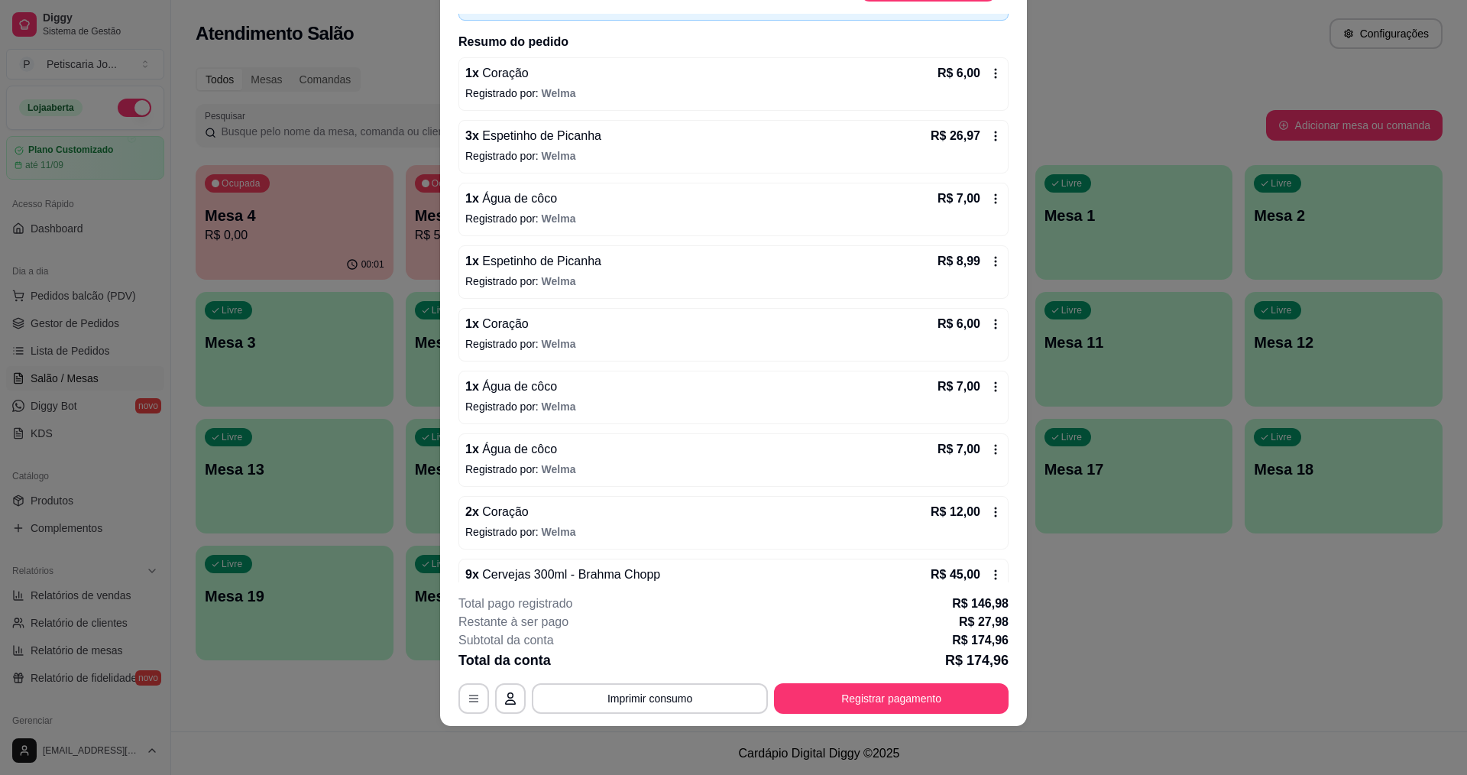
scroll to position [0, 0]
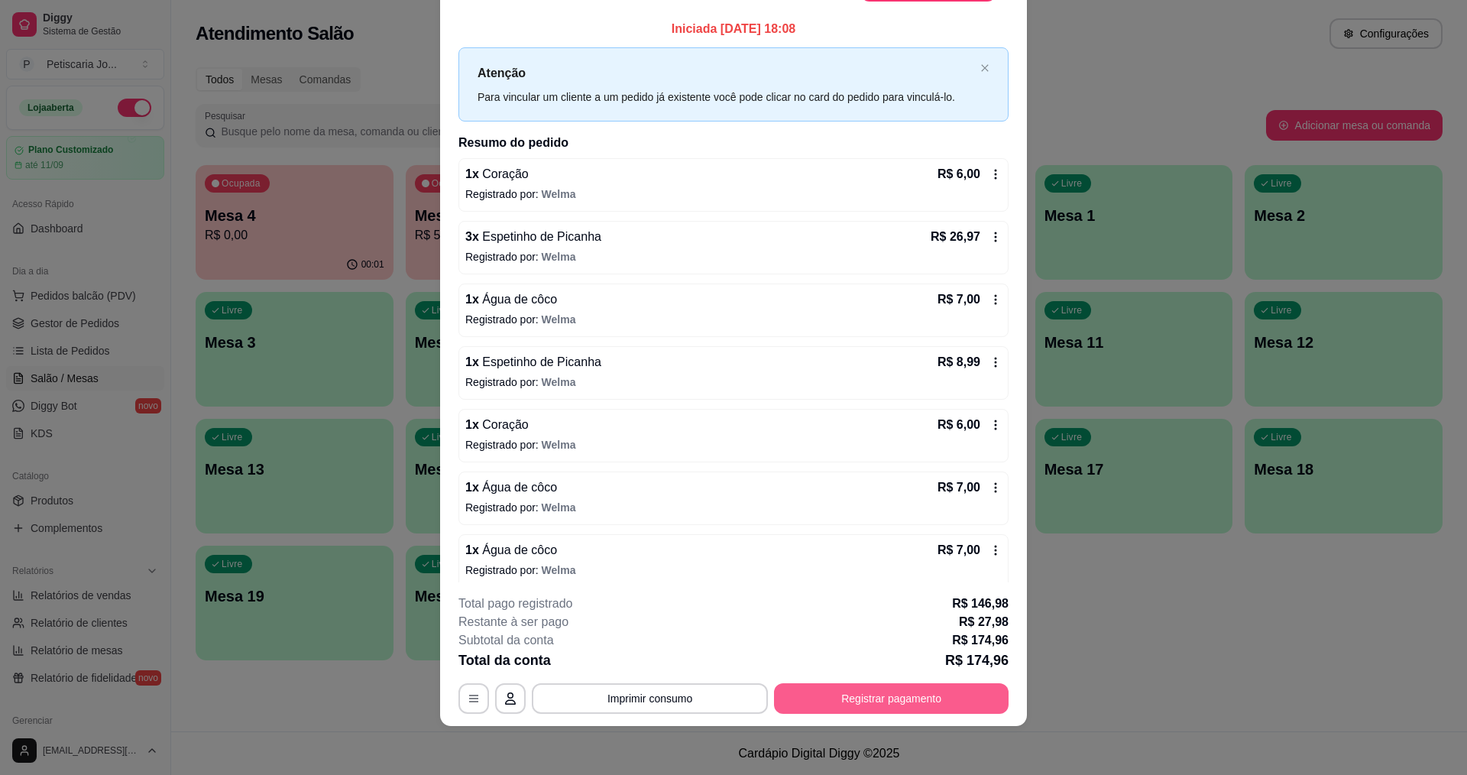
click at [838, 690] on button "Registrar pagamento" at bounding box center [891, 698] width 235 height 31
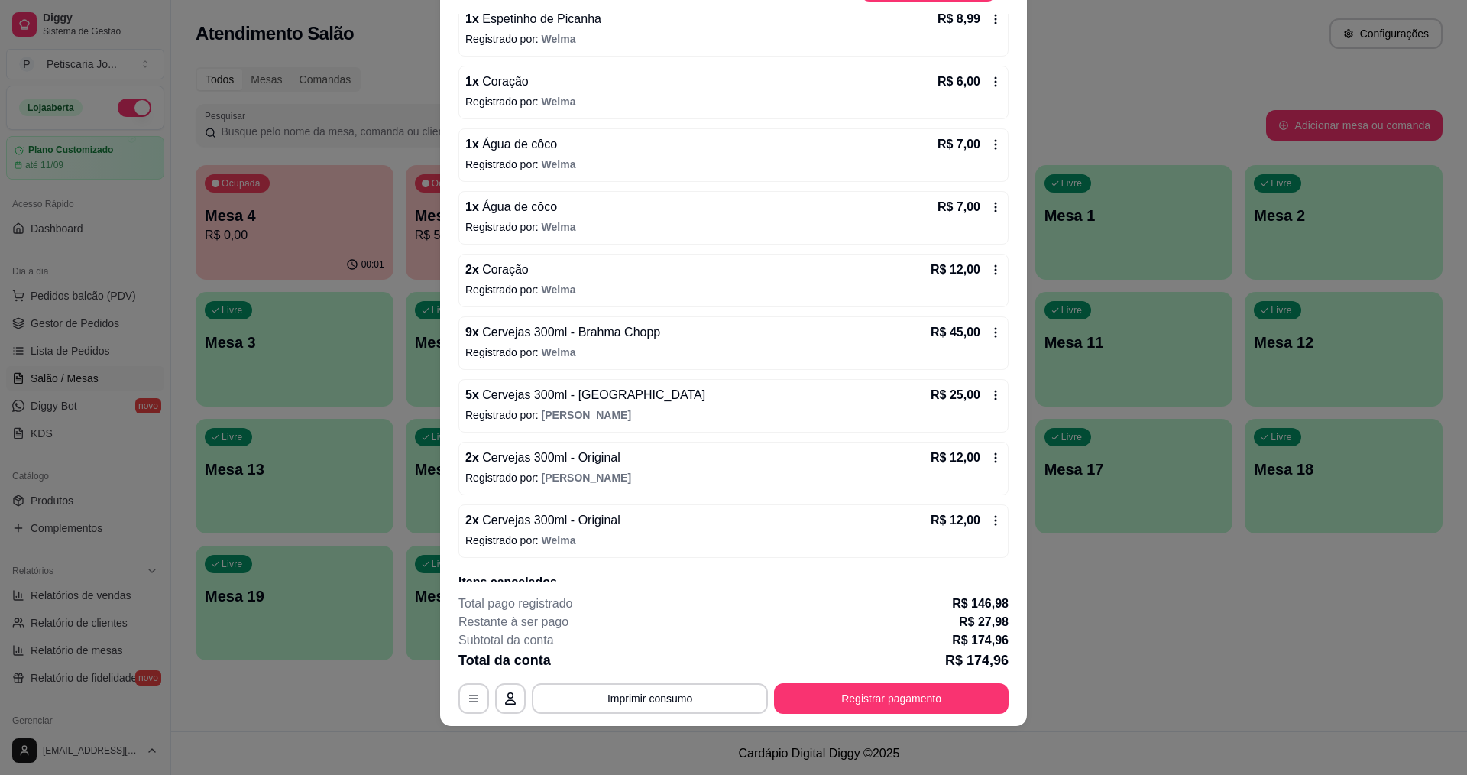
scroll to position [412, 0]
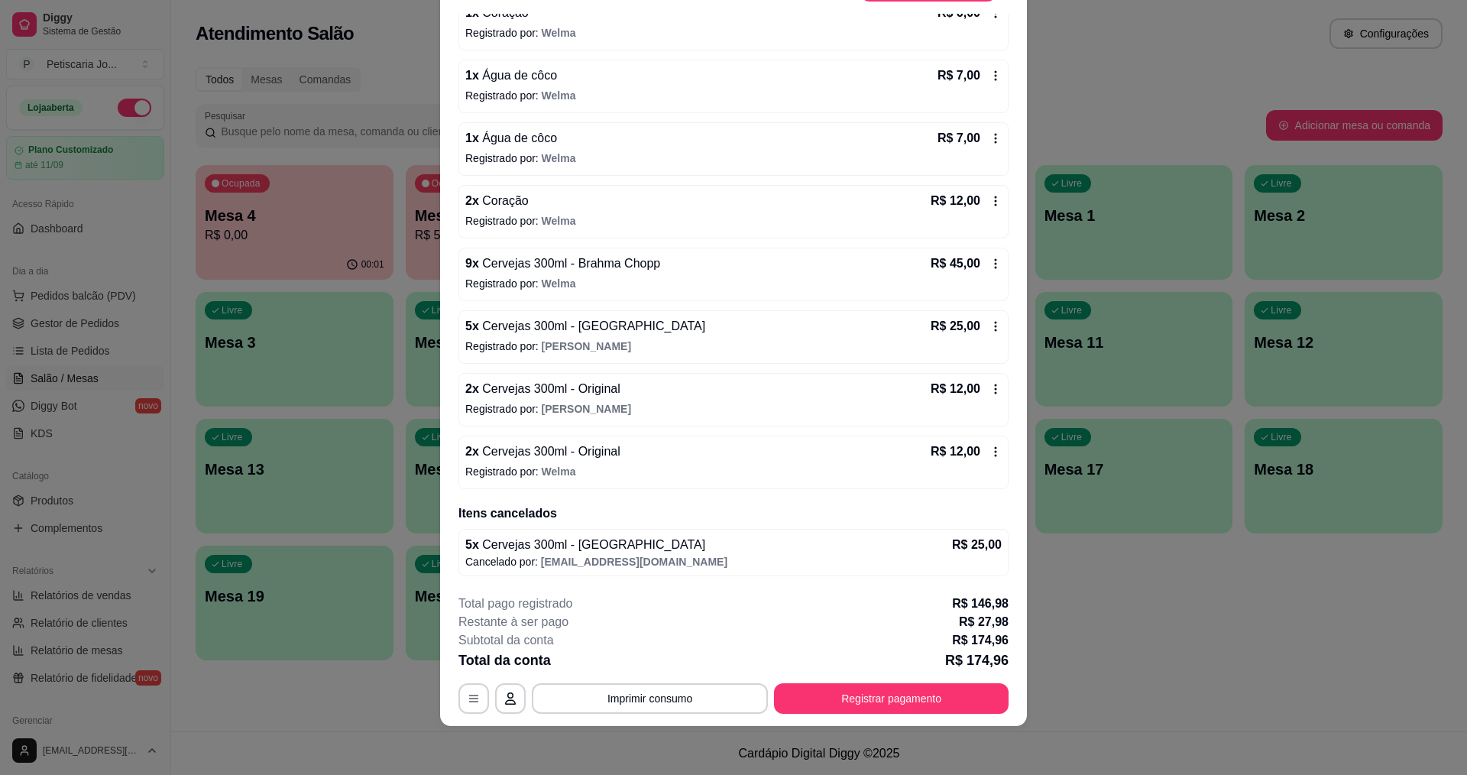
click at [990, 446] on icon at bounding box center [996, 452] width 12 height 12
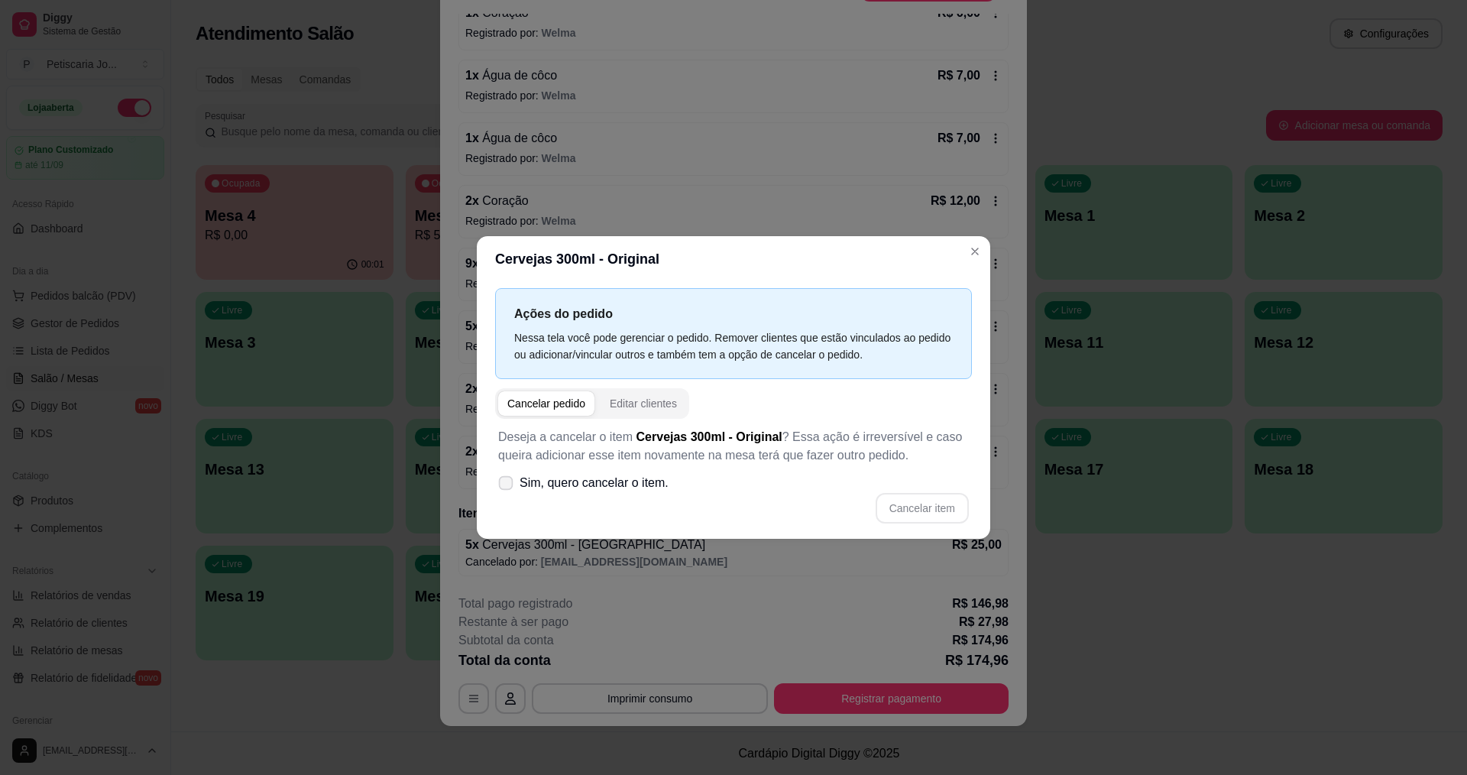
click at [504, 487] on icon at bounding box center [505, 482] width 11 height 8
click at [504, 487] on input "Sim, quero cancelar o item." at bounding box center [503, 491] width 10 height 10
checkbox input "true"
click at [904, 511] on button "Cancelar item" at bounding box center [922, 509] width 91 height 30
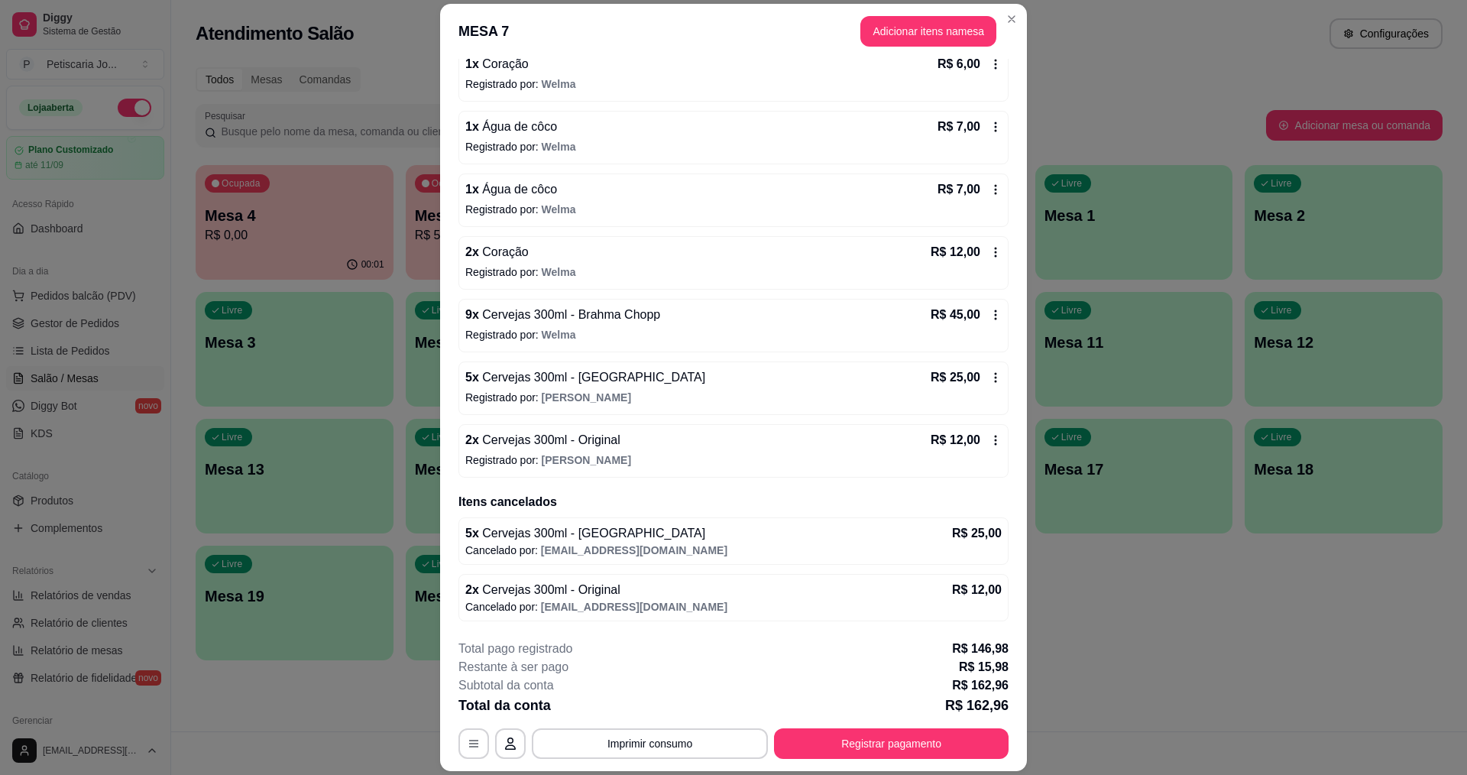
scroll to position [0, 0]
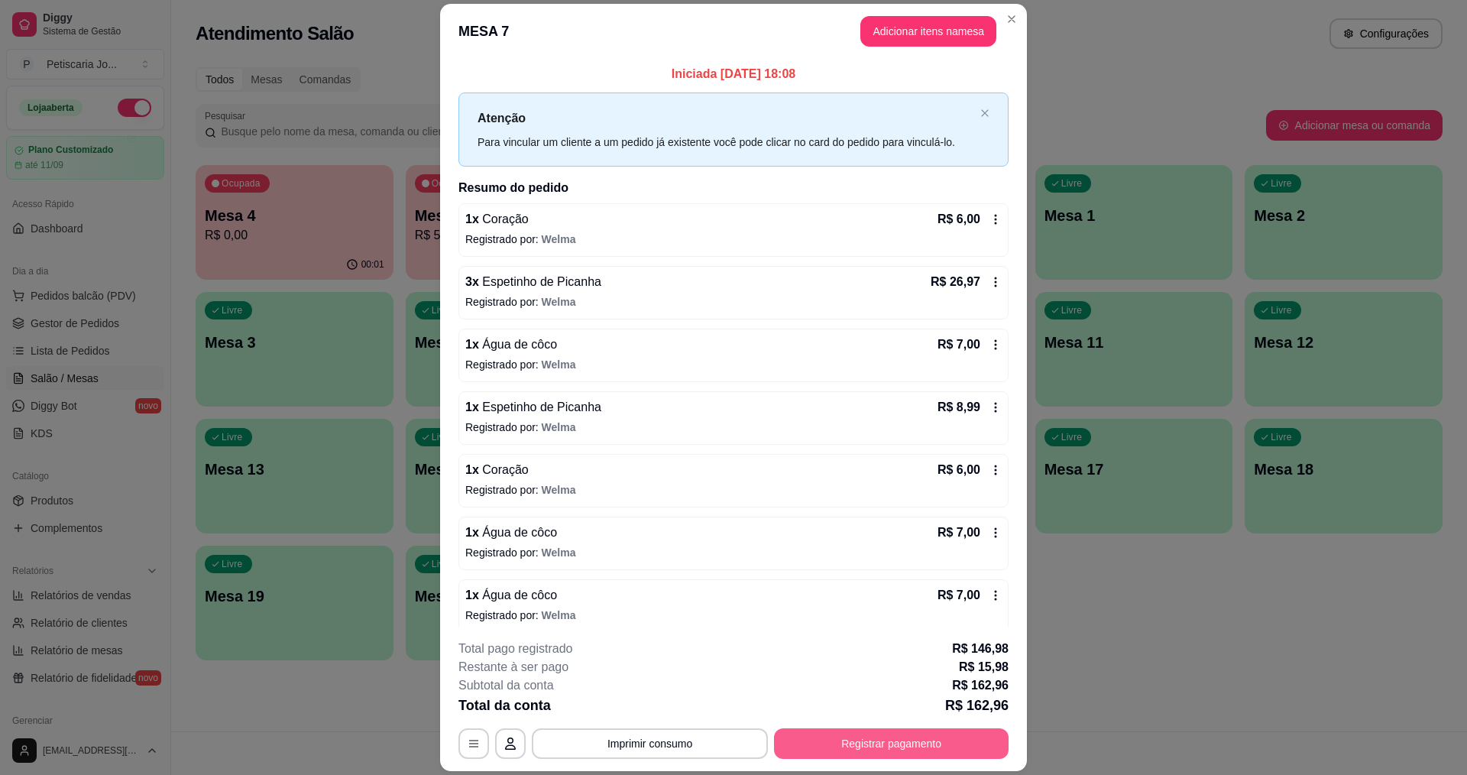
click at [842, 736] on button "Registrar pagamento" at bounding box center [891, 743] width 235 height 31
click at [890, 744] on button "Registrar pagamento" at bounding box center [891, 743] width 235 height 31
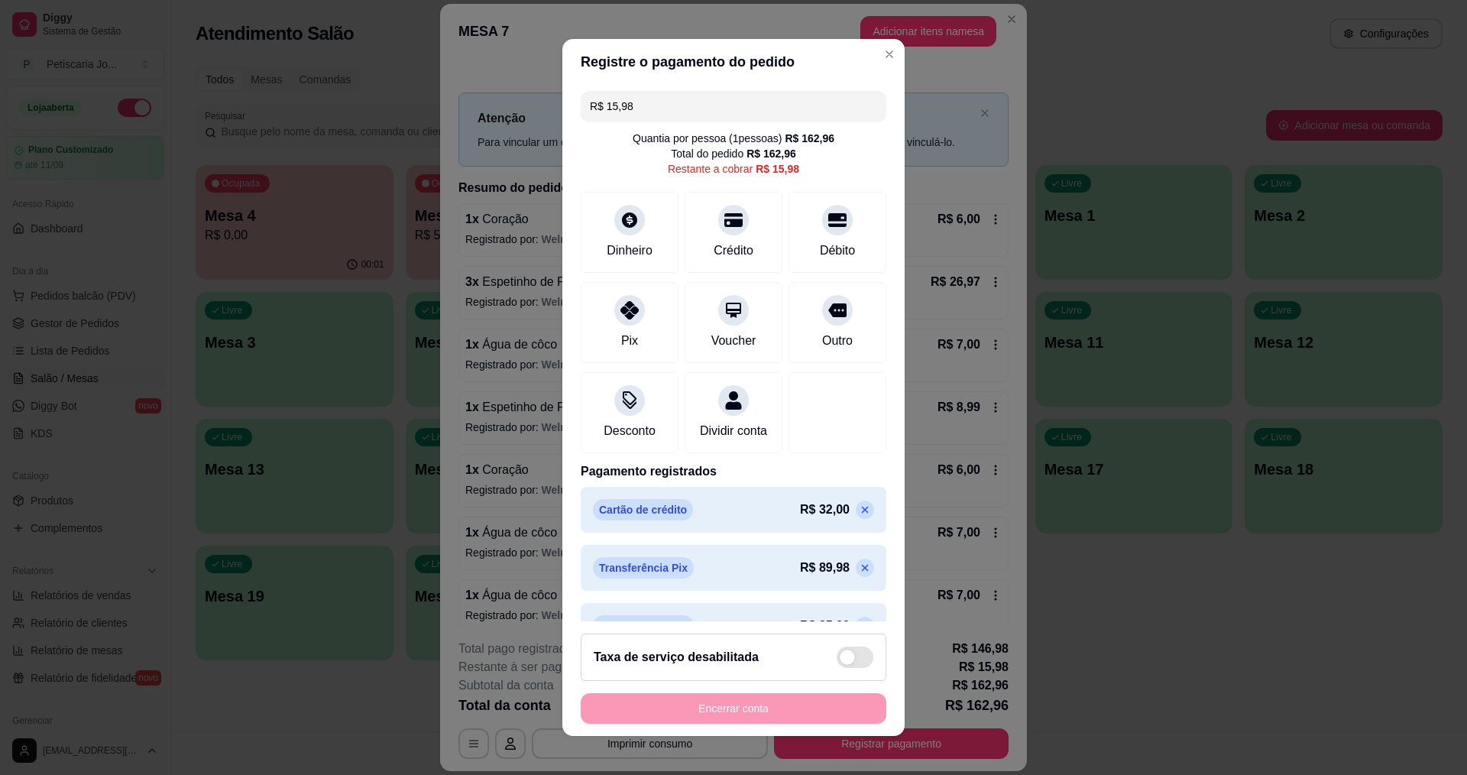
click at [668, 105] on input "R$ 15,98" at bounding box center [733, 106] width 287 height 31
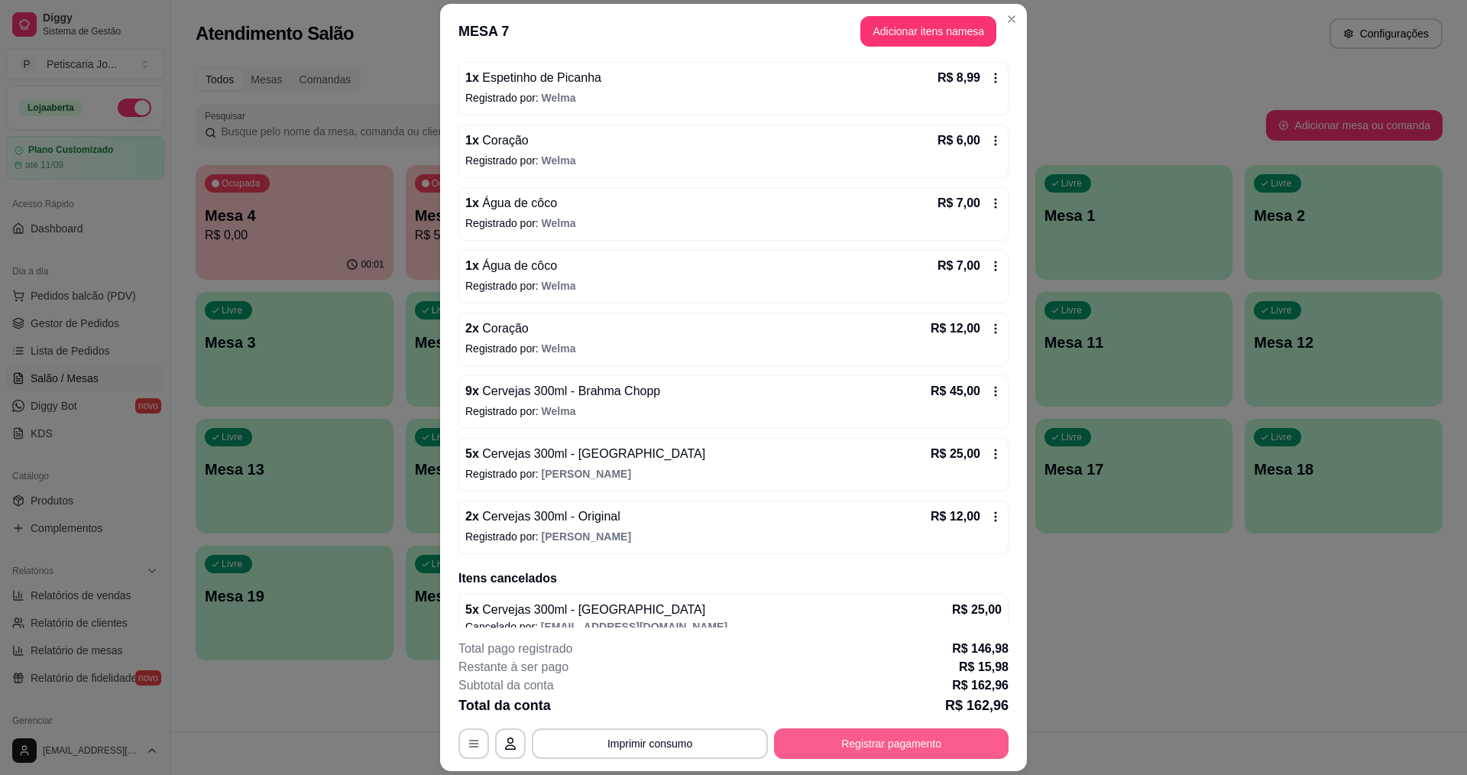
click at [945, 751] on button "Registrar pagamento" at bounding box center [891, 743] width 235 height 31
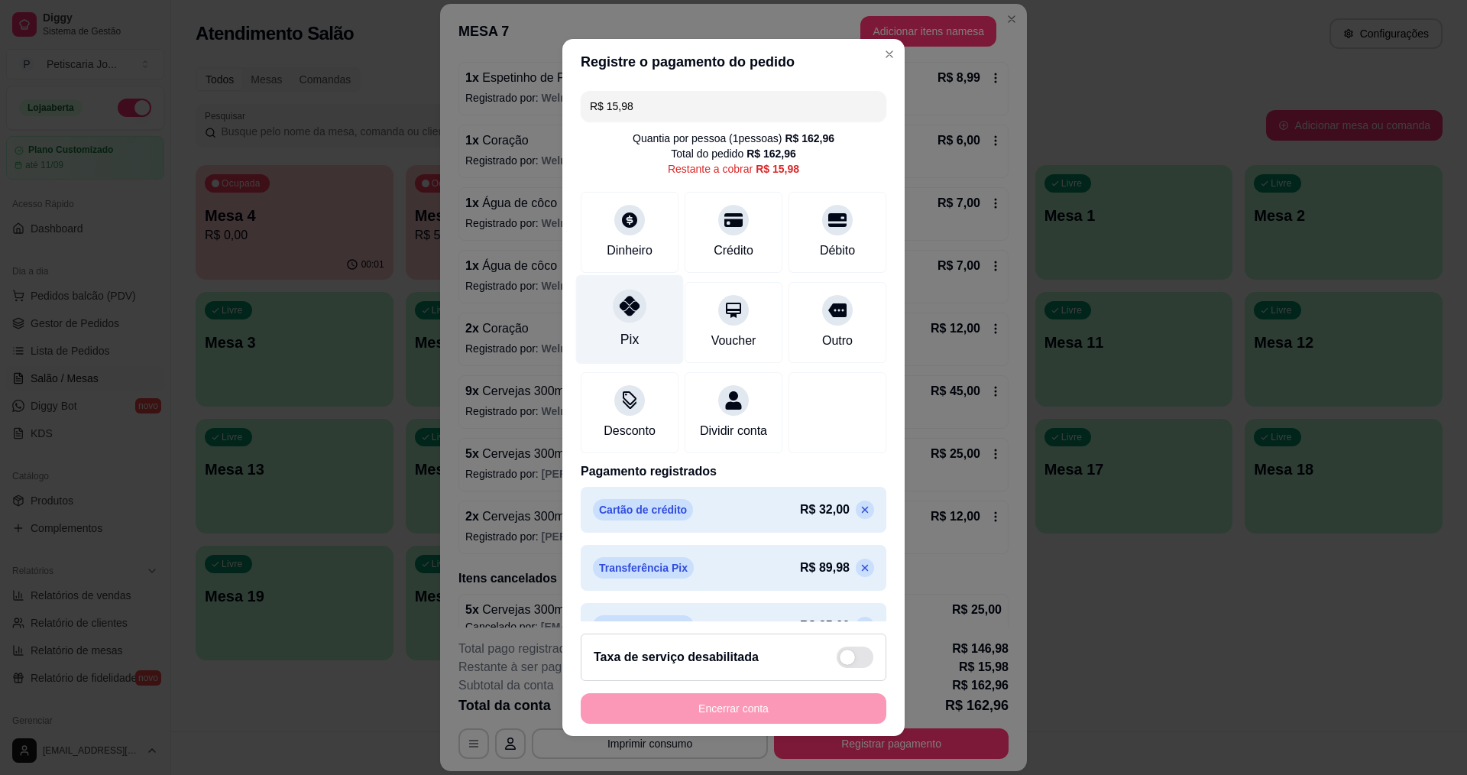
click at [624, 313] on icon at bounding box center [630, 306] width 20 height 20
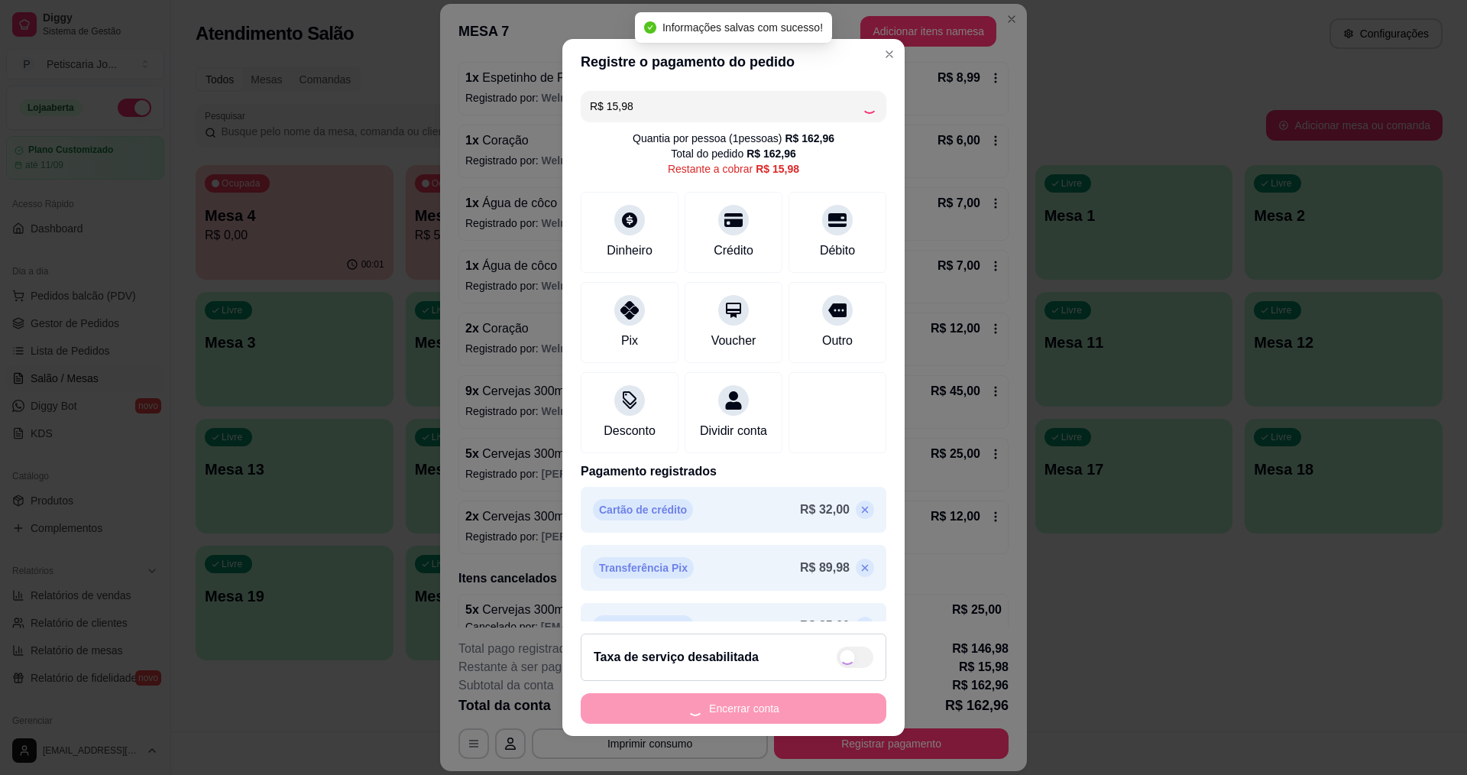
type input "R$ 0,00"
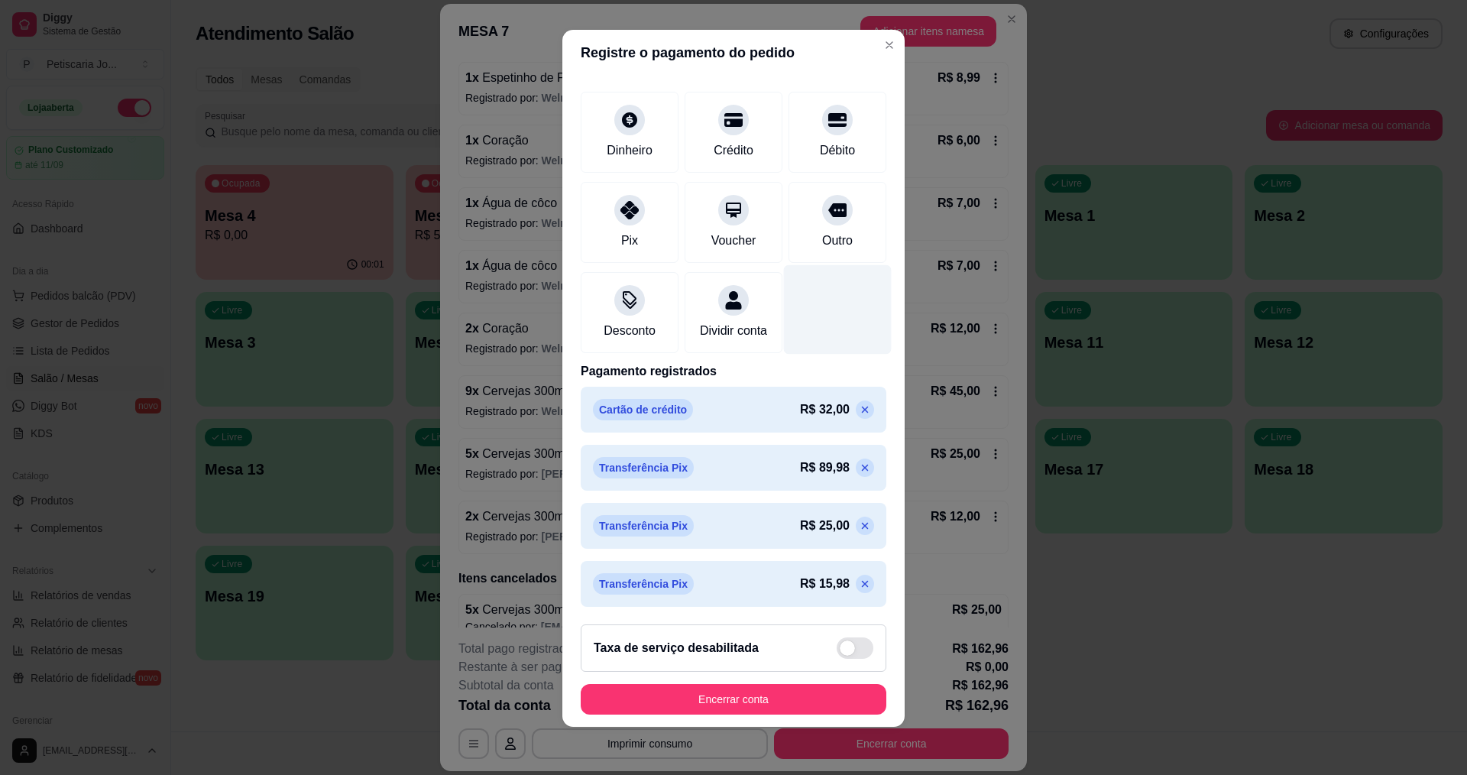
scroll to position [10, 0]
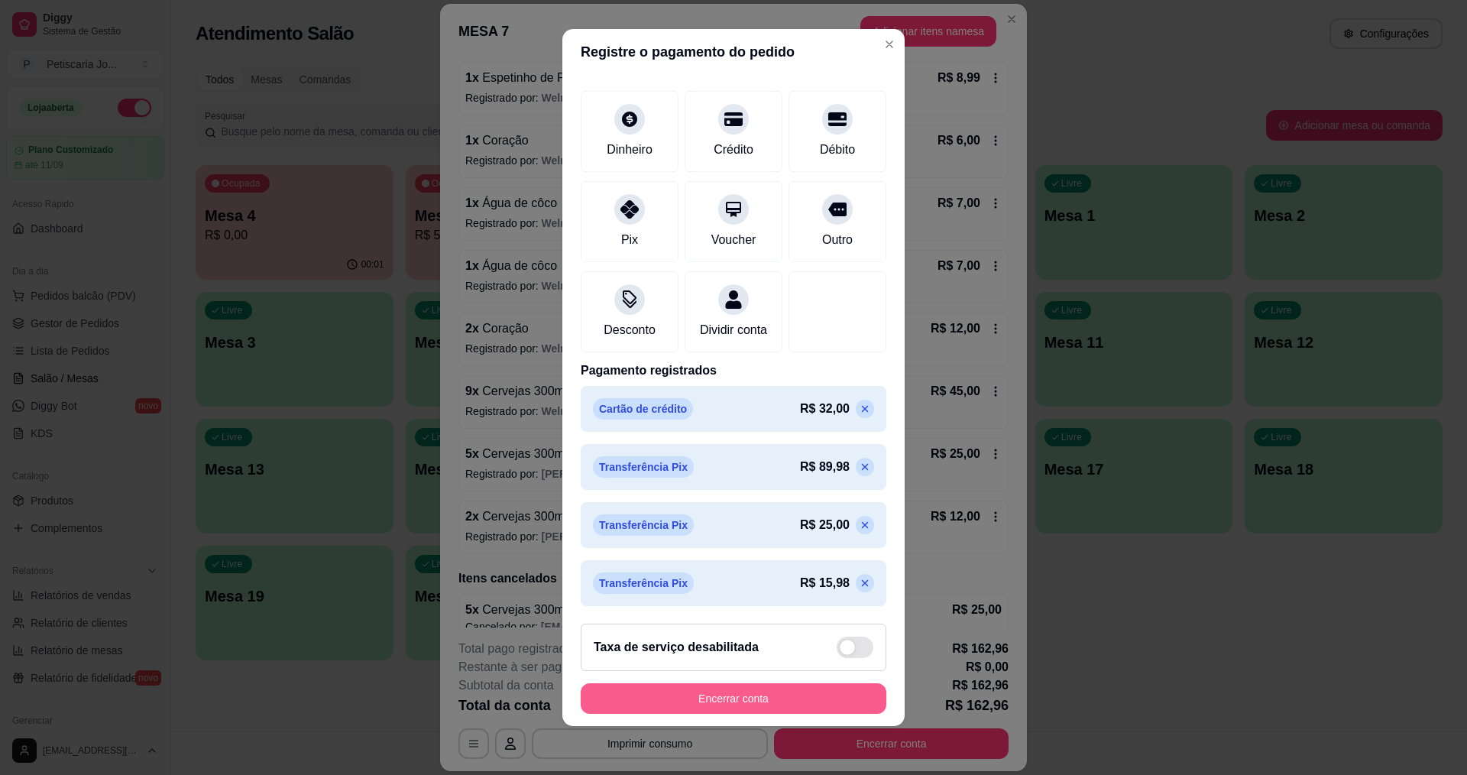
click at [754, 692] on button "Encerrar conta" at bounding box center [734, 698] width 306 height 31
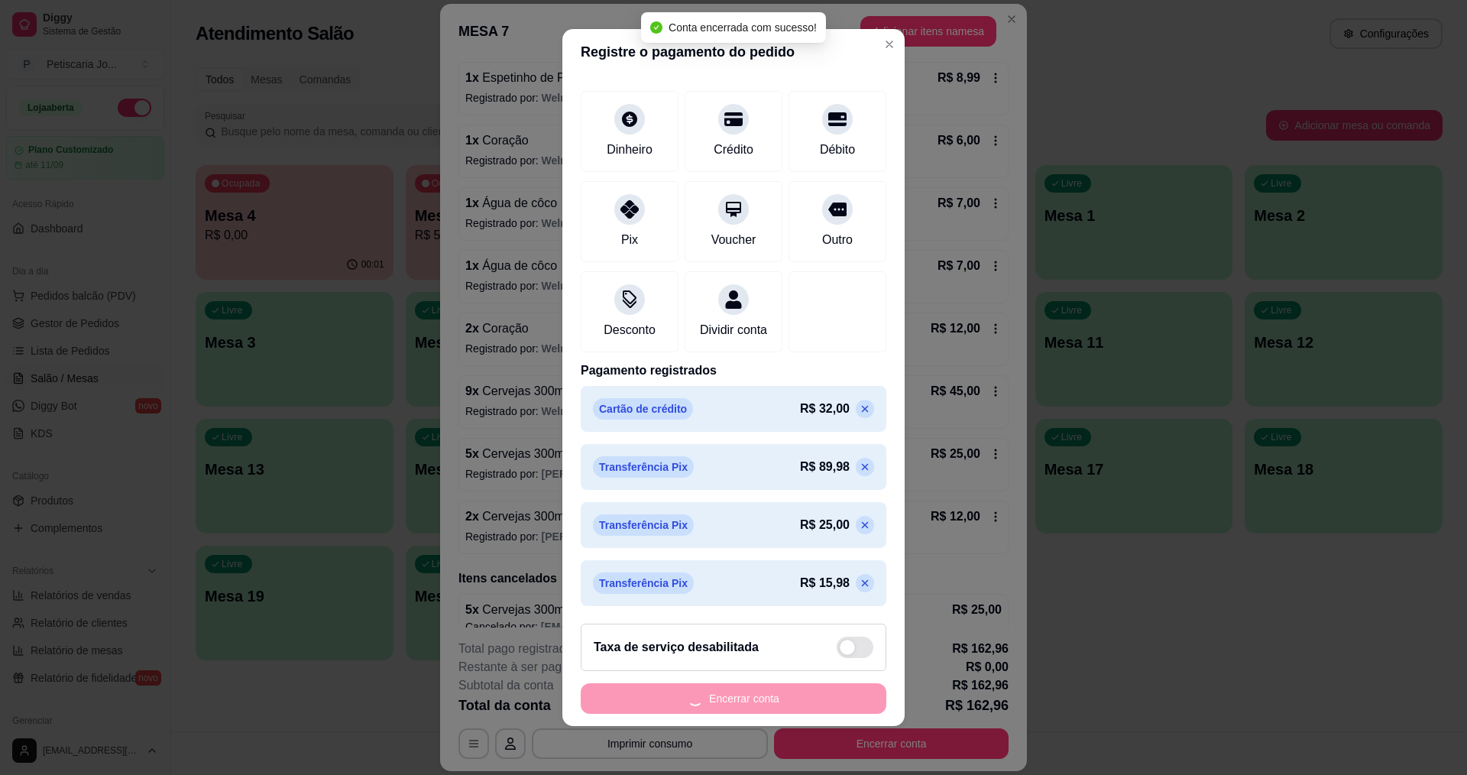
scroll to position [0, 0]
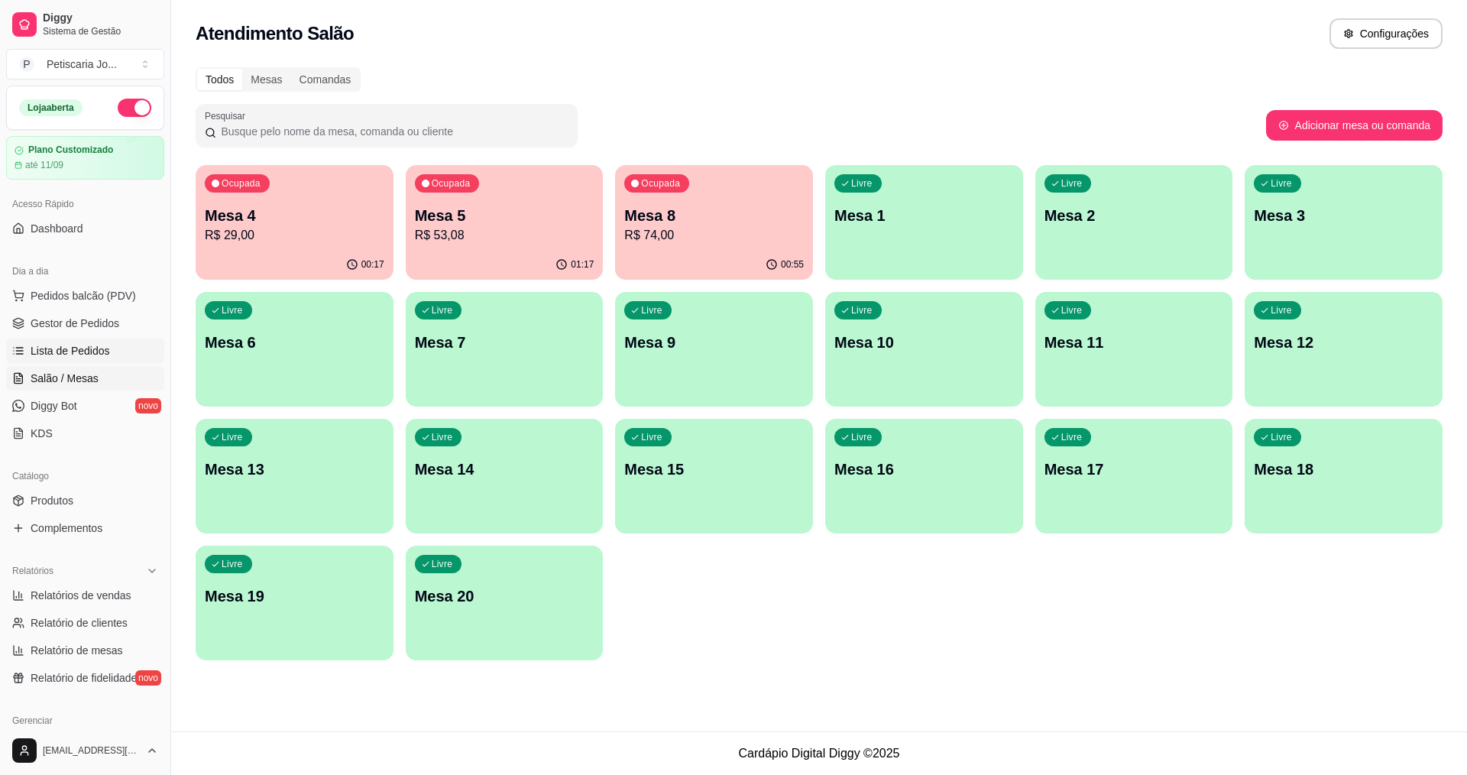
click at [46, 350] on span "Lista de Pedidos" at bounding box center [70, 350] width 79 height 15
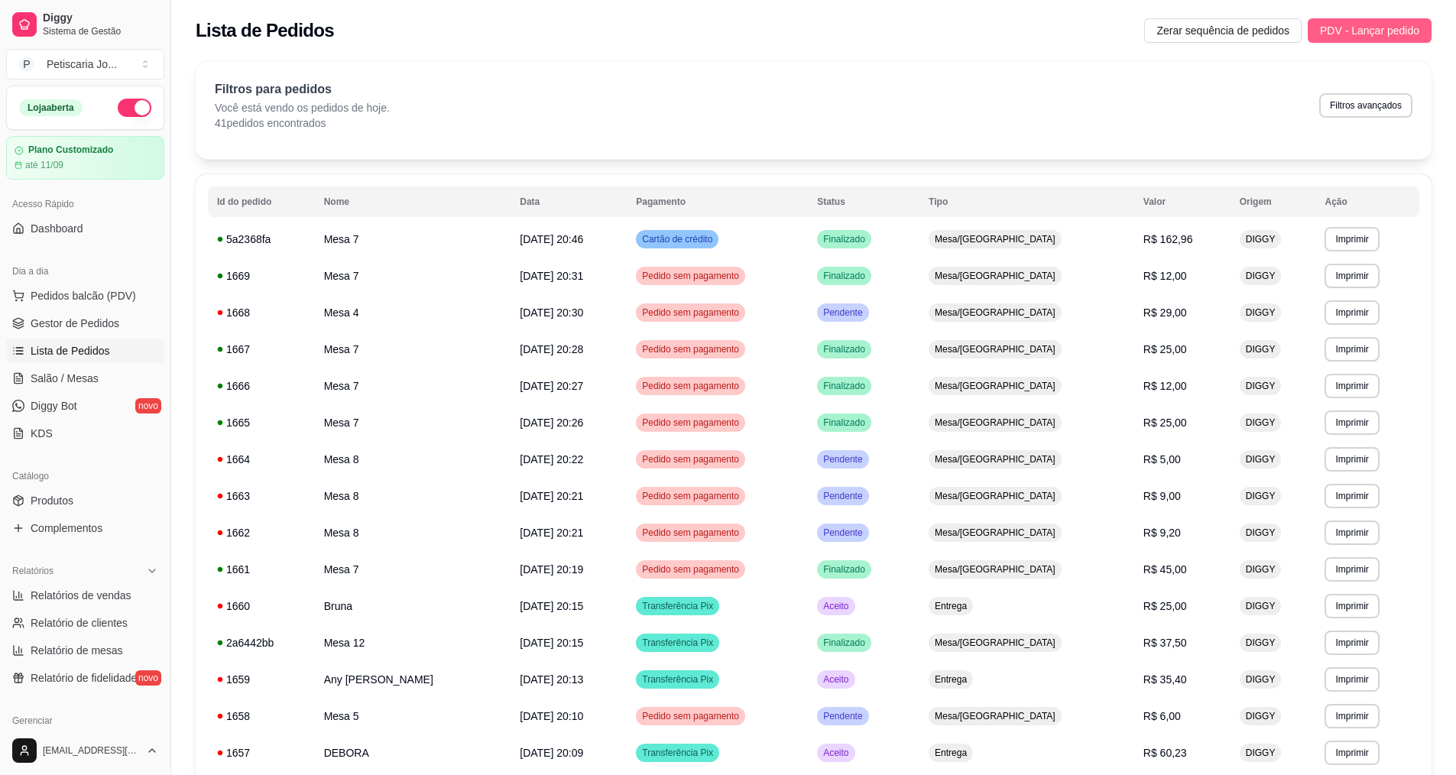
click at [1409, 24] on span "PDV - Lançar pedido" at bounding box center [1369, 30] width 99 height 17
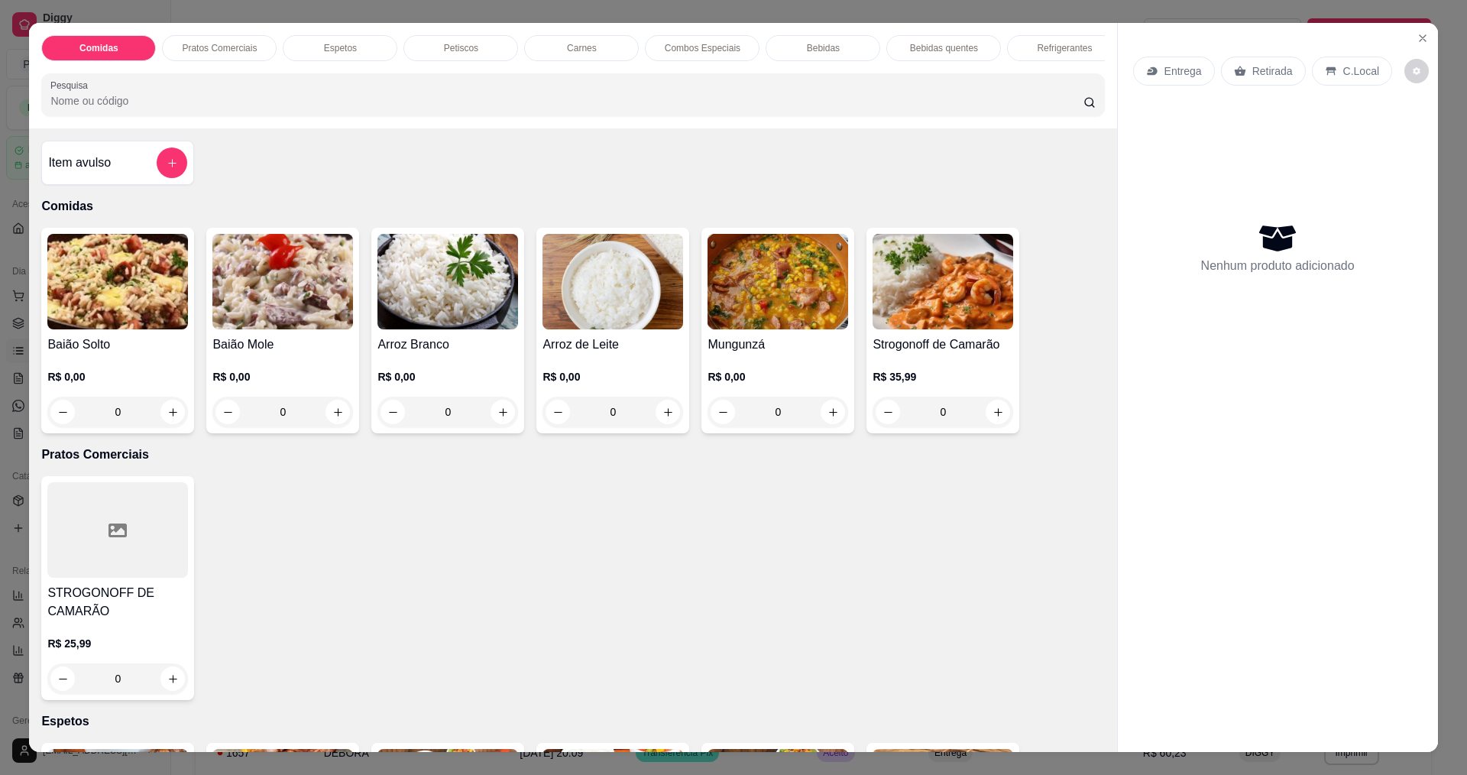
click at [332, 427] on div "0" at bounding box center [282, 412] width 141 height 31
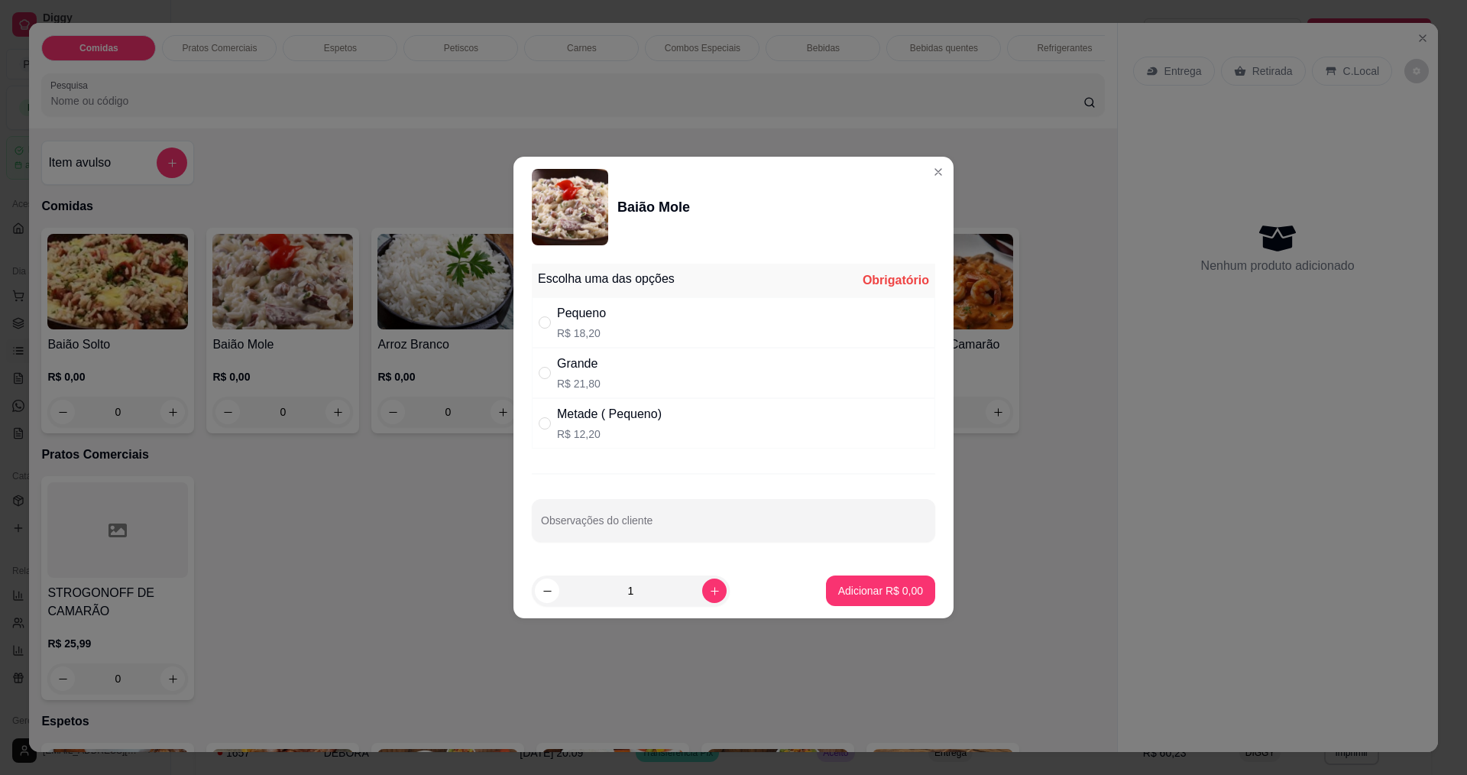
click at [582, 372] on div "Grande" at bounding box center [579, 364] width 44 height 18
radio input "true"
click at [864, 592] on p "Adicionar R$ 21,80" at bounding box center [877, 590] width 91 height 15
type input "1"
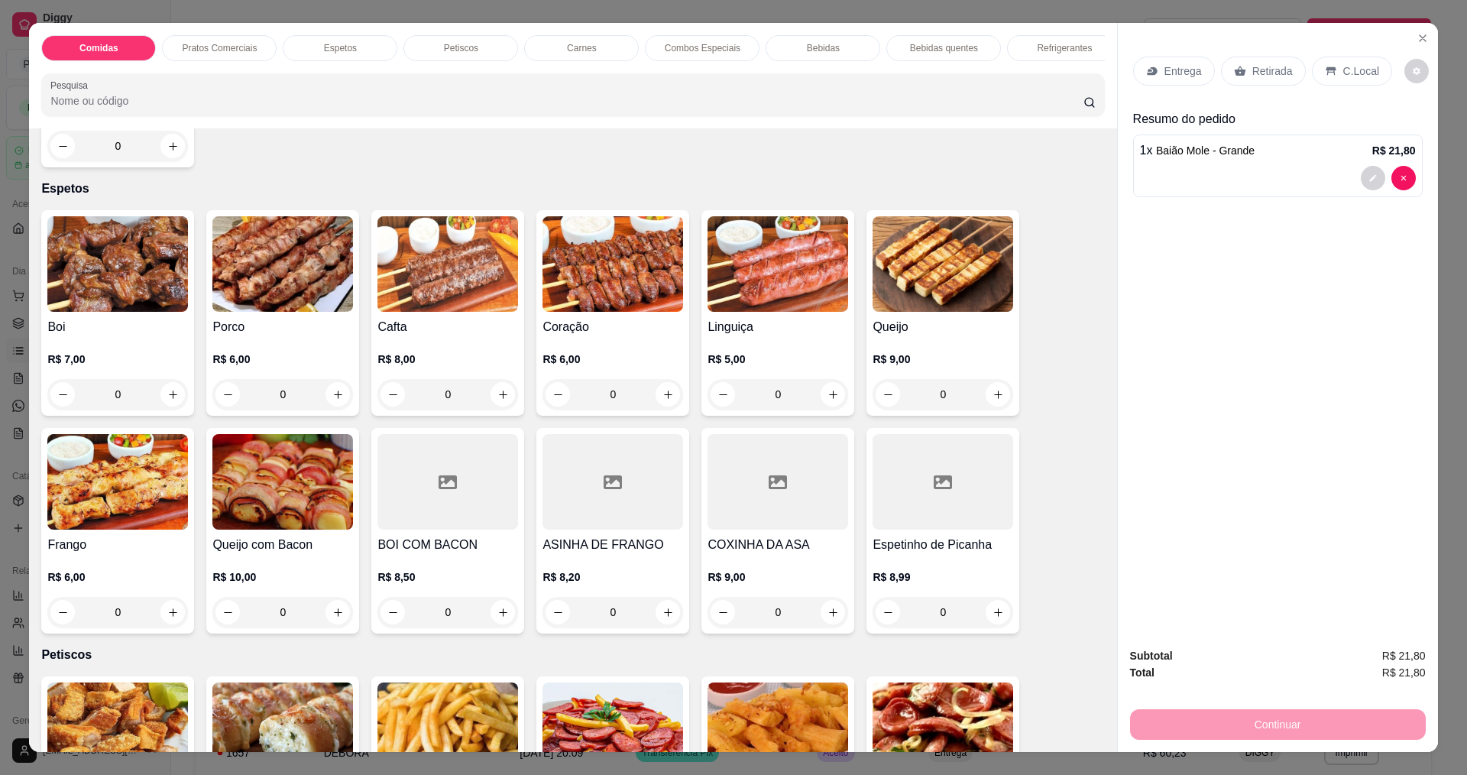
scroll to position [535, 0]
click at [332, 400] on icon "increase-product-quantity" at bounding box center [337, 393] width 11 height 11
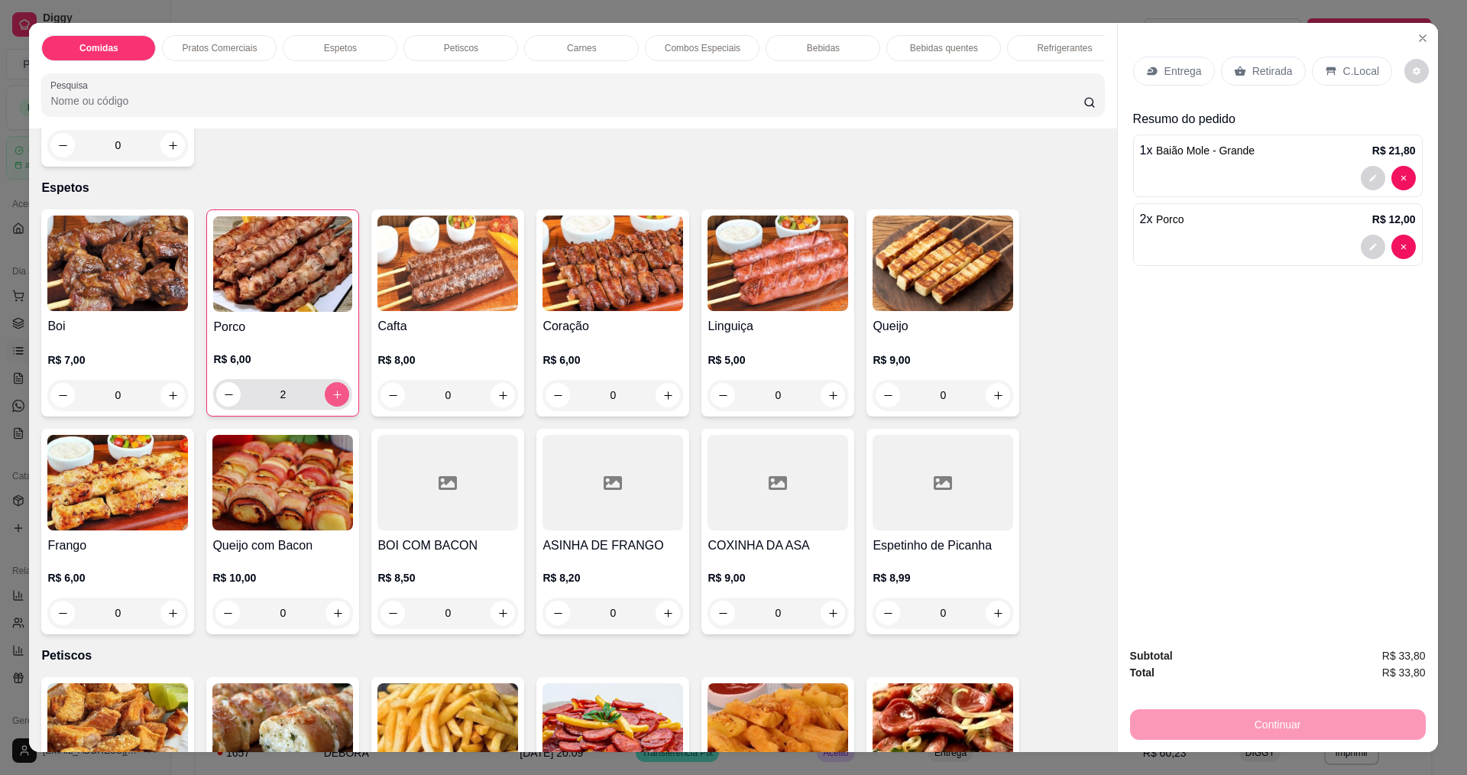
click at [332, 400] on icon "increase-product-quantity" at bounding box center [337, 394] width 11 height 11
type input "3"
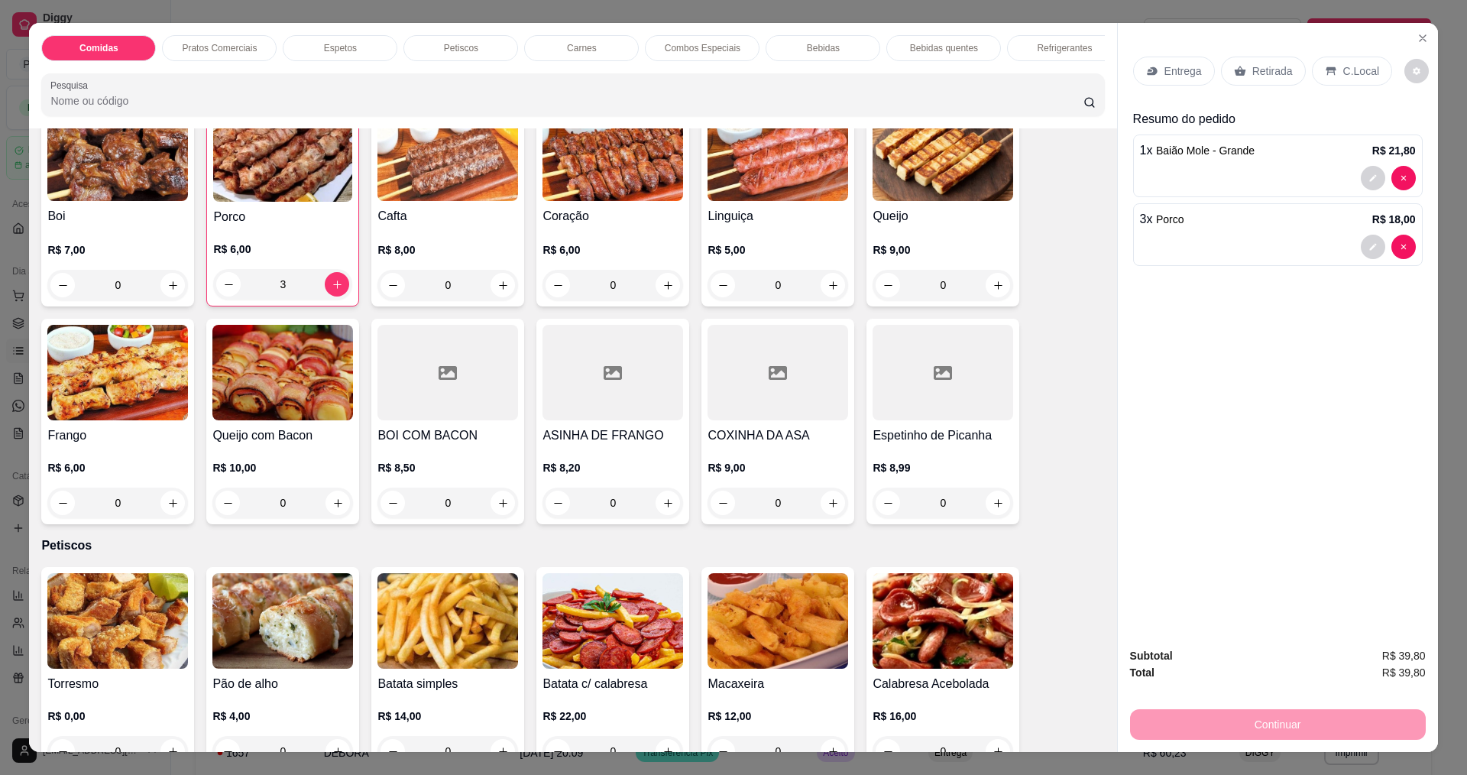
scroll to position [611, 0]
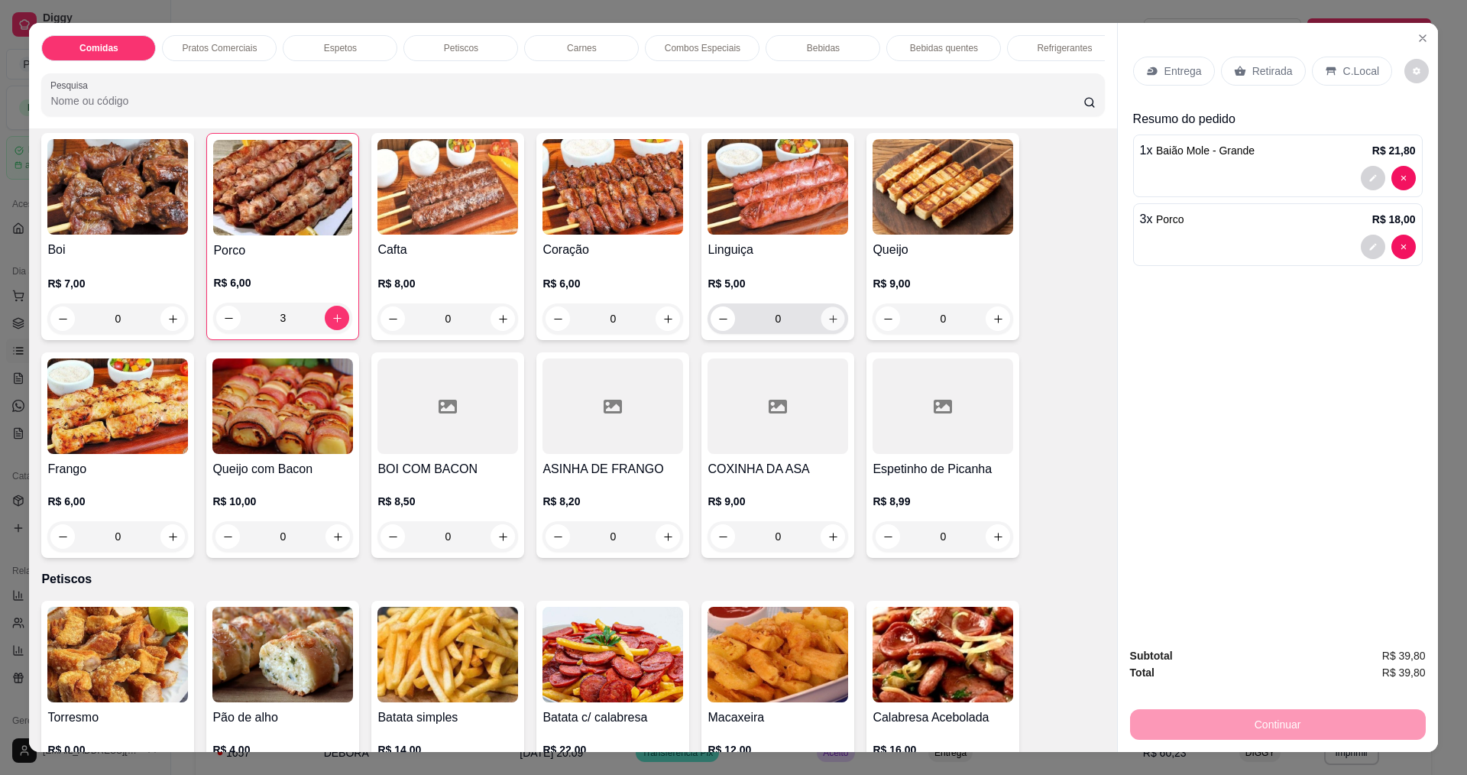
click at [828, 325] on icon "increase-product-quantity" at bounding box center [833, 318] width 11 height 11
click at [827, 324] on icon "increase-product-quantity" at bounding box center [832, 318] width 11 height 11
type input "2"
click at [1180, 75] on p "Entrega" at bounding box center [1183, 70] width 37 height 15
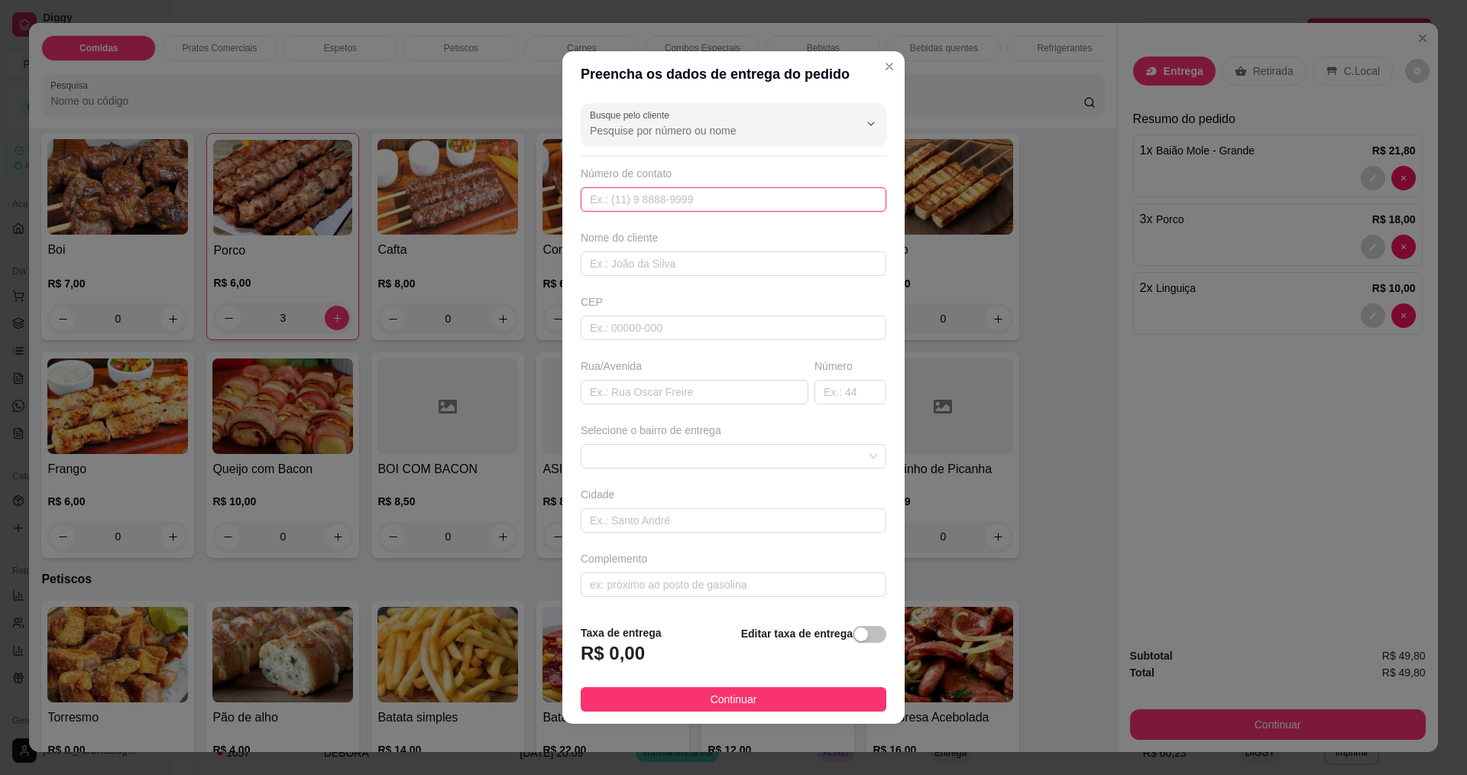
click at [676, 203] on input "text" at bounding box center [734, 199] width 306 height 24
type input "888"
click at [691, 272] on input "text" at bounding box center [734, 263] width 306 height 24
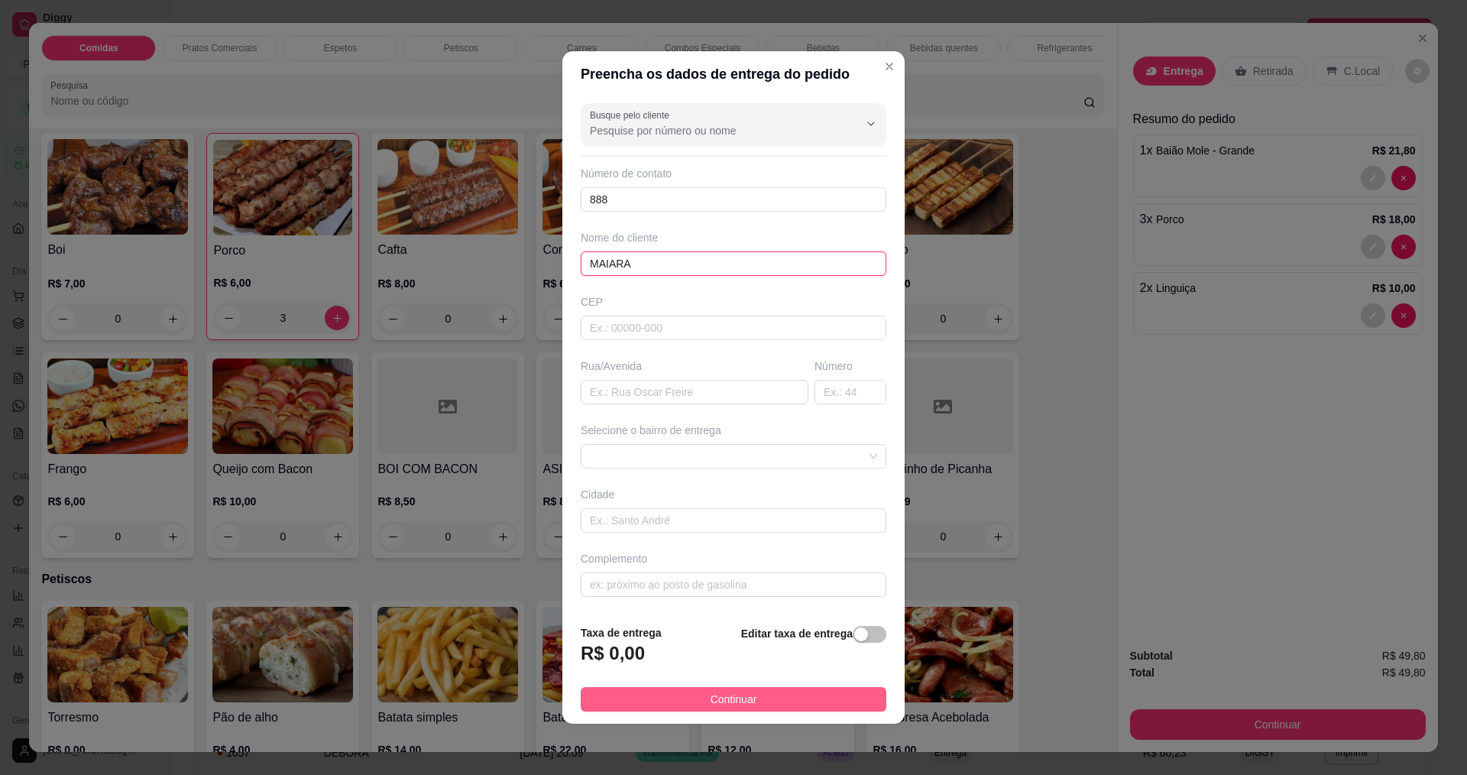
type input "MAIARA"
click at [720, 699] on span "Continuar" at bounding box center [734, 699] width 47 height 17
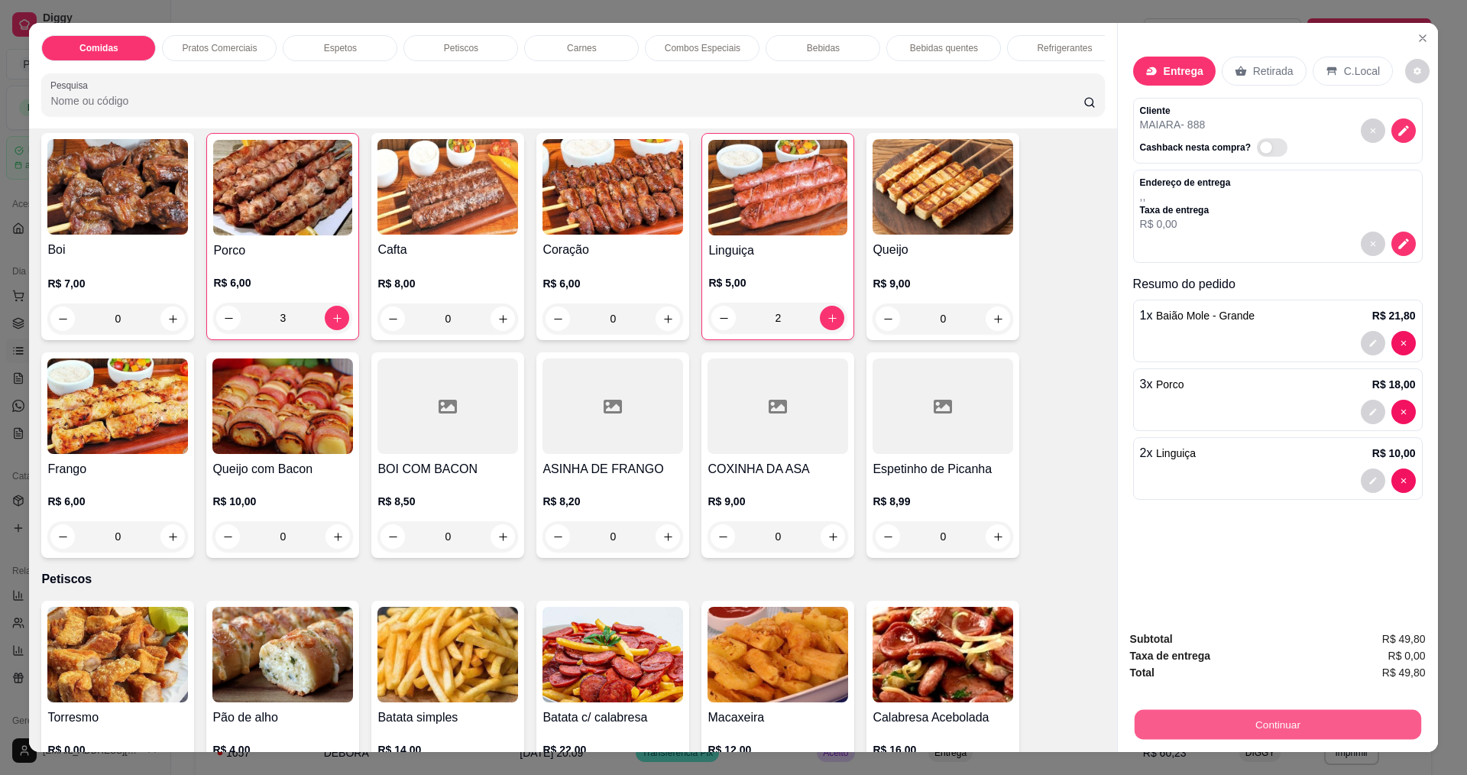
click at [1245, 726] on button "Continuar" at bounding box center [1277, 724] width 287 height 30
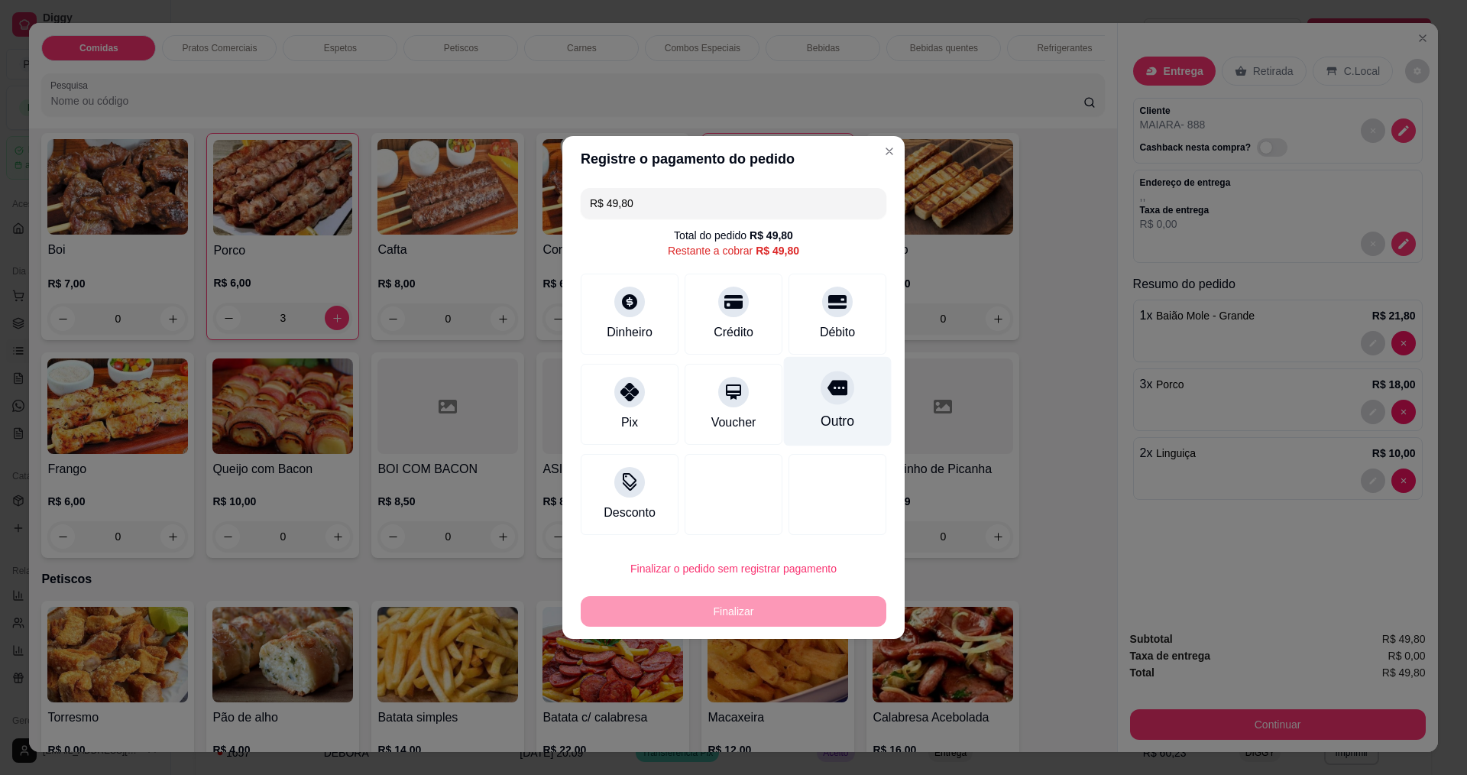
click at [860, 388] on div "Outro" at bounding box center [838, 401] width 108 height 89
type input "R$ 0,00"
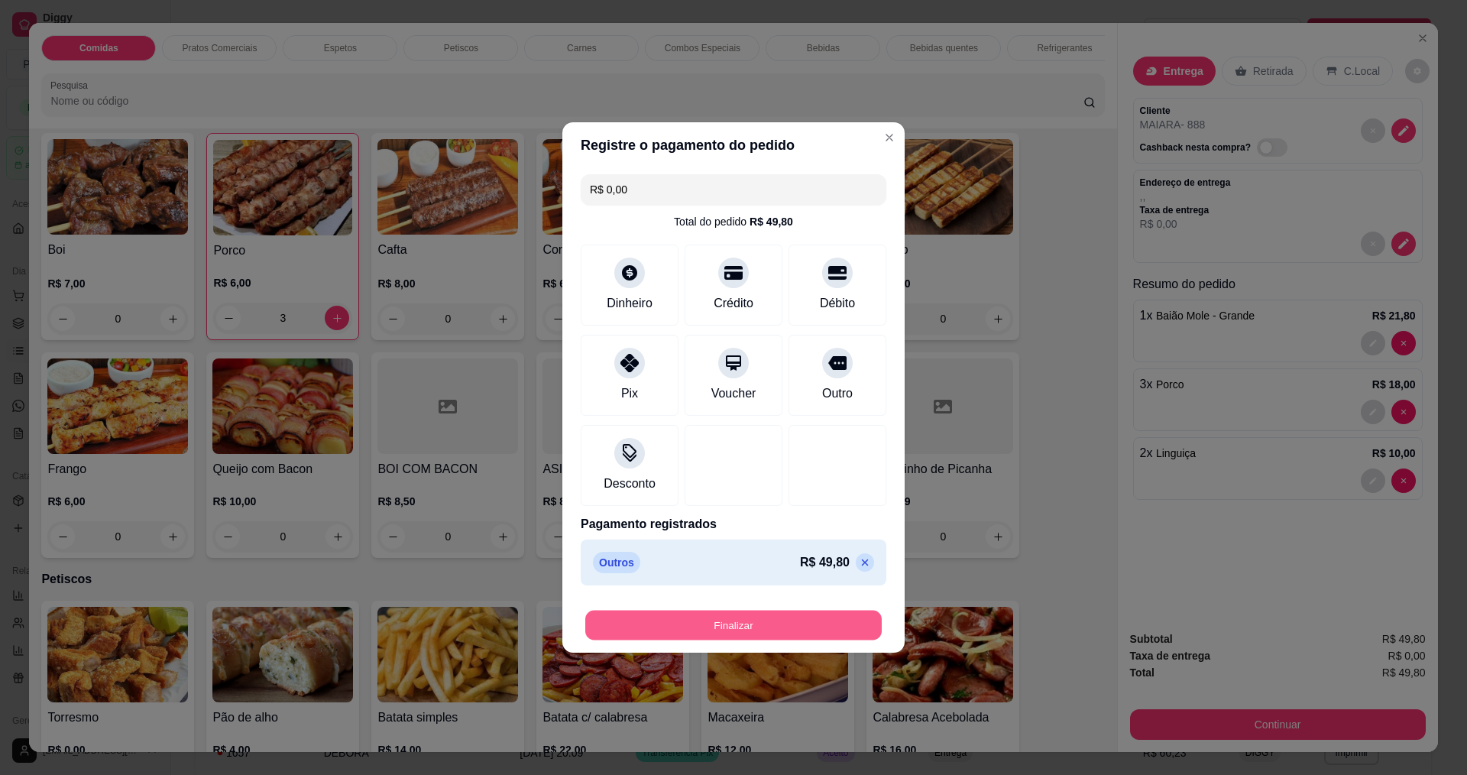
click at [799, 627] on button "Finalizar" at bounding box center [733, 626] width 297 height 30
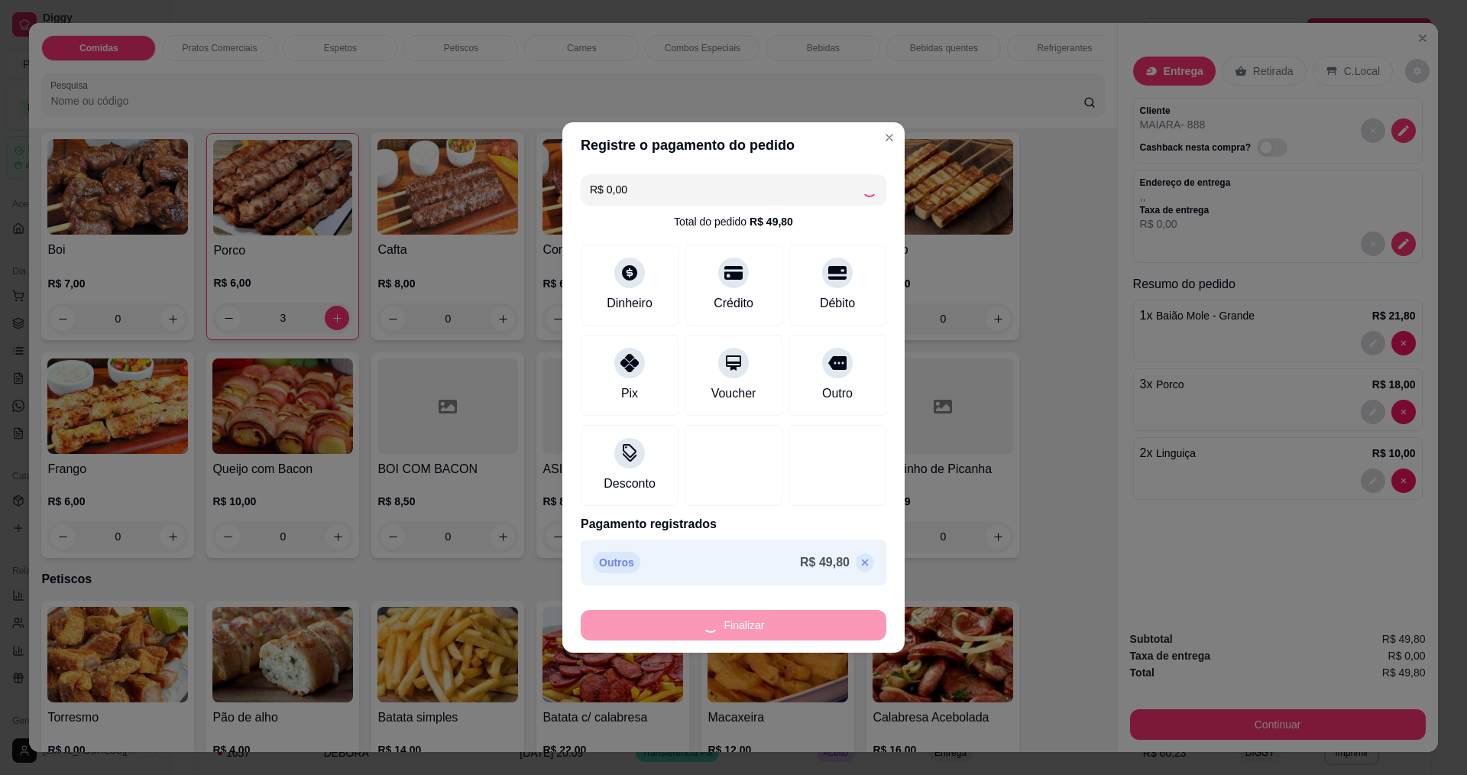
type input "0"
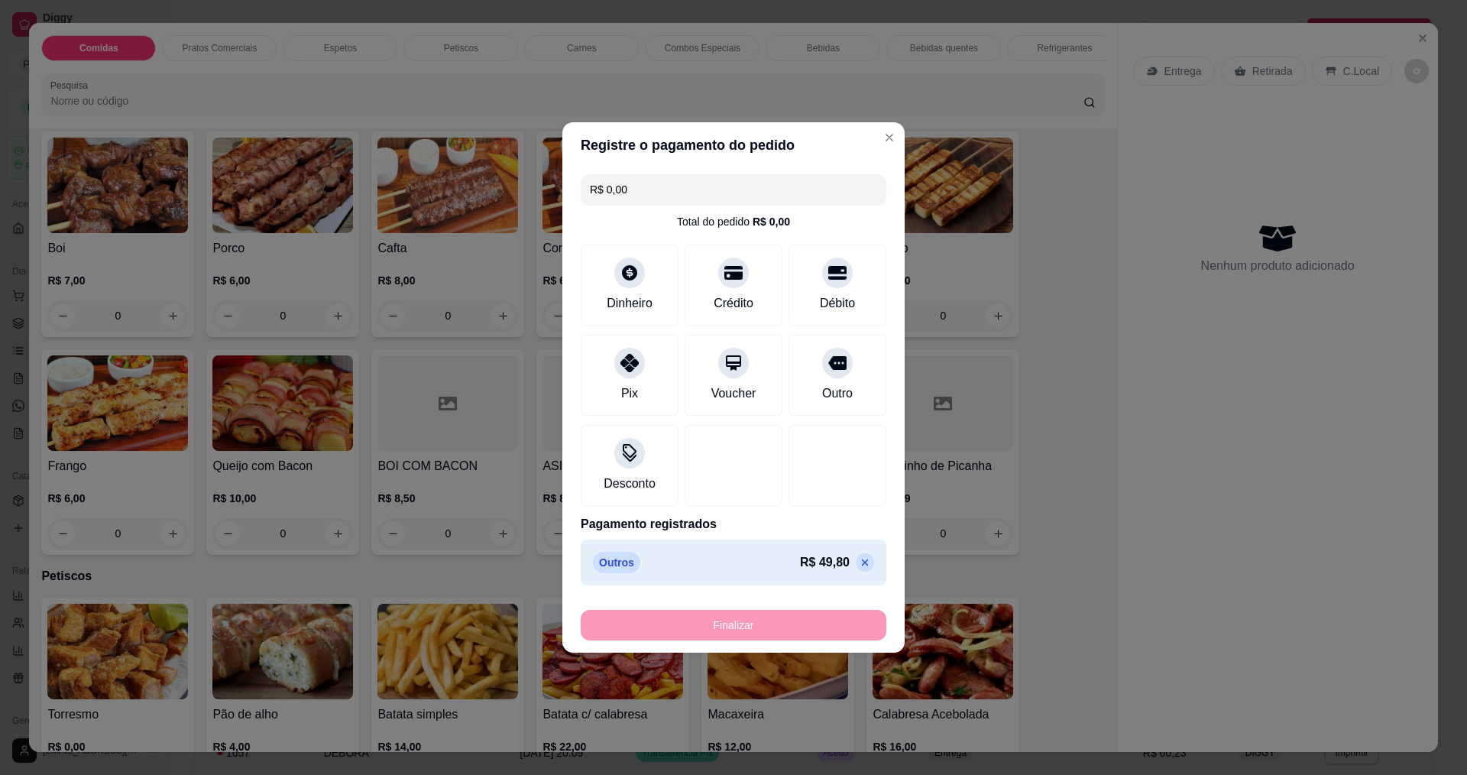
type input "-R$ 49,80"
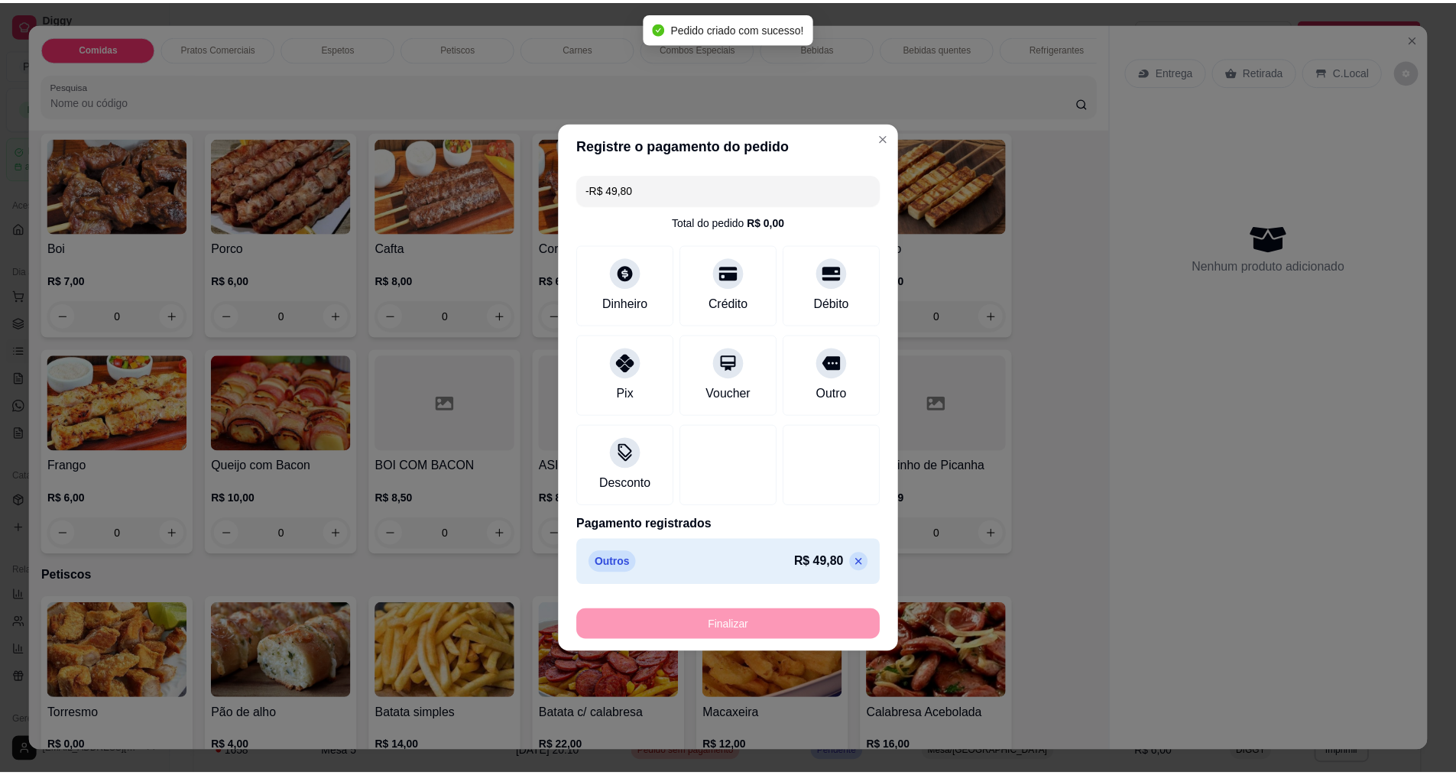
scroll to position [610, 0]
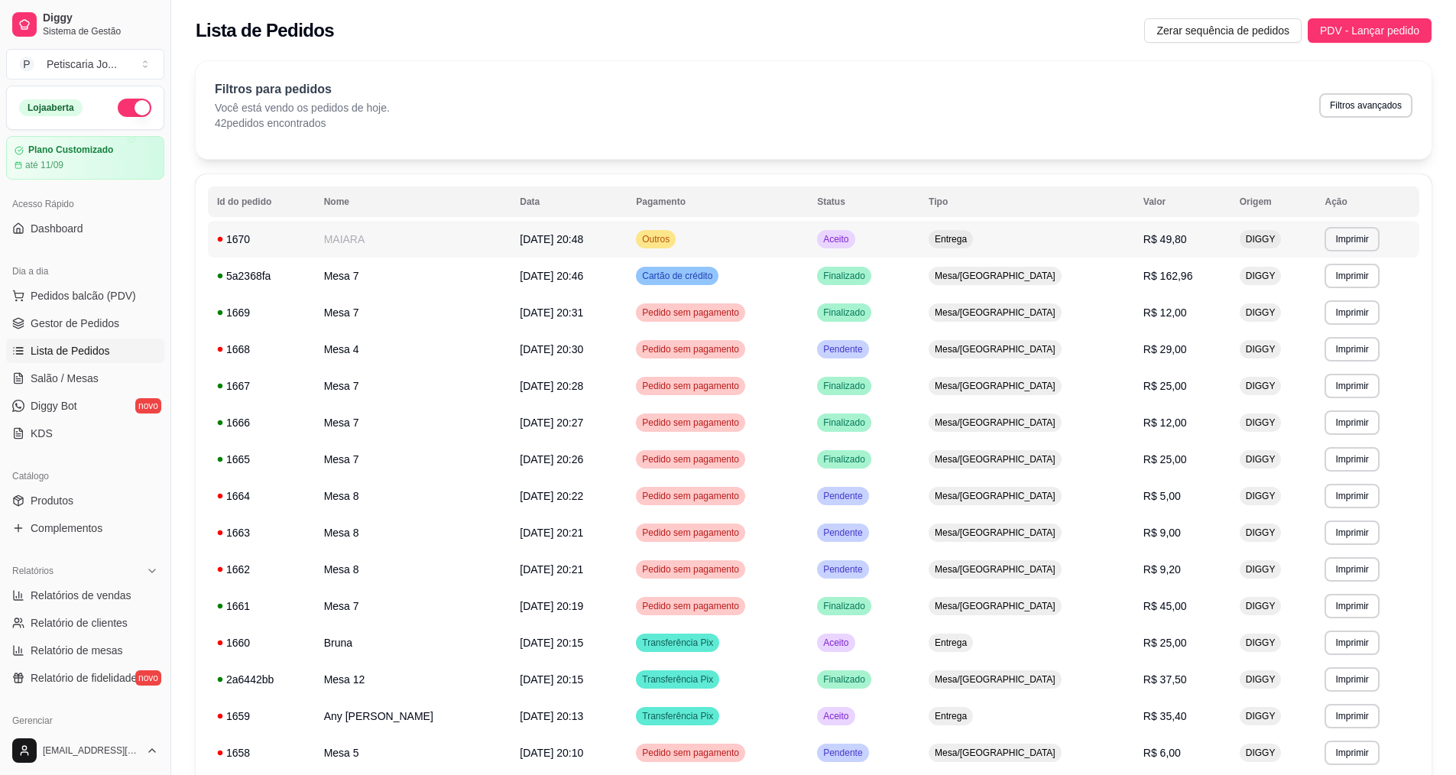
click at [358, 238] on td "MAIARA" at bounding box center [413, 239] width 196 height 37
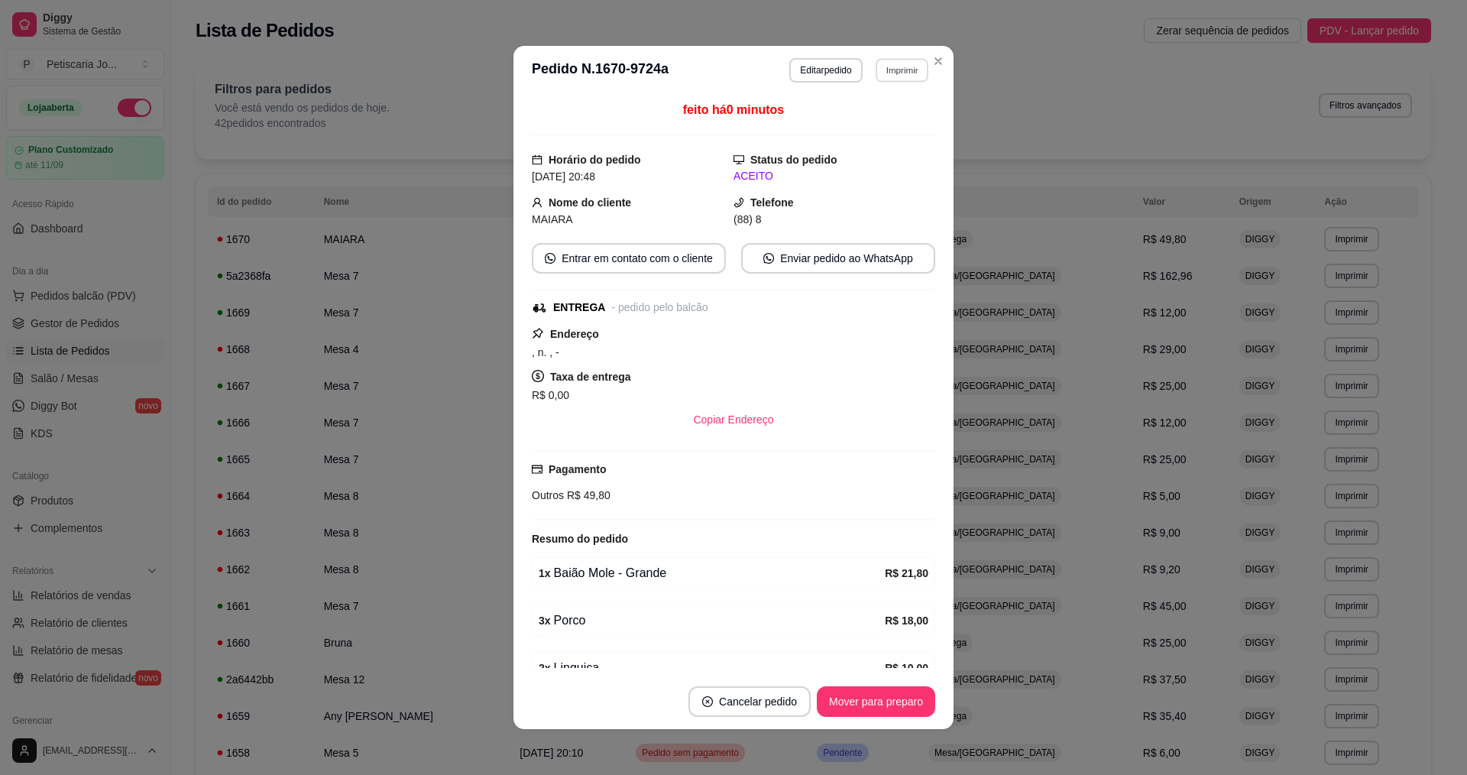
click at [904, 68] on button "Imprimir" at bounding box center [902, 70] width 53 height 24
click at [874, 130] on button "IMPRESSORA" at bounding box center [869, 124] width 107 height 24
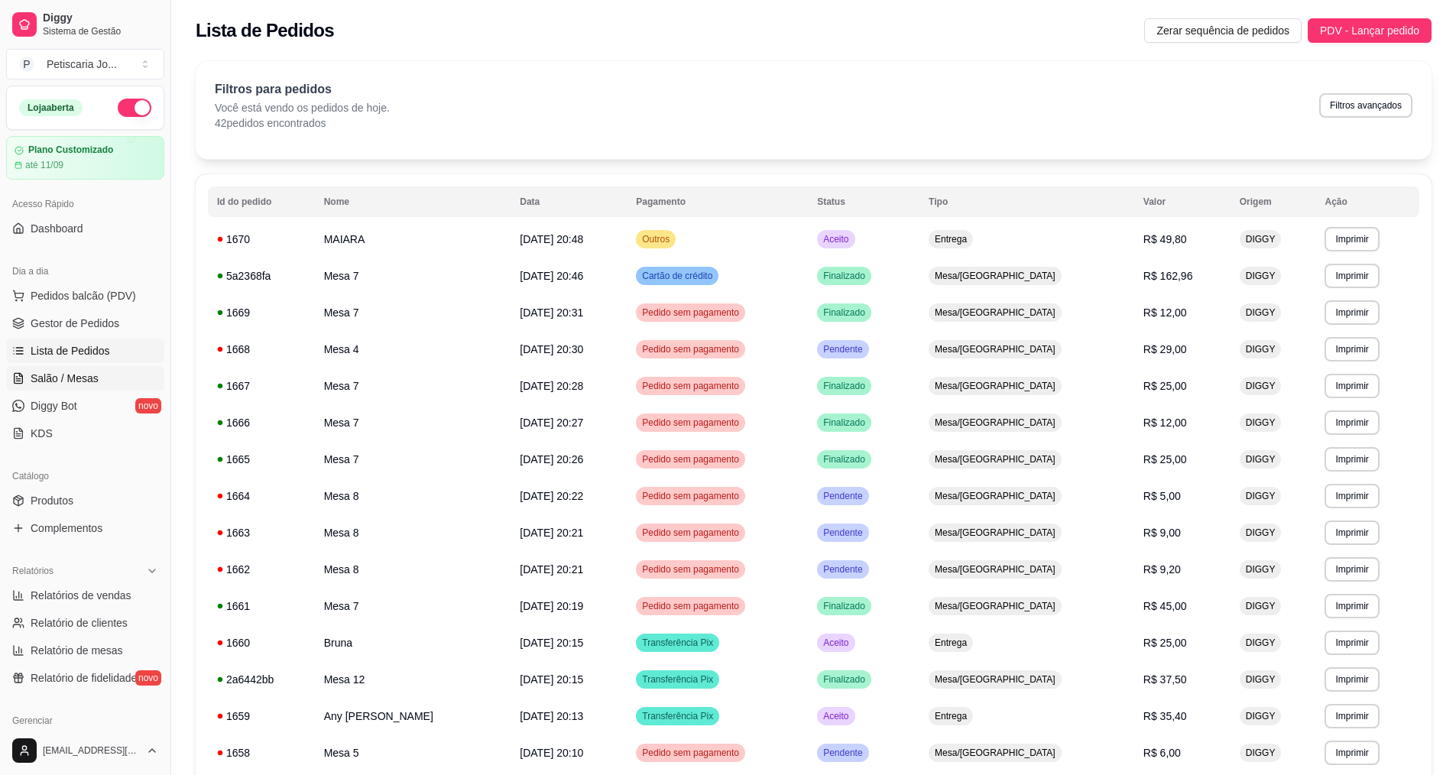
click at [63, 372] on span "Salão / Mesas" at bounding box center [65, 378] width 68 height 15
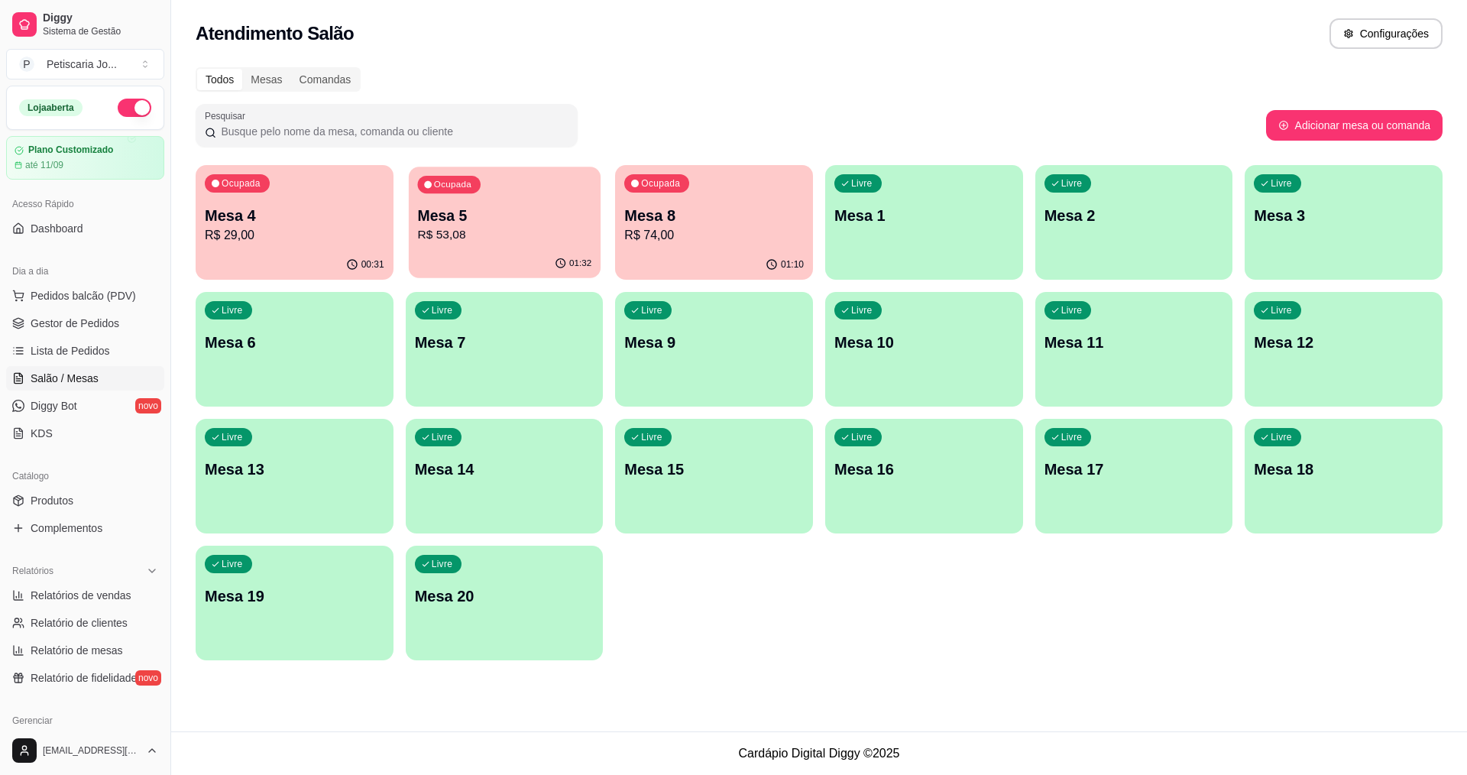
click at [458, 219] on p "Mesa 5" at bounding box center [504, 216] width 174 height 21
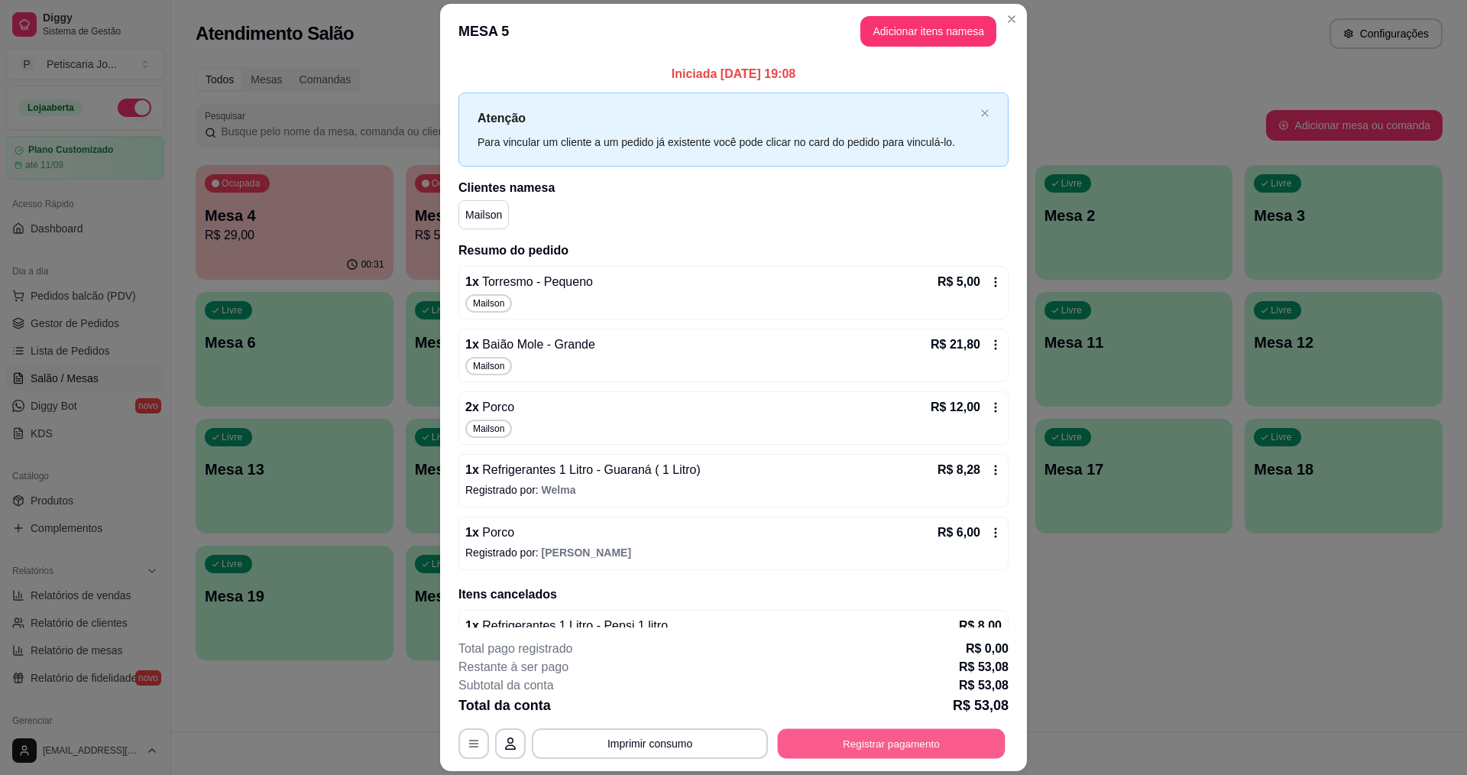
click at [936, 752] on button "Registrar pagamento" at bounding box center [892, 744] width 228 height 30
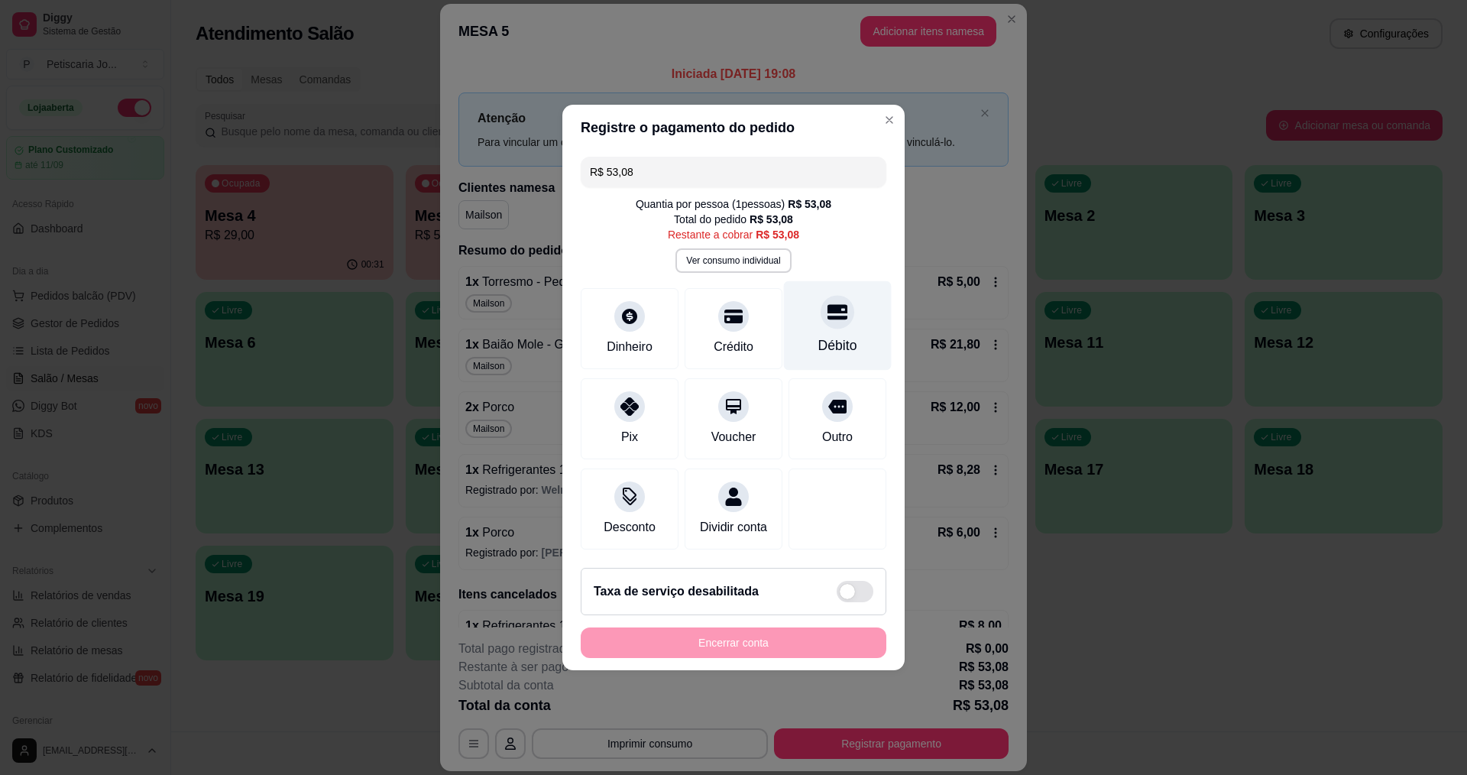
click at [828, 305] on icon at bounding box center [838, 312] width 20 height 15
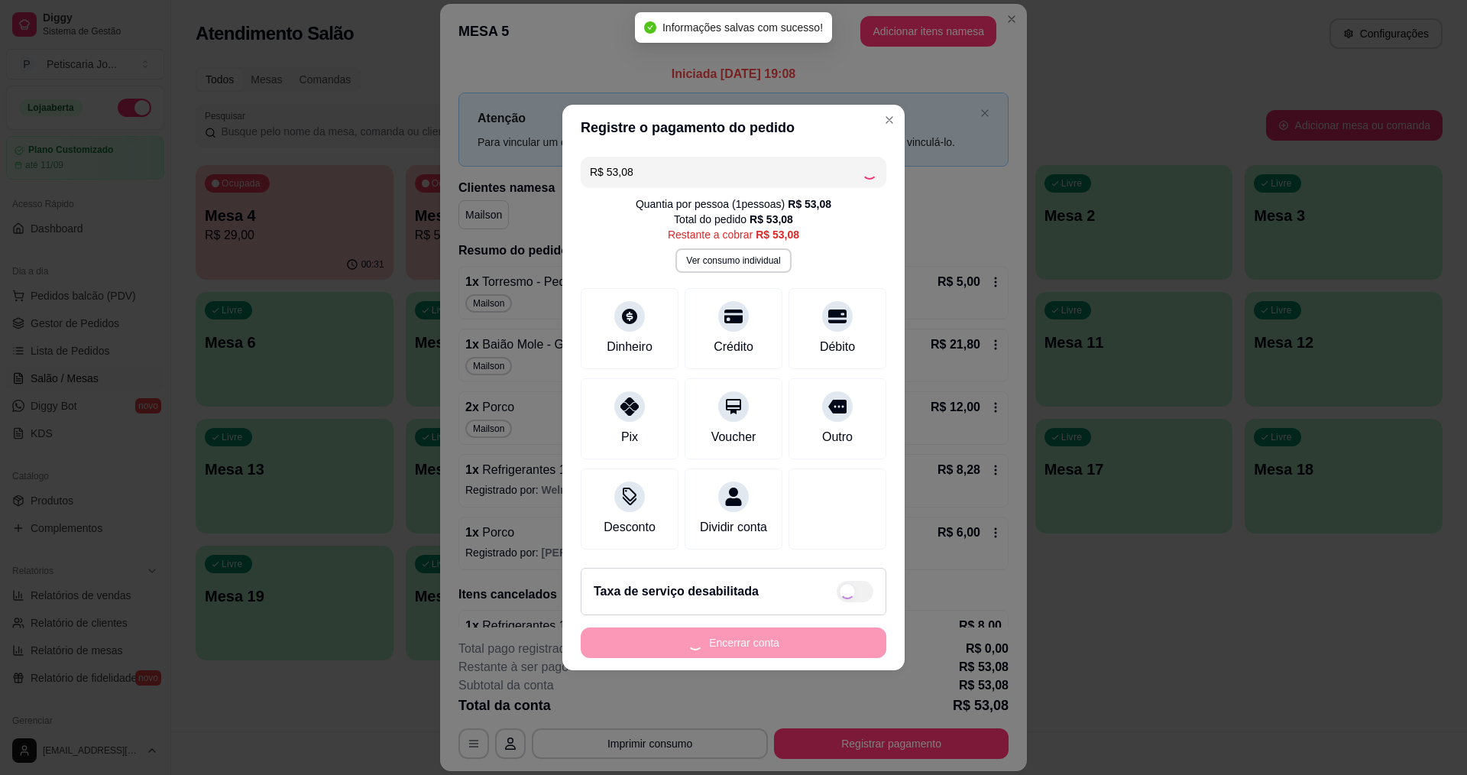
type input "R$ 0,00"
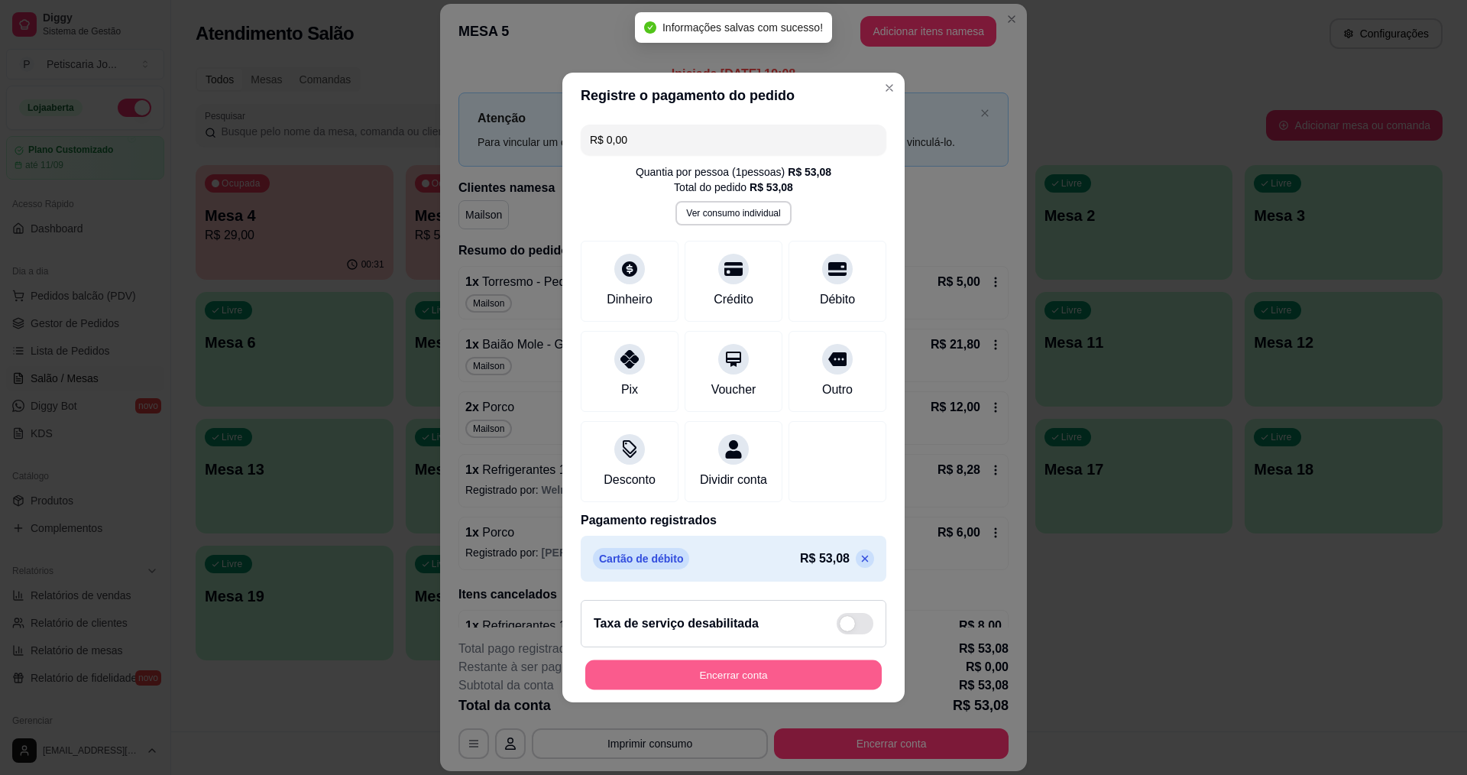
click at [763, 686] on button "Encerrar conta" at bounding box center [733, 675] width 297 height 30
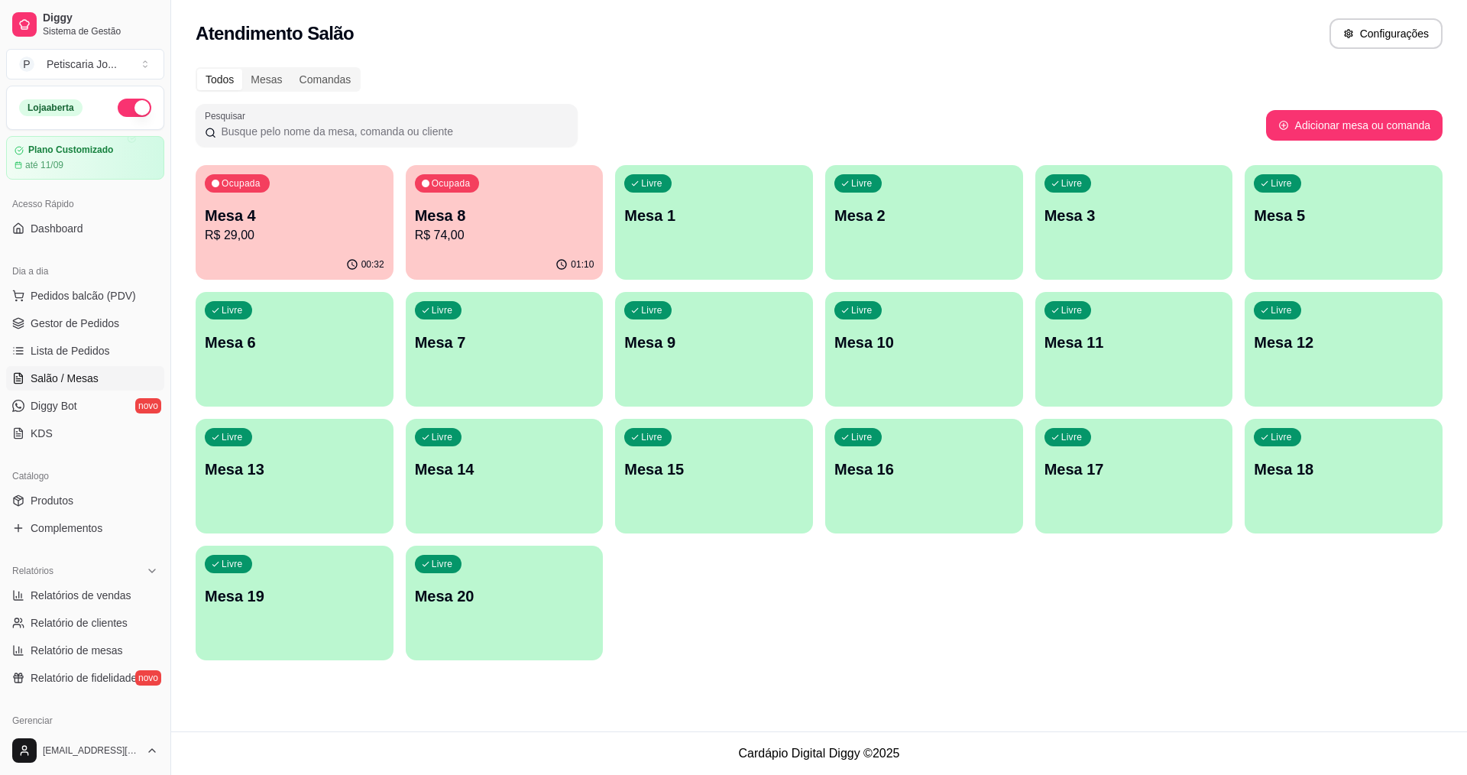
click at [232, 257] on div "00:32" at bounding box center [295, 265] width 198 height 30
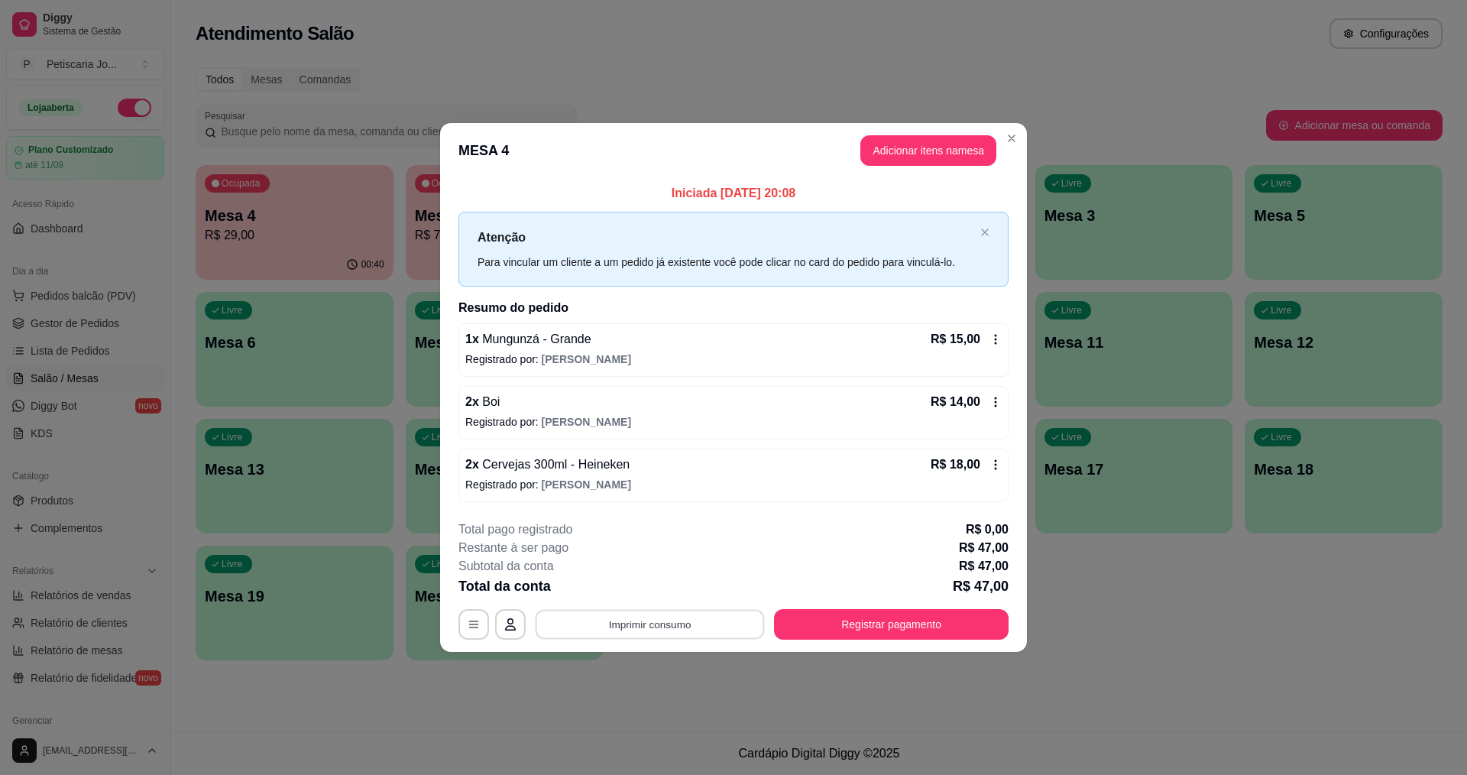
click at [636, 616] on button "Imprimir consumo" at bounding box center [650, 624] width 229 height 30
click at [674, 592] on button "IMPRESSORA" at bounding box center [654, 589] width 111 height 24
click at [796, 611] on button "Registrar pagamento" at bounding box center [891, 624] width 235 height 31
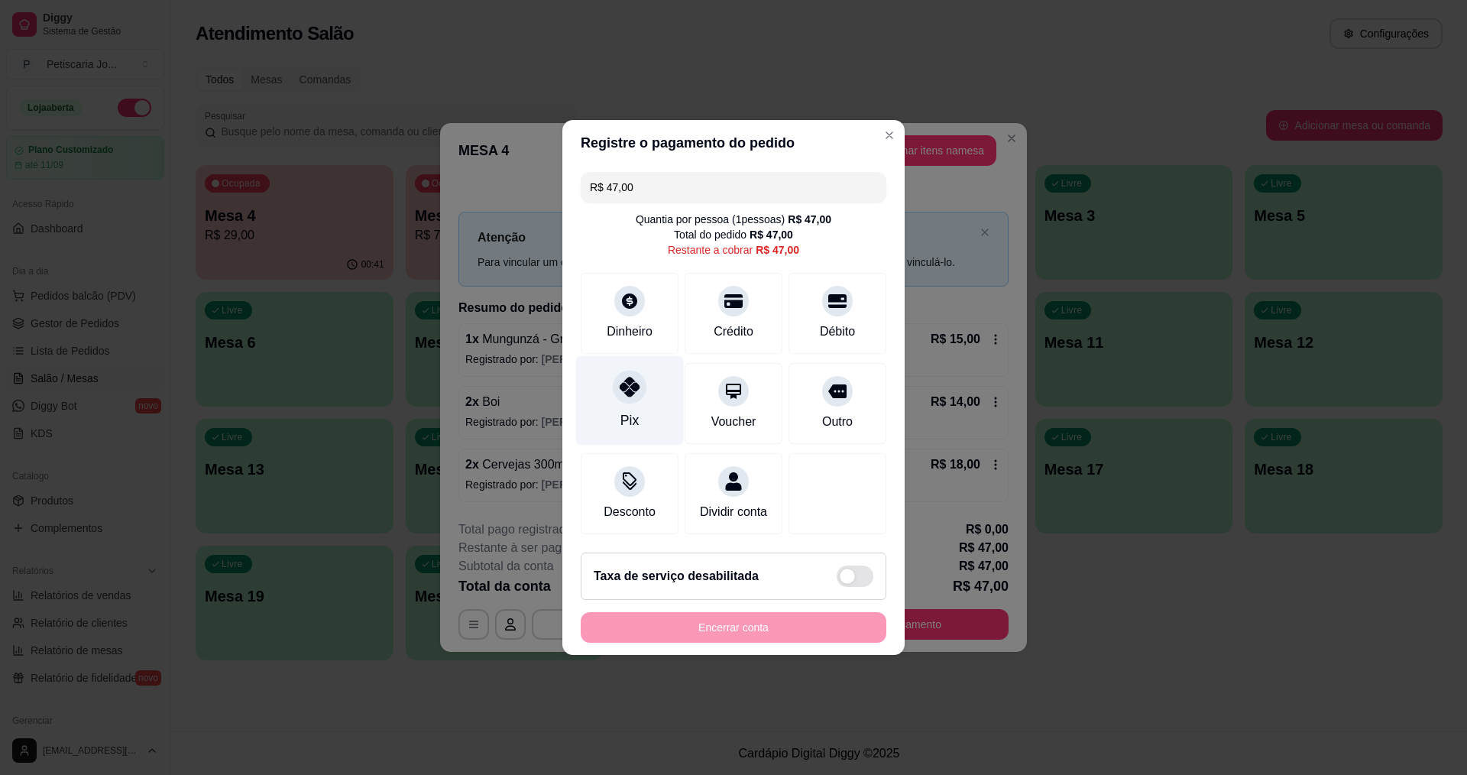
click at [642, 400] on div "Pix" at bounding box center [630, 400] width 108 height 89
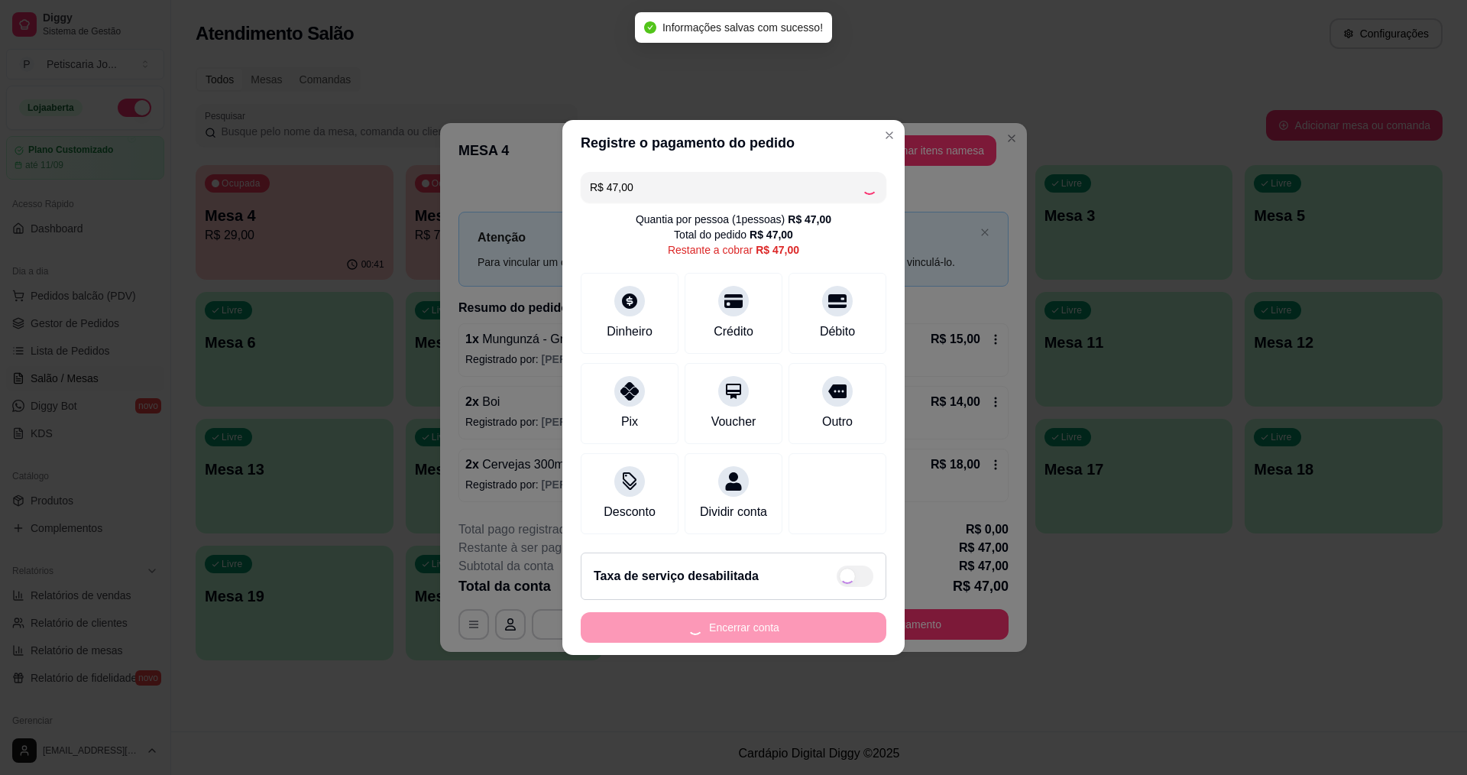
type input "R$ 0,00"
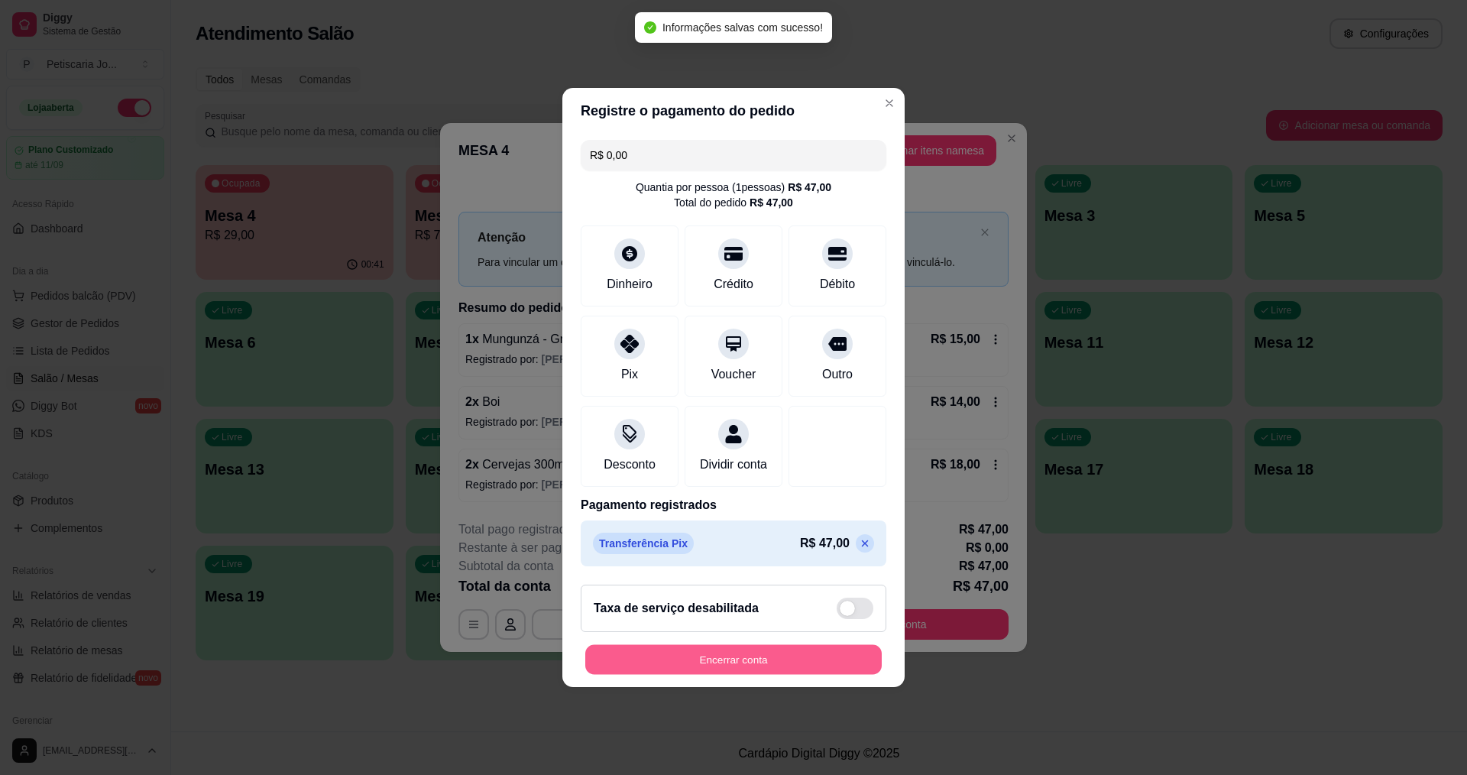
click at [703, 660] on button "Encerrar conta" at bounding box center [733, 660] width 297 height 30
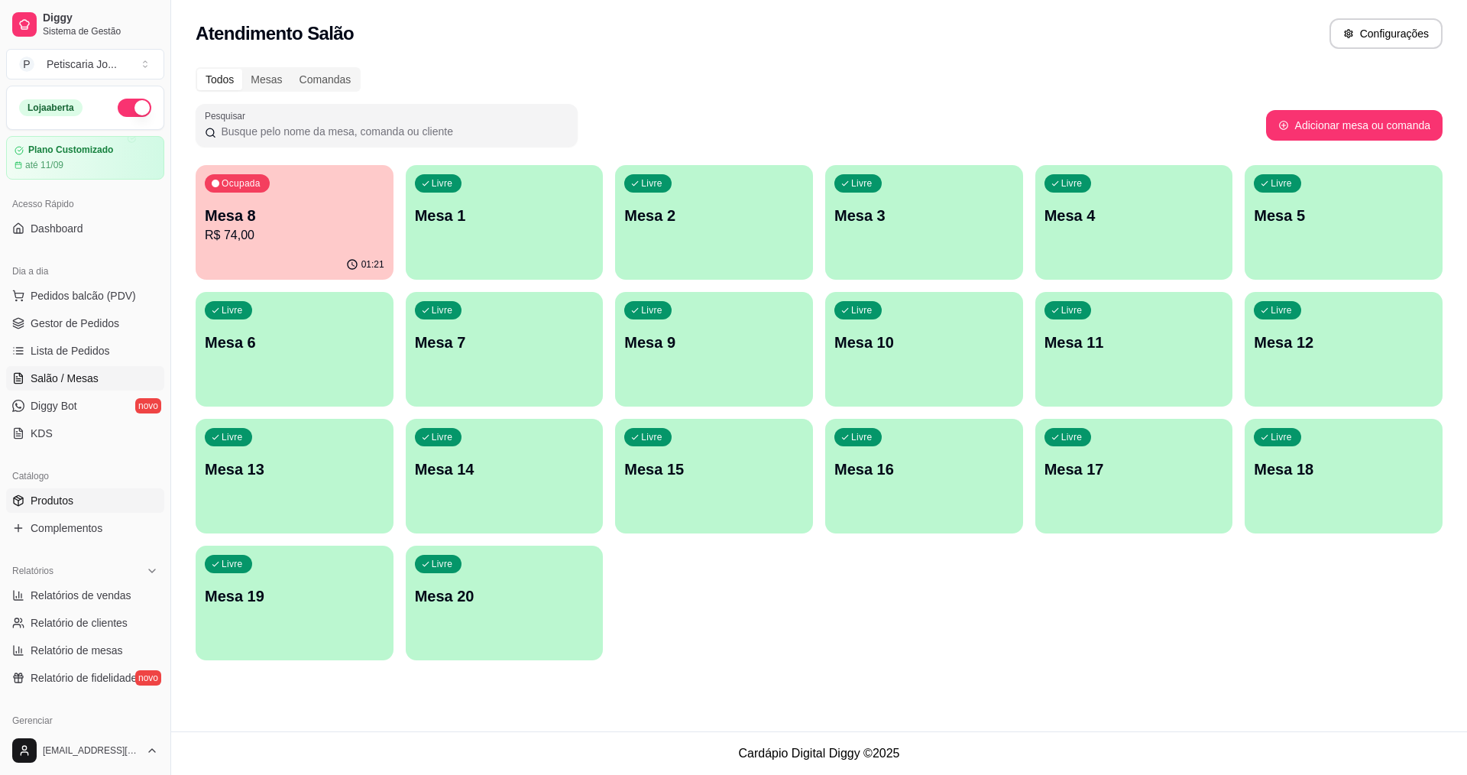
click at [44, 501] on span "Produtos" at bounding box center [52, 500] width 43 height 15
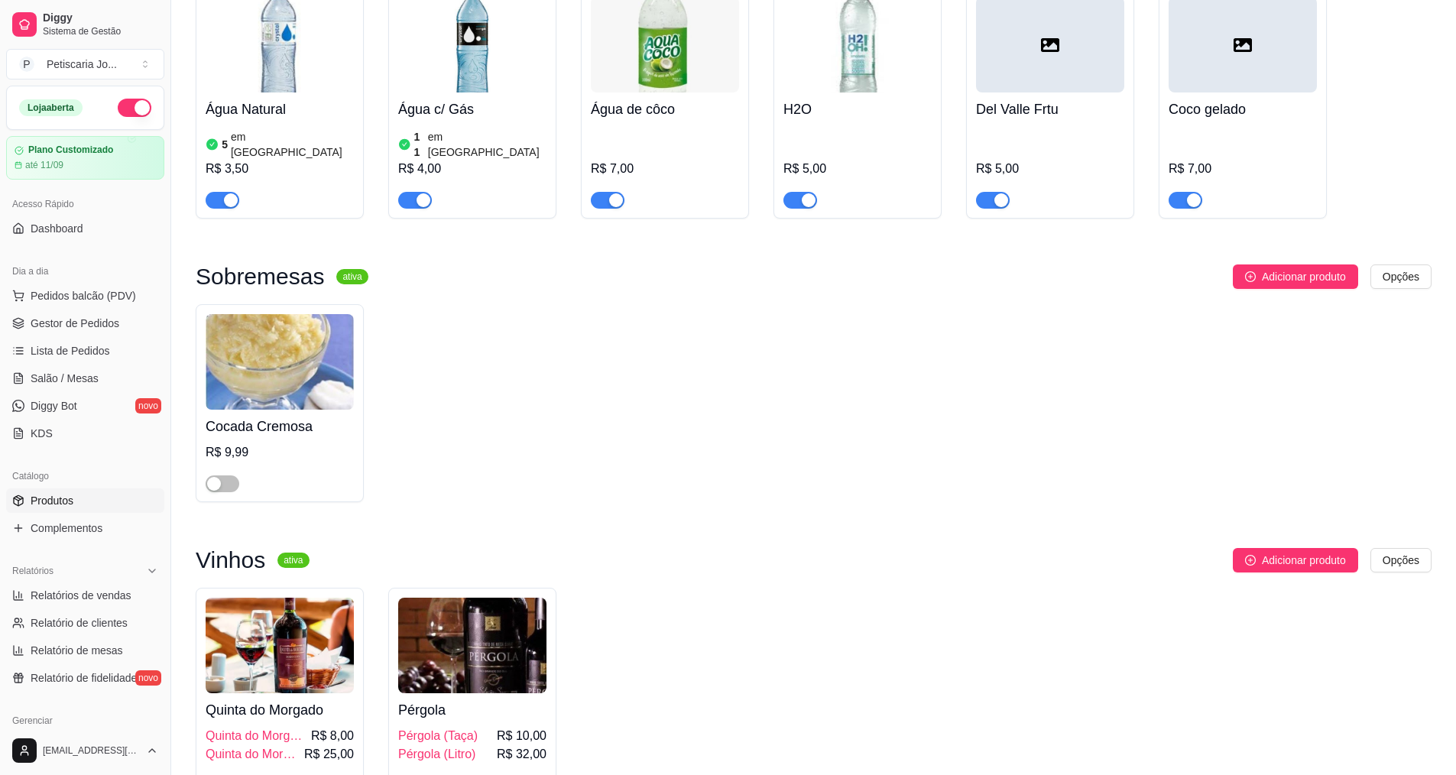
scroll to position [5426, 0]
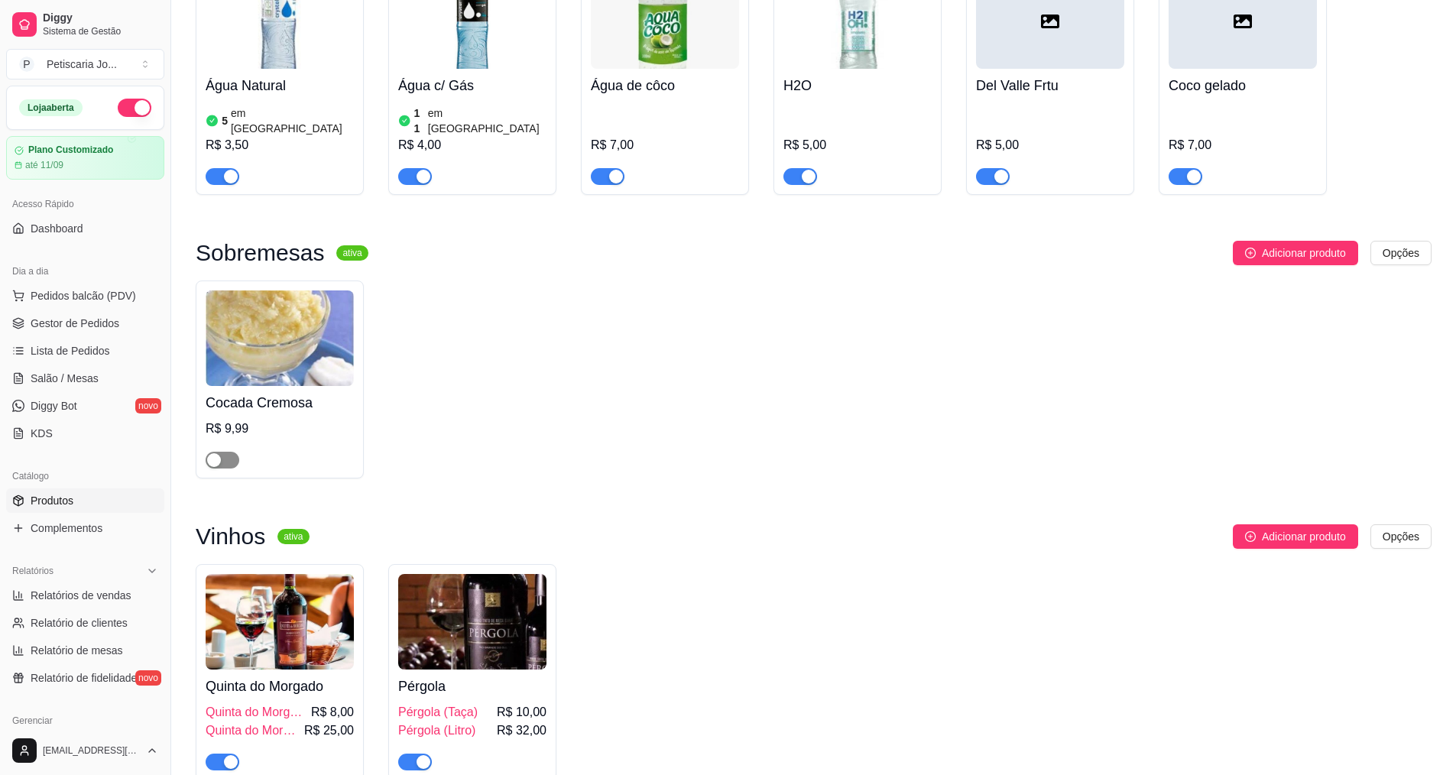
click at [216, 453] on div "button" at bounding box center [214, 460] width 14 height 14
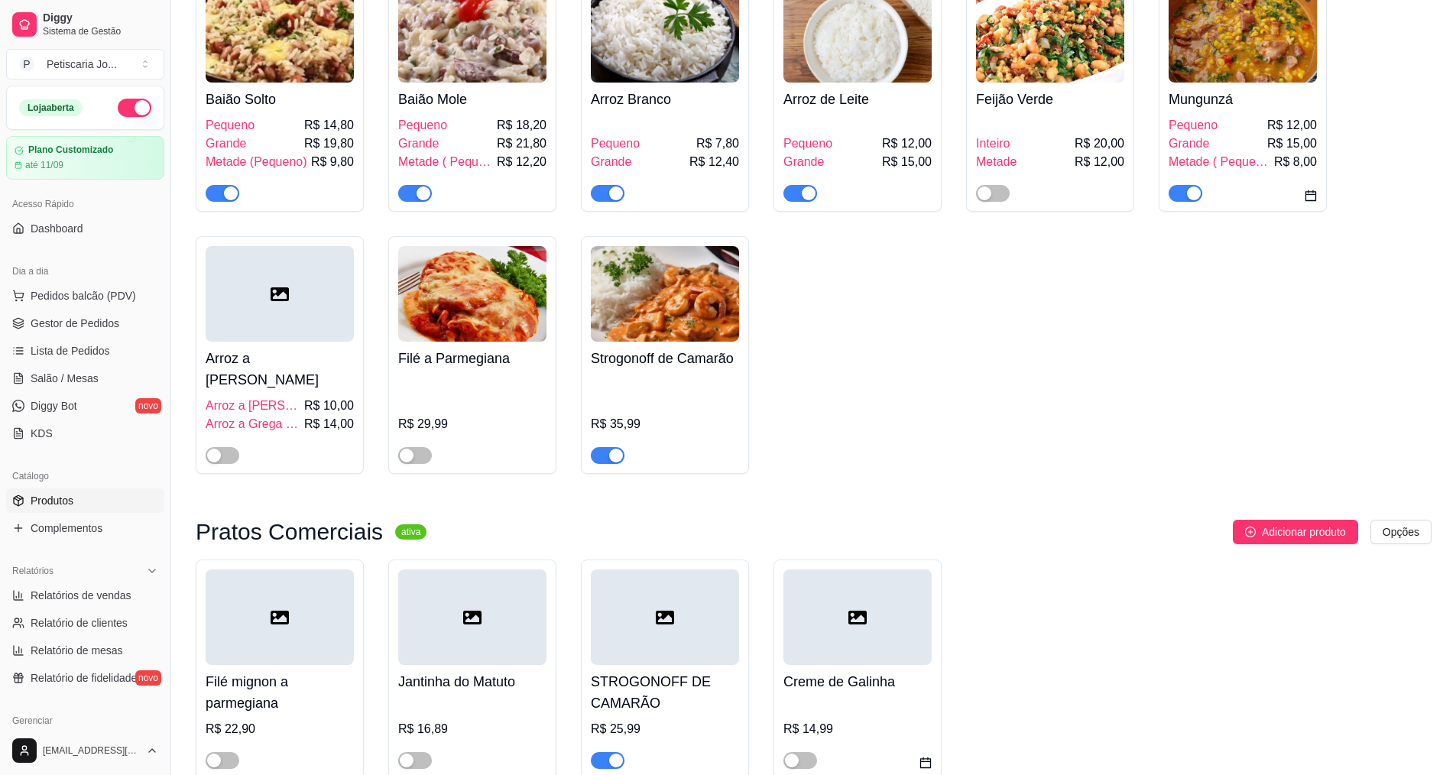
scroll to position [0, 0]
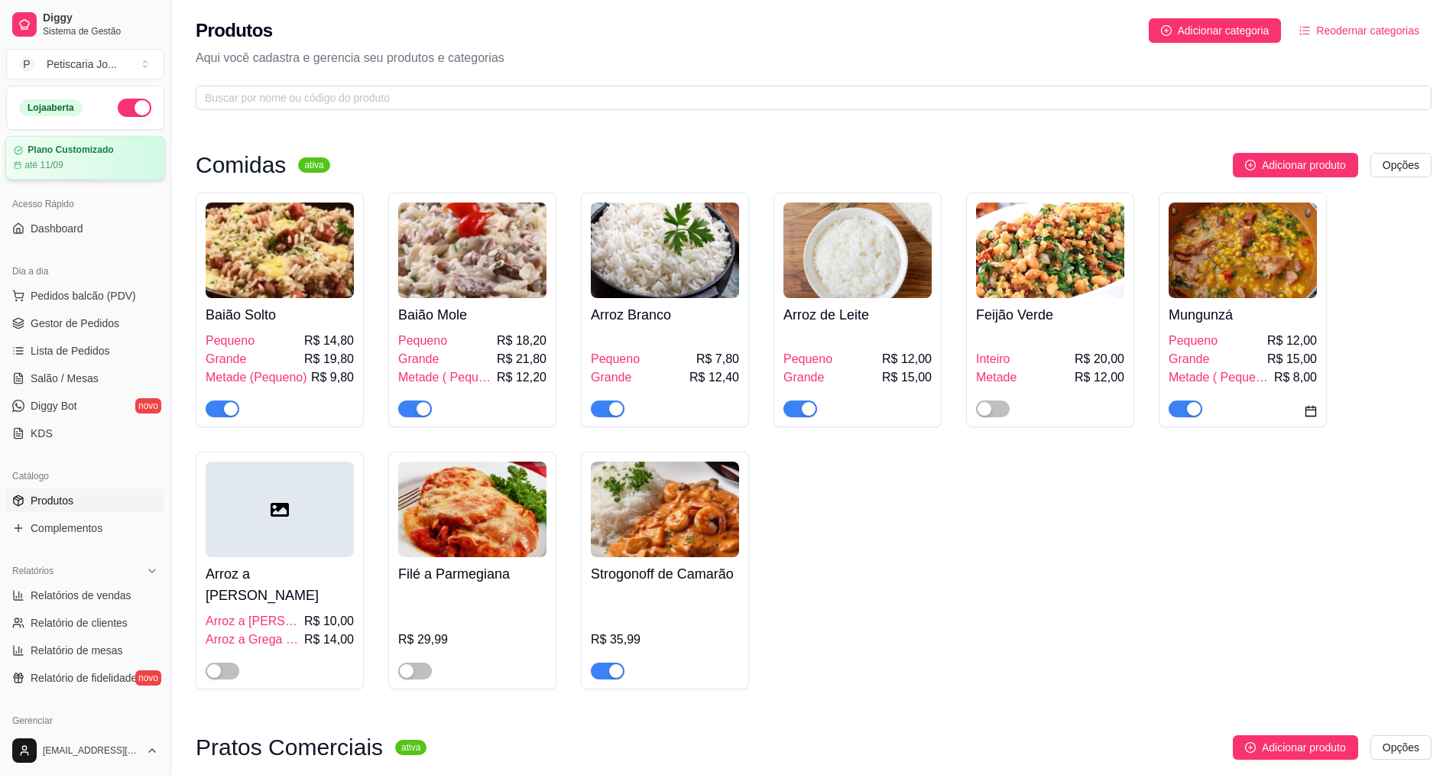
click at [89, 179] on div "Plano Customizado até 11/09" at bounding box center [85, 158] width 160 height 44
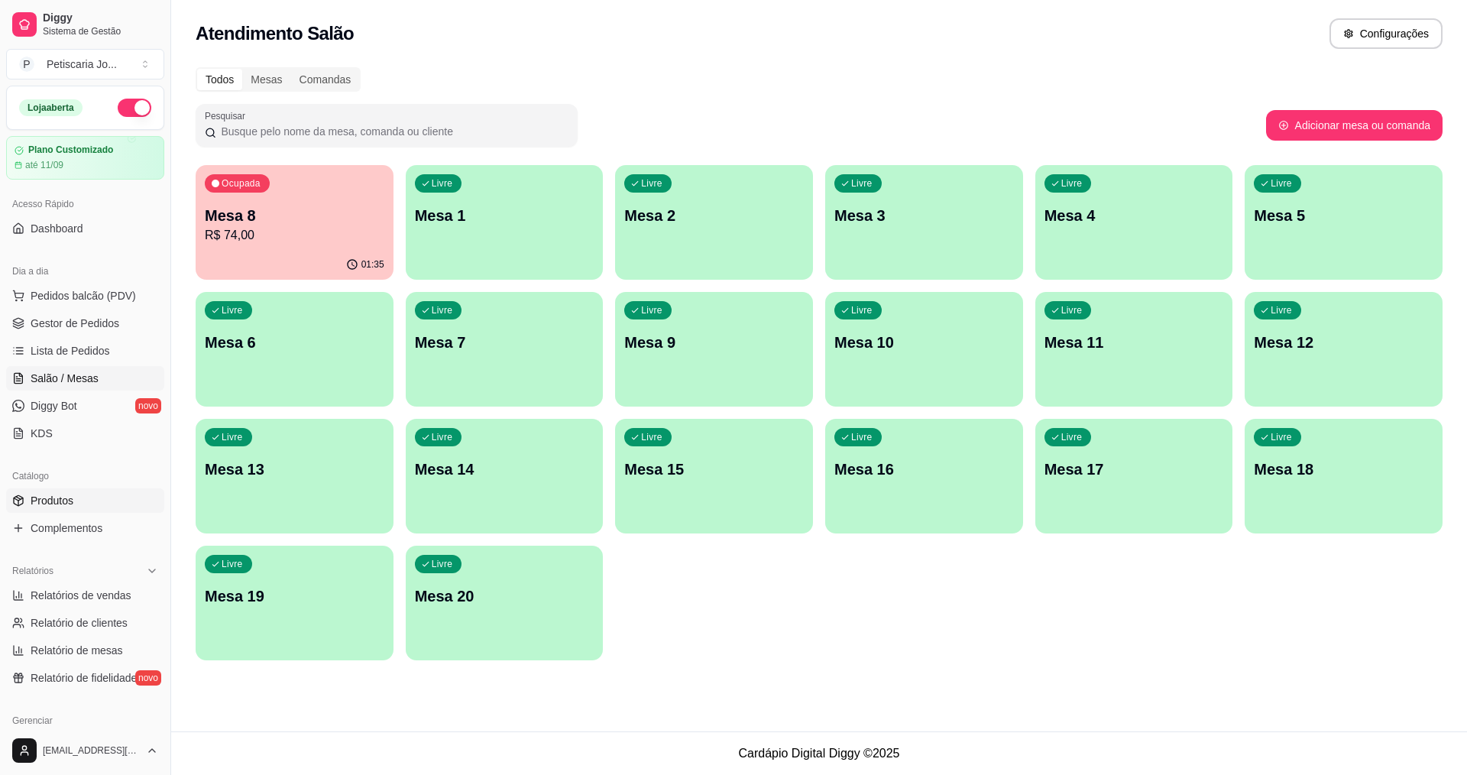
click at [63, 501] on span "Produtos" at bounding box center [52, 500] width 43 height 15
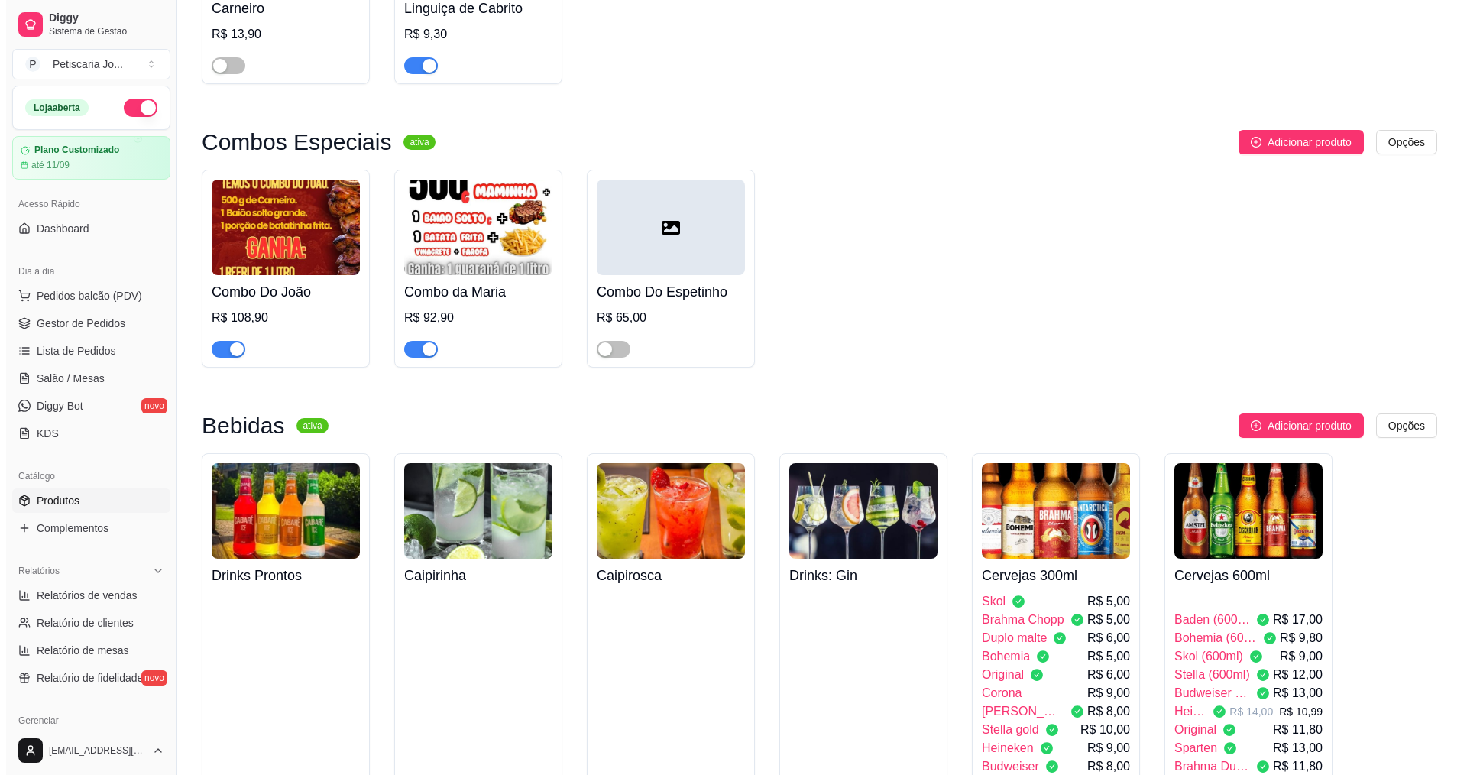
scroll to position [3057, 0]
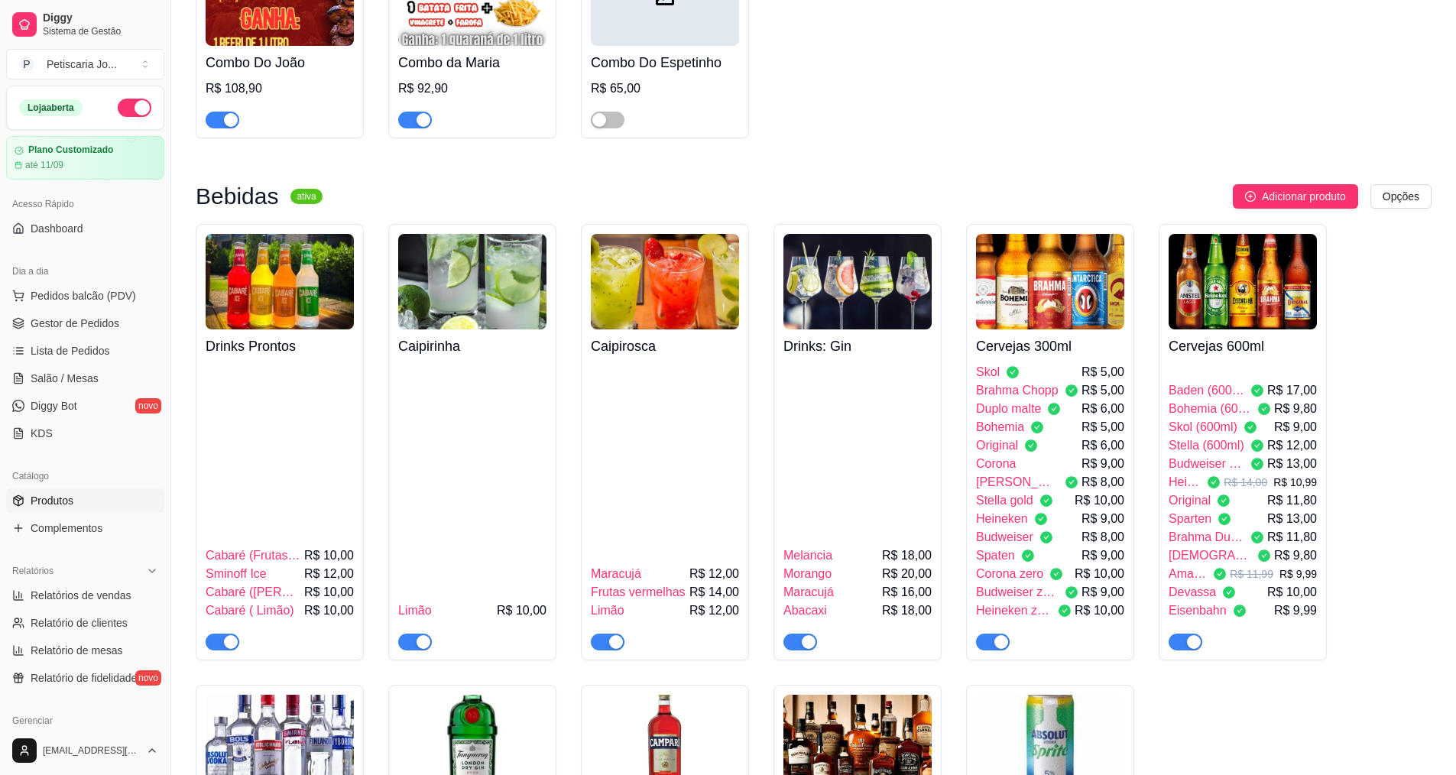
click at [1273, 248] on img at bounding box center [1243, 282] width 148 height 96
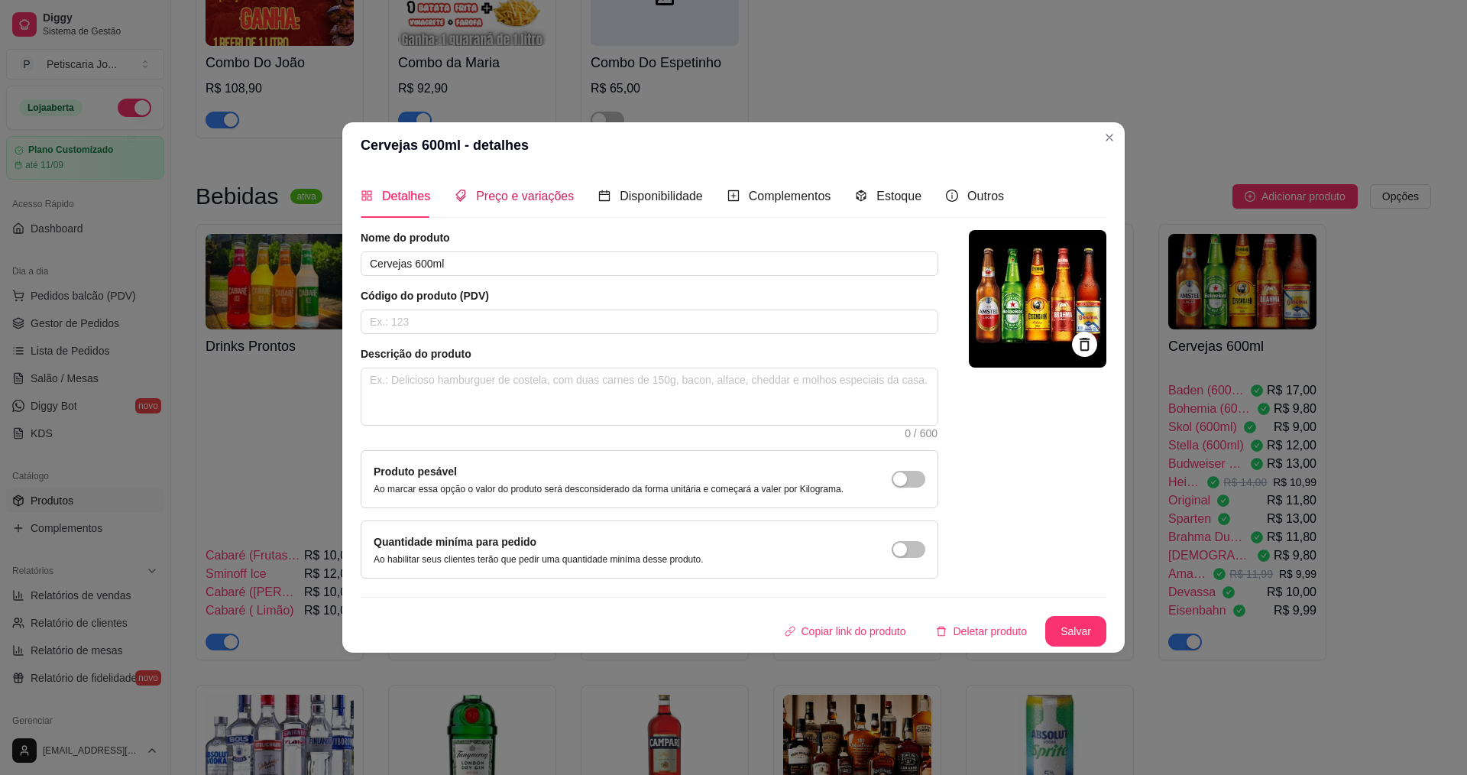
click at [532, 202] on span "Preço e variações" at bounding box center [525, 196] width 98 height 13
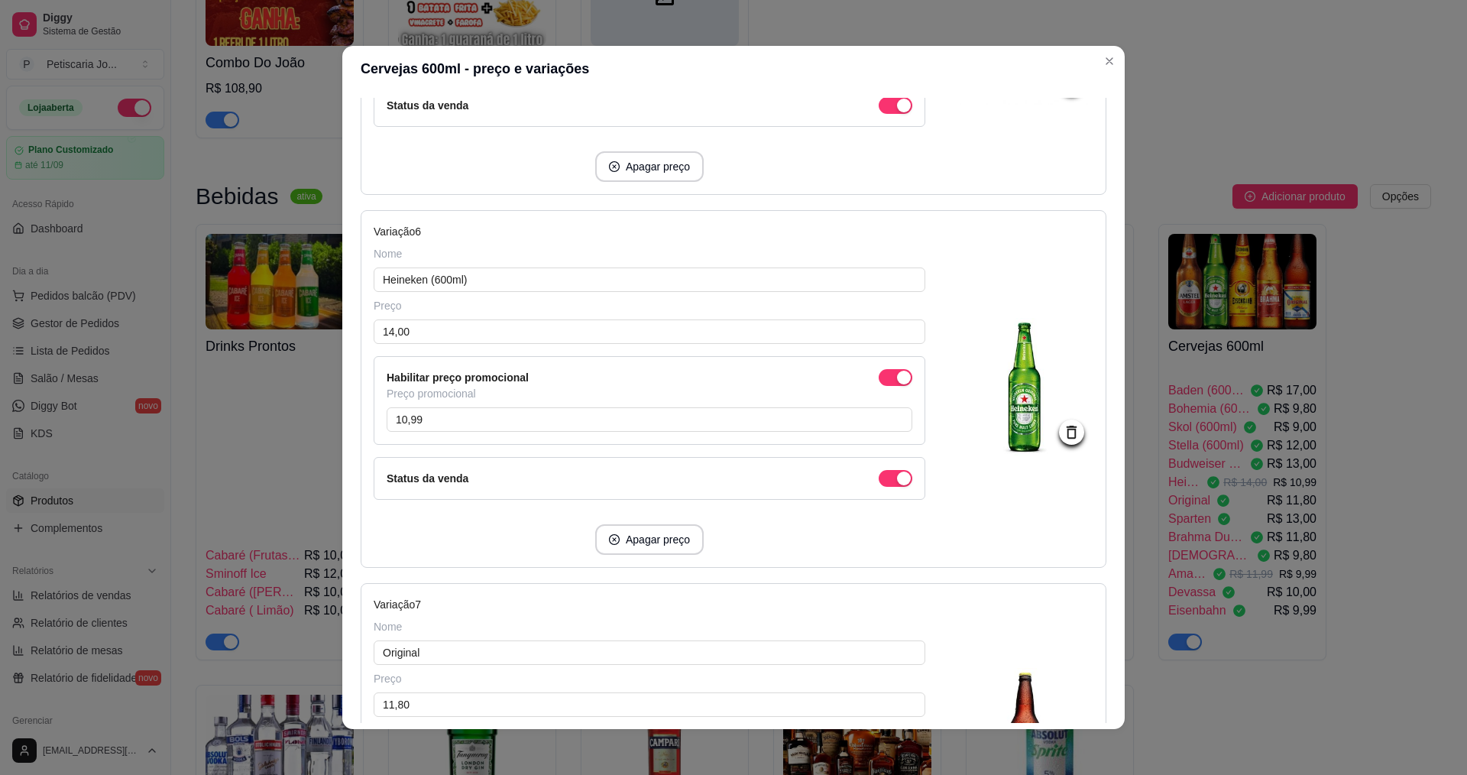
scroll to position [1834, 0]
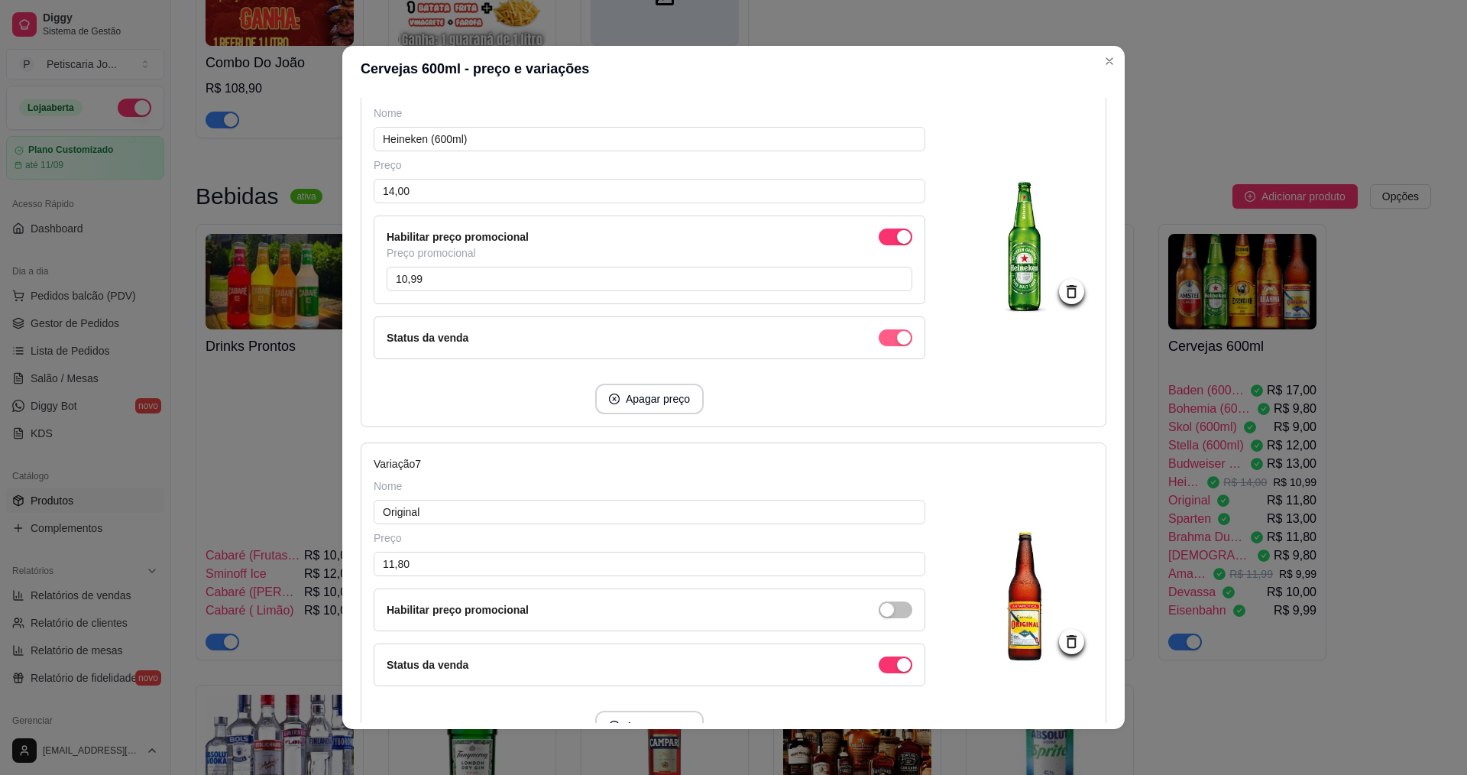
click at [897, 343] on div "button" at bounding box center [904, 338] width 14 height 14
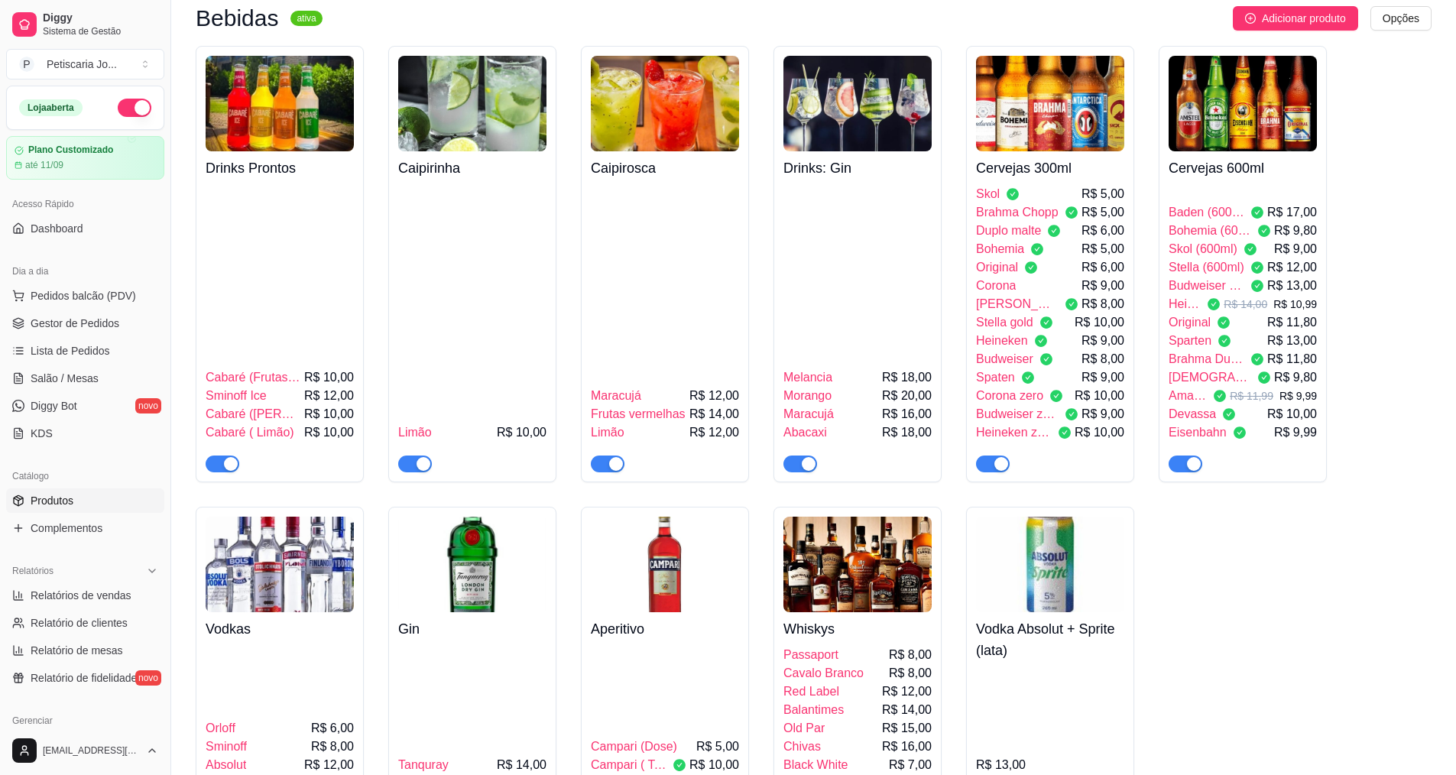
scroll to position [3286, 0]
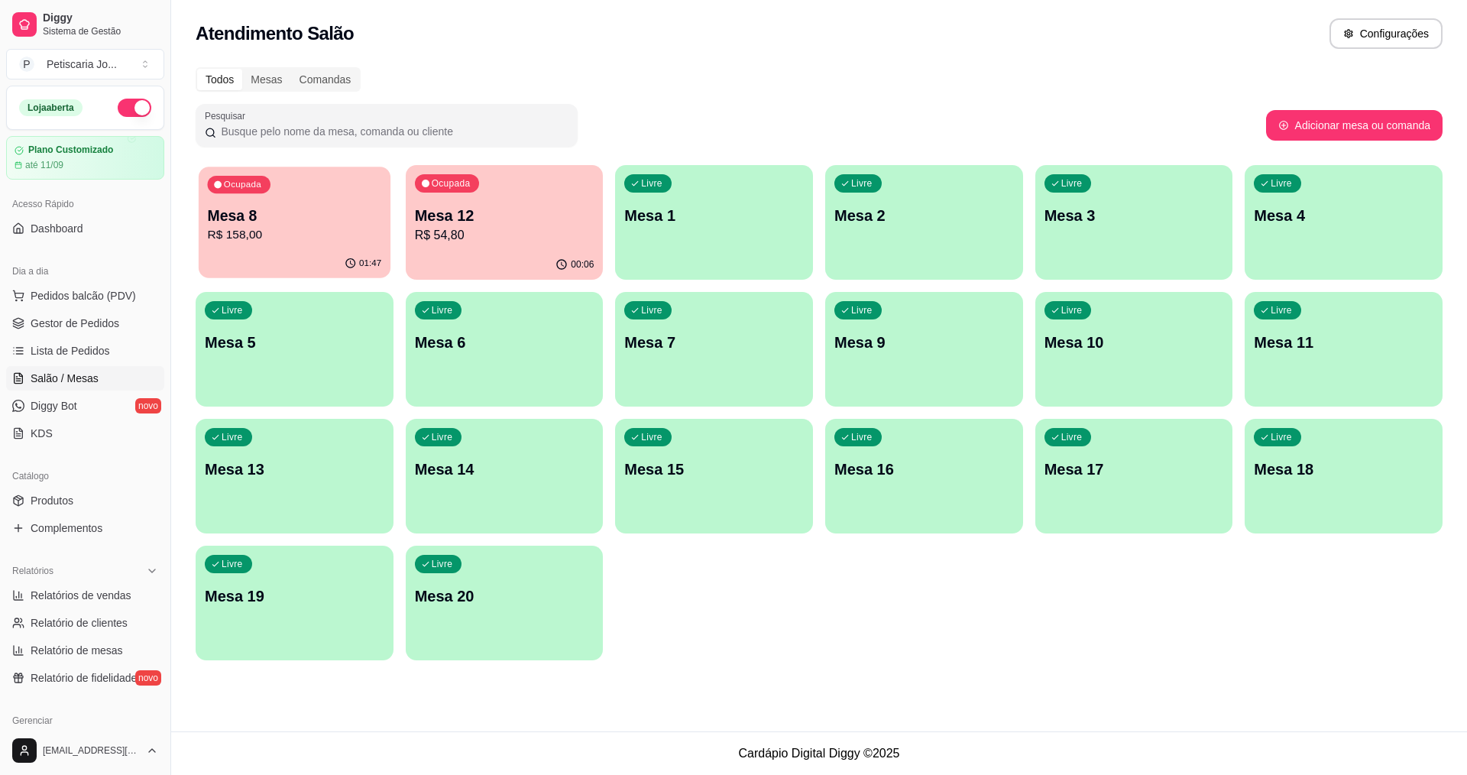
click at [312, 250] on div "01:47" at bounding box center [295, 263] width 192 height 29
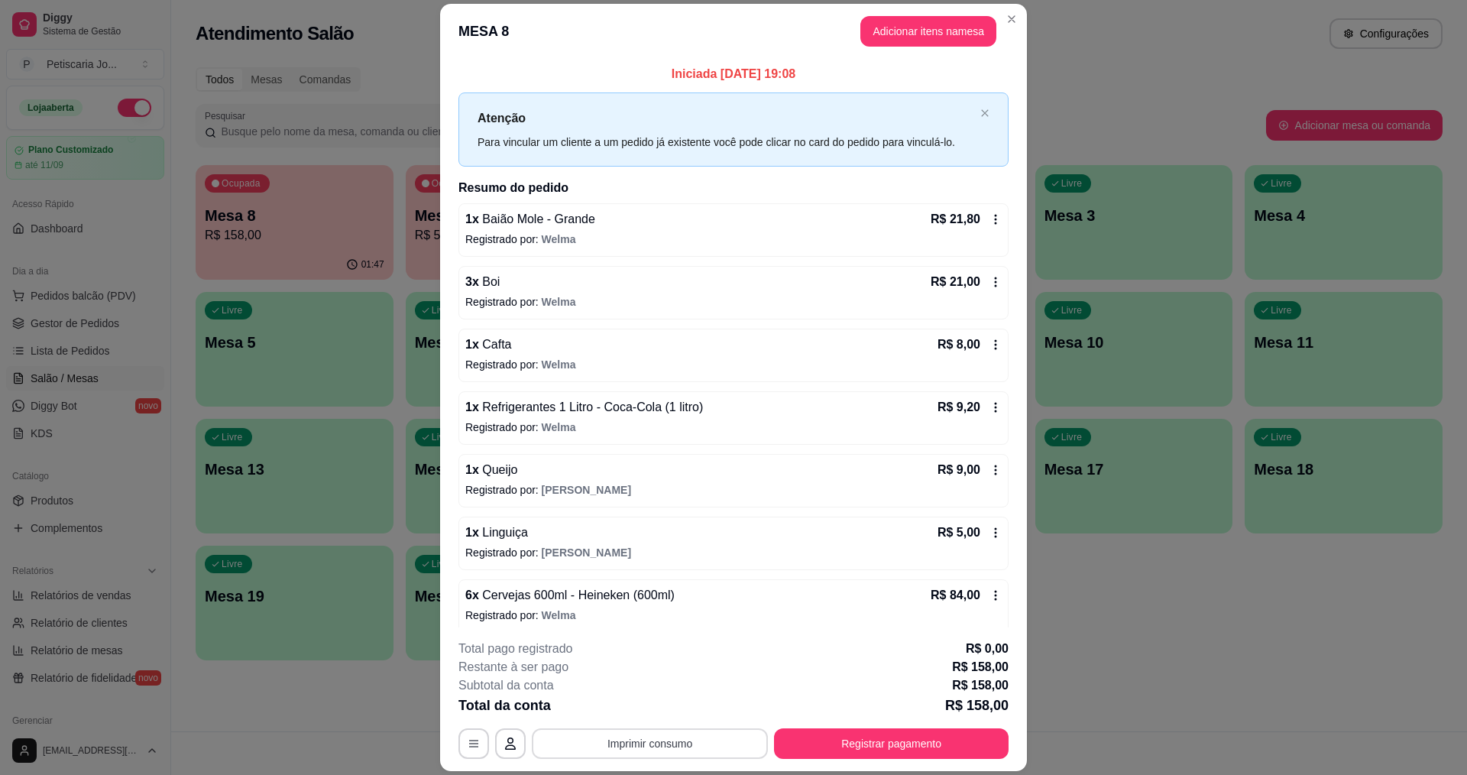
click at [631, 742] on button "Imprimir consumo" at bounding box center [650, 743] width 236 height 31
click at [623, 711] on button "IMPRESSORA" at bounding box center [648, 708] width 107 height 24
click at [864, 736] on button "Registrar pagamento" at bounding box center [891, 743] width 235 height 31
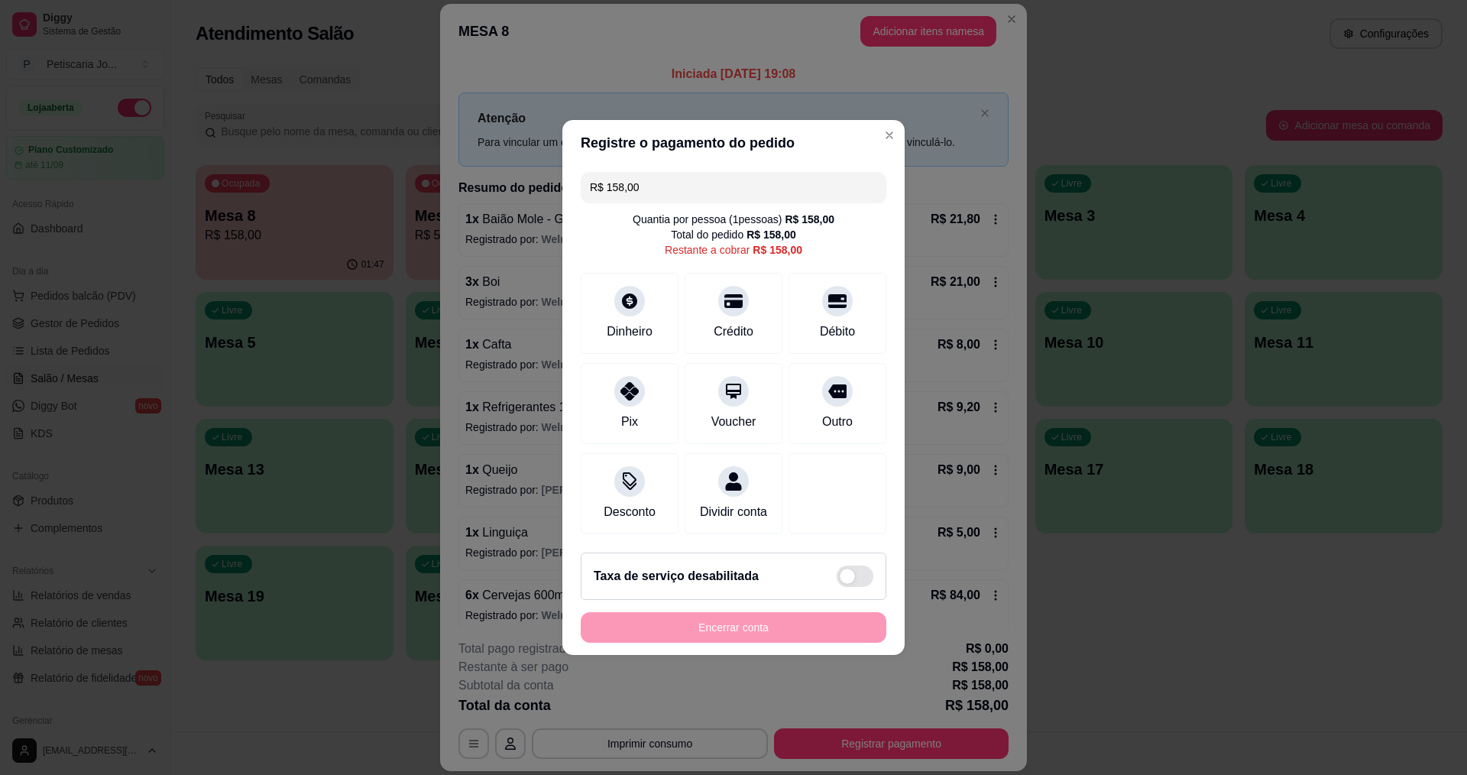
drag, startPoint x: 670, startPoint y: 183, endPoint x: 361, endPoint y: 102, distance: 319.0
click at [361, 102] on div "Registre o pagamento do pedido R$ 158,00 Quantia por pessoa ( 1 pessoas) R$ 158…" at bounding box center [733, 387] width 1467 height 775
click at [734, 291] on icon at bounding box center [734, 297] width 20 height 15
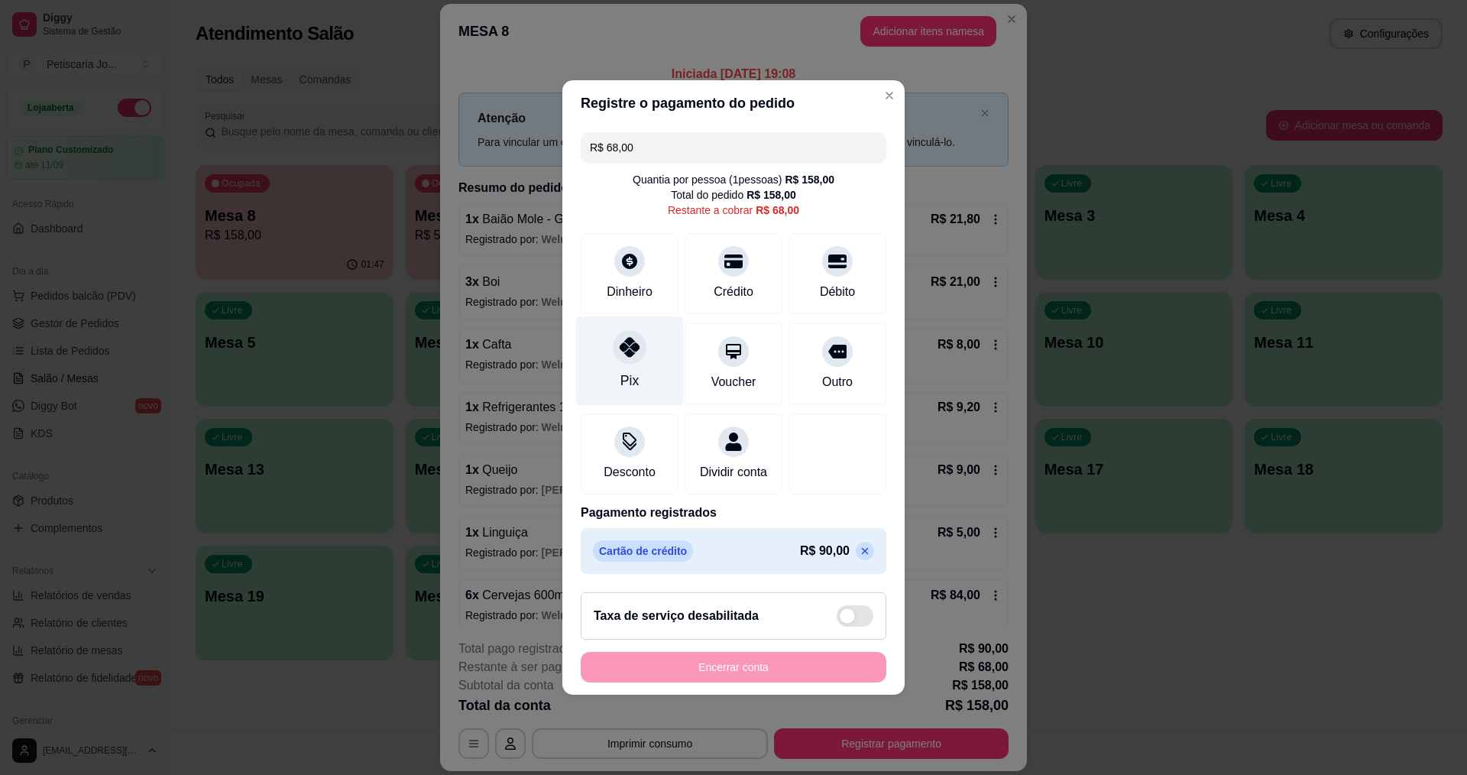
click at [627, 352] on div at bounding box center [630, 347] width 34 height 34
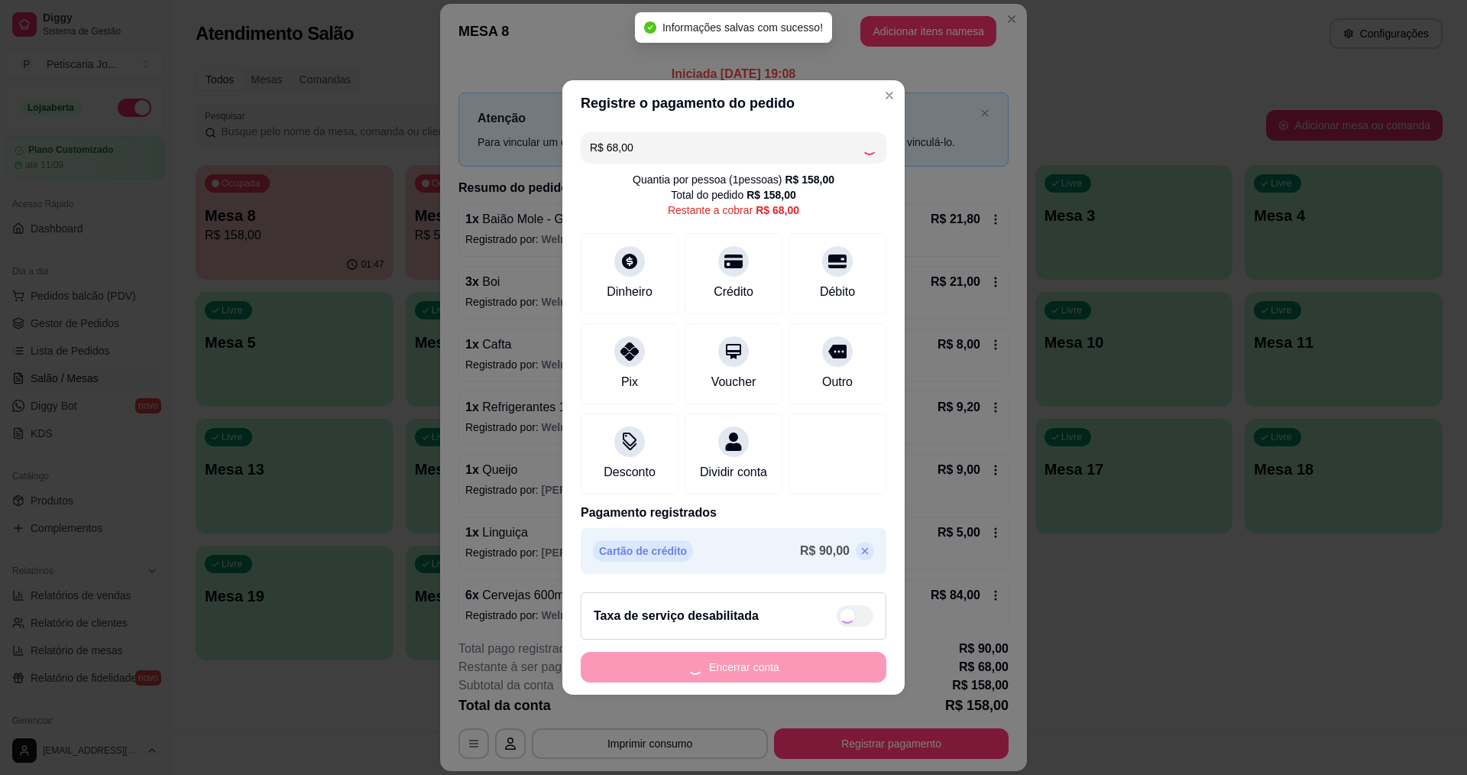
type input "R$ 0,00"
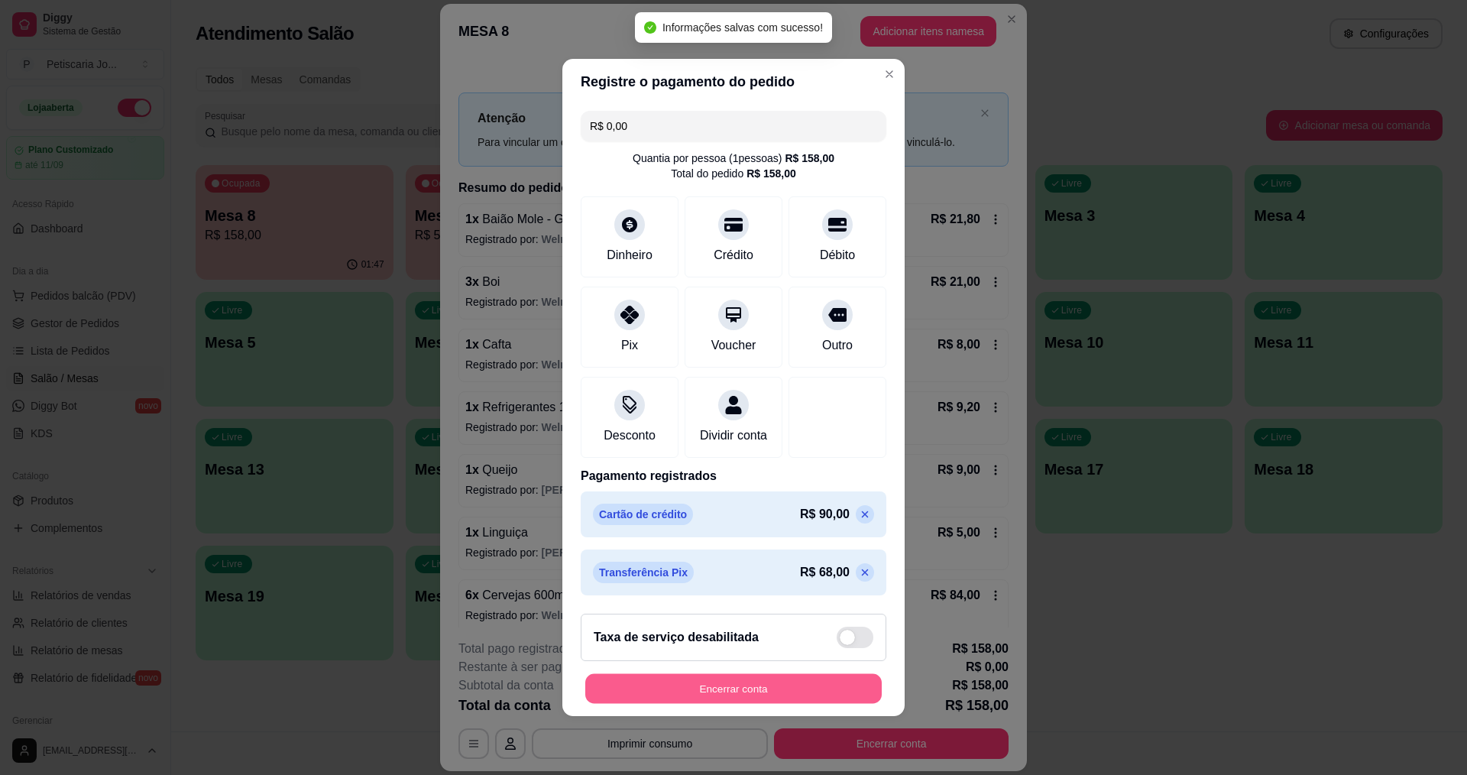
click at [745, 683] on button "Encerrar conta" at bounding box center [733, 689] width 297 height 30
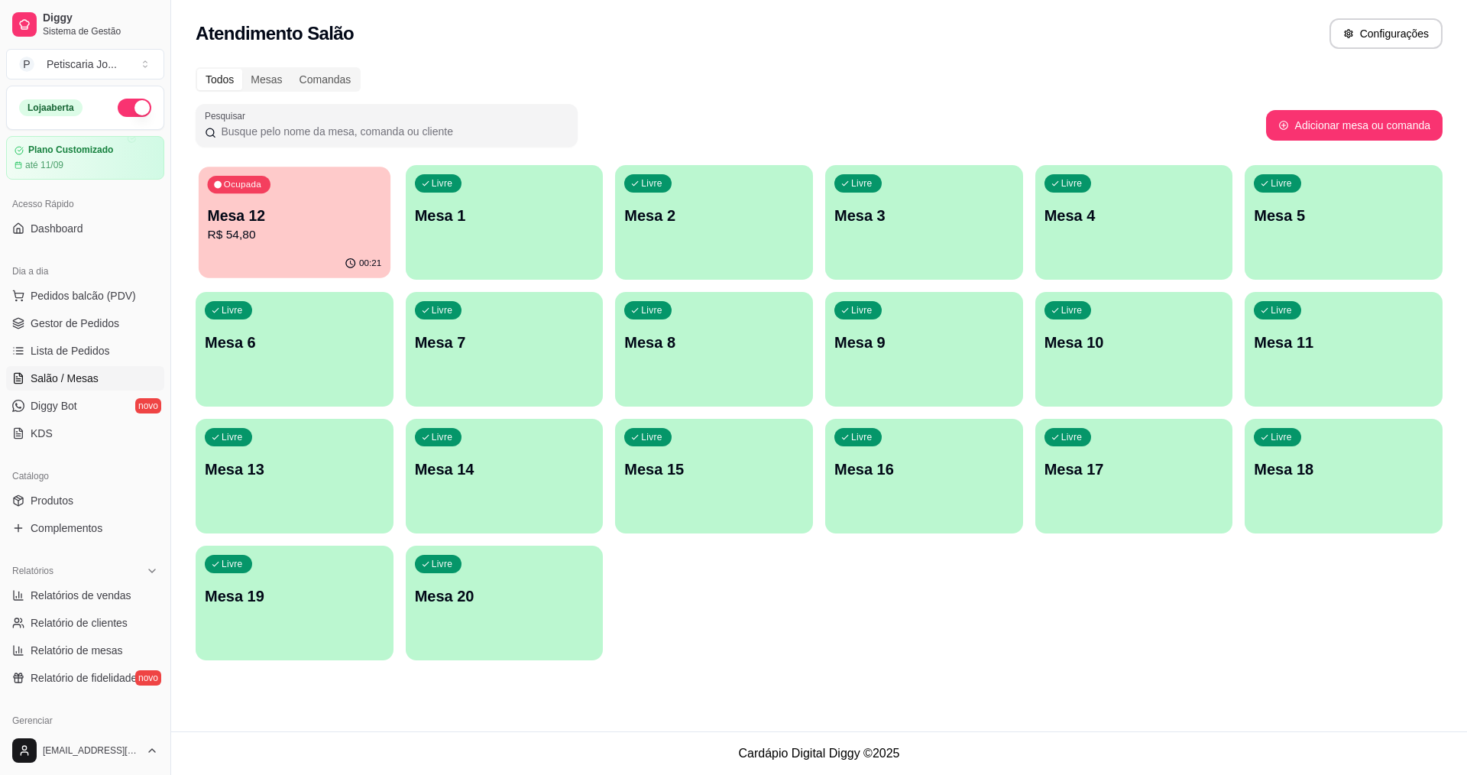
click at [306, 236] on p "R$ 54,80" at bounding box center [295, 235] width 174 height 18
click at [260, 242] on p "R$ 54,80" at bounding box center [295, 235] width 180 height 18
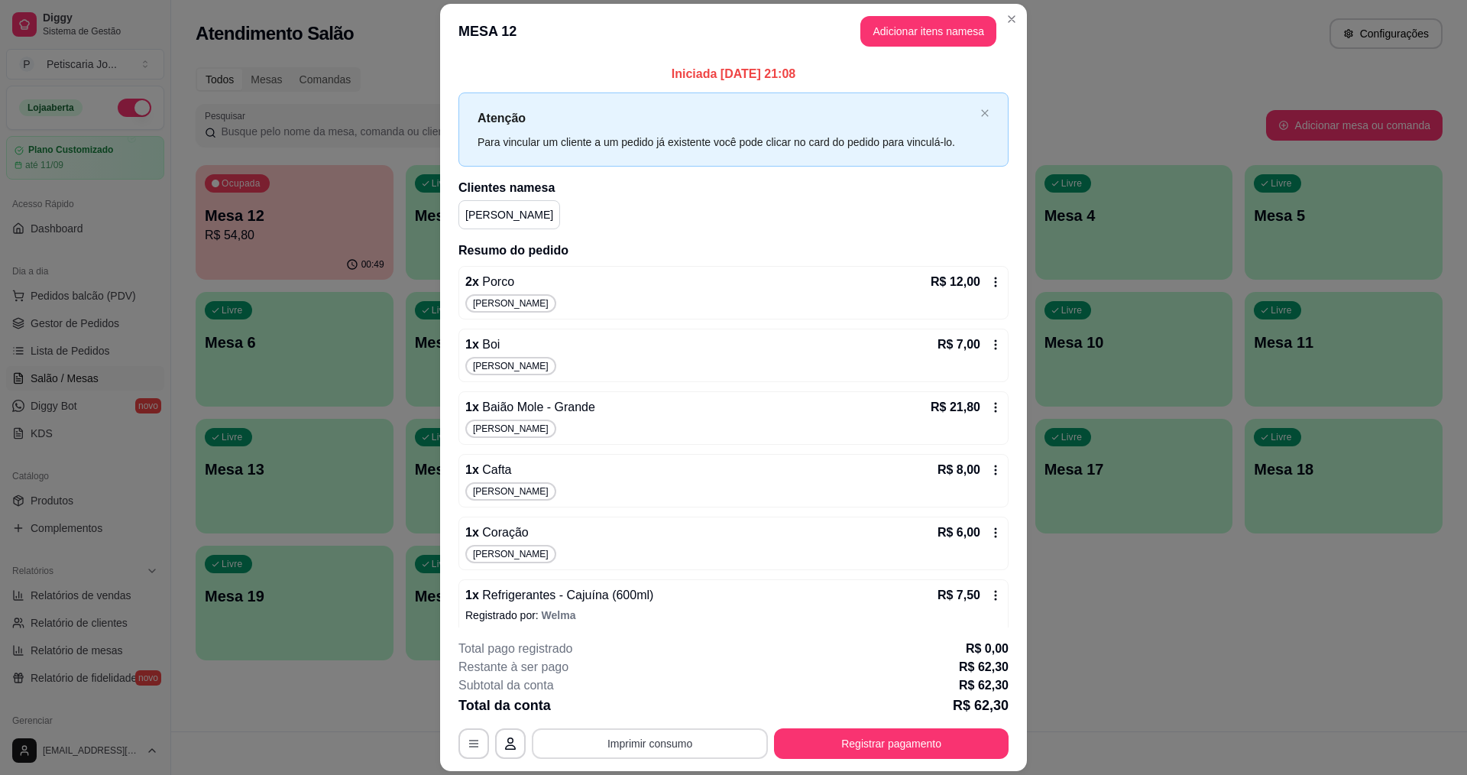
click at [614, 736] on button "Imprimir consumo" at bounding box center [650, 743] width 236 height 31
click at [927, 755] on button "Registrar pagamento" at bounding box center [891, 743] width 235 height 31
click at [640, 745] on button "Imprimir consumo" at bounding box center [650, 743] width 236 height 31
click at [660, 706] on button "IMPRESSORA" at bounding box center [649, 708] width 111 height 24
click at [901, 754] on button "Registrar pagamento" at bounding box center [891, 743] width 235 height 31
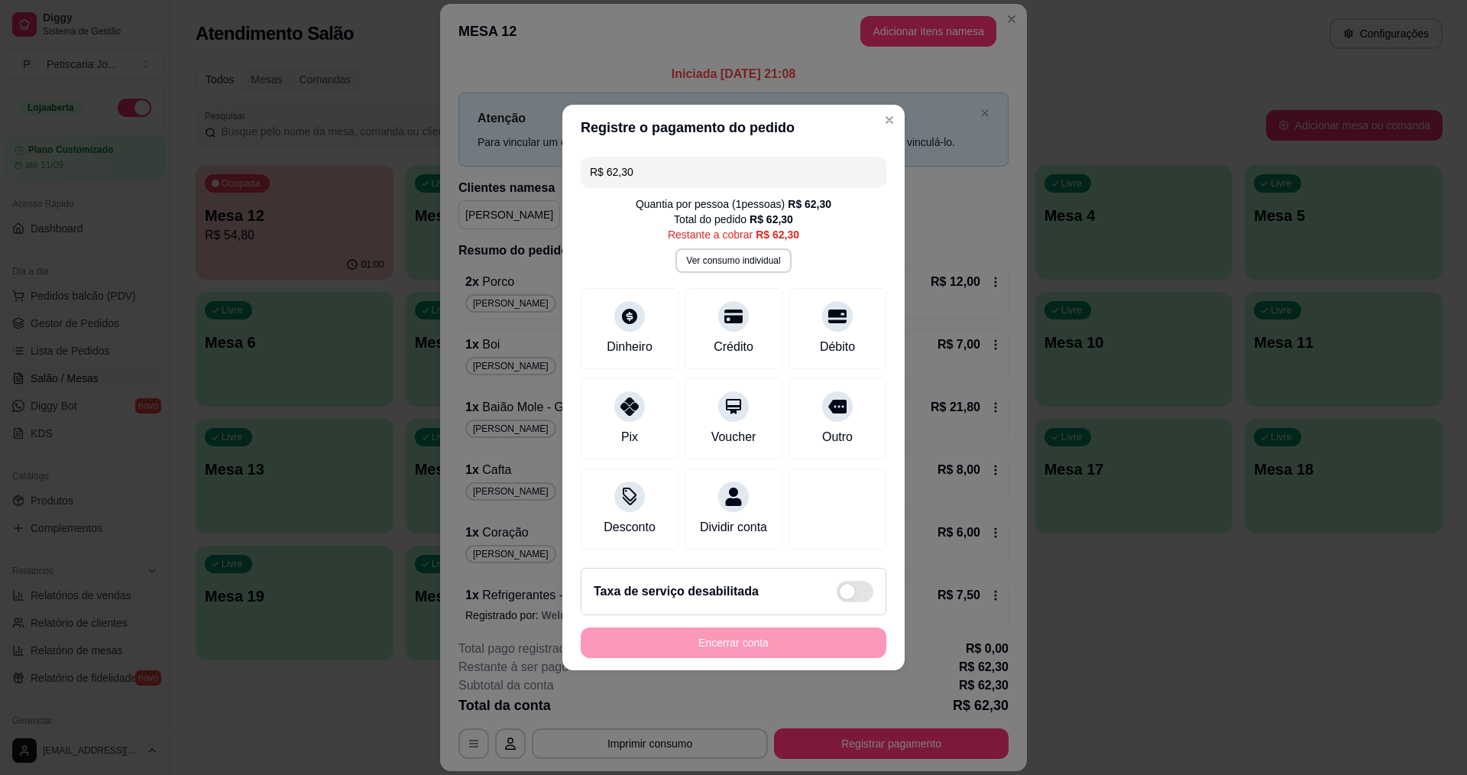
drag, startPoint x: 645, startPoint y: 157, endPoint x: 433, endPoint y: 106, distance: 217.8
click at [433, 106] on div "Registre o pagamento do pedido R$ 62,30 Quantia por pessoa ( 1 pessoas) R$ 62,3…" at bounding box center [733, 387] width 1467 height 775
click at [819, 339] on div "Débito" at bounding box center [838, 346] width 39 height 20
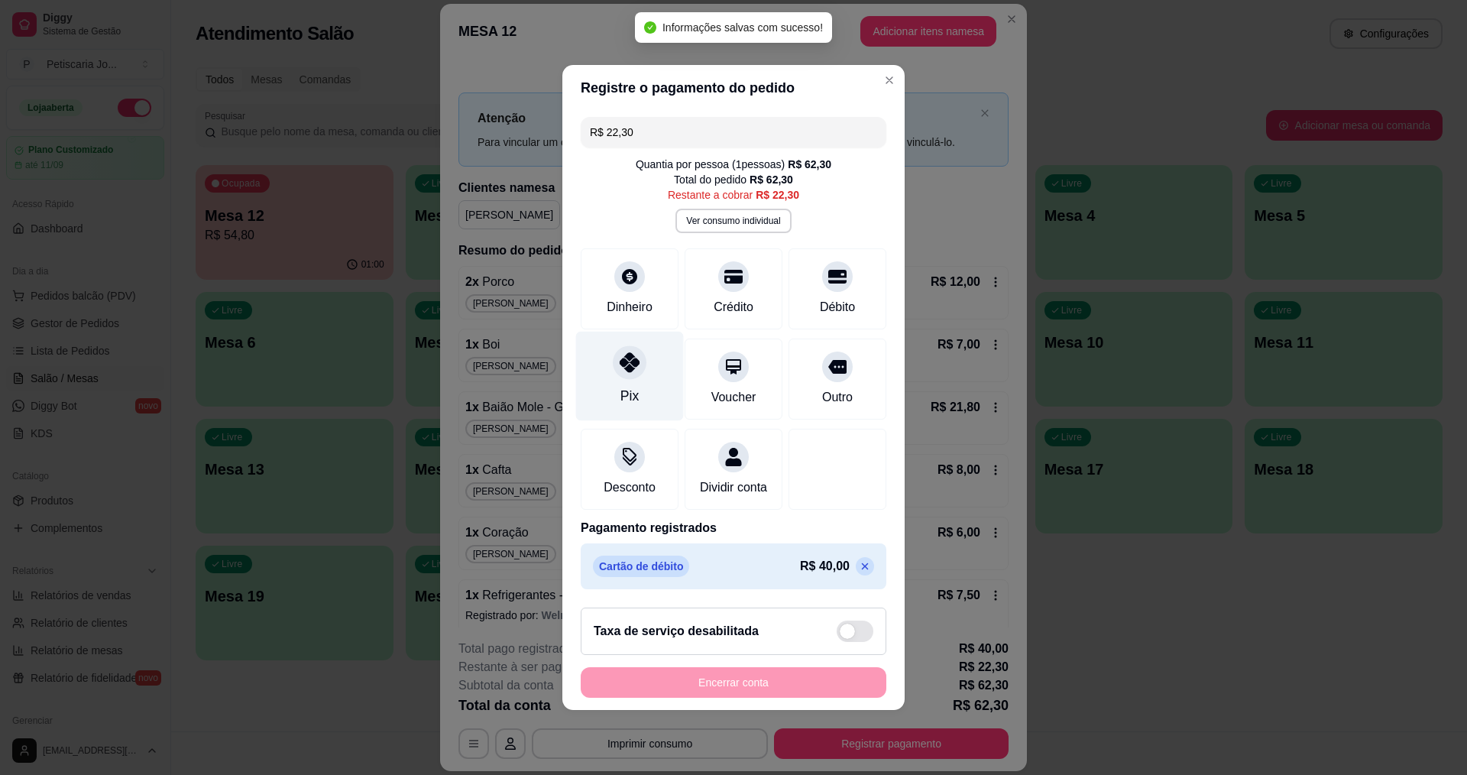
click at [628, 362] on icon at bounding box center [630, 362] width 20 height 20
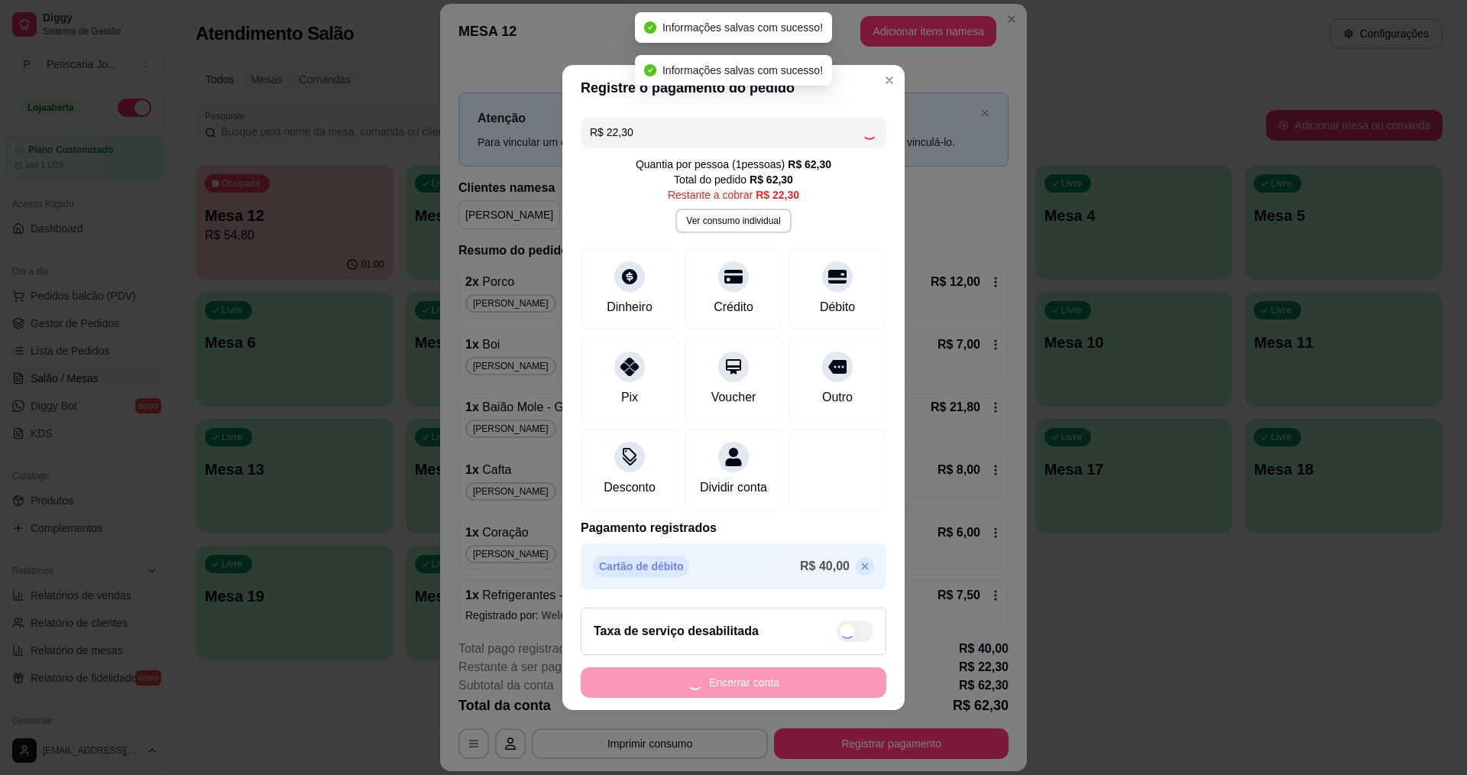
type input "R$ 0,00"
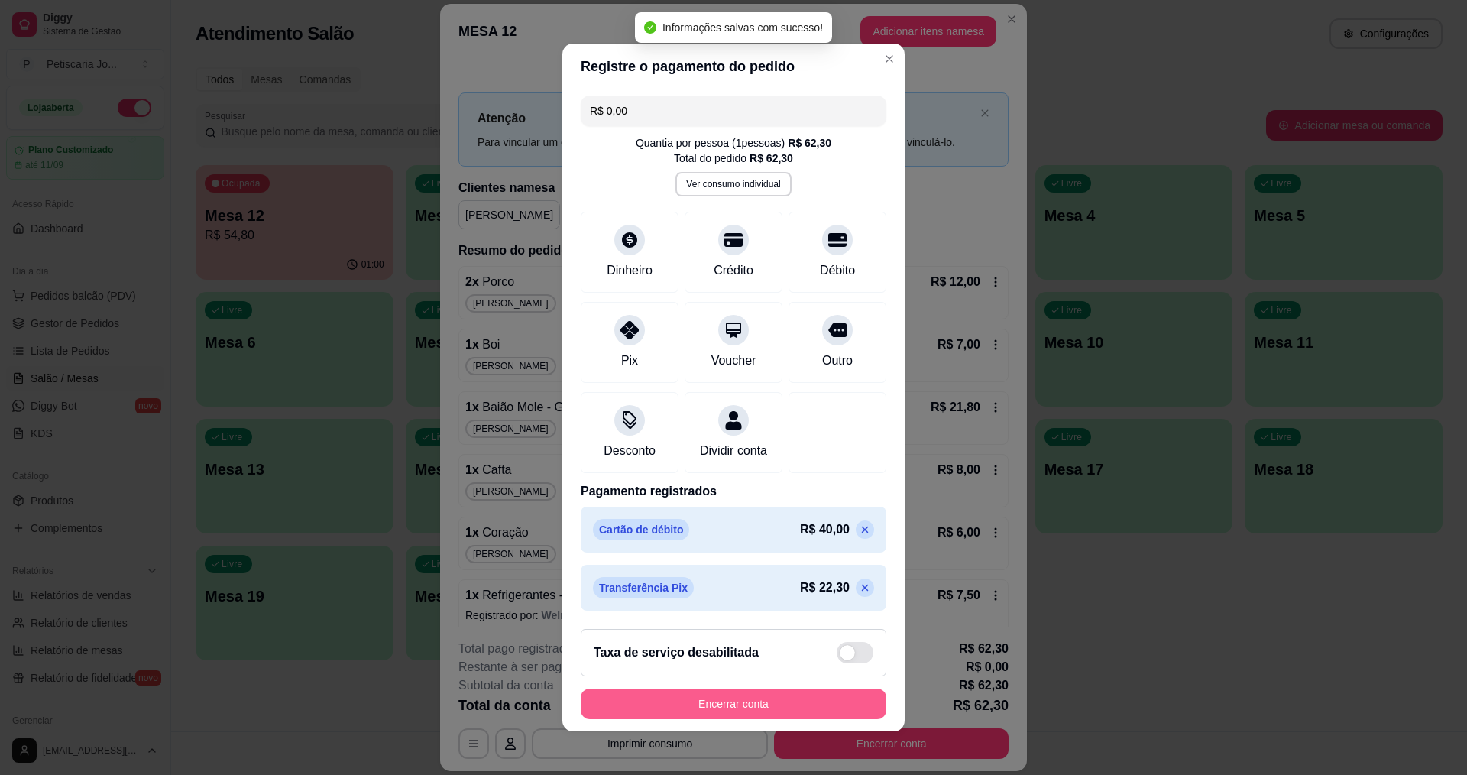
click at [783, 710] on button "Encerrar conta" at bounding box center [734, 704] width 306 height 31
